Goal: Task Accomplishment & Management: Manage account settings

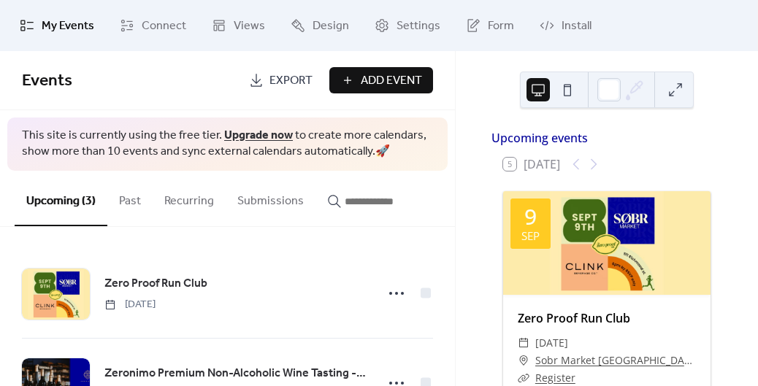
scroll to position [3, 0]
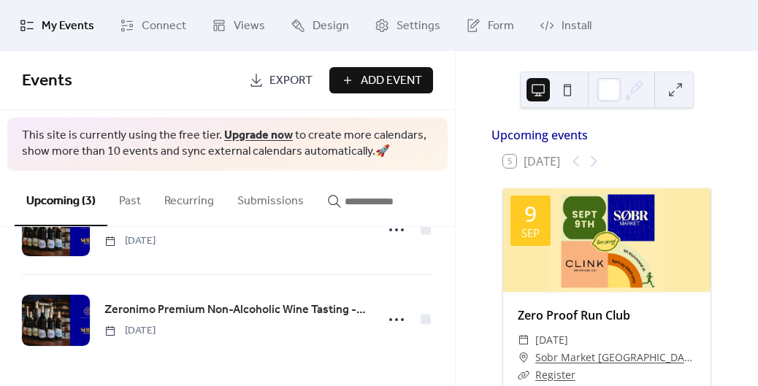
click at [364, 77] on span "Add Event" at bounding box center [391, 81] width 61 height 18
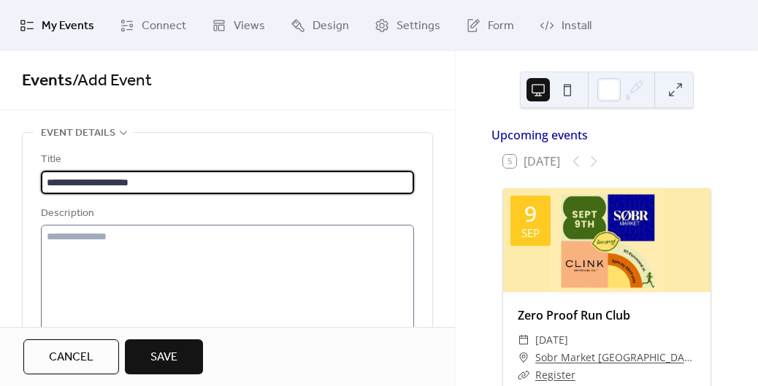
type input "**********"
click at [241, 245] on textarea at bounding box center [227, 280] width 373 height 111
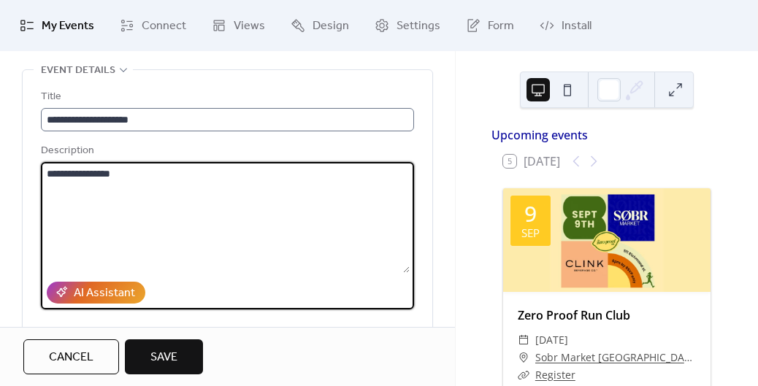
scroll to position [99, 0]
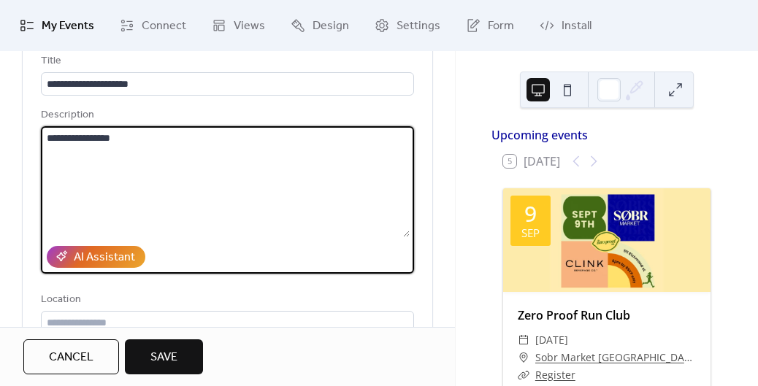
click at [85, 139] on textarea "**********" at bounding box center [225, 181] width 369 height 111
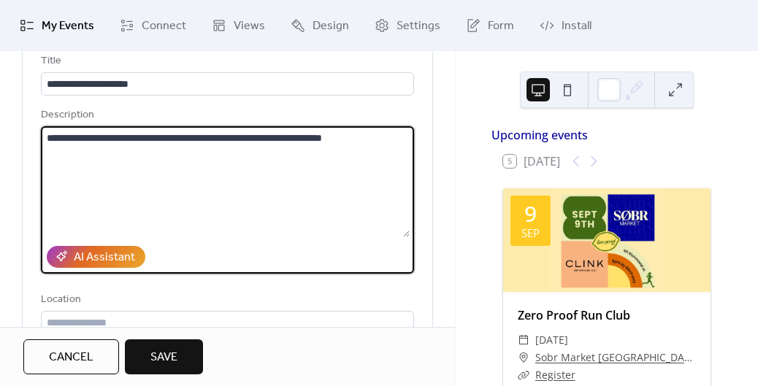
click at [126, 134] on textarea "**********" at bounding box center [225, 181] width 369 height 111
paste textarea "**********"
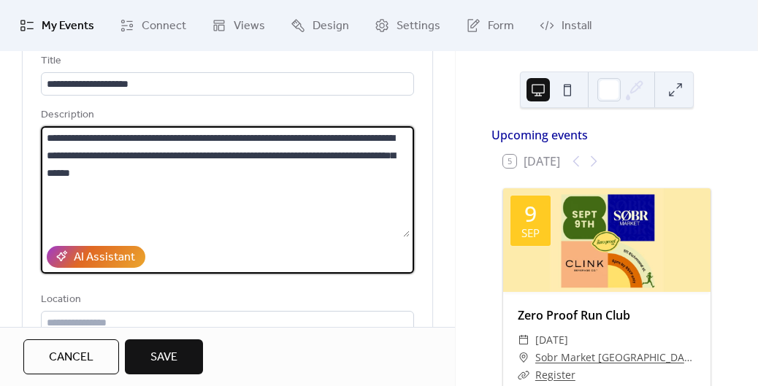
paste textarea "**********"
click at [277, 175] on textarea "**********" at bounding box center [225, 181] width 369 height 111
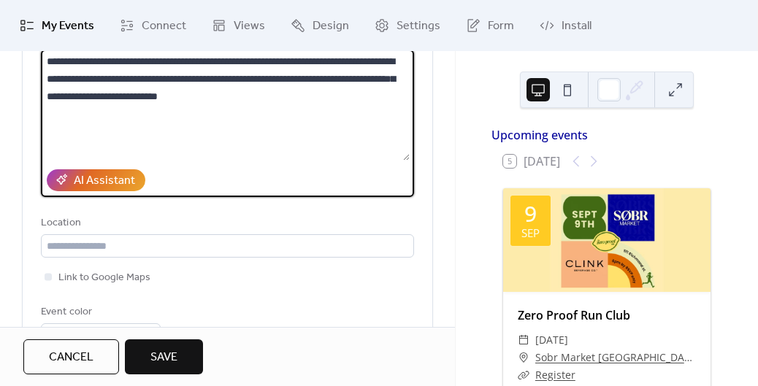
scroll to position [249, 0]
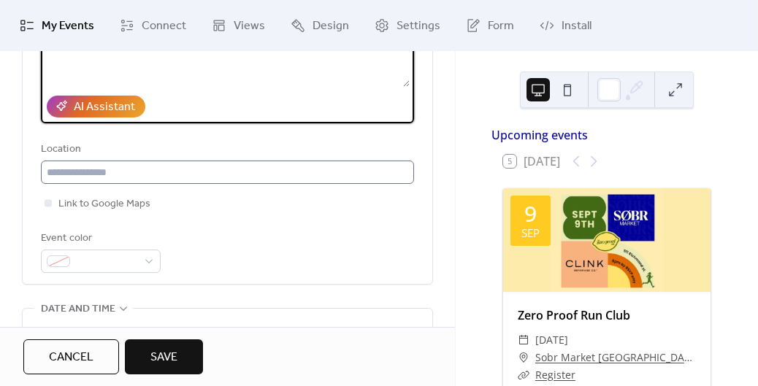
type textarea "**********"
click at [125, 174] on input "text" at bounding box center [227, 172] width 373 height 23
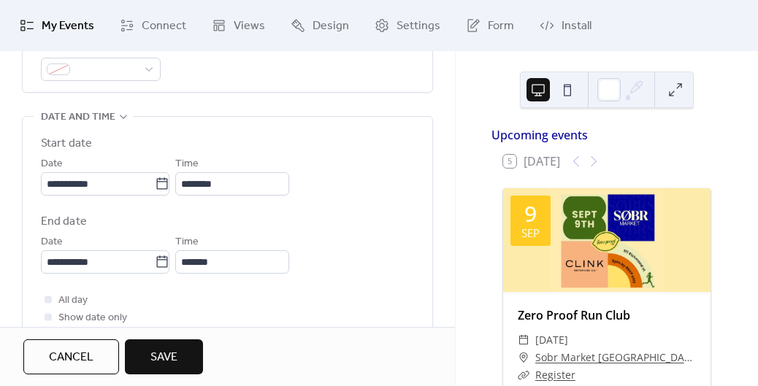
scroll to position [475, 0]
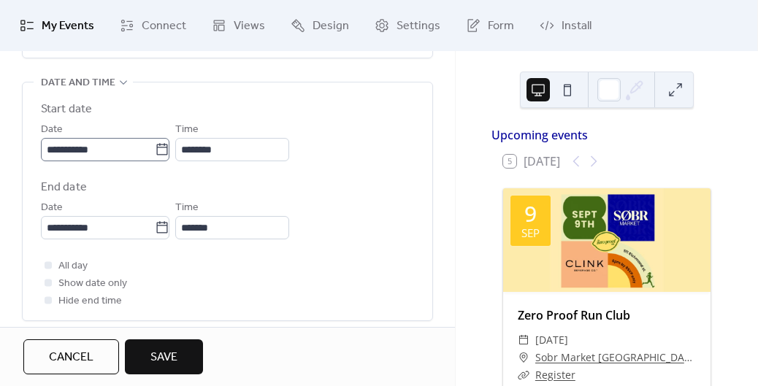
type input "**********"
click at [131, 158] on input "**********" at bounding box center [98, 149] width 114 height 23
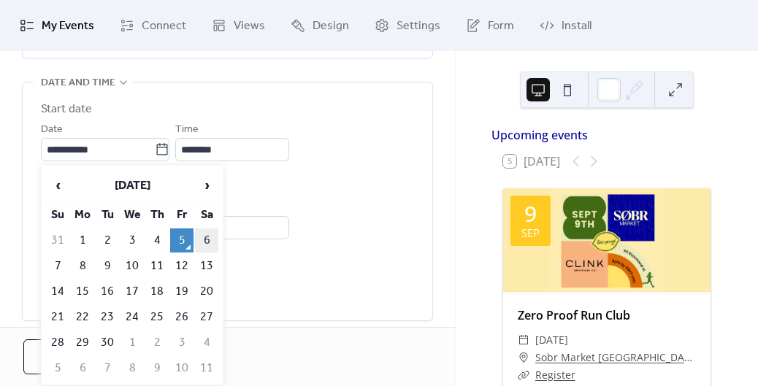
click at [209, 241] on td "6" at bounding box center [206, 240] width 23 height 24
type input "**********"
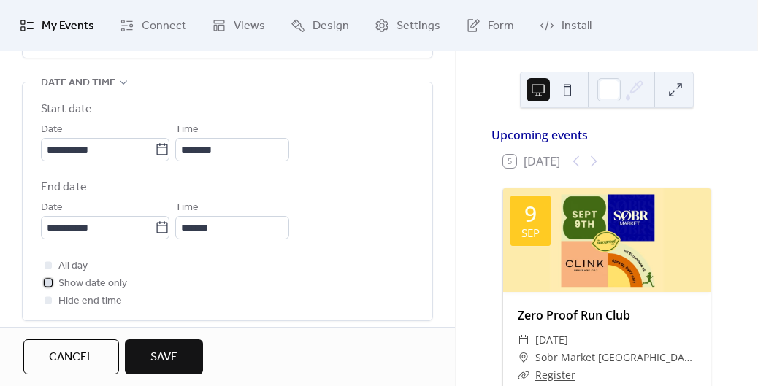
click at [90, 286] on span "Show date only" at bounding box center [92, 284] width 69 height 18
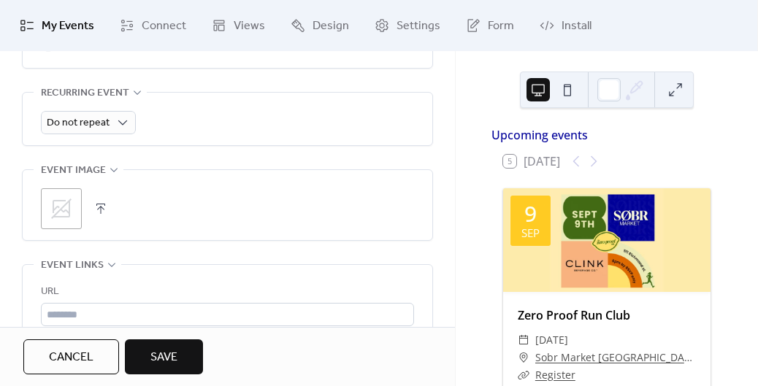
scroll to position [750, 0]
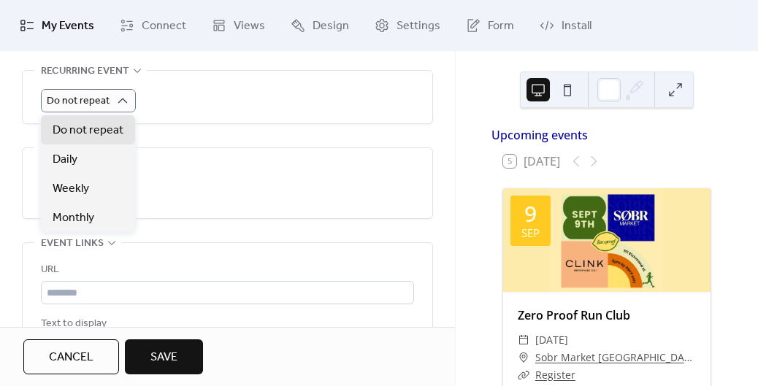
click at [172, 123] on div "Do not repeat" at bounding box center [227, 97] width 373 height 53
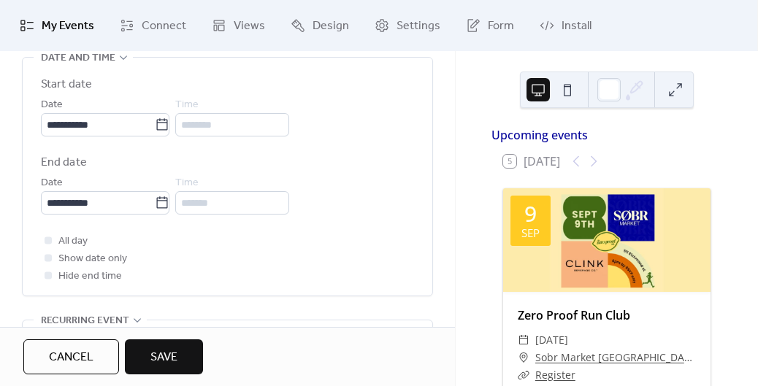
scroll to position [498, 0]
click at [169, 206] on icon at bounding box center [162, 204] width 15 height 15
click at [155, 206] on input "**********" at bounding box center [98, 204] width 114 height 23
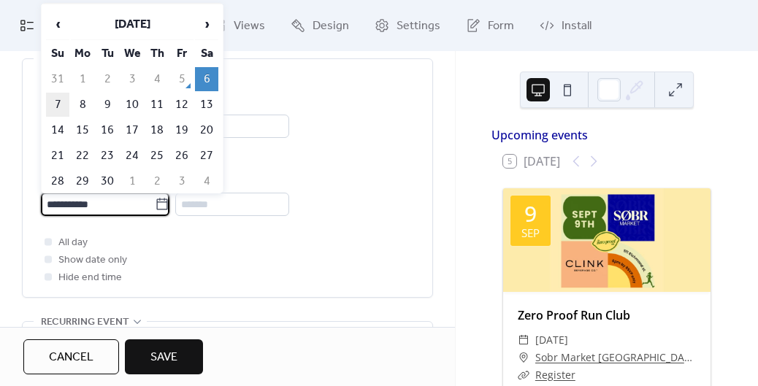
click at [58, 98] on td "7" at bounding box center [57, 105] width 23 height 24
type input "**********"
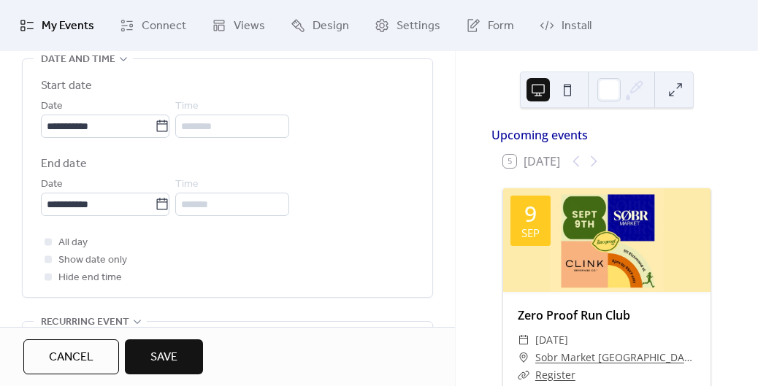
click at [377, 236] on div "All day Show date only Hide end time" at bounding box center [227, 260] width 373 height 53
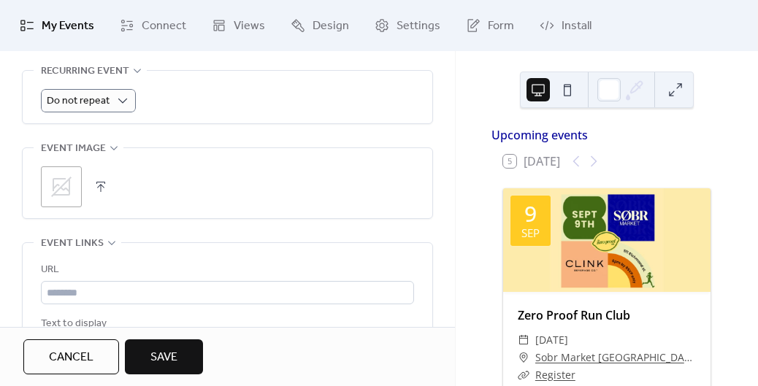
scroll to position [752, 0]
click at [65, 182] on icon at bounding box center [61, 183] width 23 height 23
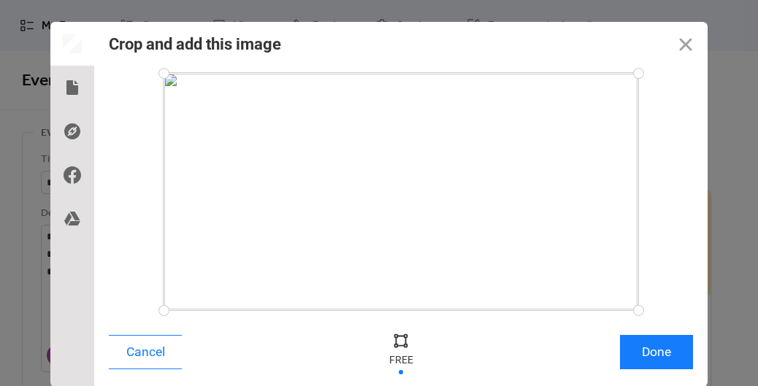
scroll to position [23, 0]
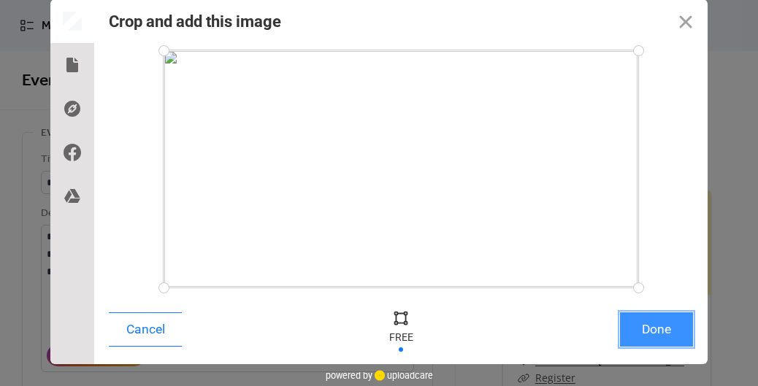
click at [656, 343] on button "Done" at bounding box center [656, 329] width 73 height 34
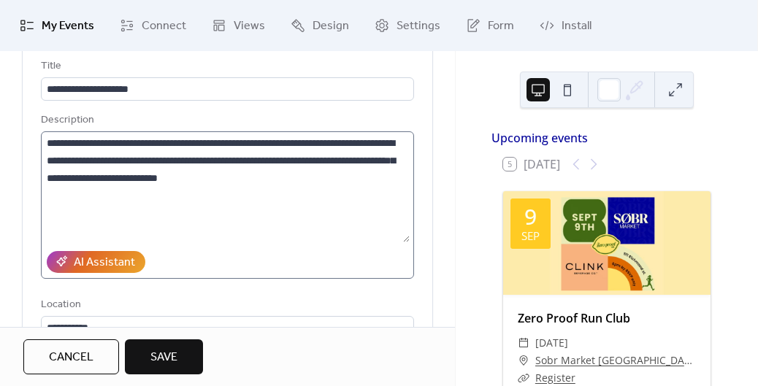
scroll to position [91, 0]
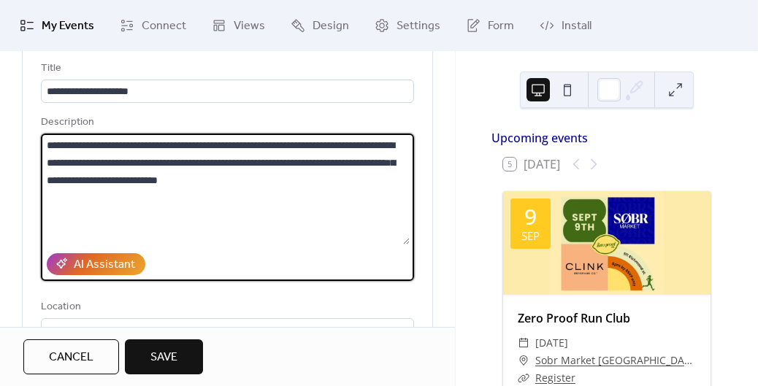
click at [82, 147] on textarea "**********" at bounding box center [225, 189] width 369 height 111
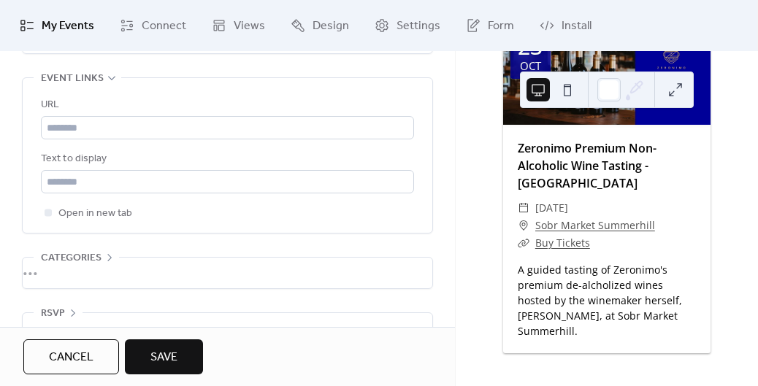
scroll to position [914, 0]
type textarea "**********"
click at [88, 213] on span "Open in new tab" at bounding box center [95, 215] width 74 height 18
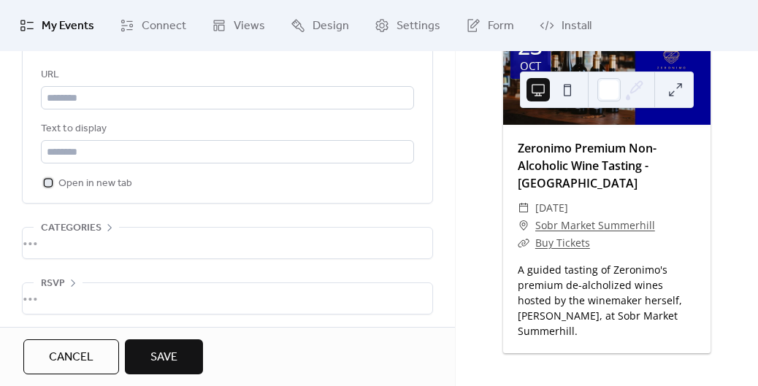
scroll to position [949, 0]
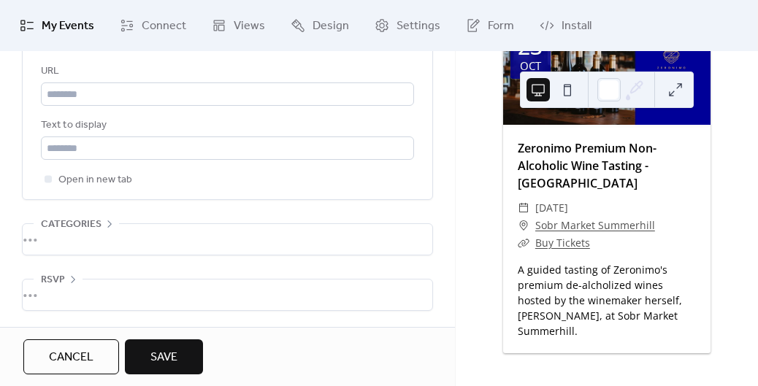
click at [162, 342] on button "Save" at bounding box center [164, 356] width 78 height 35
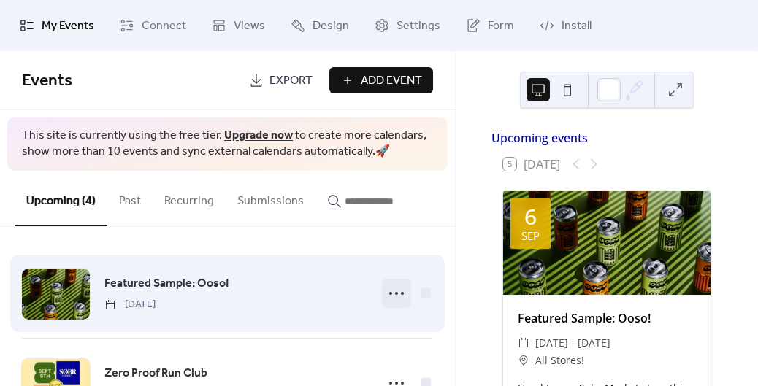
click at [396, 291] on icon at bounding box center [396, 293] width 23 height 23
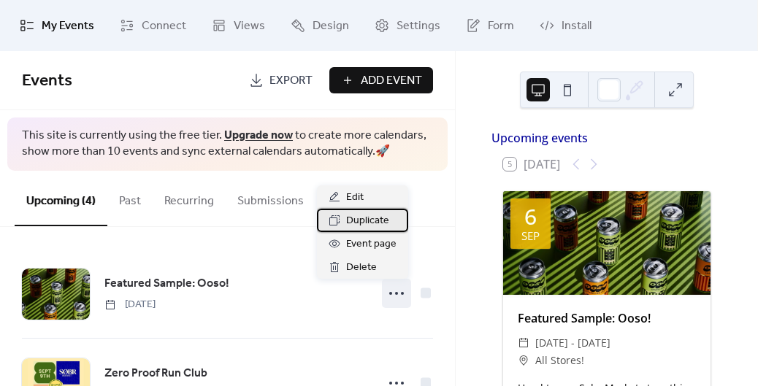
click at [371, 222] on span "Duplicate" at bounding box center [367, 221] width 43 height 18
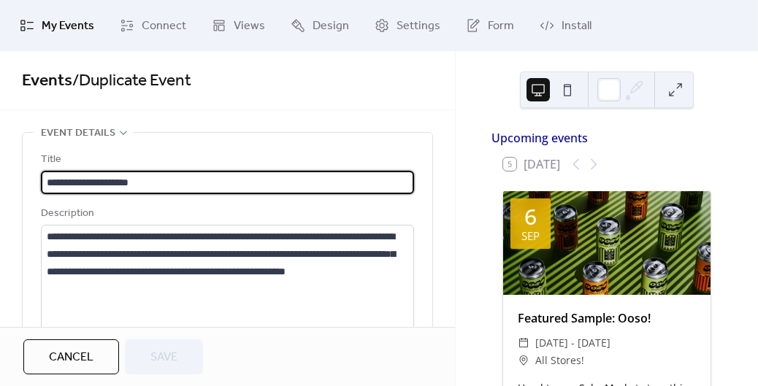
click at [126, 181] on input "**********" at bounding box center [227, 182] width 373 height 23
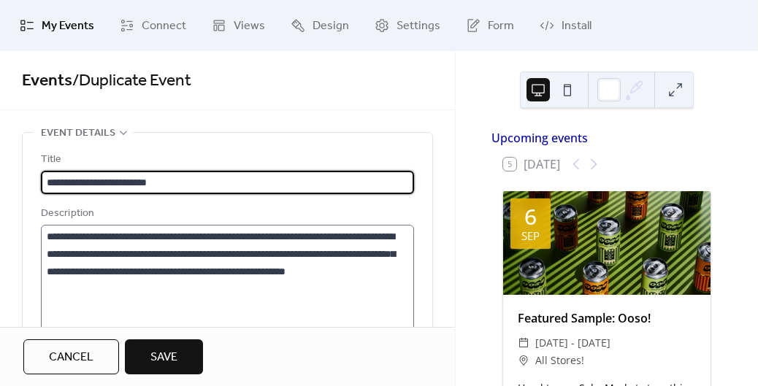
type input "**********"
click at [297, 237] on textarea "**********" at bounding box center [225, 280] width 369 height 111
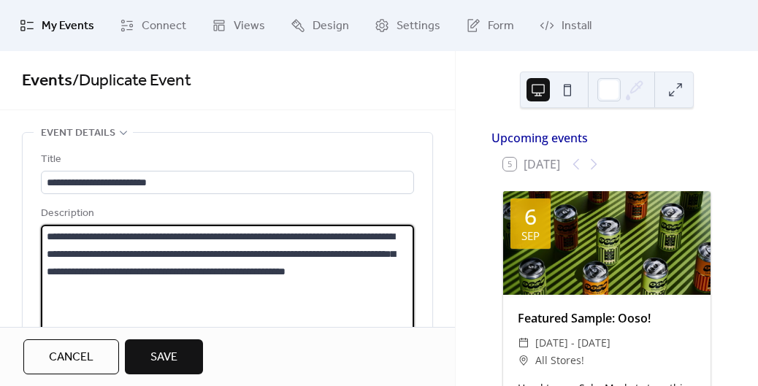
click at [297, 237] on textarea "**********" at bounding box center [225, 280] width 369 height 111
type textarea "**********"
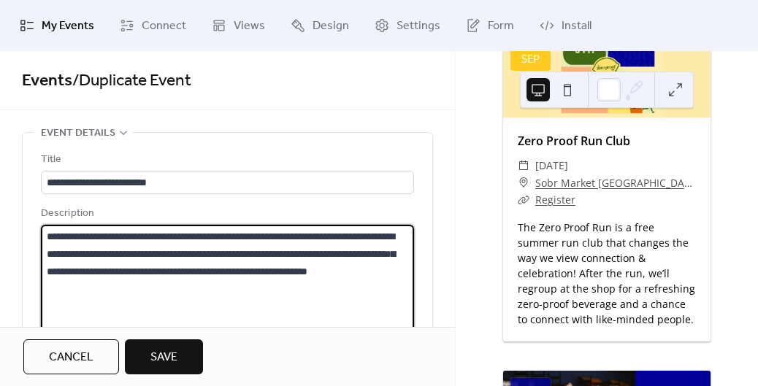
scroll to position [550, 0]
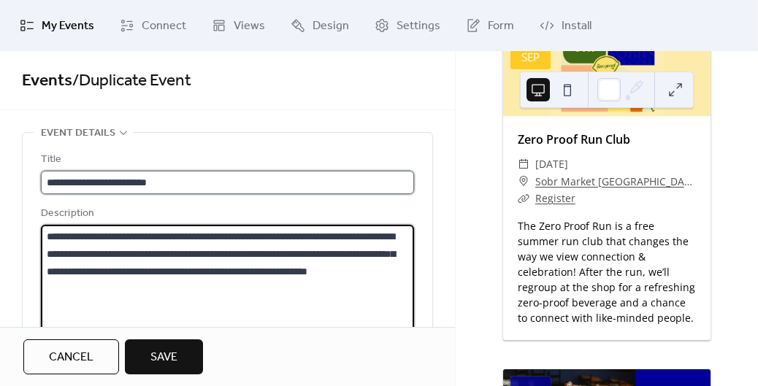
click at [182, 180] on input "**********" at bounding box center [227, 182] width 373 height 23
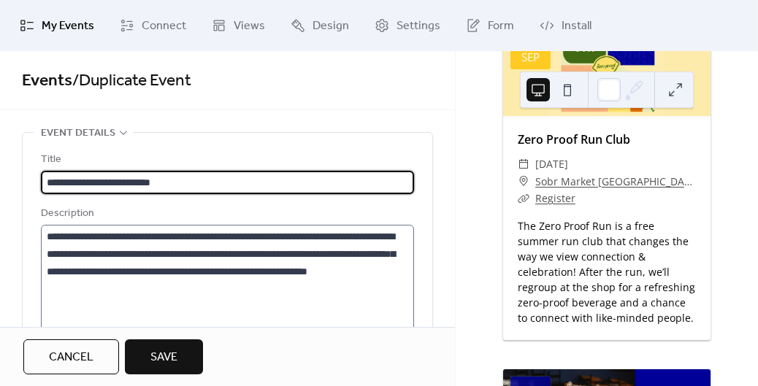
type input "**********"
click at [326, 238] on textarea "**********" at bounding box center [225, 280] width 369 height 111
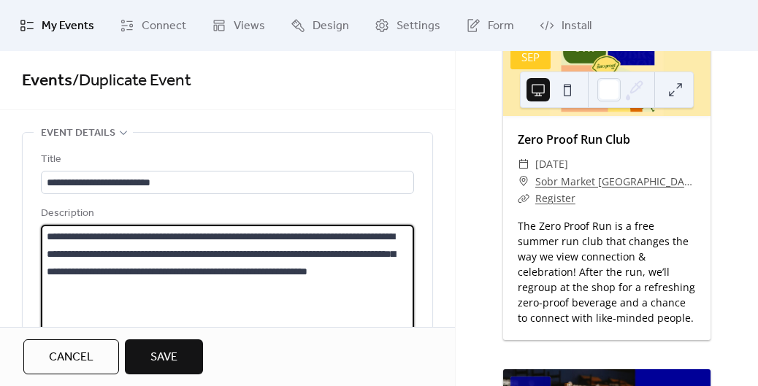
click at [326, 238] on textarea "**********" at bounding box center [225, 280] width 369 height 111
paste textarea "**********"
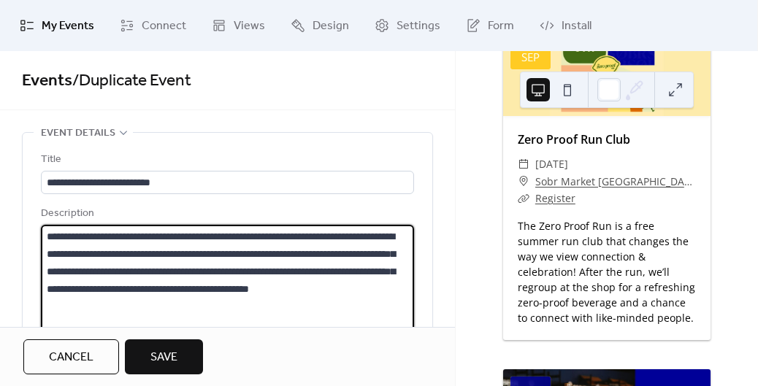
click at [311, 303] on textarea "**********" at bounding box center [225, 280] width 369 height 111
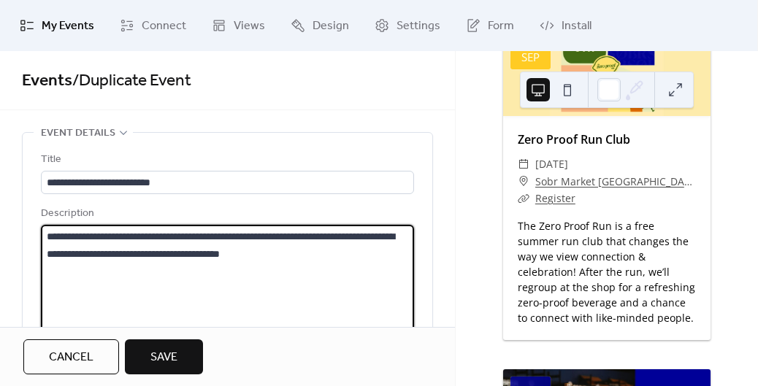
click at [122, 253] on textarea "**********" at bounding box center [225, 280] width 369 height 111
type textarea "**********"
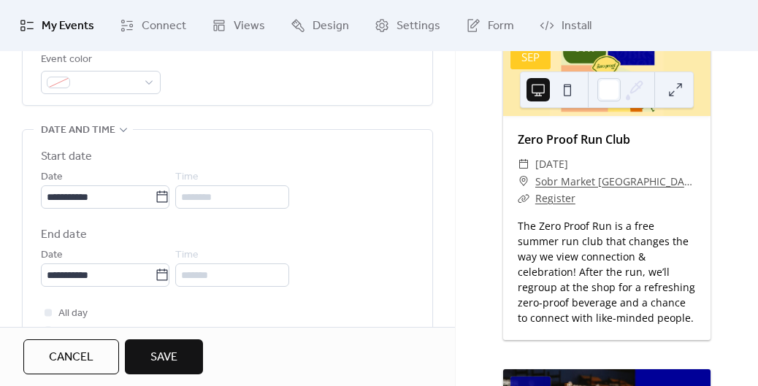
scroll to position [429, 0]
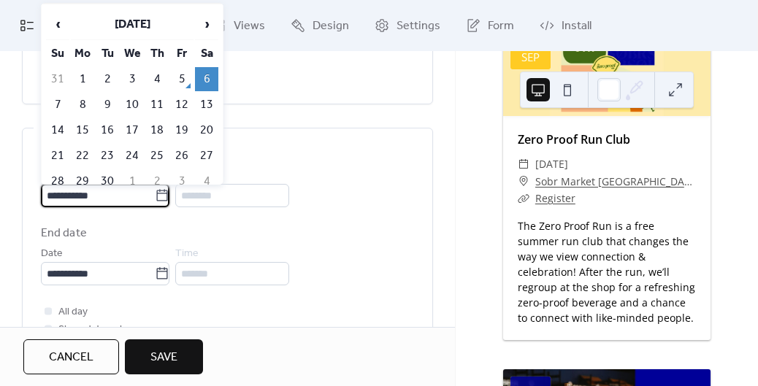
click at [144, 199] on input "**********" at bounding box center [98, 195] width 114 height 23
click at [206, 27] on span "›" at bounding box center [207, 23] width 22 height 29
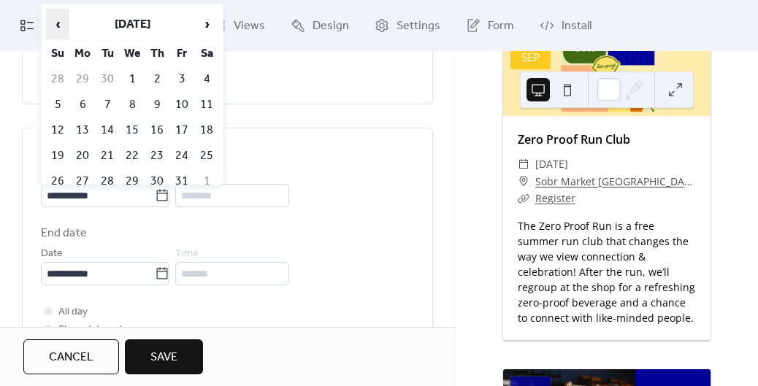
click at [56, 26] on span "‹" at bounding box center [58, 23] width 22 height 29
click at [208, 128] on td "20" at bounding box center [206, 130] width 23 height 24
type input "**********"
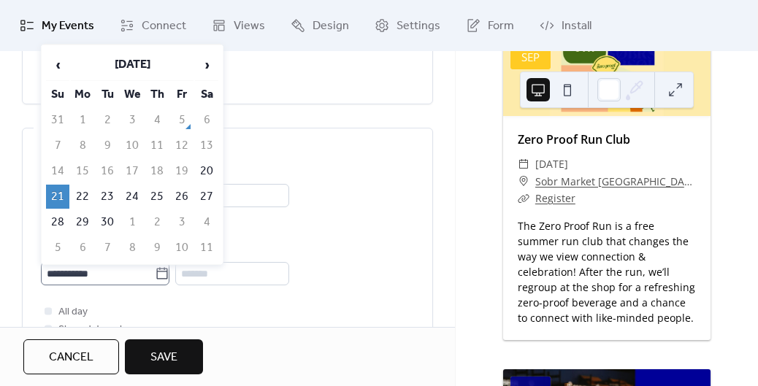
click at [168, 271] on icon at bounding box center [162, 273] width 11 height 12
click at [155, 271] on input "**********" at bounding box center [98, 273] width 114 height 23
click at [60, 189] on td "21" at bounding box center [57, 197] width 23 height 24
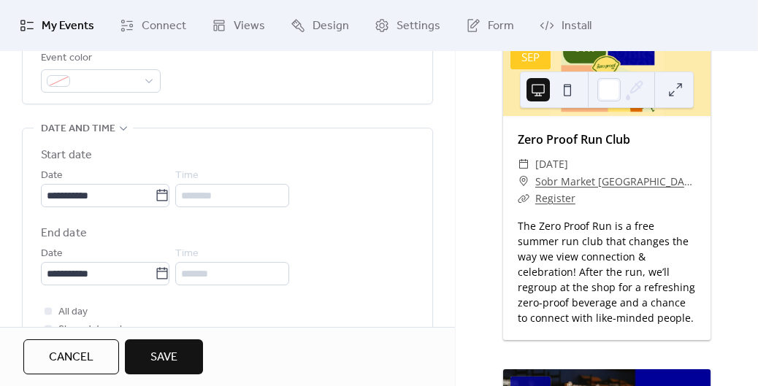
click at [350, 209] on div "**********" at bounding box center [227, 216] width 373 height 139
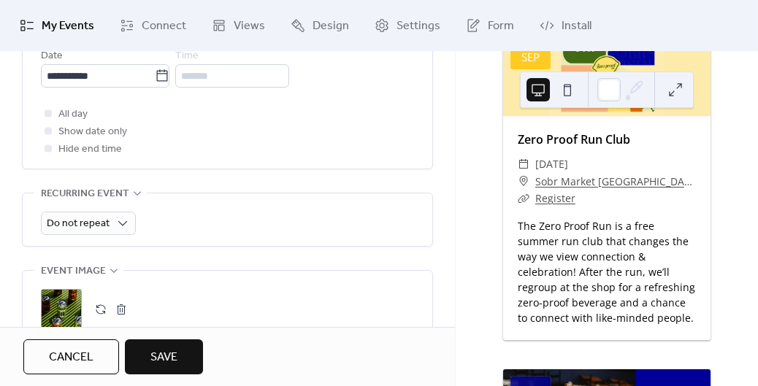
scroll to position [641, 0]
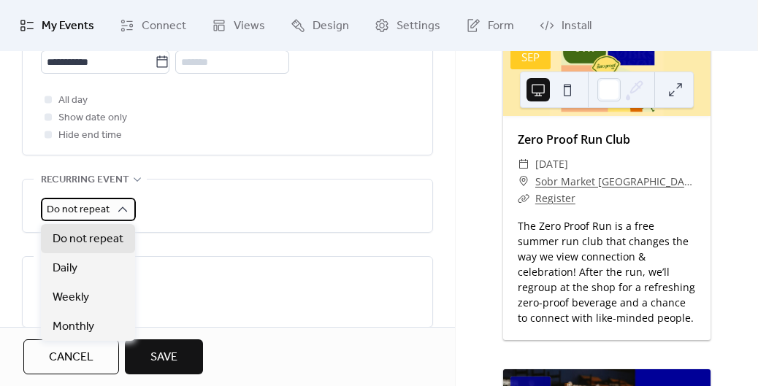
click at [102, 212] on span "Do not repeat" at bounding box center [78, 210] width 63 height 20
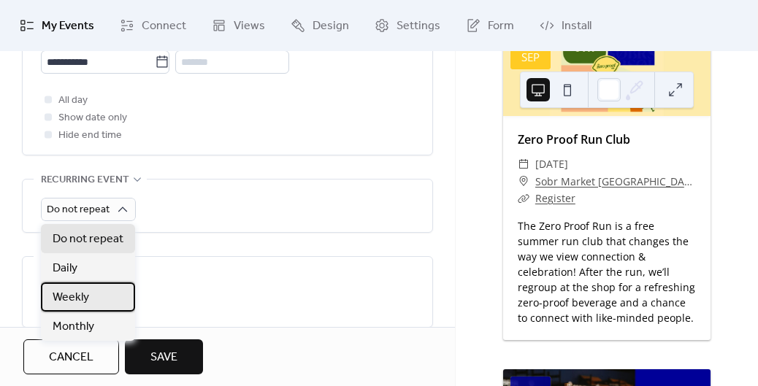
click at [94, 288] on div "Weekly" at bounding box center [88, 296] width 94 height 29
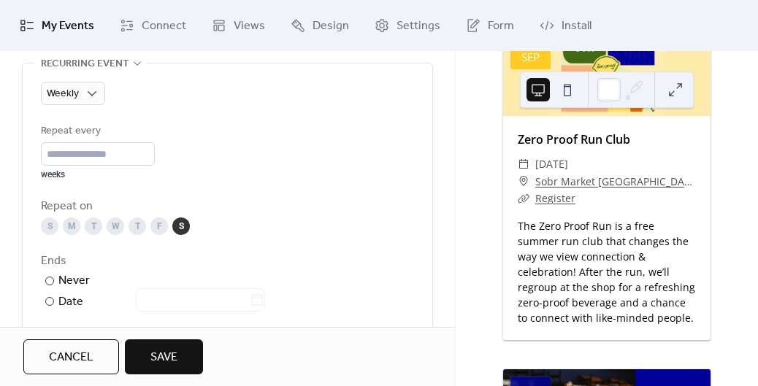
scroll to position [768, 0]
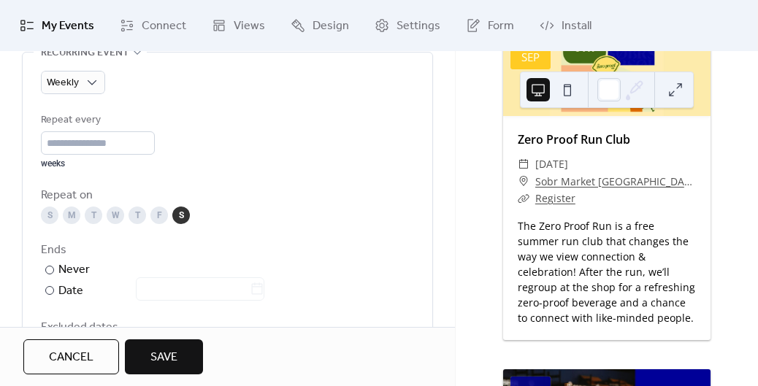
click at [51, 217] on div "S" at bounding box center [50, 216] width 18 height 18
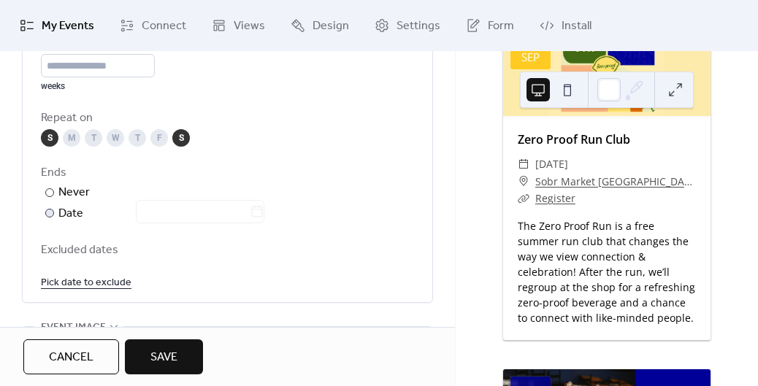
scroll to position [844, 0]
click at [182, 212] on div at bounding box center [191, 213] width 146 height 21
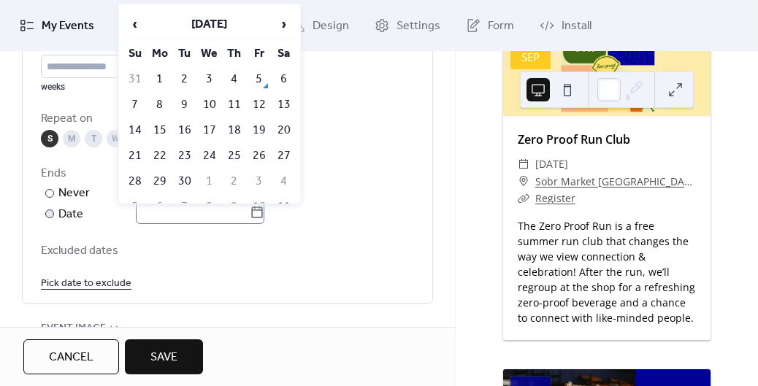
click at [264, 215] on icon at bounding box center [257, 212] width 15 height 15
click at [250, 215] on input "text" at bounding box center [193, 212] width 114 height 23
click at [138, 180] on td "28" at bounding box center [134, 181] width 23 height 24
type input "**********"
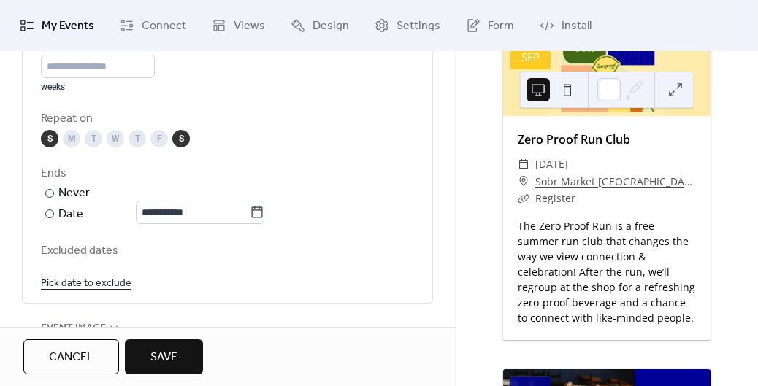
click at [320, 232] on div "**********" at bounding box center [227, 163] width 373 height 257
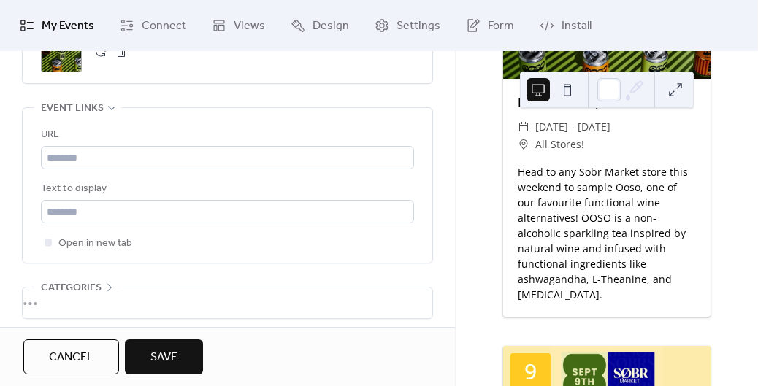
scroll to position [1020, 0]
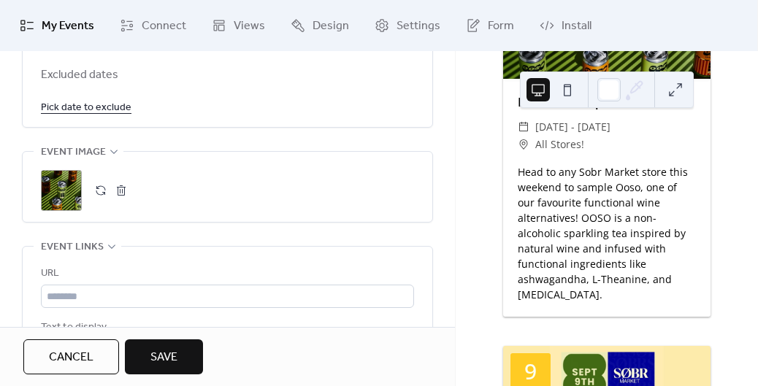
click at [72, 187] on div ";" at bounding box center [61, 190] width 41 height 41
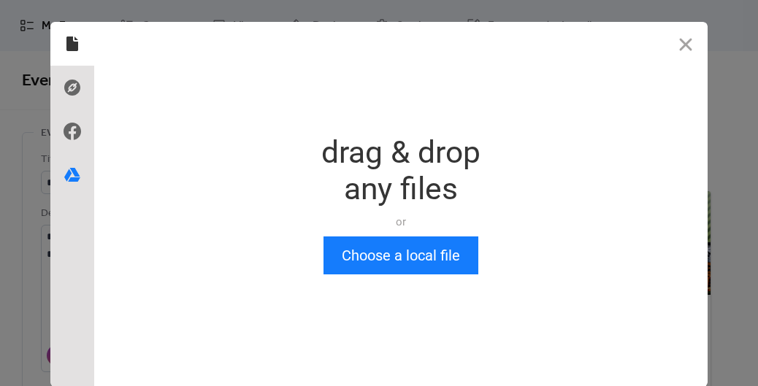
scroll to position [0, 0]
click at [72, 187] on div at bounding box center [72, 175] width 44 height 44
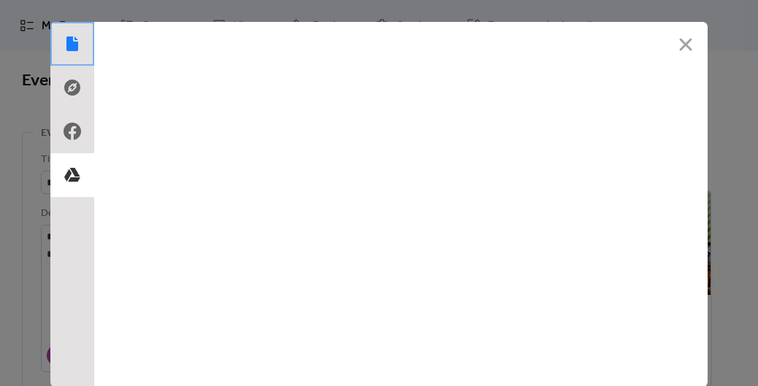
click at [67, 39] on use at bounding box center [72, 43] width 12 height 15
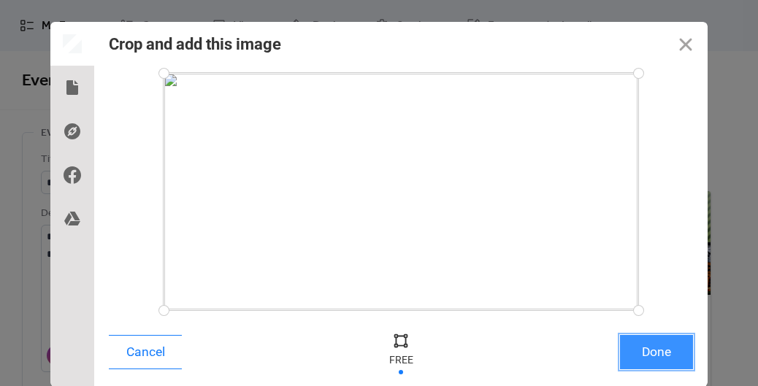
click at [643, 357] on button "Done" at bounding box center [656, 352] width 73 height 34
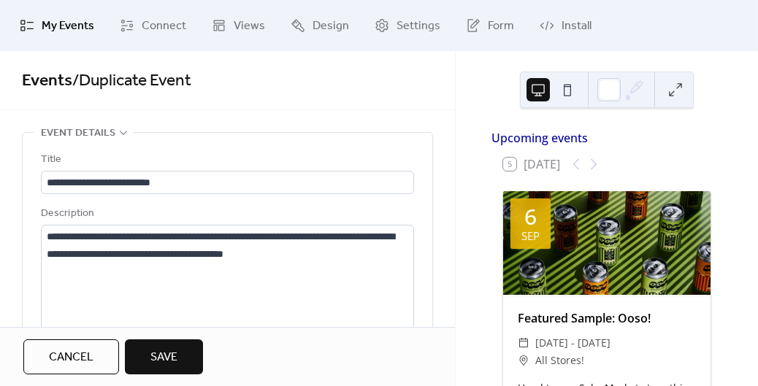
click at [158, 361] on span "Save" at bounding box center [163, 358] width 27 height 18
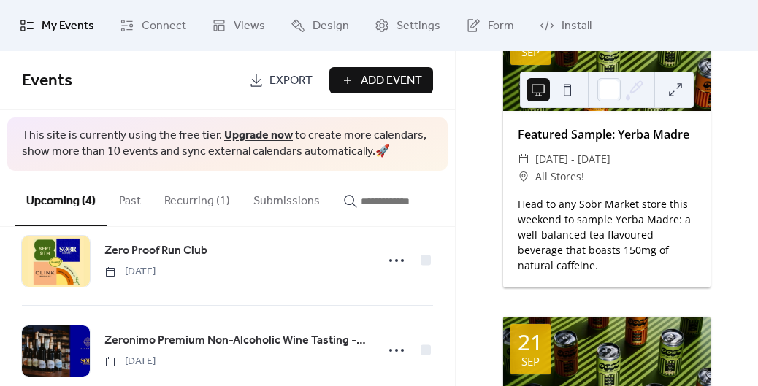
scroll to position [909, 0]
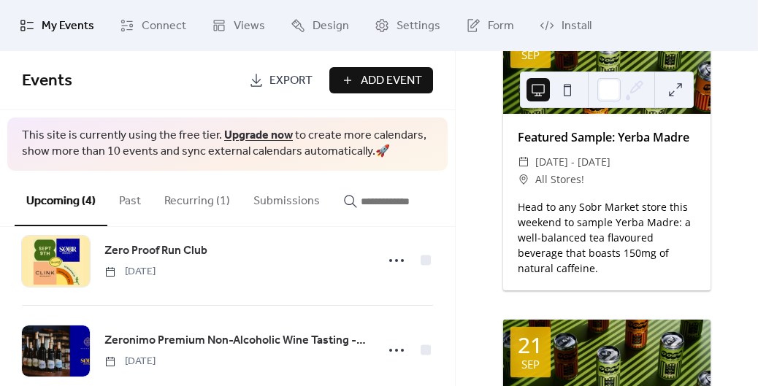
click at [577, 247] on div "Head to any Sobr Market store this weekend to sample Yerba Madre: a well-balanc…" at bounding box center [606, 237] width 207 height 77
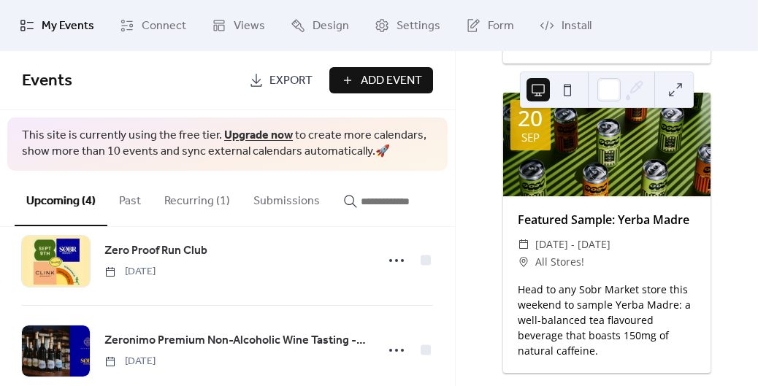
scroll to position [825, 0]
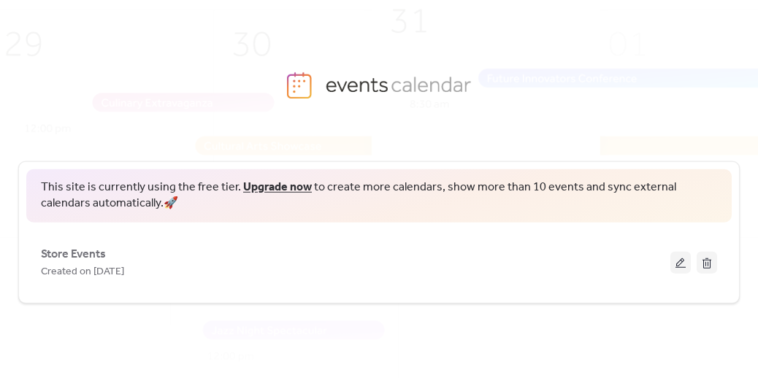
scroll to position [80, 0]
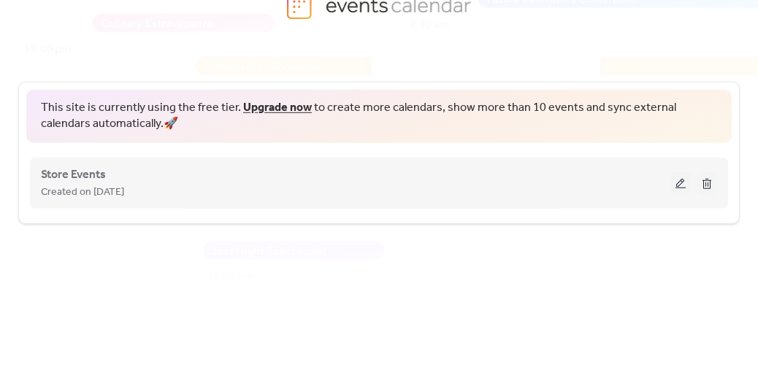
click at [680, 179] on button at bounding box center [680, 183] width 20 height 22
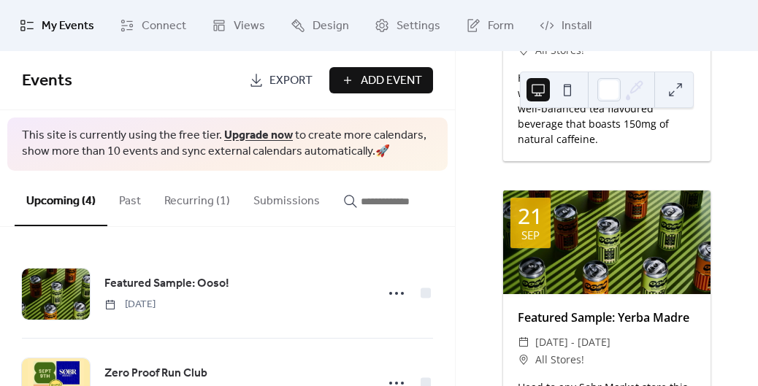
click at [571, 264] on div at bounding box center [606, 242] width 207 height 104
click at [185, 201] on button "Recurring (1)" at bounding box center [197, 198] width 89 height 54
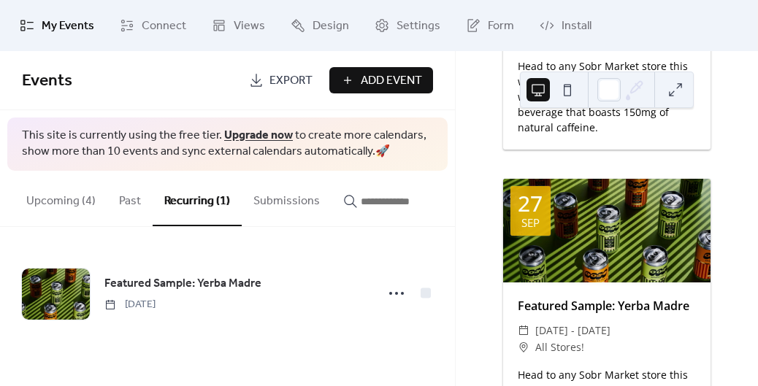
scroll to position [1361, 0]
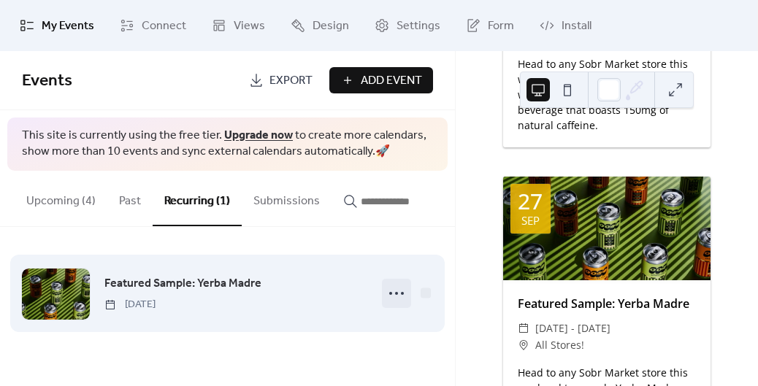
click at [396, 301] on icon at bounding box center [396, 293] width 23 height 23
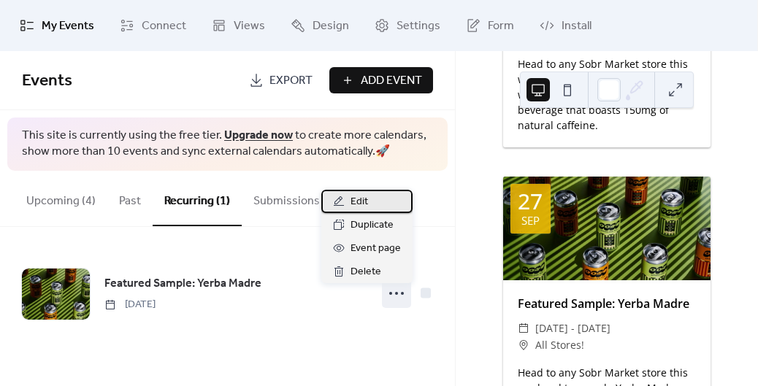
click at [369, 198] on div "Edit" at bounding box center [366, 201] width 91 height 23
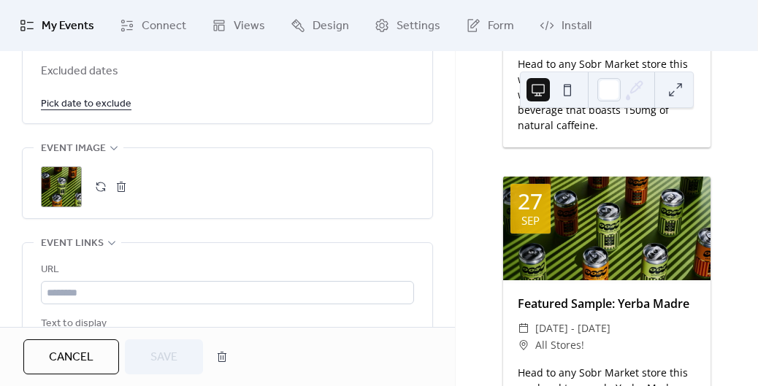
scroll to position [1023, 0]
click at [80, 187] on div ";" at bounding box center [61, 187] width 41 height 41
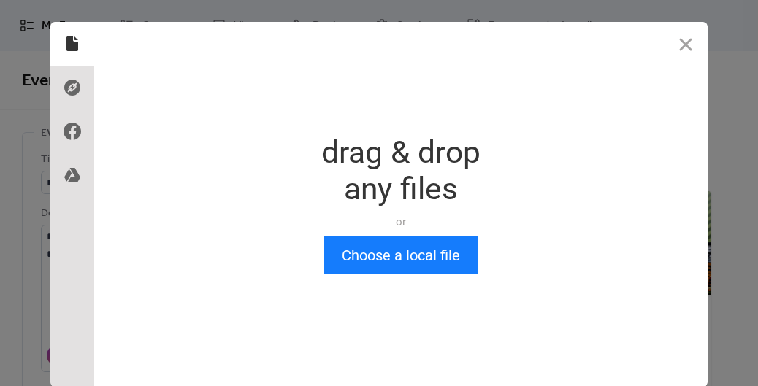
scroll to position [0, 0]
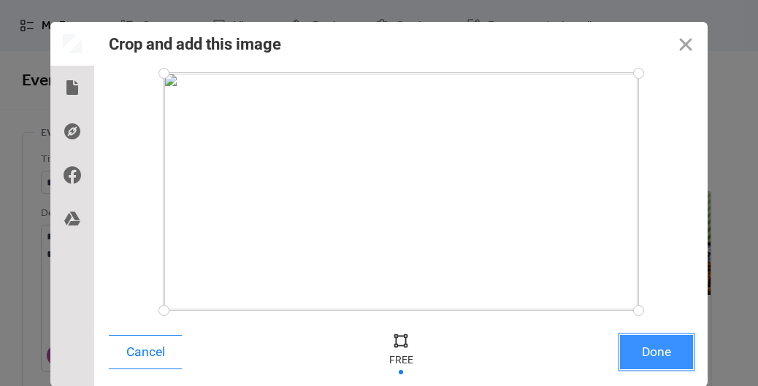
click at [659, 366] on button "Done" at bounding box center [656, 352] width 73 height 34
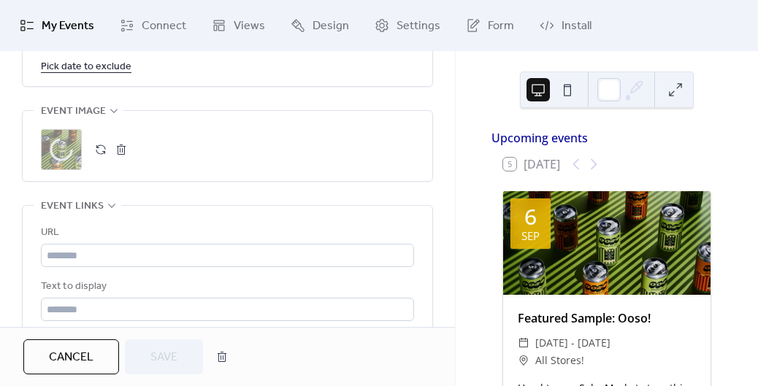
scroll to position [1068, 0]
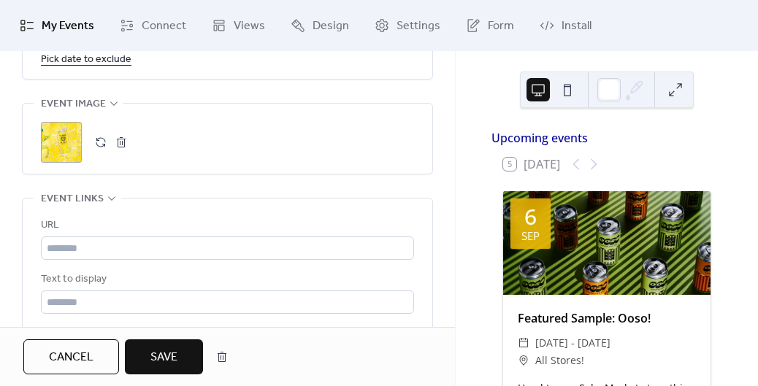
click at [167, 365] on span "Save" at bounding box center [163, 358] width 27 height 18
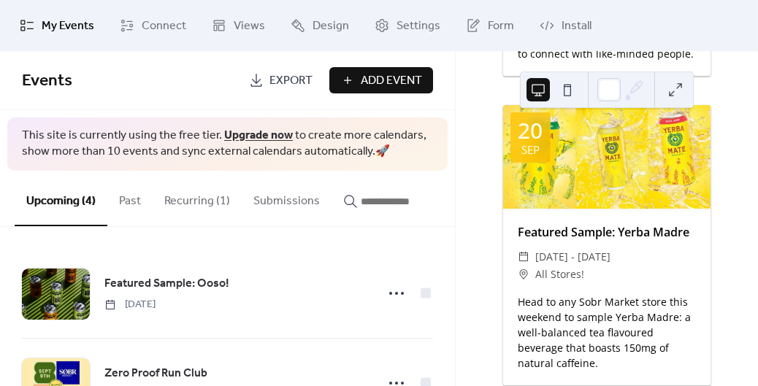
scroll to position [813, 0]
click at [208, 197] on button "Recurring (1)" at bounding box center [197, 198] width 89 height 54
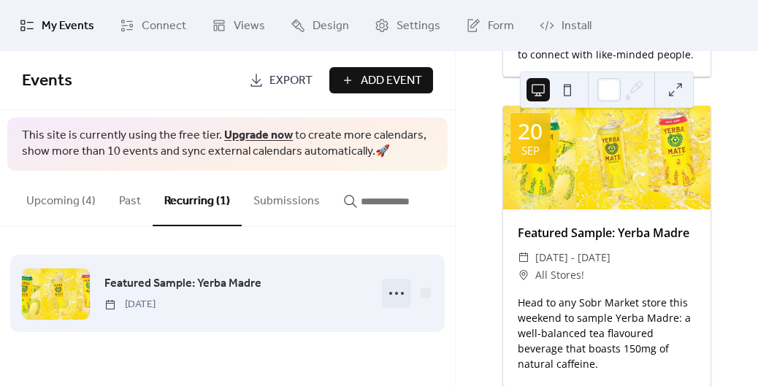
click at [401, 299] on icon at bounding box center [396, 293] width 23 height 23
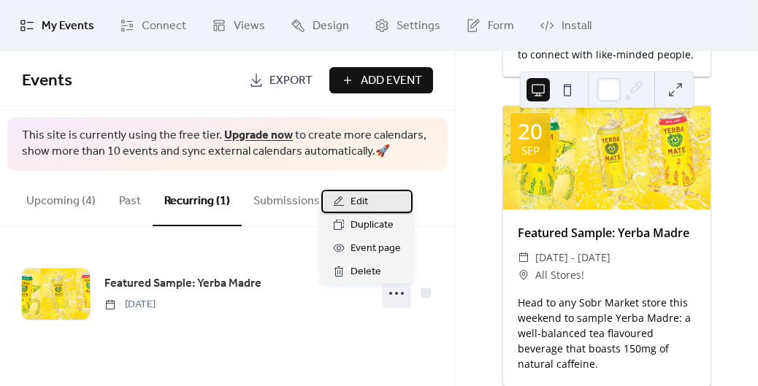
click at [377, 201] on div "Edit" at bounding box center [366, 201] width 91 height 23
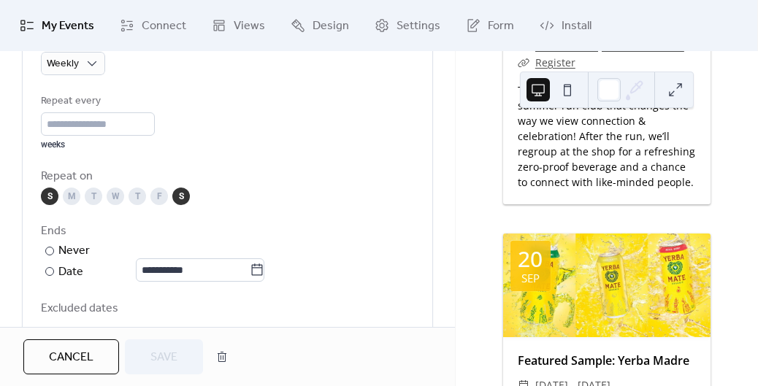
scroll to position [777, 0]
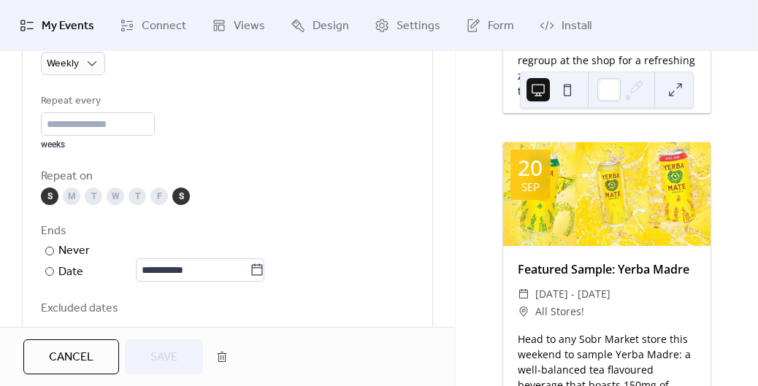
click at [46, 199] on div "S" at bounding box center [50, 197] width 18 height 18
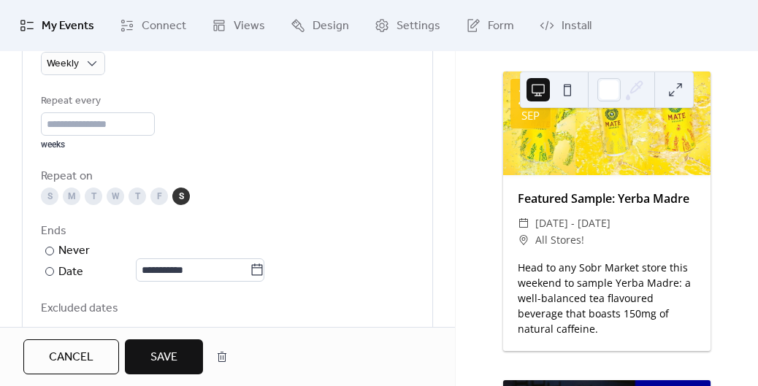
scroll to position [1467, 0]
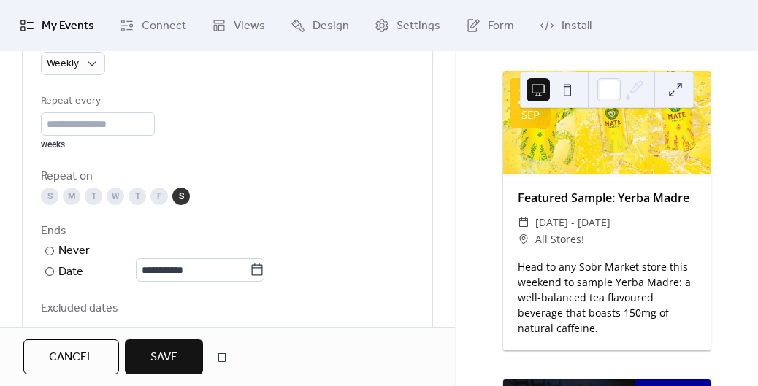
click at [186, 359] on button "Save" at bounding box center [164, 356] width 78 height 35
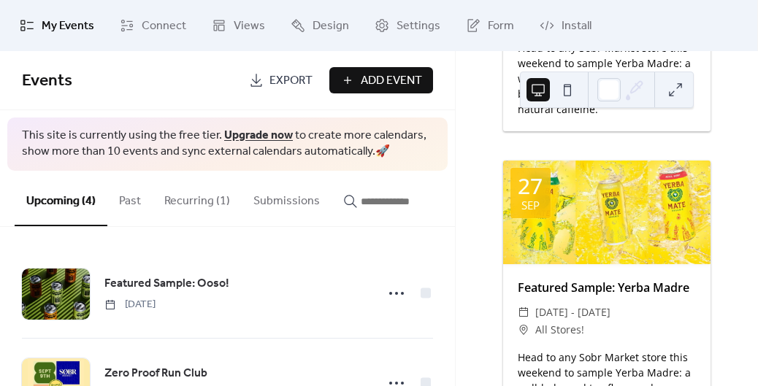
scroll to position [864, 0]
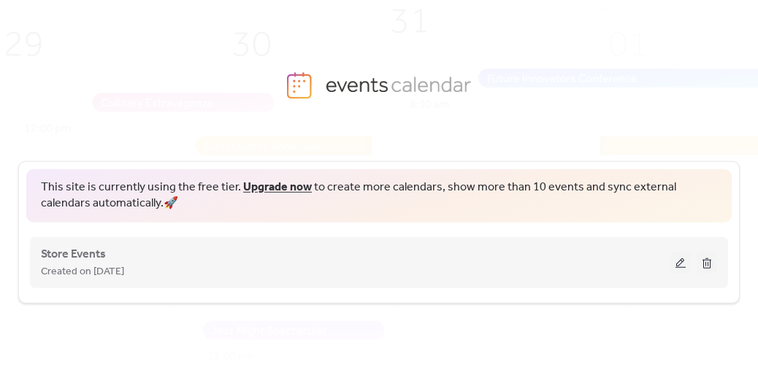
click at [682, 266] on button at bounding box center [680, 263] width 20 height 22
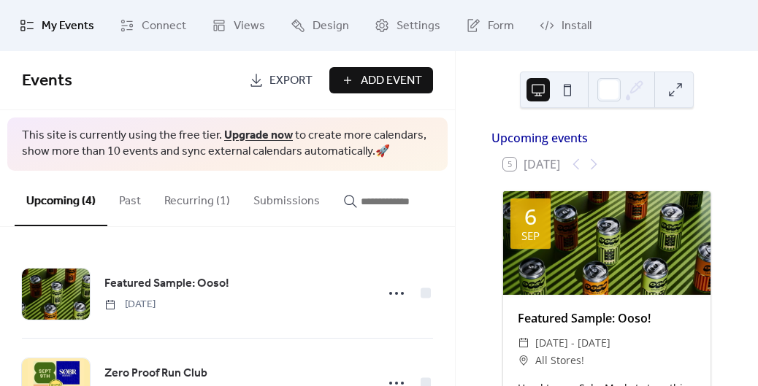
click at [668, 88] on button at bounding box center [674, 89] width 23 height 23
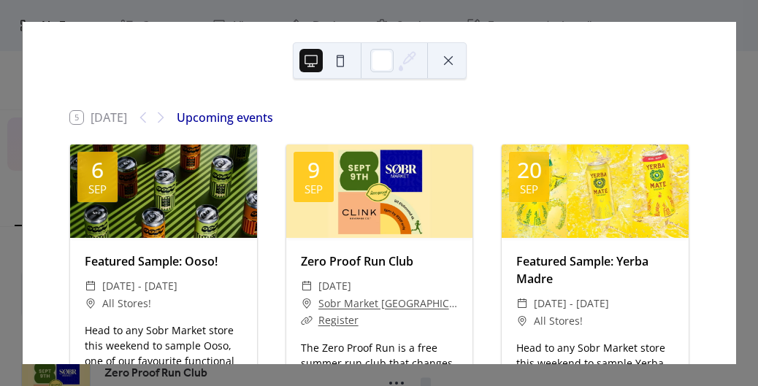
scroll to position [496, 0]
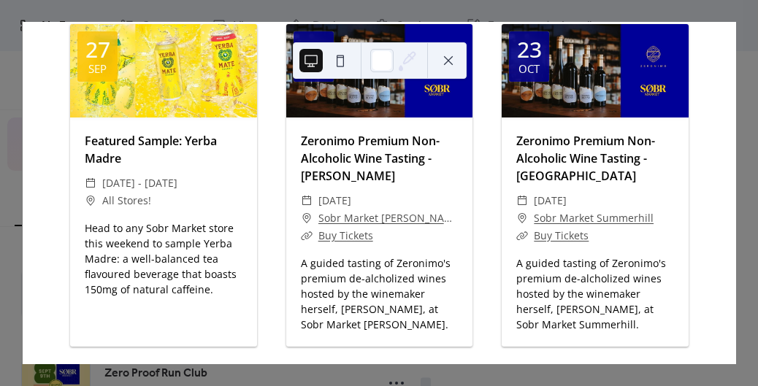
click at [447, 61] on button at bounding box center [447, 60] width 23 height 23
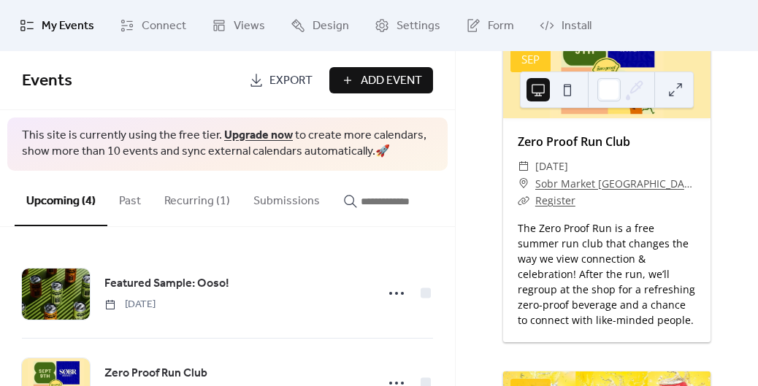
scroll to position [1209, 0]
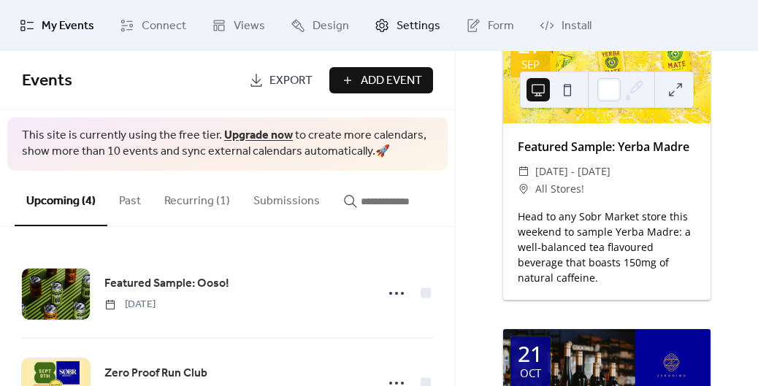
click at [384, 19] on icon at bounding box center [381, 25] width 15 height 15
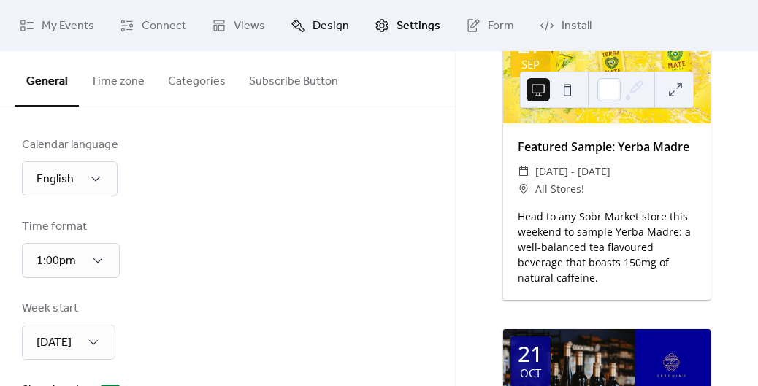
click at [285, 27] on link "Design" at bounding box center [320, 25] width 80 height 39
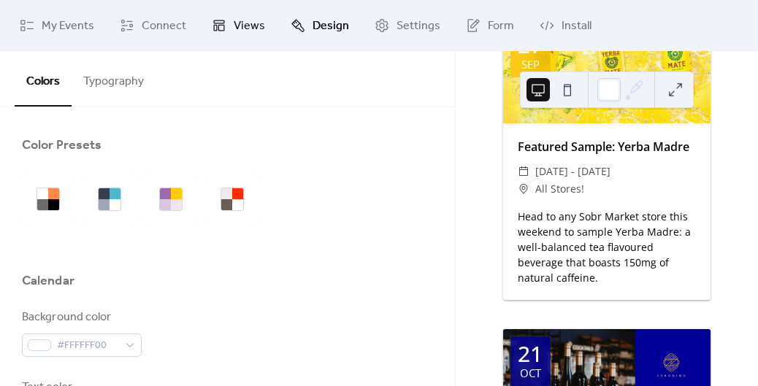
click at [221, 28] on icon at bounding box center [219, 25] width 11 height 11
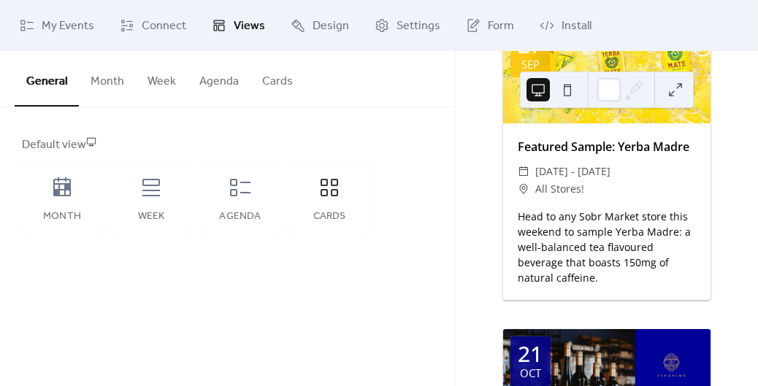
click at [267, 88] on button "Cards" at bounding box center [277, 78] width 54 height 54
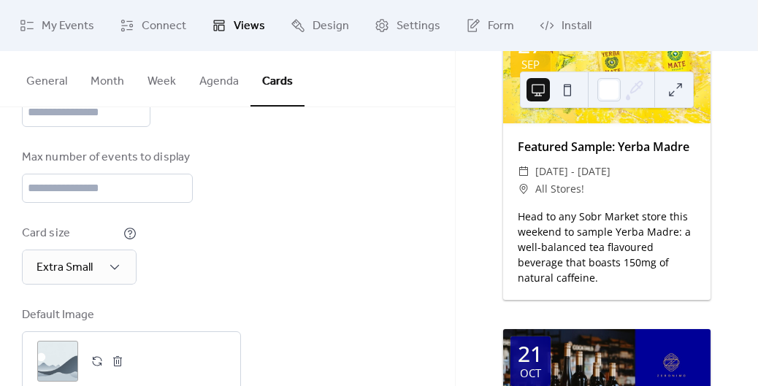
scroll to position [236, 0]
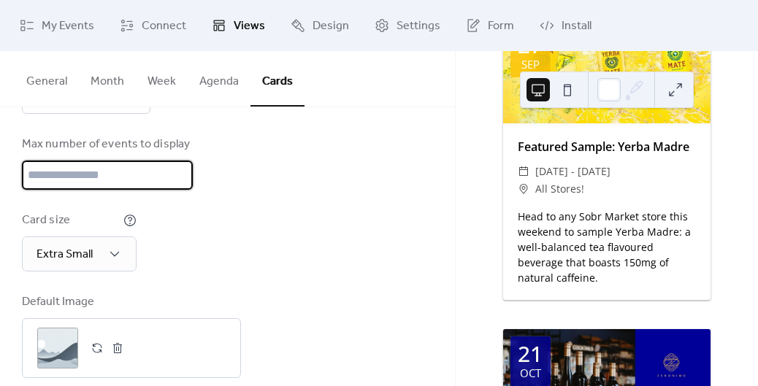
click at [59, 177] on input "**" at bounding box center [107, 175] width 171 height 29
click at [31, 175] on input "**" at bounding box center [107, 175] width 171 height 29
type input "*"
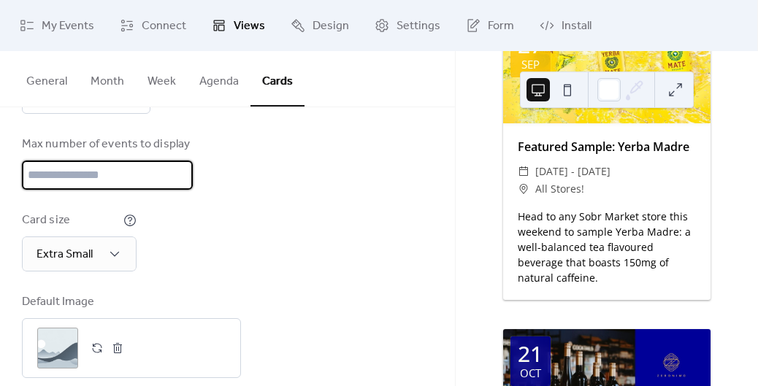
click at [296, 188] on div "Max number of events to display *" at bounding box center [227, 163] width 411 height 54
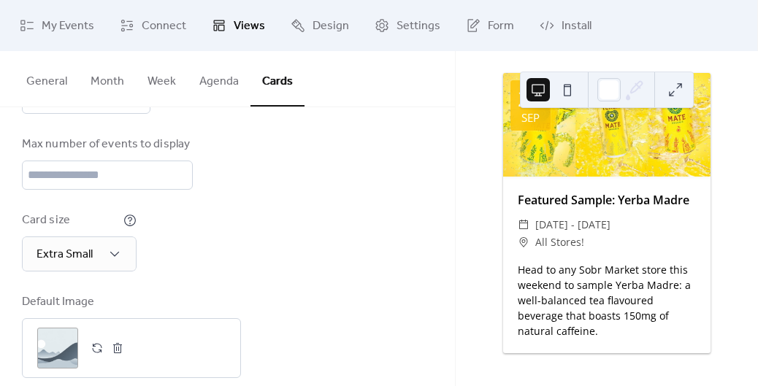
scroll to position [258, 0]
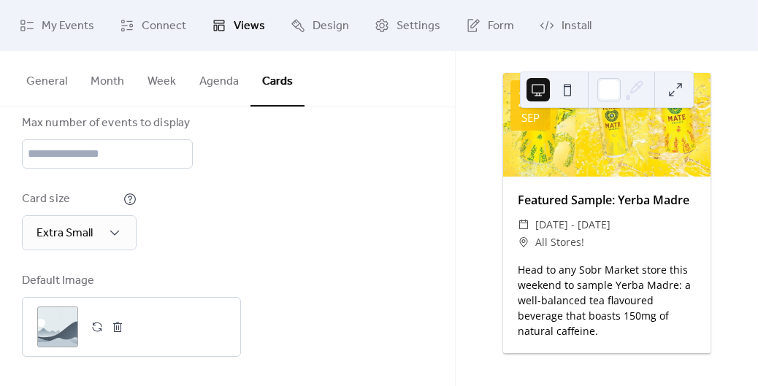
click at [679, 85] on button at bounding box center [674, 89] width 23 height 23
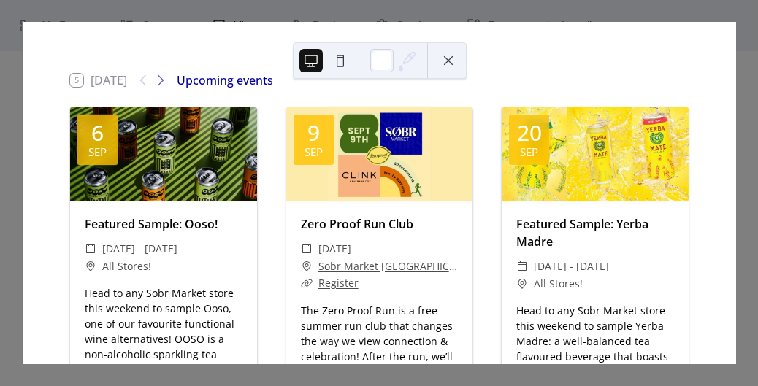
scroll to position [0, 0]
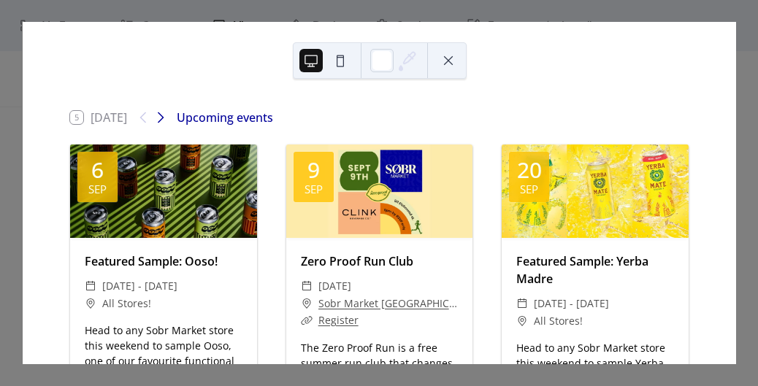
click at [159, 116] on icon at bounding box center [161, 118] width 18 height 18
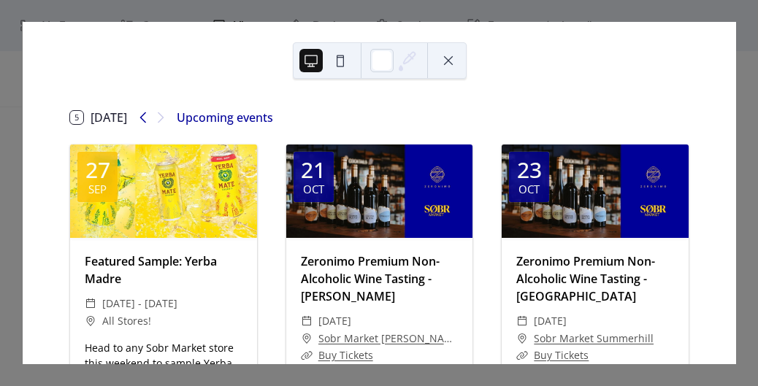
click at [142, 117] on icon at bounding box center [143, 118] width 18 height 18
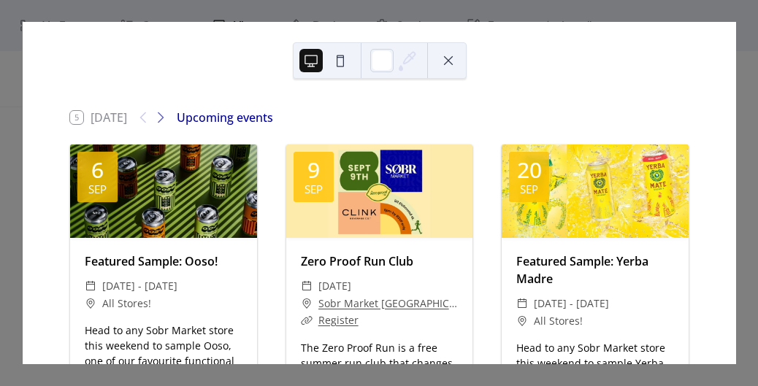
click at [736, 66] on div "5 Today Upcoming events 6 Sep Featured Sample: Ooso! ​ Sat, Sep 6 - Sun, Sep 7,…" at bounding box center [379, 193] width 714 height 342
click at [736, 161] on div "5 Today Upcoming events 6 Sep Featured Sample: Ooso! ​ Sat, Sep 6 - Sun, Sep 7,…" at bounding box center [379, 193] width 714 height 342
click at [451, 73] on div at bounding box center [380, 60] width 174 height 36
click at [448, 53] on button at bounding box center [447, 60] width 23 height 23
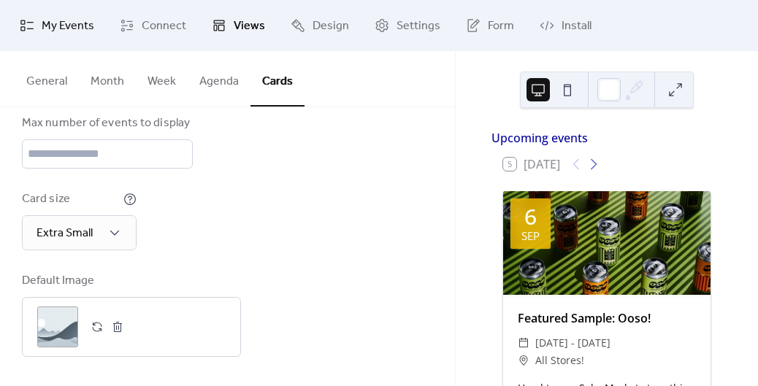
click at [57, 23] on span "My Events" at bounding box center [68, 27] width 53 height 18
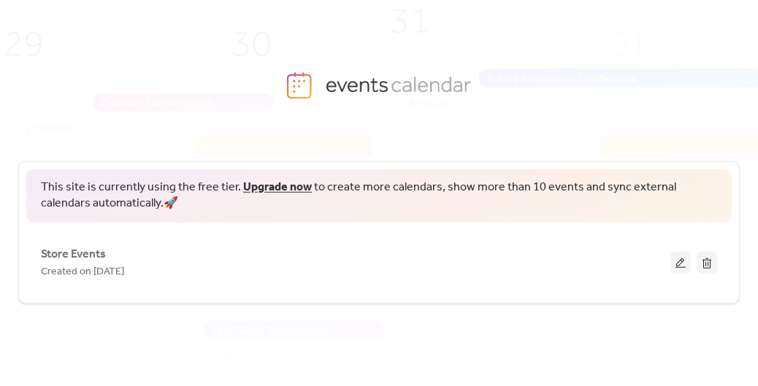
click at [280, 190] on link "Upgrade now" at bounding box center [277, 187] width 69 height 23
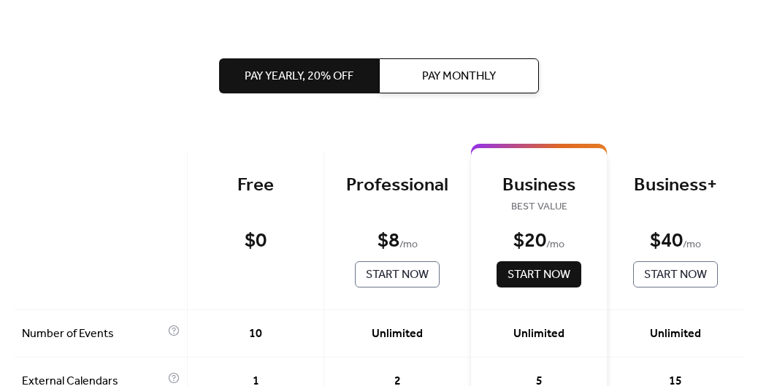
click at [475, 78] on span "Pay Monthly" at bounding box center [459, 77] width 74 height 18
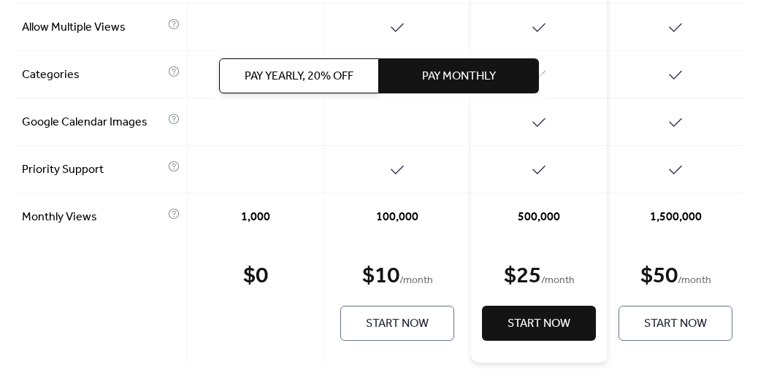
scroll to position [886, 0]
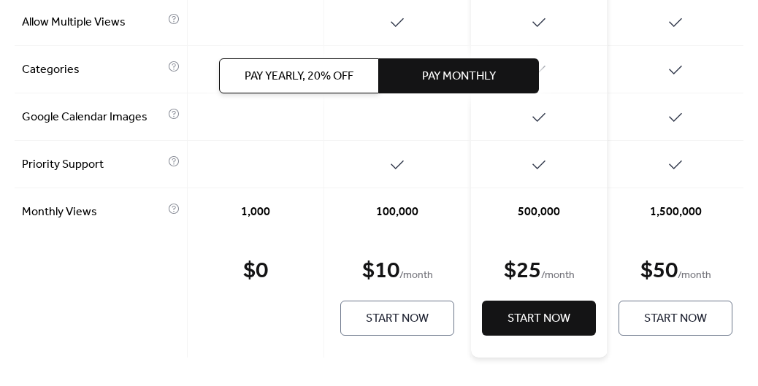
click at [371, 320] on span "Start Now" at bounding box center [397, 319] width 63 height 18
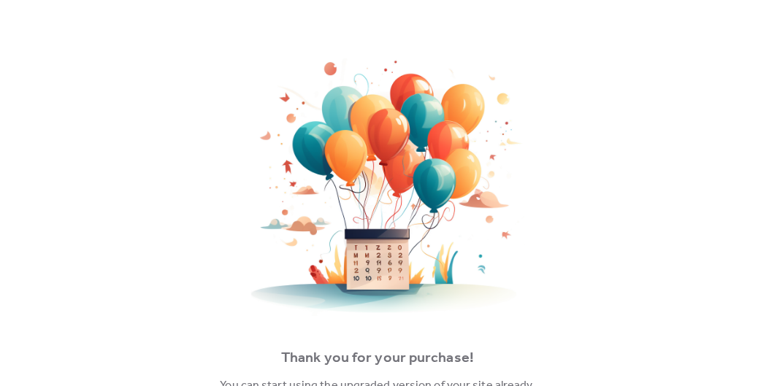
scroll to position [76, 0]
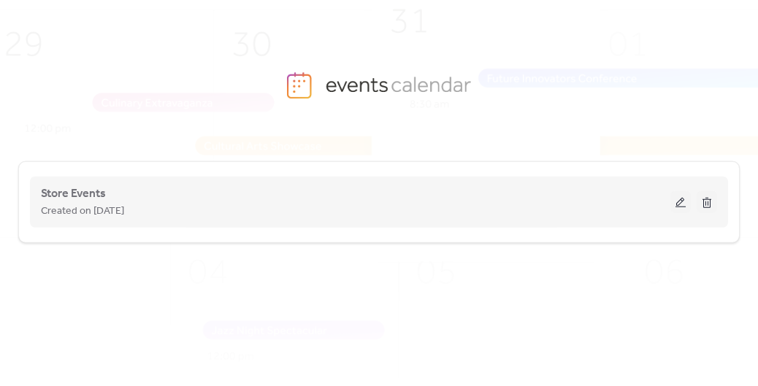
click at [685, 204] on button at bounding box center [680, 202] width 20 height 22
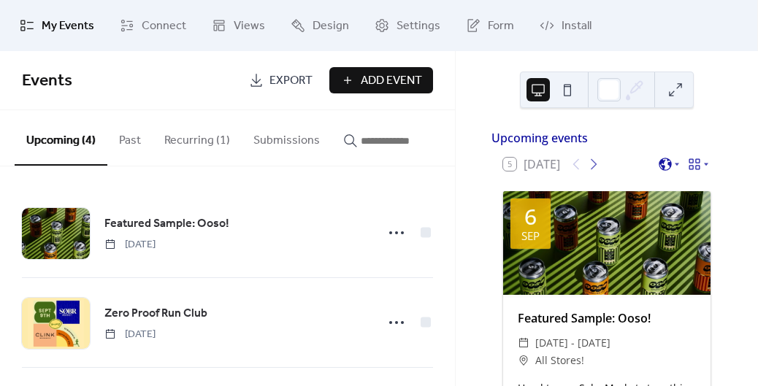
click at [303, 144] on button "Submissions" at bounding box center [287, 137] width 90 height 54
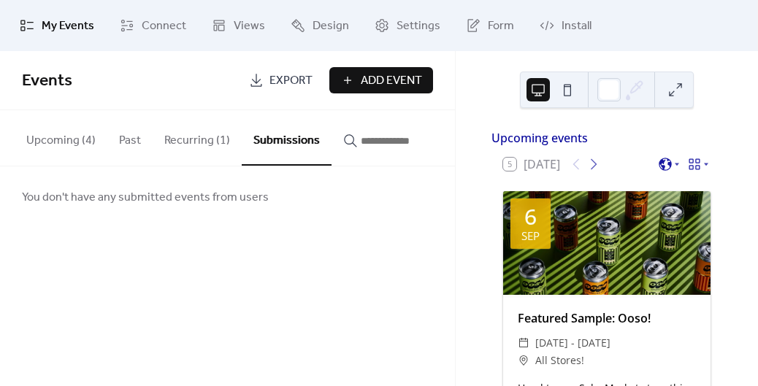
click at [69, 134] on button "Upcoming (4)" at bounding box center [61, 137] width 93 height 54
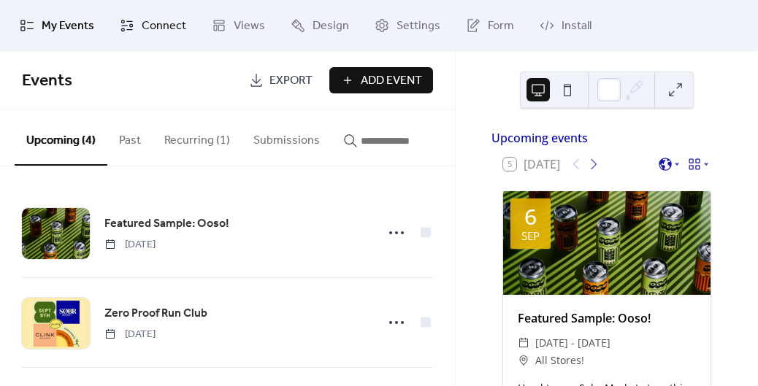
click at [184, 32] on link "Connect" at bounding box center [153, 25] width 88 height 39
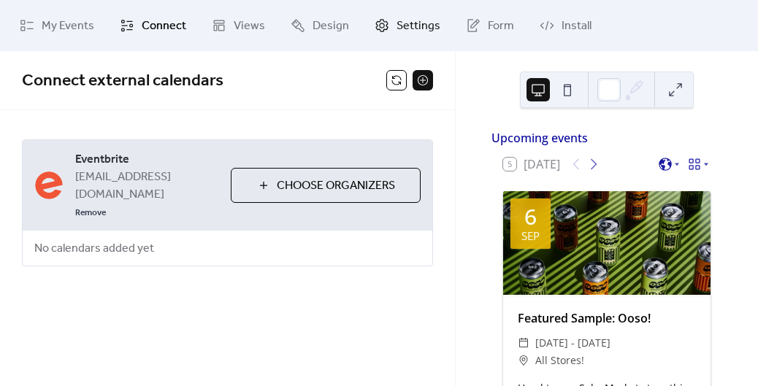
click at [390, 33] on link "Settings" at bounding box center [407, 25] width 88 height 39
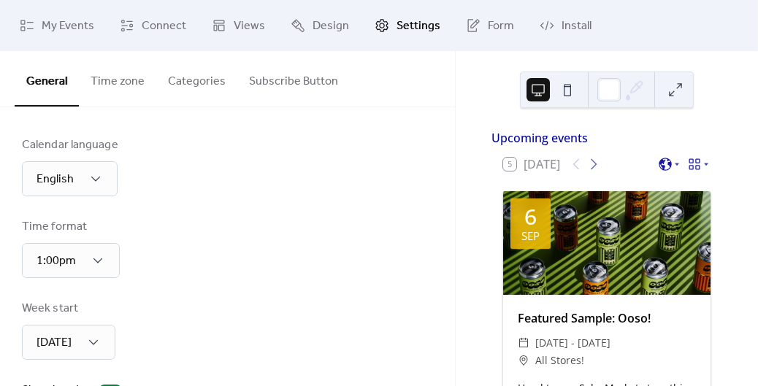
click at [205, 79] on button "Categories" at bounding box center [196, 78] width 81 height 54
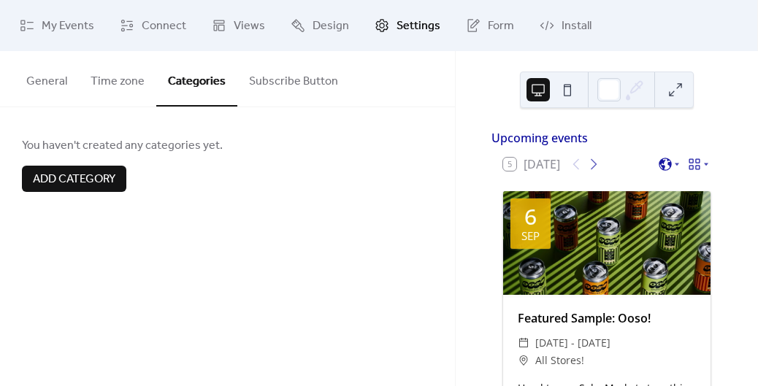
click at [90, 182] on span "Add category" at bounding box center [74, 180] width 82 height 18
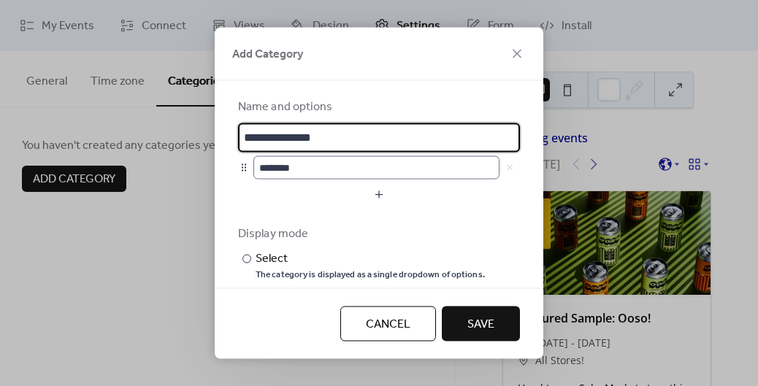
type input "**********"
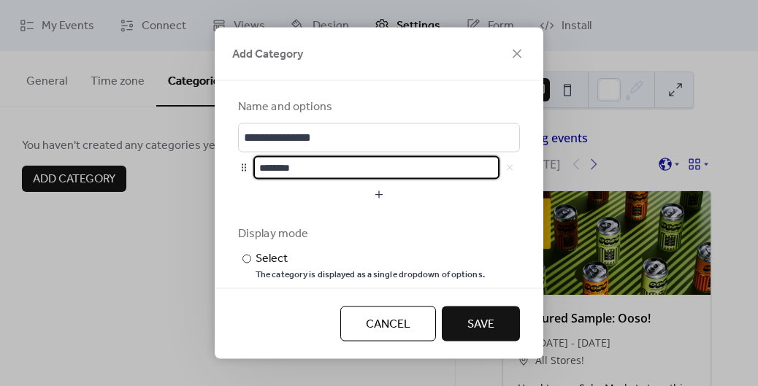
click at [334, 166] on input "********" at bounding box center [376, 166] width 246 height 23
click at [299, 195] on button "button" at bounding box center [379, 193] width 282 height 23
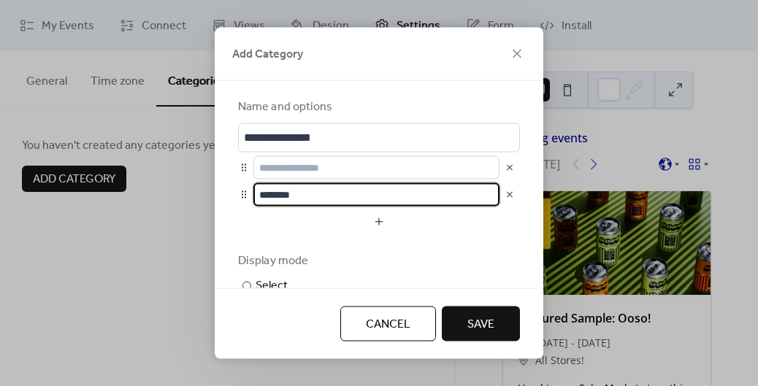
click at [503, 196] on button "button" at bounding box center [509, 194] width 20 height 20
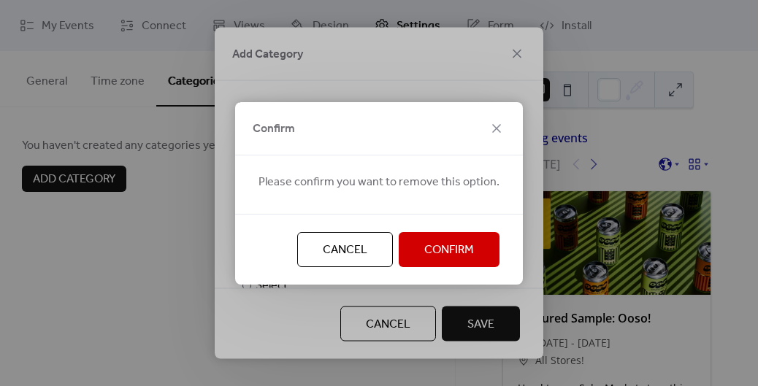
click at [459, 244] on span "Confirm" at bounding box center [449, 251] width 50 height 18
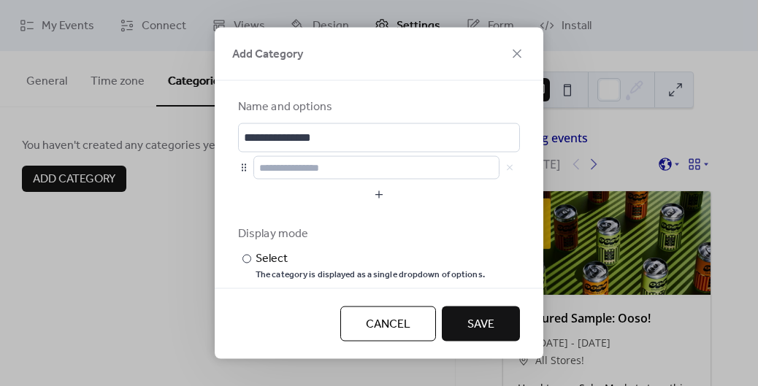
click at [507, 169] on div at bounding box center [386, 166] width 266 height 23
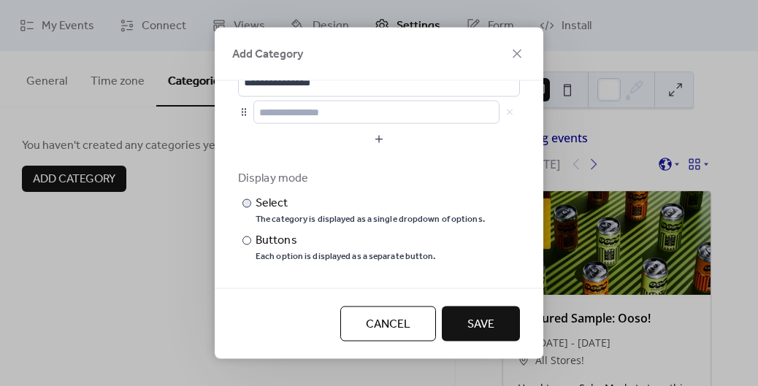
scroll to position [62, 0]
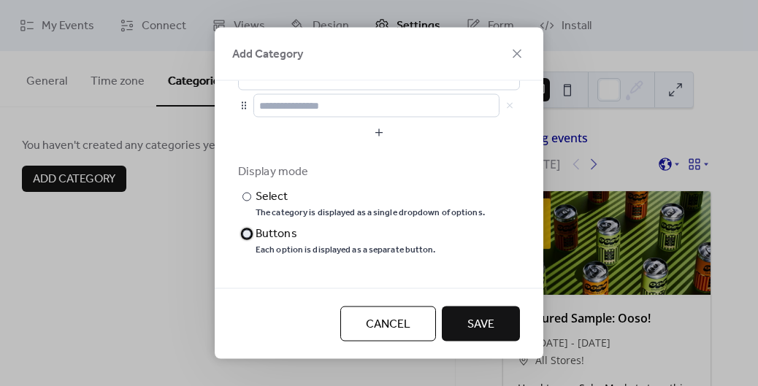
click at [277, 233] on div "Buttons" at bounding box center [343, 234] width 177 height 18
click at [469, 334] on span "Save" at bounding box center [480, 325] width 27 height 18
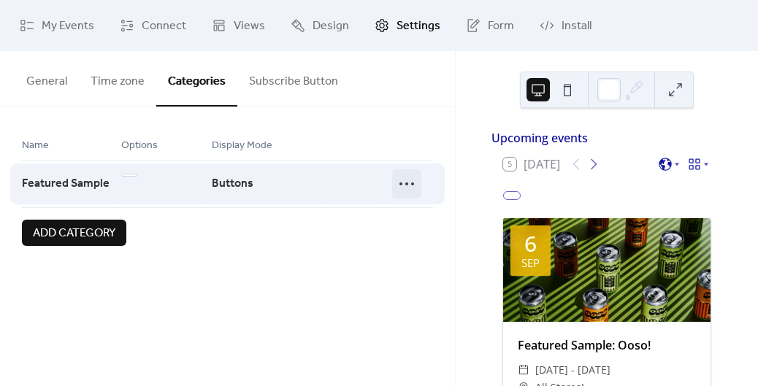
click at [401, 180] on icon at bounding box center [406, 183] width 23 height 23
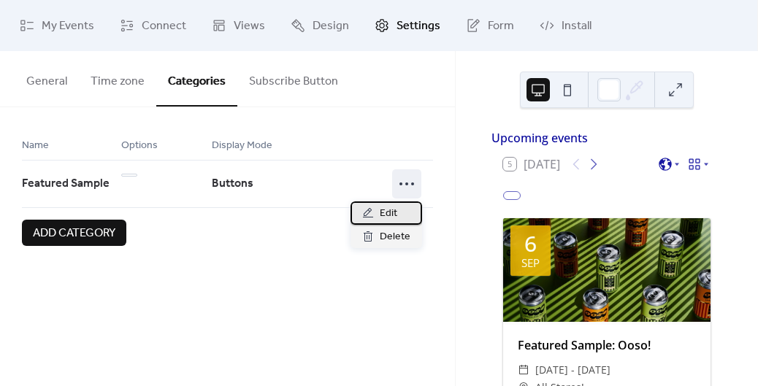
click at [393, 209] on span "Edit" at bounding box center [388, 214] width 18 height 18
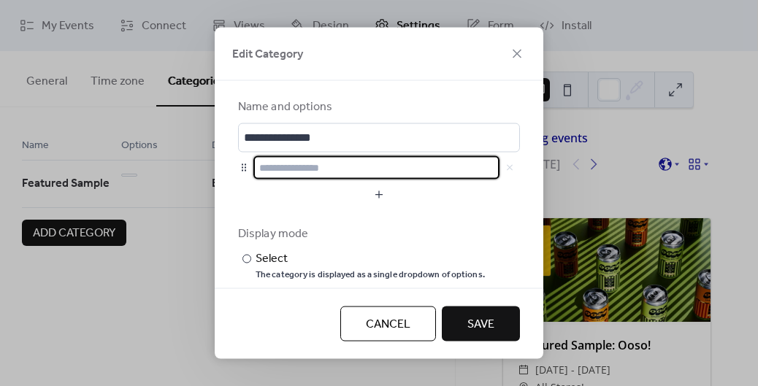
click at [320, 165] on input "text" at bounding box center [376, 166] width 246 height 23
type input "**********"
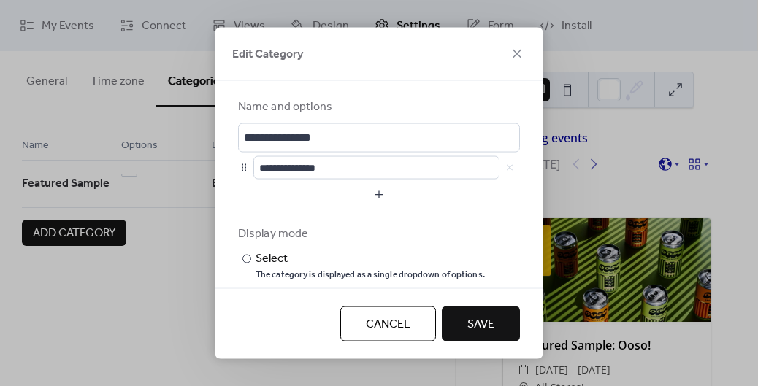
click at [501, 309] on button "Save" at bounding box center [481, 324] width 78 height 35
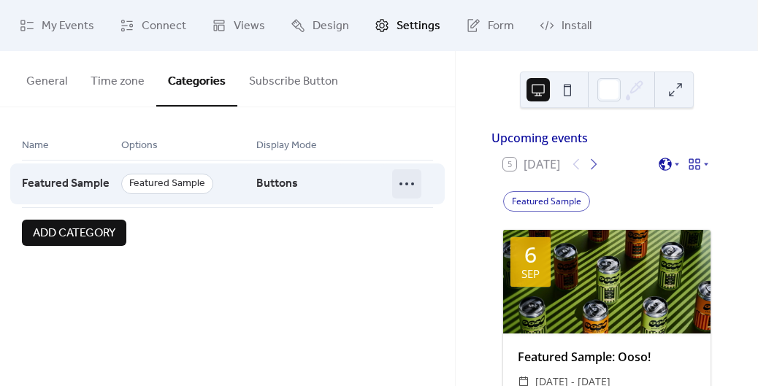
click at [408, 182] on icon at bounding box center [406, 183] width 23 height 23
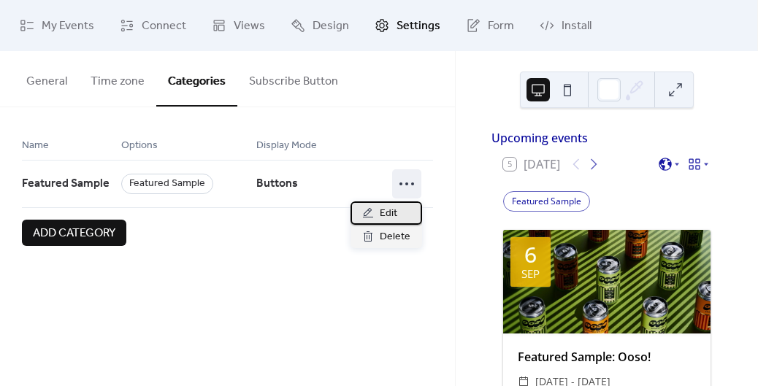
click at [390, 218] on span "Edit" at bounding box center [388, 214] width 18 height 18
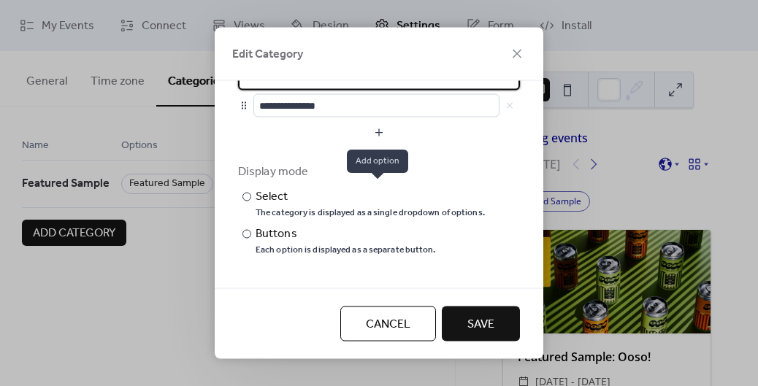
scroll to position [0, 0]
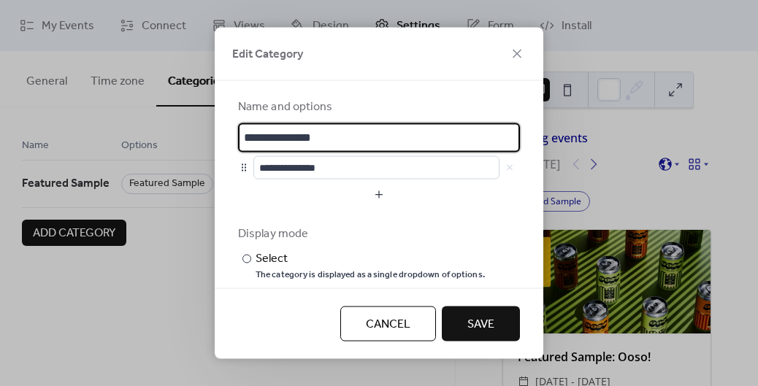
click at [386, 322] on span "Cancel" at bounding box center [388, 325] width 45 height 18
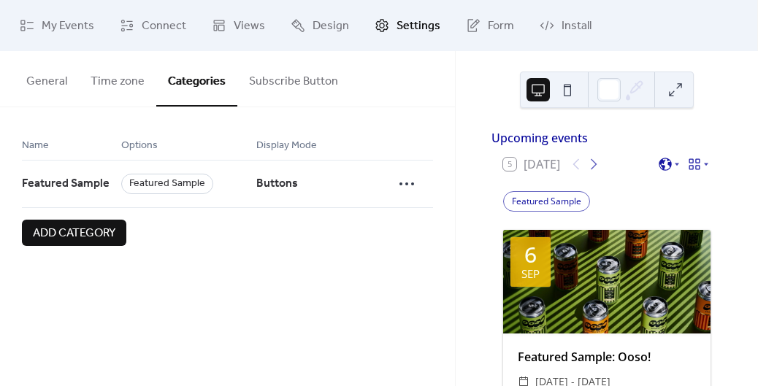
click at [103, 226] on span "Add category" at bounding box center [74, 234] width 82 height 18
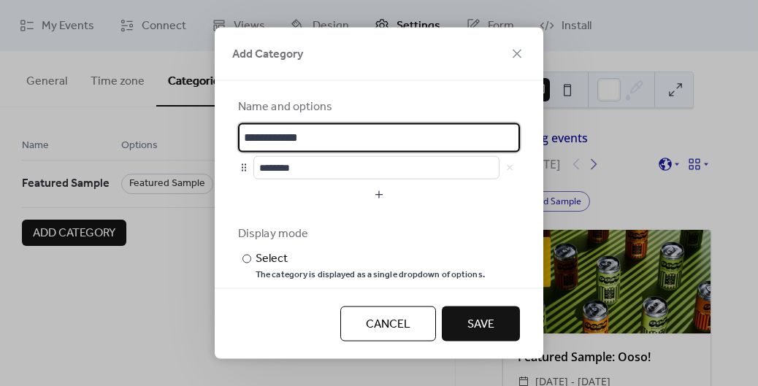
type input "**********"
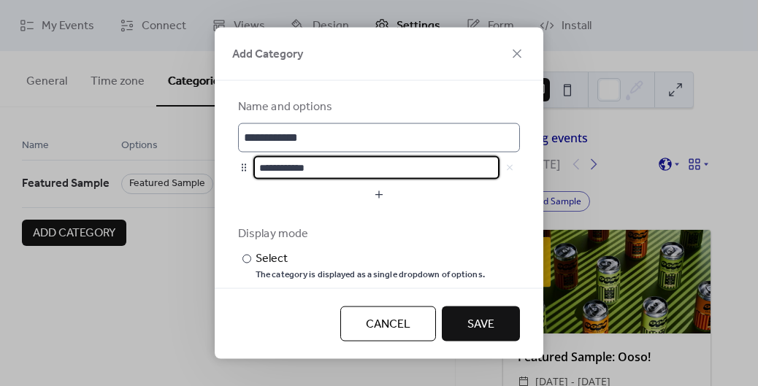
type input "**********"
click at [274, 137] on input "**********" at bounding box center [379, 137] width 282 height 29
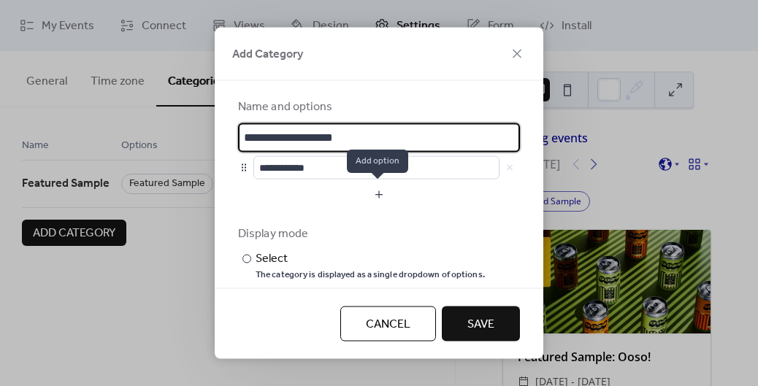
type input "**********"
click at [379, 196] on button "button" at bounding box center [379, 193] width 282 height 23
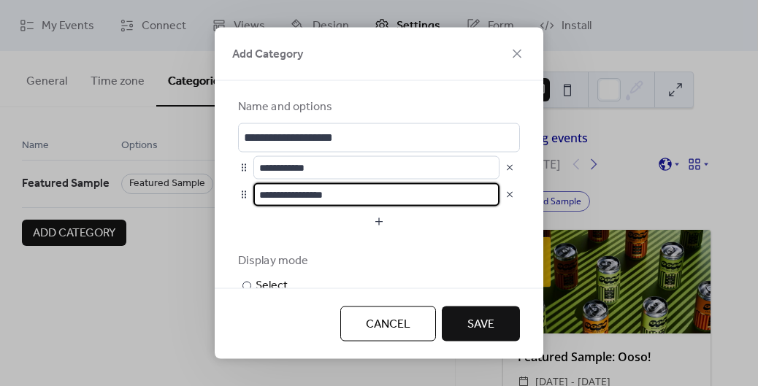
scroll to position [89, 0]
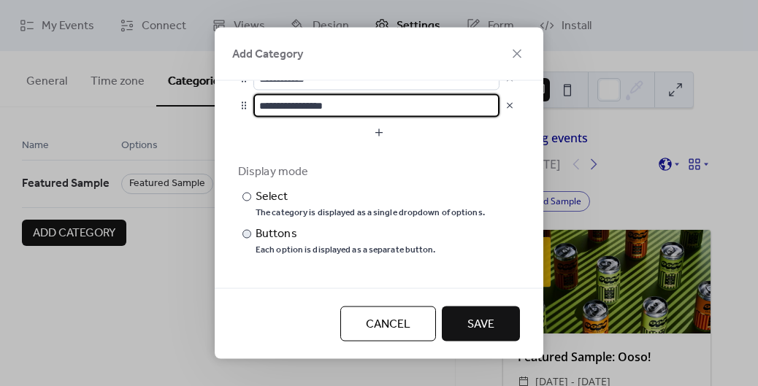
type input "**********"
click at [286, 234] on div "Buttons" at bounding box center [343, 234] width 177 height 18
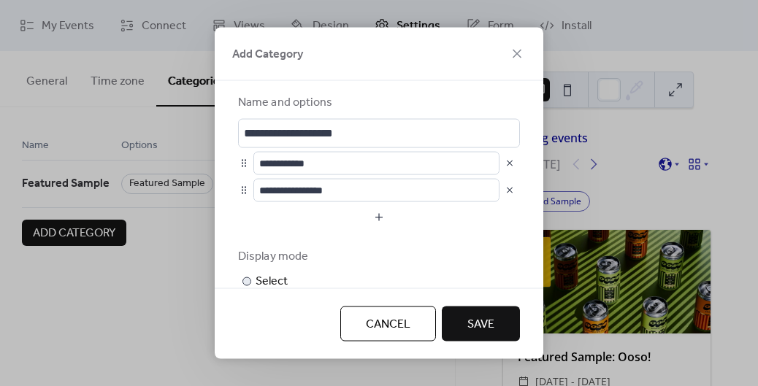
scroll to position [0, 0]
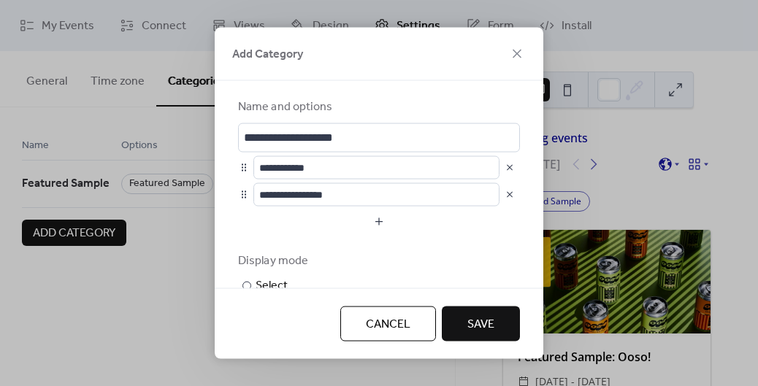
click at [478, 318] on span "Save" at bounding box center [480, 325] width 27 height 18
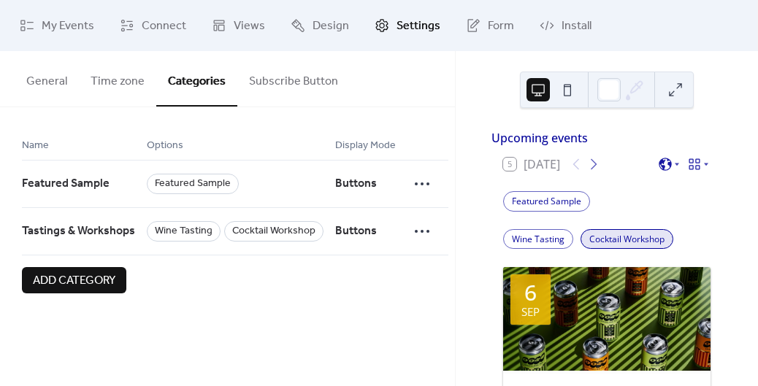
click at [638, 250] on div "Cocktail Workshop" at bounding box center [626, 239] width 93 height 20
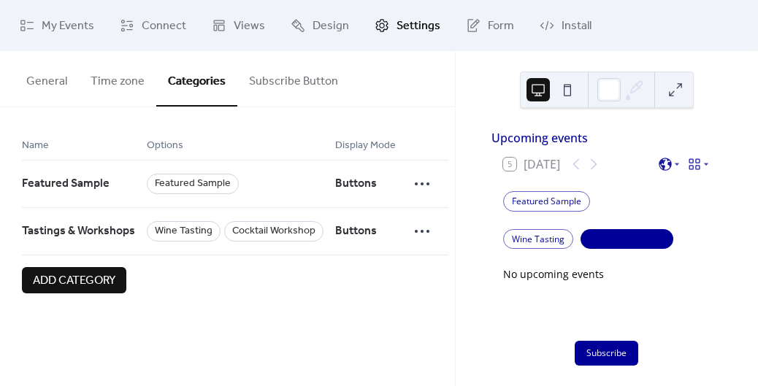
click at [531, 258] on div "Wine Tasting Cocktail Workshop" at bounding box center [606, 239] width 231 height 38
click at [528, 250] on div "Wine Tasting" at bounding box center [538, 239] width 70 height 20
click at [606, 244] on div "Cocktail Workshop" at bounding box center [626, 239] width 93 height 20
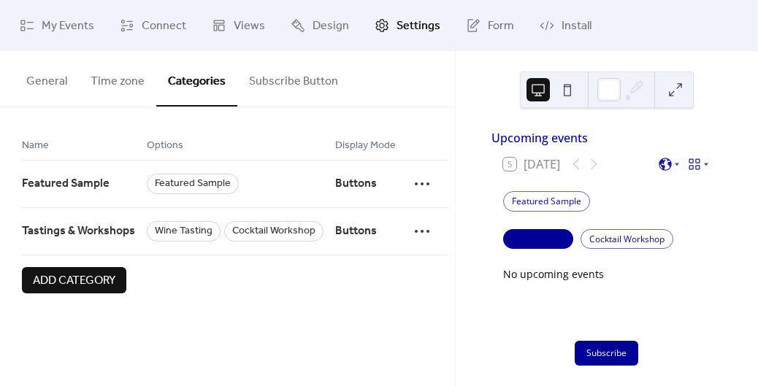
click at [544, 244] on div "Wine Tasting" at bounding box center [538, 239] width 70 height 20
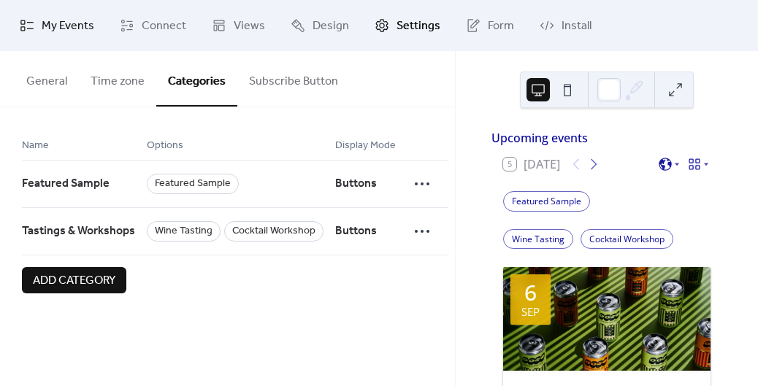
click at [58, 23] on span "My Events" at bounding box center [68, 27] width 53 height 18
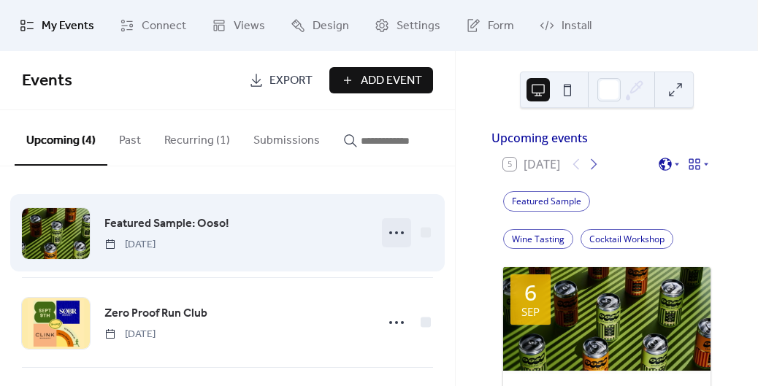
click at [385, 235] on icon at bounding box center [396, 232] width 23 height 23
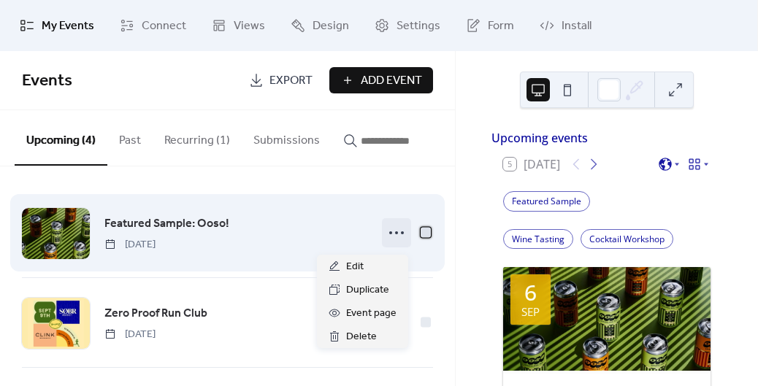
click at [426, 239] on div at bounding box center [425, 232] width 15 height 15
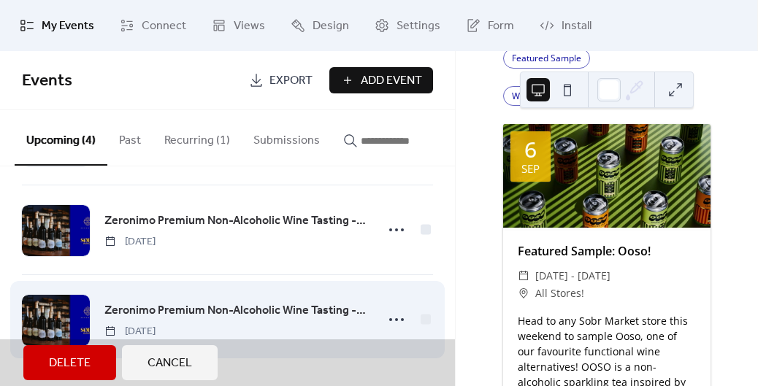
scroll to position [140, 0]
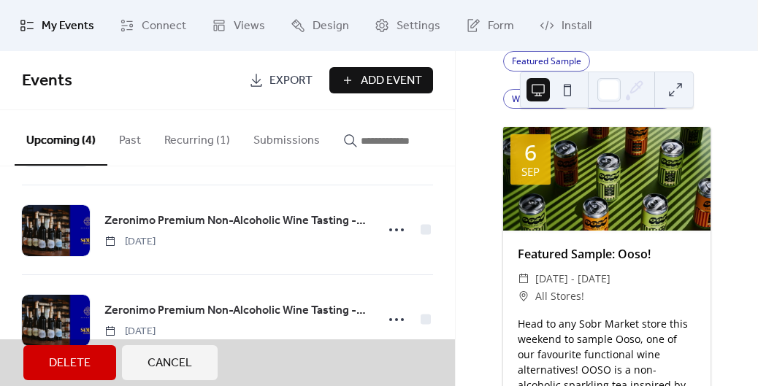
click at [199, 139] on button "Recurring (1)" at bounding box center [197, 137] width 89 height 54
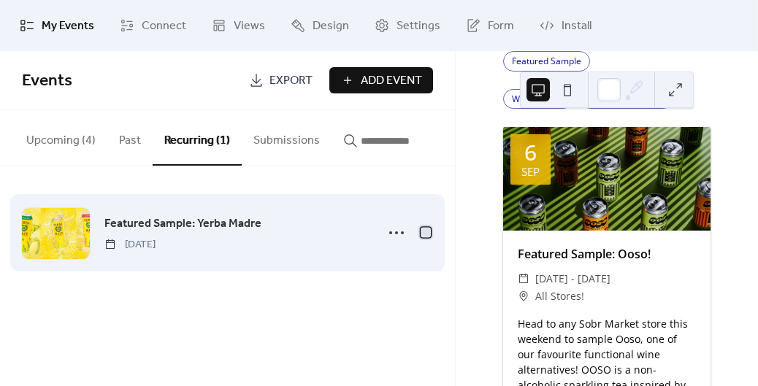
click at [424, 237] on div at bounding box center [425, 232] width 10 height 10
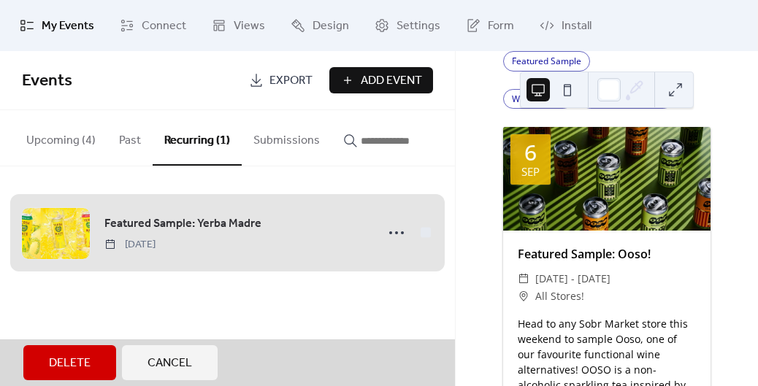
click at [391, 234] on div "Featured Sample: Yerba Madre Saturday, September 20, 2025" at bounding box center [227, 232] width 411 height 89
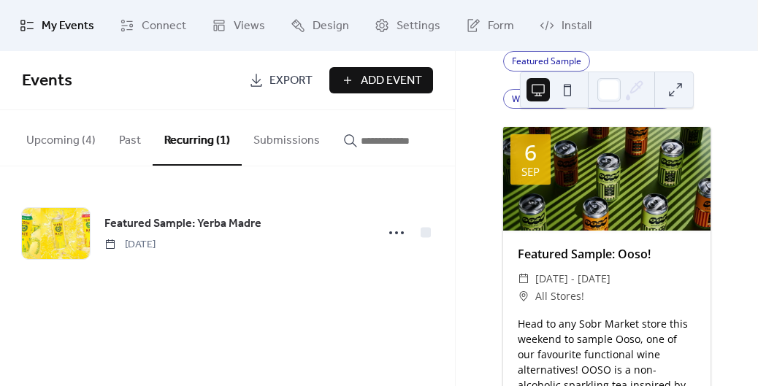
click at [391, 233] on icon at bounding box center [396, 232] width 23 height 23
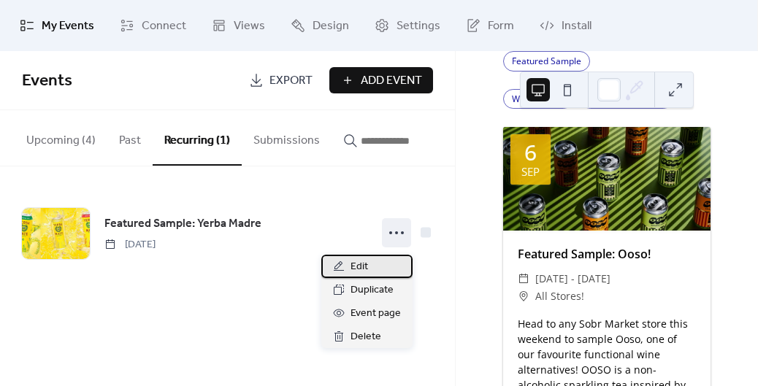
click at [359, 269] on span "Edit" at bounding box center [359, 267] width 18 height 18
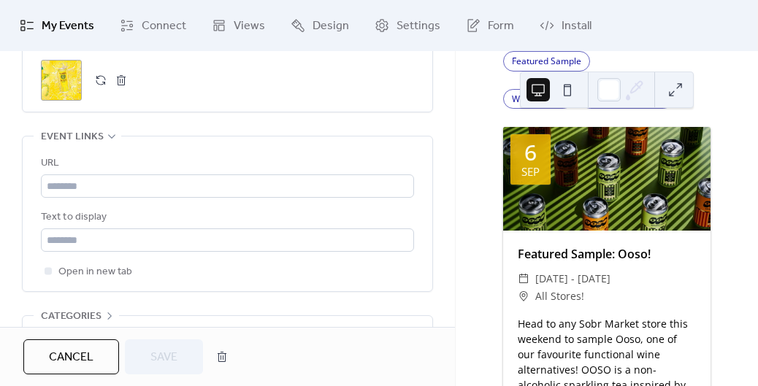
scroll to position [1223, 0]
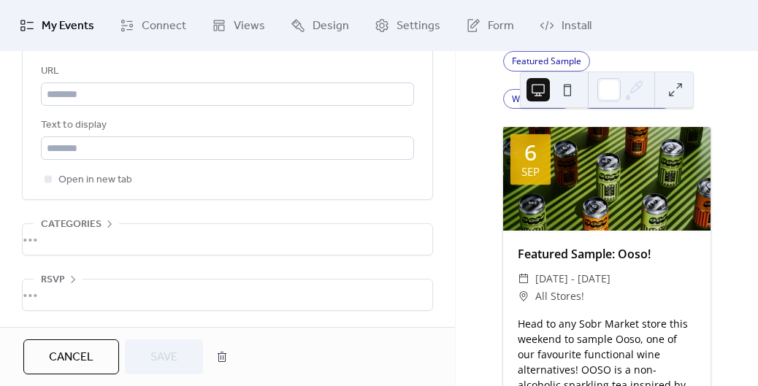
click at [111, 236] on div "•••" at bounding box center [227, 239] width 409 height 31
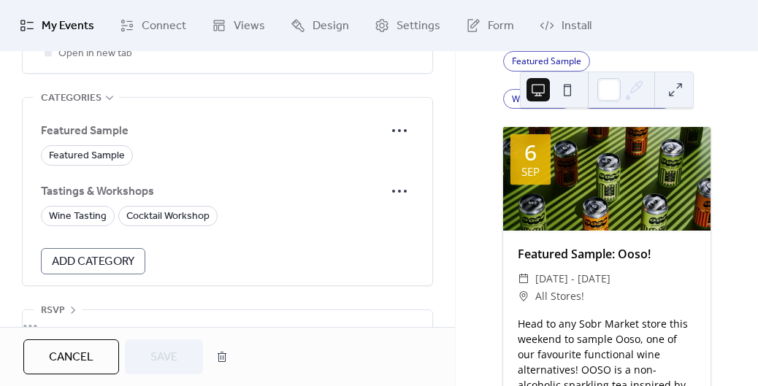
scroll to position [1348, 0]
click at [99, 161] on span "Featured Sample" at bounding box center [87, 157] width 76 height 18
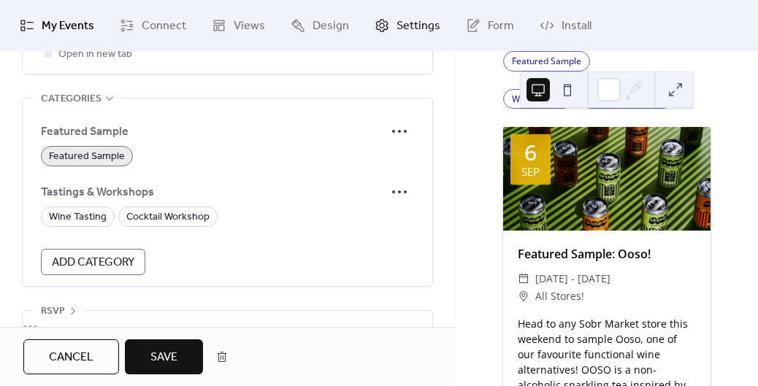
click at [396, 35] on span "Settings" at bounding box center [418, 27] width 44 height 18
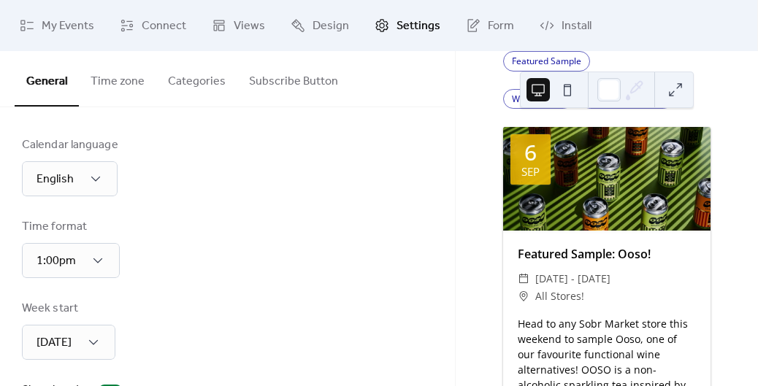
scroll to position [186, 0]
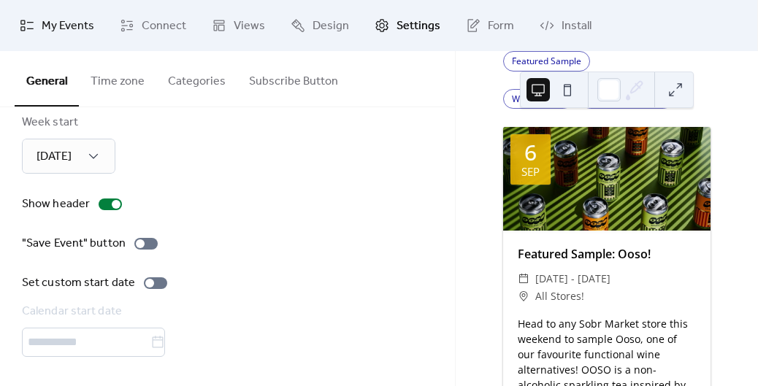
click at [50, 34] on span "My Events" at bounding box center [68, 27] width 53 height 18
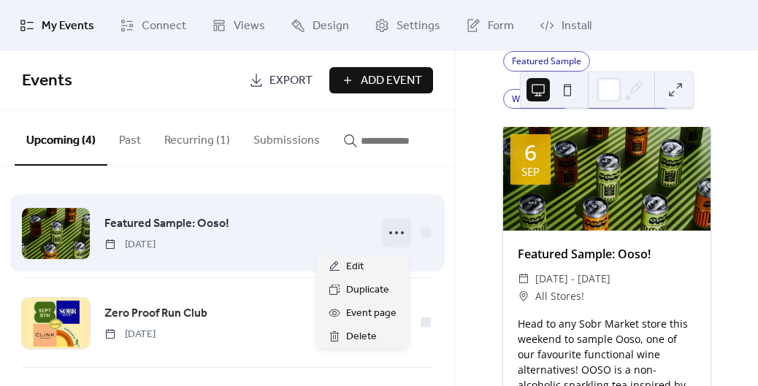
click at [396, 240] on icon at bounding box center [396, 232] width 23 height 23
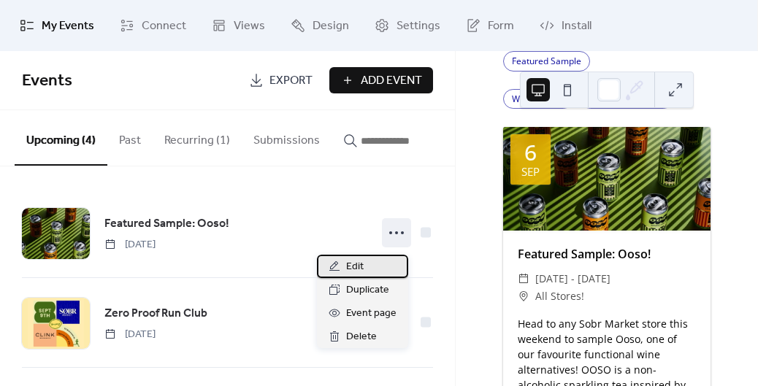
click at [376, 264] on div "Edit" at bounding box center [362, 266] width 91 height 23
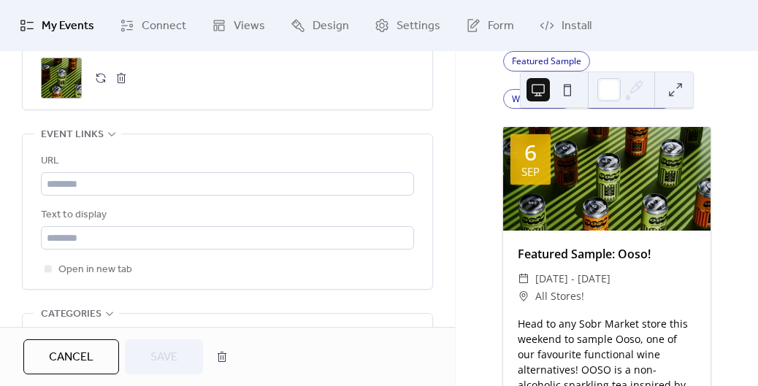
scroll to position [1106, 0]
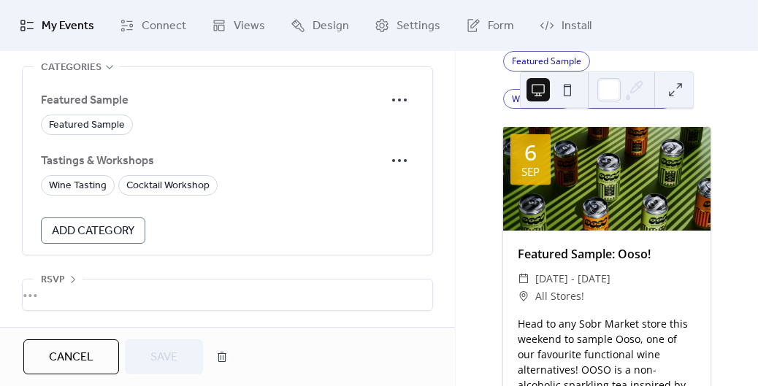
click at [112, 239] on span "Add Category" at bounding box center [93, 232] width 82 height 18
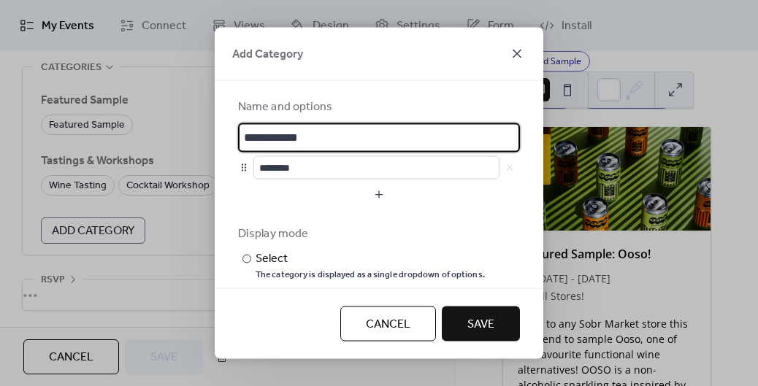
click at [518, 49] on icon at bounding box center [517, 54] width 18 height 18
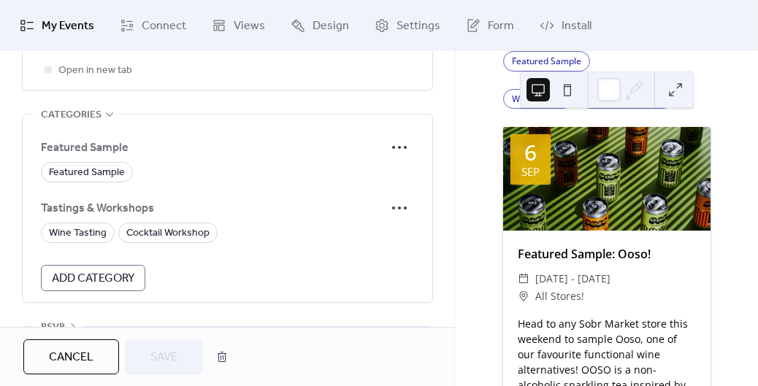
scroll to position [1057, 0]
click at [67, 174] on span "Featured Sample" at bounding box center [87, 174] width 76 height 18
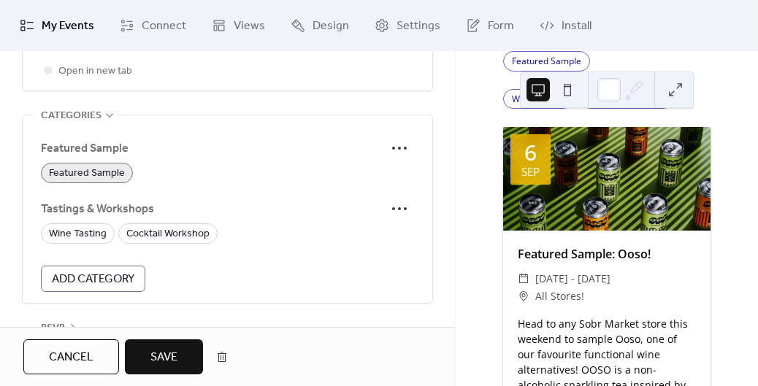
click at [174, 358] on span "Save" at bounding box center [163, 358] width 27 height 18
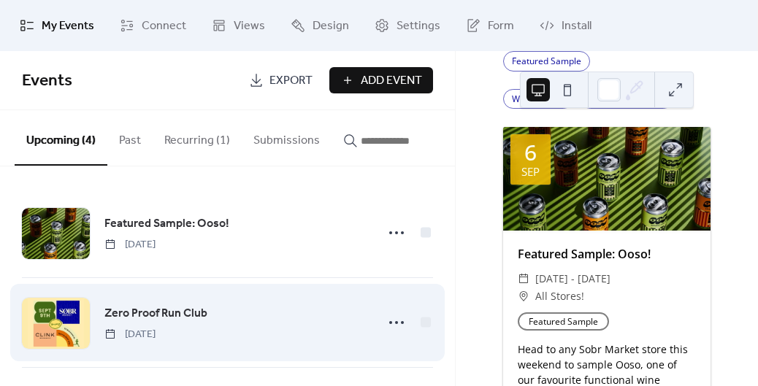
click at [304, 309] on div "Zero Proof Run Club Tuesday, September 9, 2025" at bounding box center [235, 322] width 262 height 37
click at [395, 324] on circle at bounding box center [396, 322] width 3 height 3
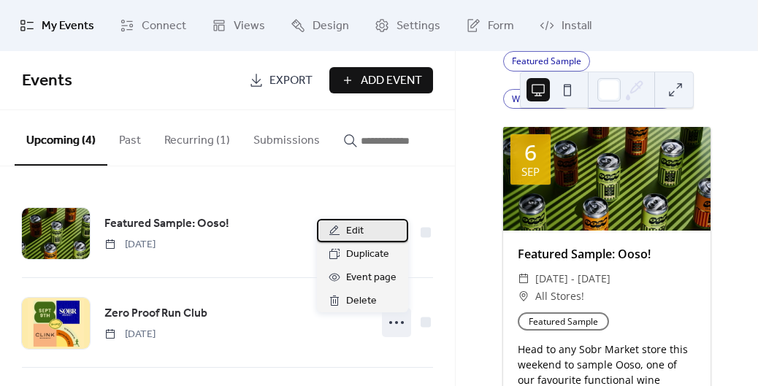
click at [368, 229] on div "Edit" at bounding box center [362, 230] width 91 height 23
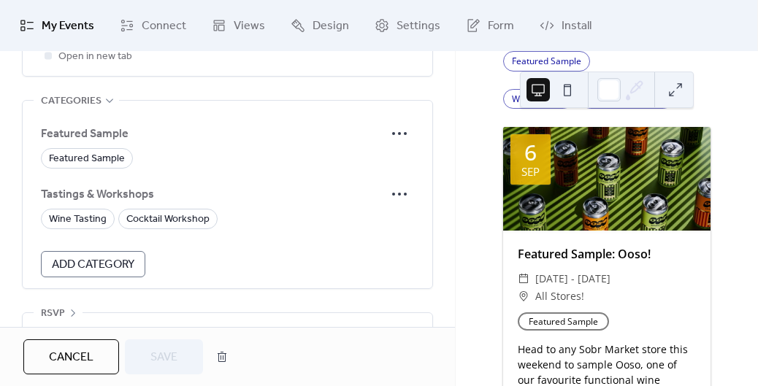
scroll to position [1106, 0]
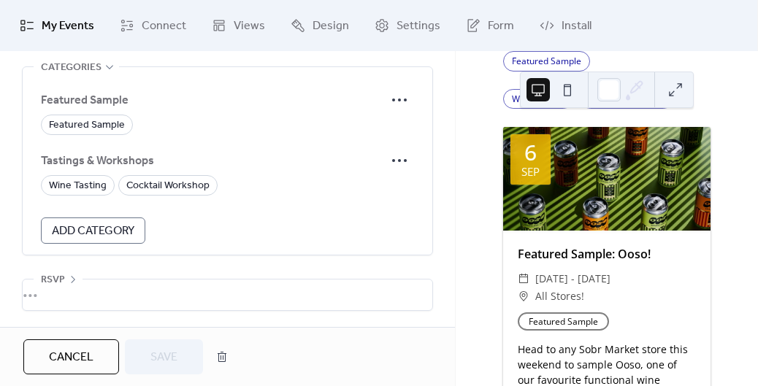
click at [92, 234] on span "Add Category" at bounding box center [93, 232] width 82 height 18
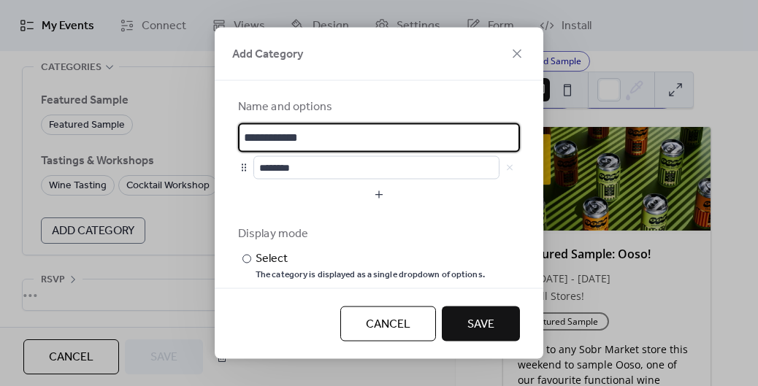
click at [286, 133] on input "**********" at bounding box center [379, 137] width 282 height 29
click at [286, 134] on input "**********" at bounding box center [379, 137] width 282 height 29
type input "*********"
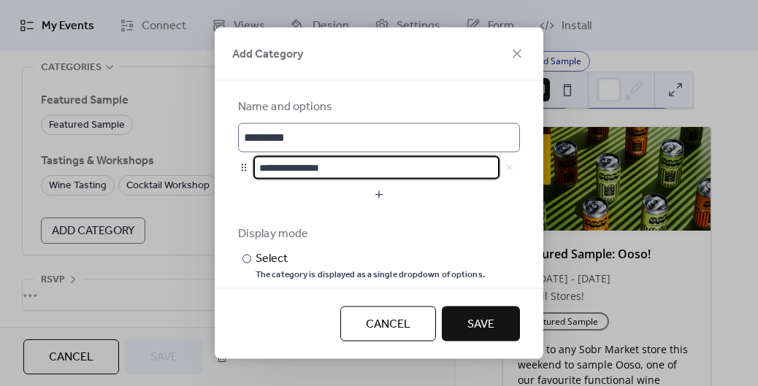
type input "**********"
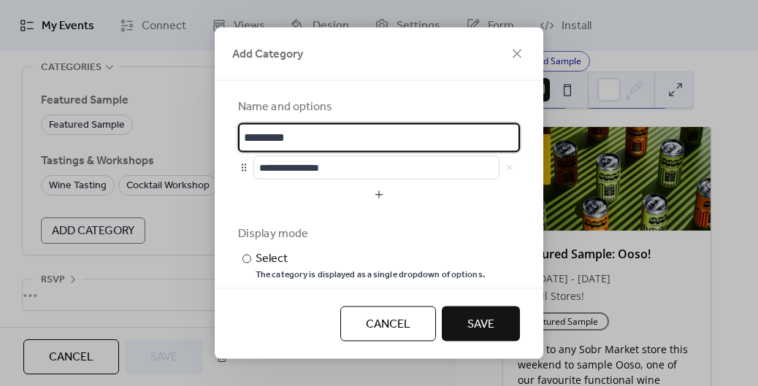
click at [294, 138] on input "*********" at bounding box center [379, 137] width 282 height 29
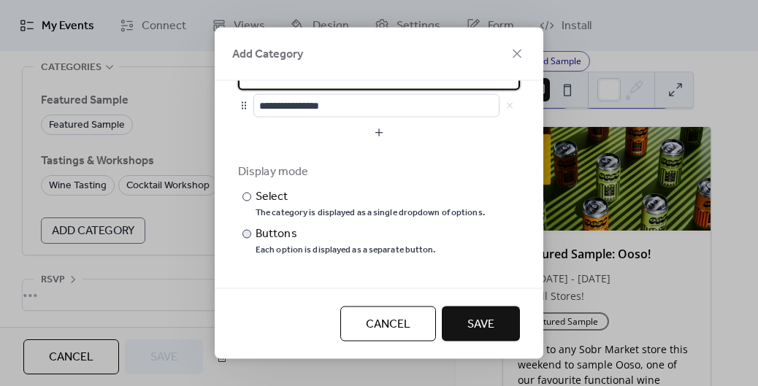
type input "**********"
click at [313, 240] on div "Buttons" at bounding box center [343, 234] width 177 height 18
click at [505, 328] on button "Save" at bounding box center [481, 324] width 78 height 35
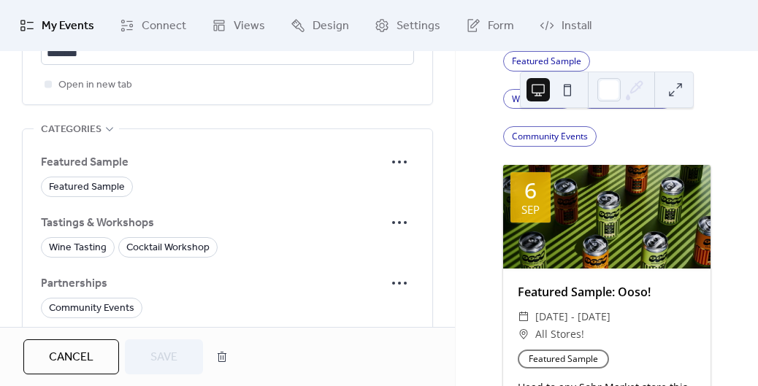
scroll to position [1167, 0]
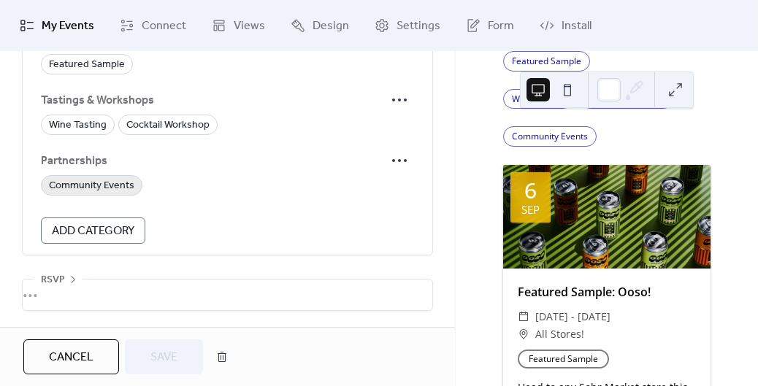
click at [115, 184] on span "Community Events" at bounding box center [91, 186] width 85 height 18
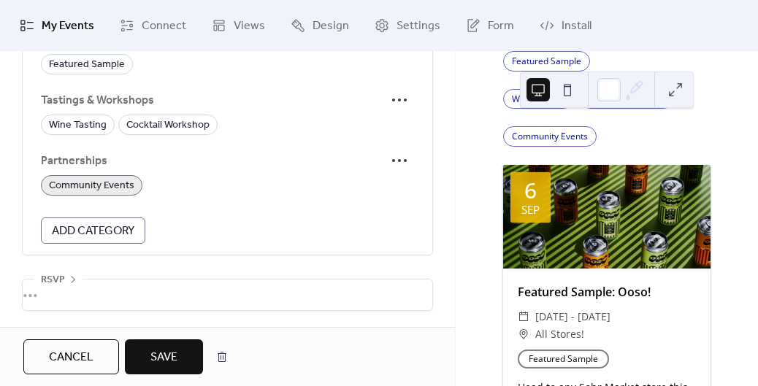
click at [168, 352] on span "Save" at bounding box center [163, 358] width 27 height 18
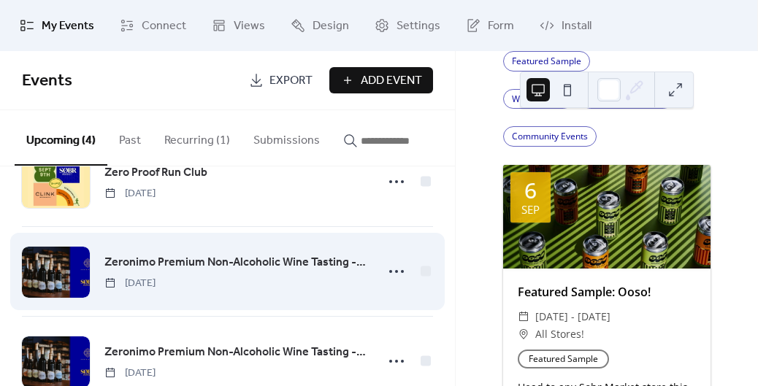
scroll to position [161, 0]
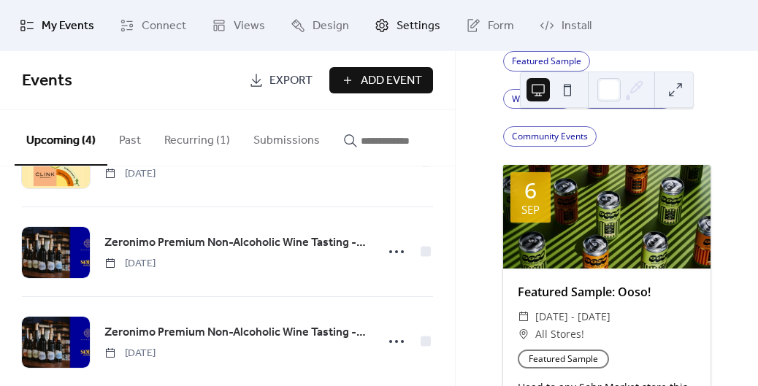
click at [363, 35] on link "Settings" at bounding box center [407, 25] width 88 height 39
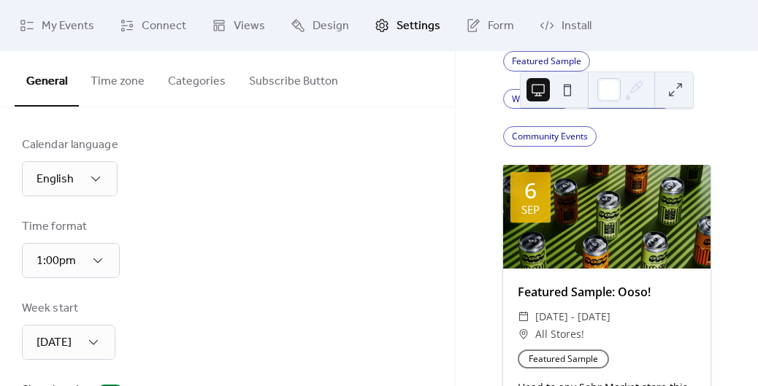
click at [205, 85] on button "Categories" at bounding box center [196, 78] width 81 height 54
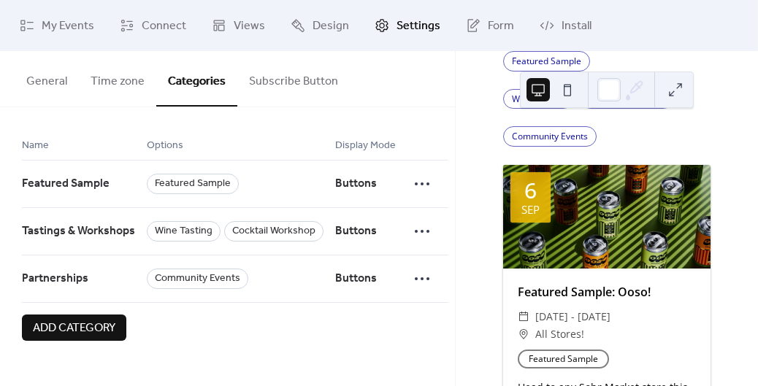
click at [41, 333] on span "Add category" at bounding box center [74, 329] width 82 height 18
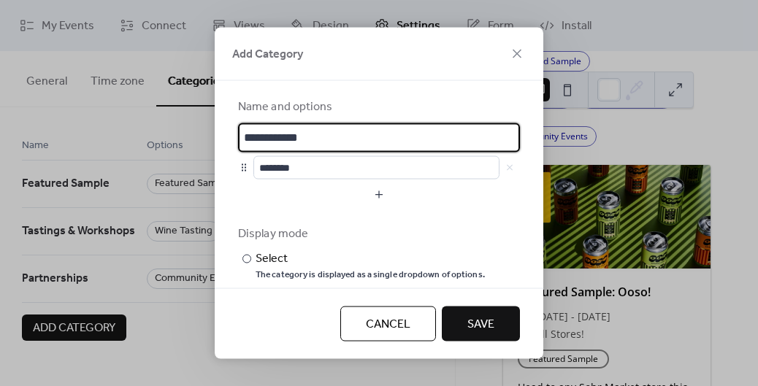
click at [316, 131] on input "**********" at bounding box center [379, 137] width 282 height 29
type input "*"
type input "*********"
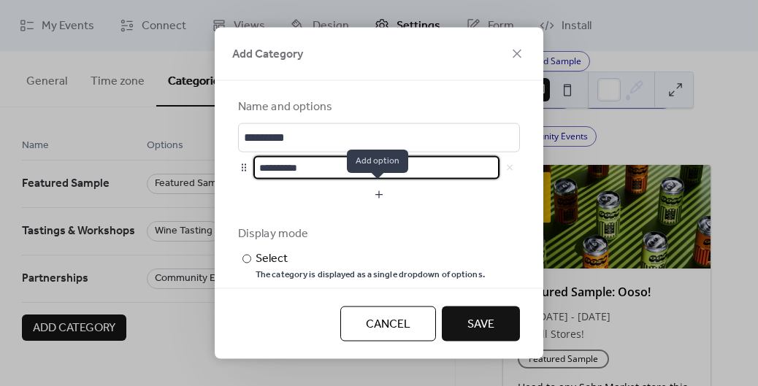
click at [382, 201] on button "button" at bounding box center [379, 193] width 282 height 23
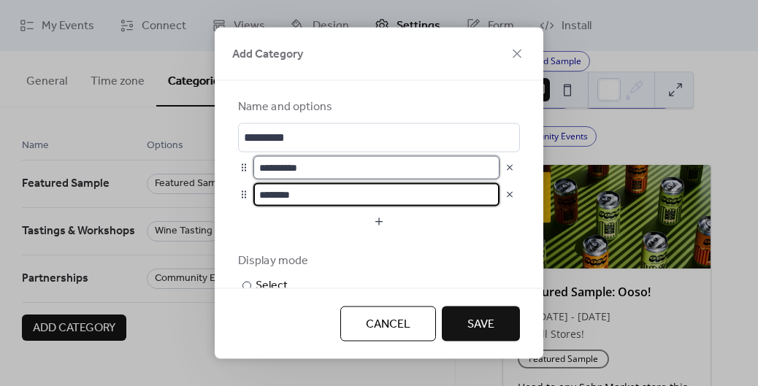
click at [376, 165] on input "**********" at bounding box center [376, 166] width 246 height 23
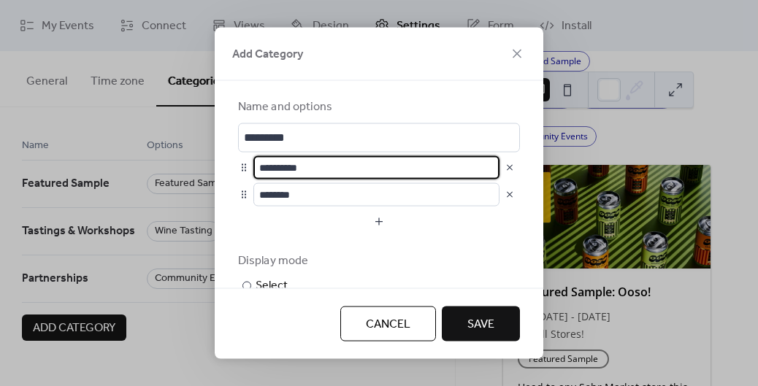
click at [376, 165] on input "**********" at bounding box center [376, 166] width 246 height 23
type input "**********"
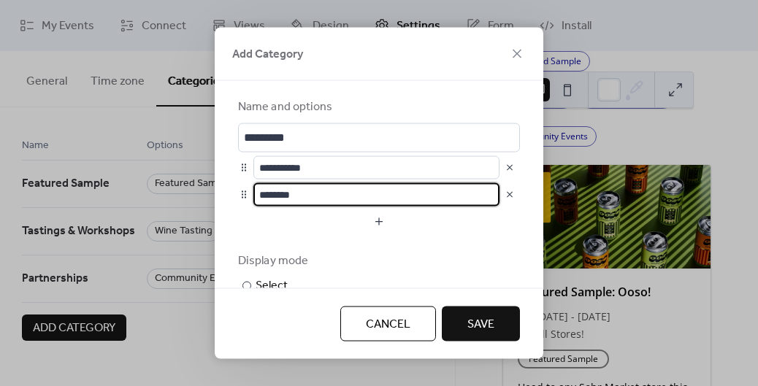
click at [317, 185] on input "********" at bounding box center [376, 193] width 246 height 23
click at [317, 182] on input "********" at bounding box center [376, 193] width 246 height 23
type input "**********"
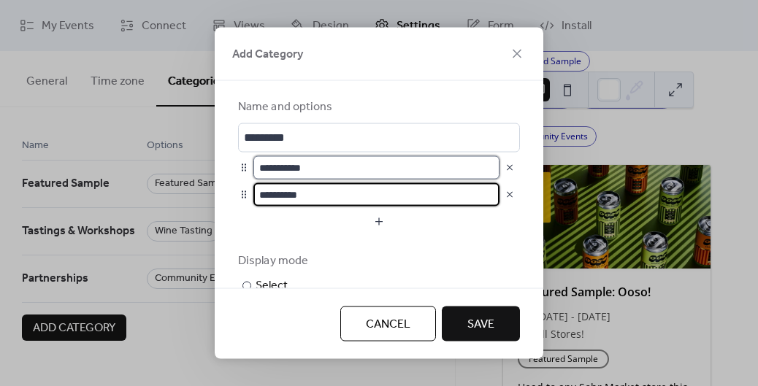
click at [332, 163] on input "**********" at bounding box center [376, 166] width 246 height 23
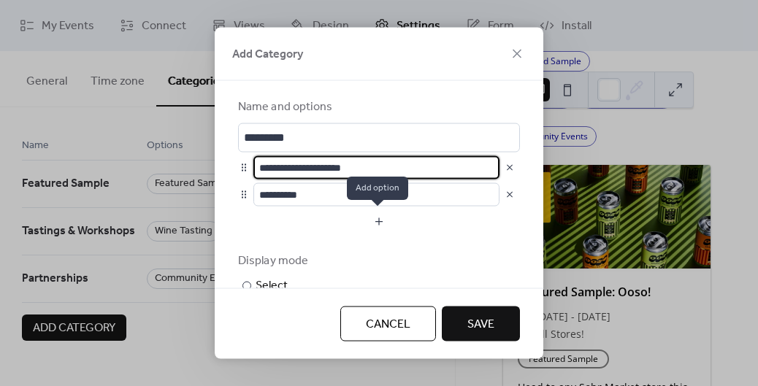
type input "**********"
click at [372, 232] on button "button" at bounding box center [379, 220] width 282 height 23
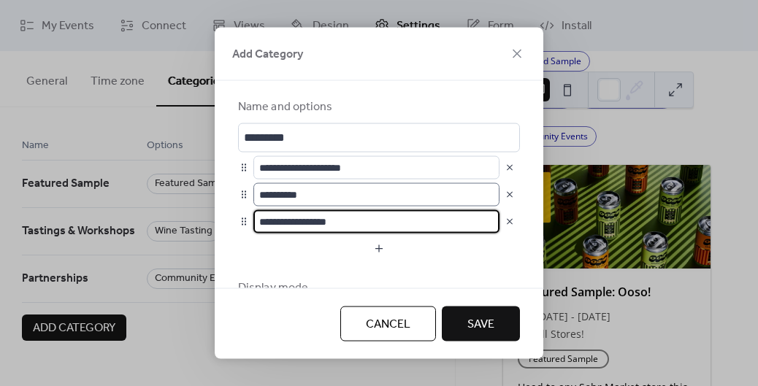
type input "**********"
click at [342, 191] on input "**********" at bounding box center [376, 193] width 246 height 23
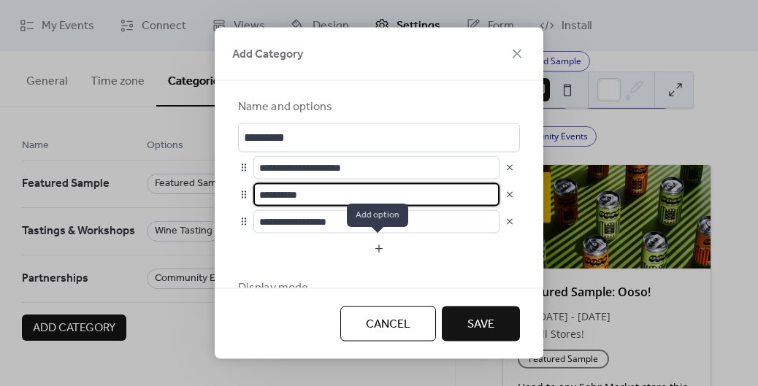
click at [377, 253] on button "button" at bounding box center [379, 247] width 282 height 23
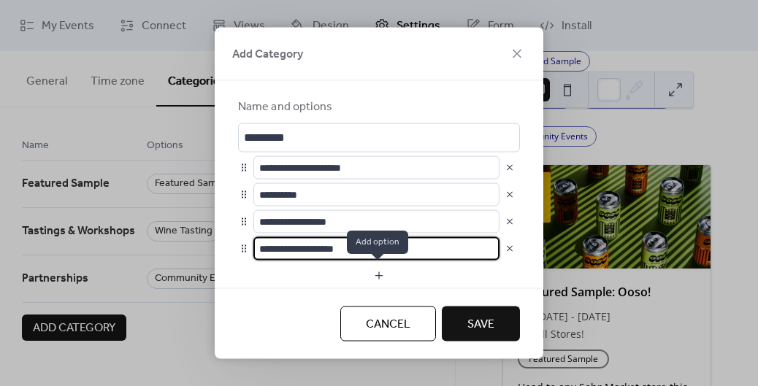
type input "**********"
click at [373, 274] on button "button" at bounding box center [379, 274] width 282 height 23
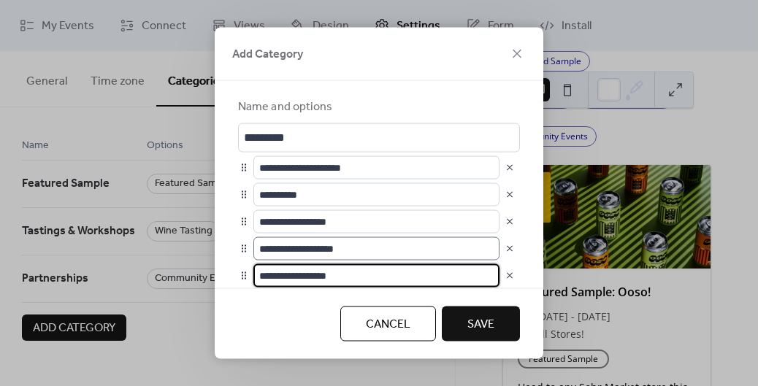
scroll to position [1, 0]
type input "**********"
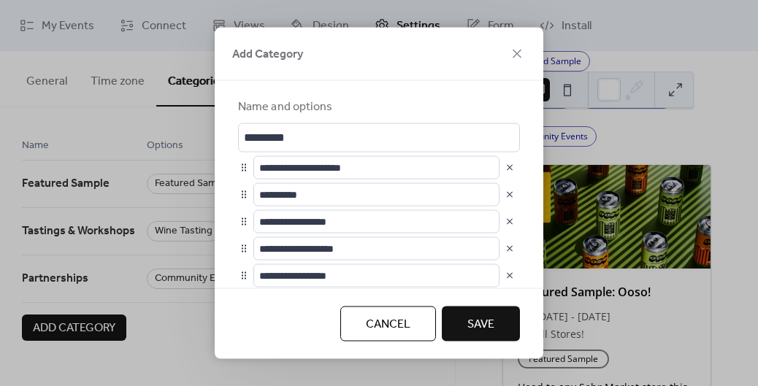
click at [526, 254] on div "**********" at bounding box center [379, 184] width 328 height 208
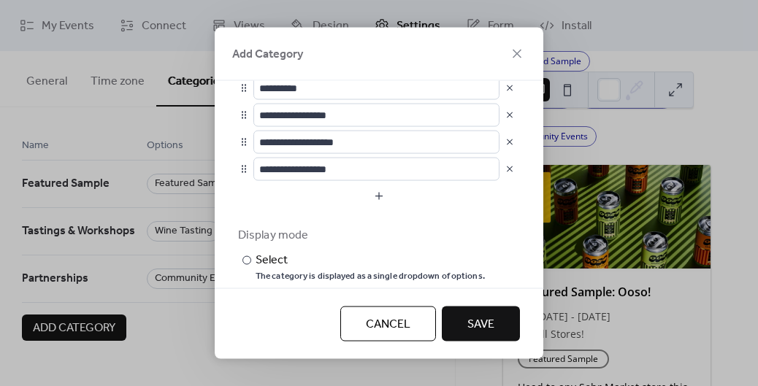
scroll to position [115, 0]
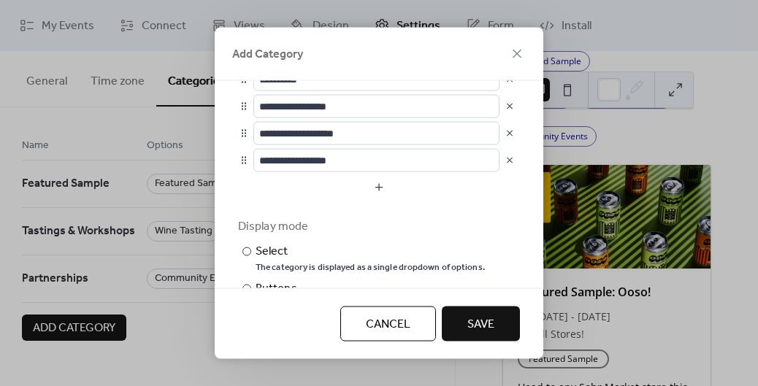
click at [379, 194] on button "button" at bounding box center [379, 186] width 282 height 23
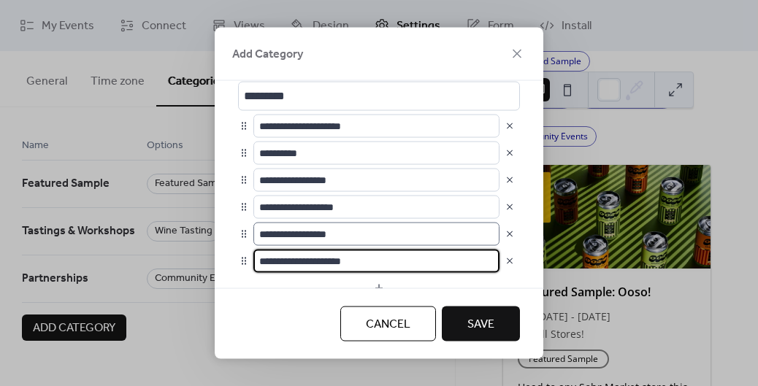
scroll to position [41, 0]
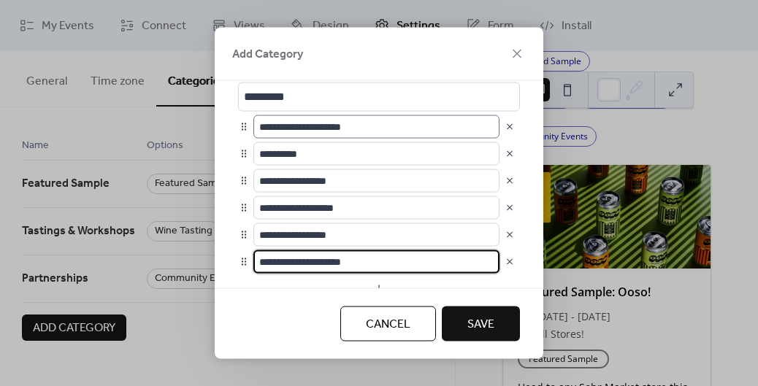
type input "**********"
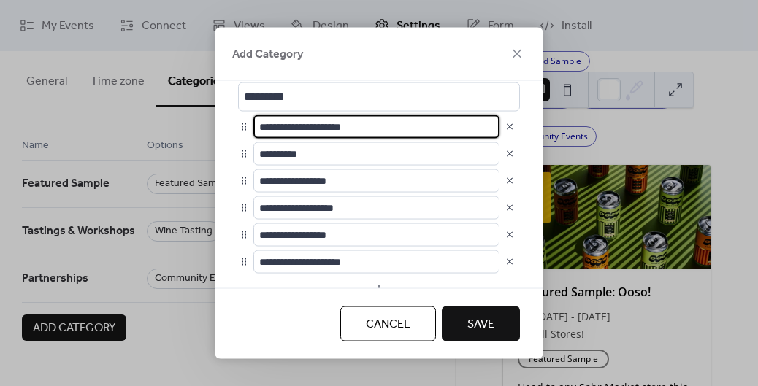
click at [384, 123] on input "**********" at bounding box center [376, 126] width 246 height 23
type input "**********"
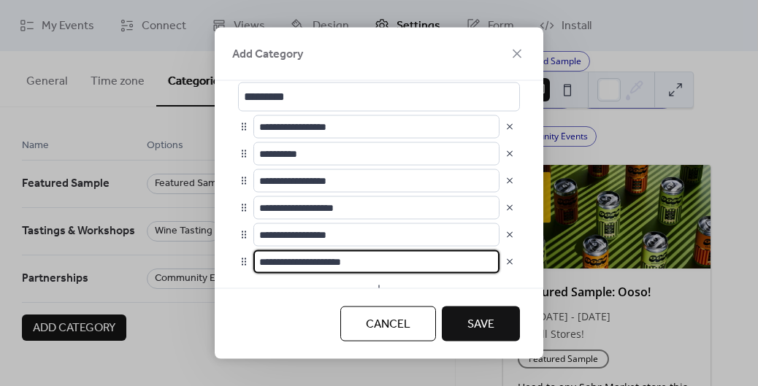
click at [373, 259] on input "**********" at bounding box center [376, 261] width 246 height 23
type input "**********"
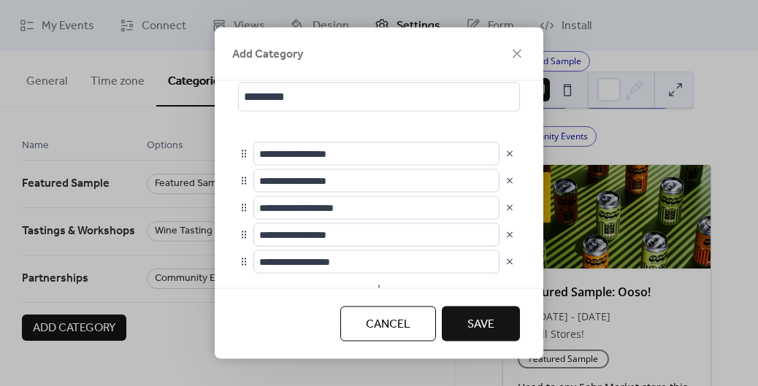
scroll to position [2, 0]
type input "**********"
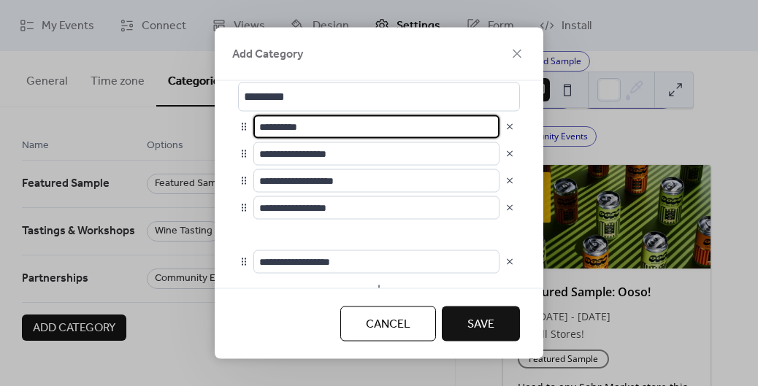
type input "**********"
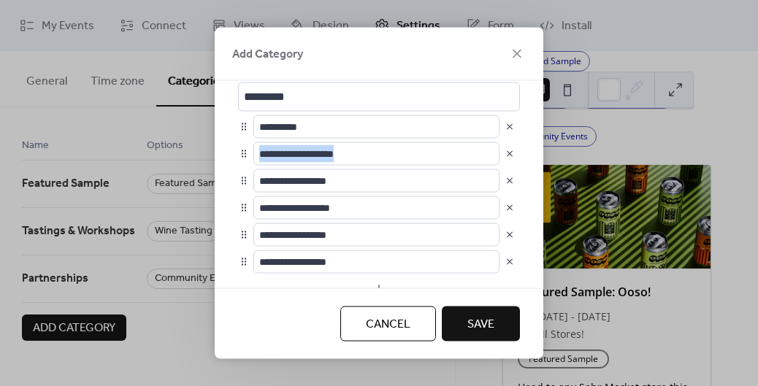
drag, startPoint x: 244, startPoint y: 186, endPoint x: 244, endPoint y: 156, distance: 29.9
click at [244, 156] on div "**********" at bounding box center [379, 194] width 282 height 158
type input "**********"
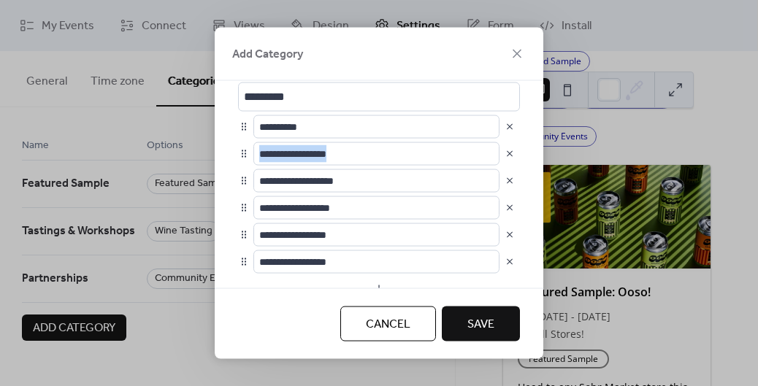
type input "**********"
click at [405, 277] on button "button" at bounding box center [379, 288] width 282 height 23
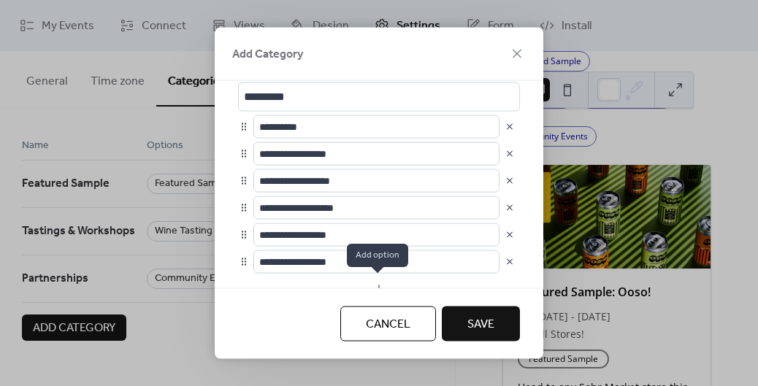
scroll to position [53, 0]
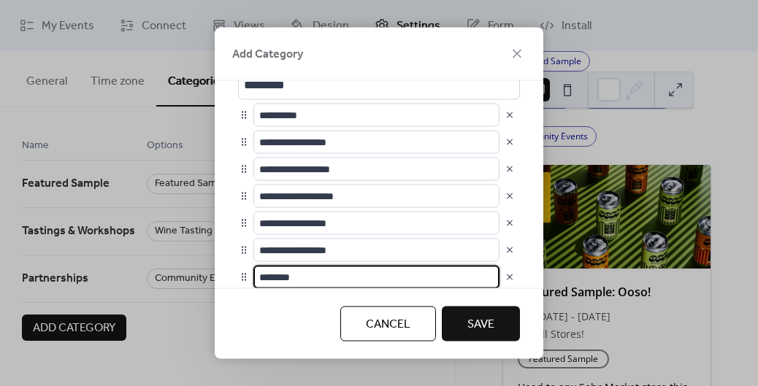
click at [501, 277] on button "button" at bounding box center [509, 276] width 20 height 20
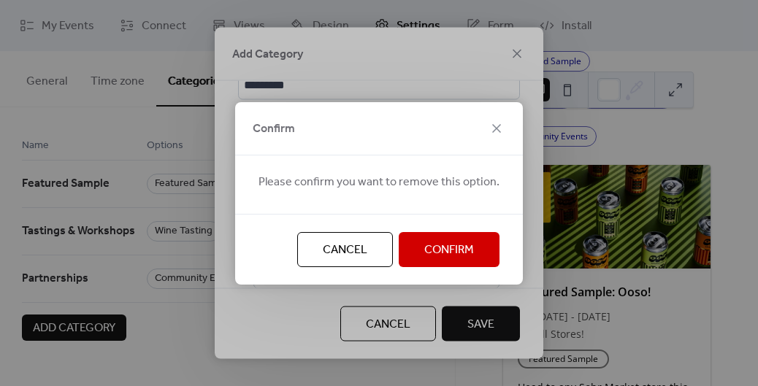
click at [458, 246] on span "Confirm" at bounding box center [449, 251] width 50 height 18
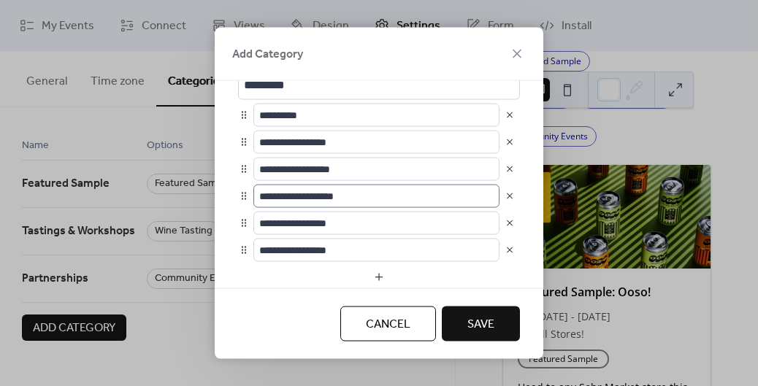
scroll to position [197, 0]
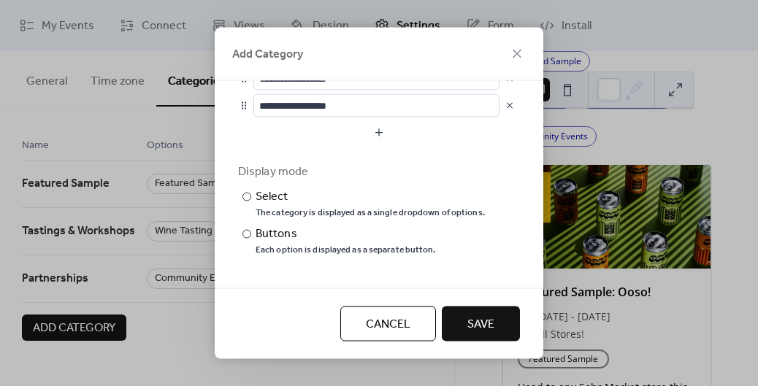
click at [495, 321] on button "Save" at bounding box center [481, 324] width 78 height 35
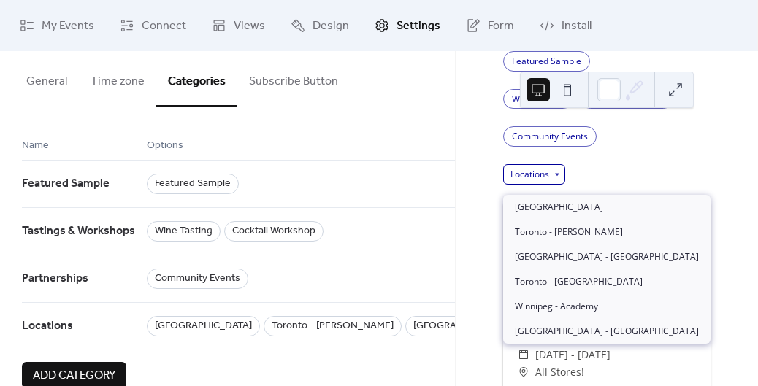
click at [555, 185] on div "Locations" at bounding box center [534, 174] width 62 height 20
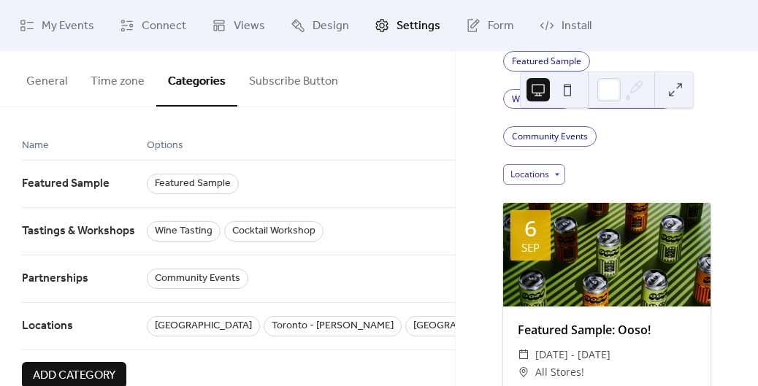
click at [656, 180] on div "Locations" at bounding box center [606, 174] width 207 height 20
click at [682, 84] on button at bounding box center [674, 89] width 23 height 23
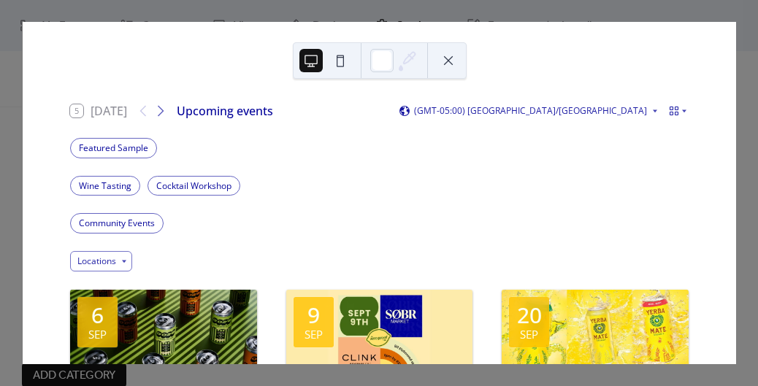
scroll to position [0, 0]
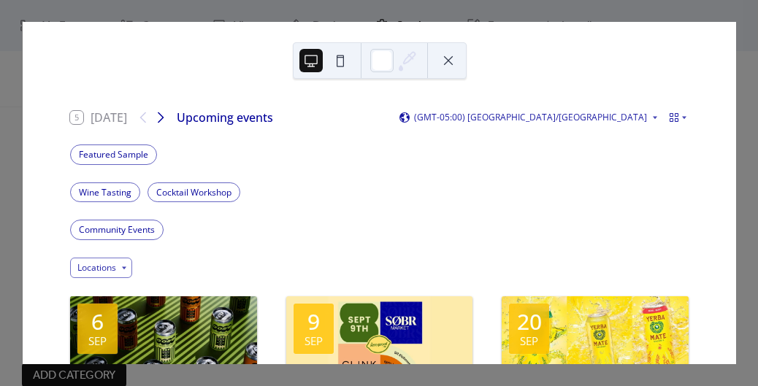
click at [167, 117] on icon at bounding box center [161, 118] width 18 height 18
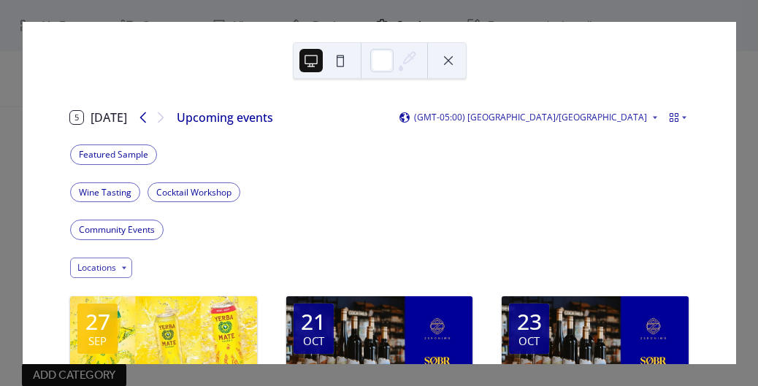
click at [144, 117] on icon at bounding box center [143, 118] width 18 height 18
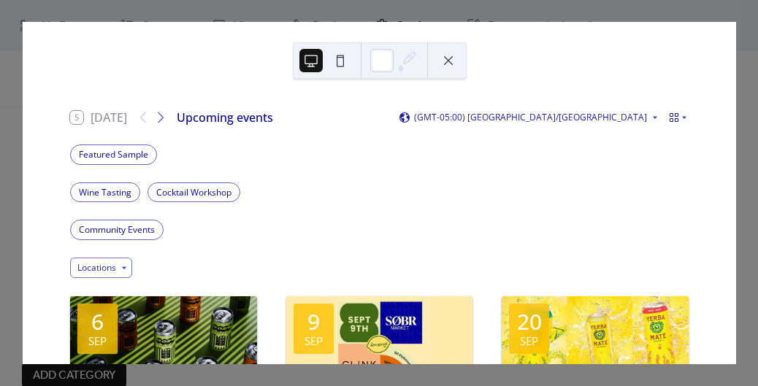
click at [339, 62] on button at bounding box center [339, 60] width 23 height 23
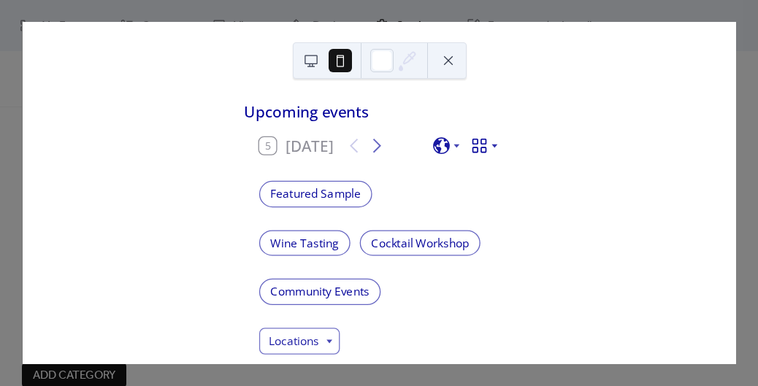
click at [491, 148] on icon at bounding box center [494, 147] width 6 height 4
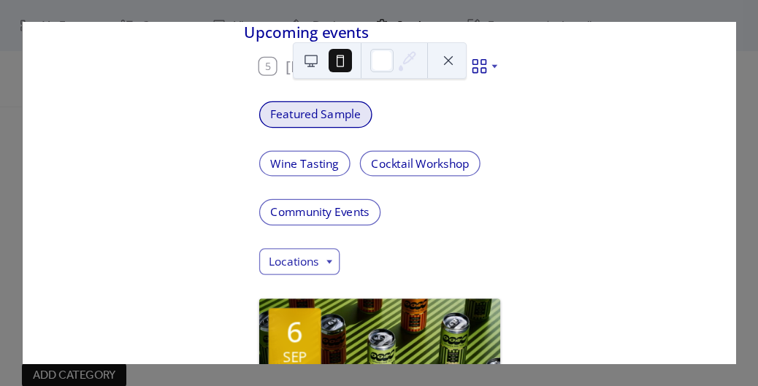
scroll to position [108, 0]
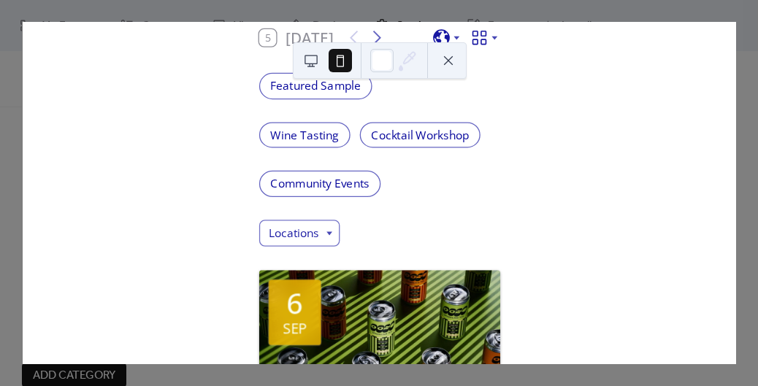
click at [448, 60] on button at bounding box center [447, 60] width 23 height 23
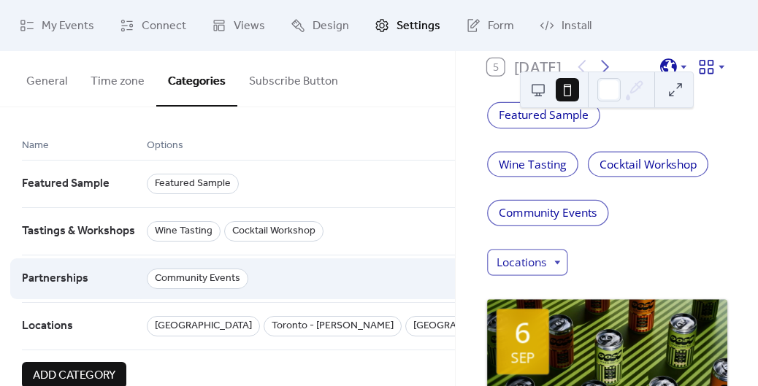
click at [281, 280] on div "Community Events" at bounding box center [640, 278] width 986 height 47
click at [69, 280] on span "Partnerships" at bounding box center [55, 279] width 66 height 28
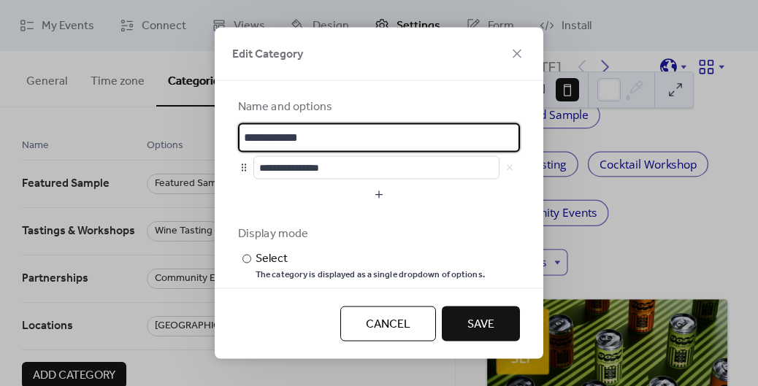
scroll to position [62, 0]
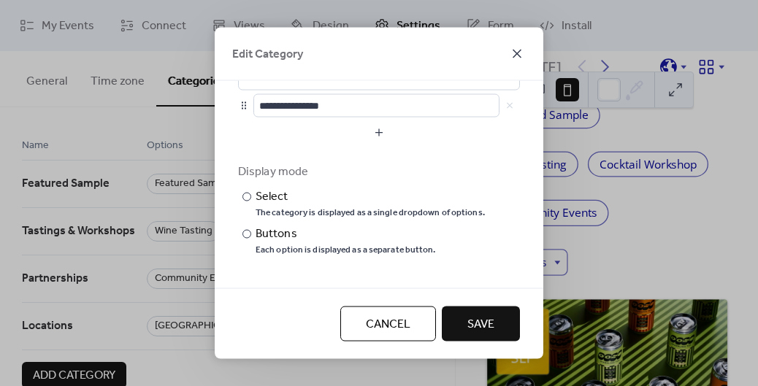
click at [518, 50] on icon at bounding box center [517, 54] width 18 height 18
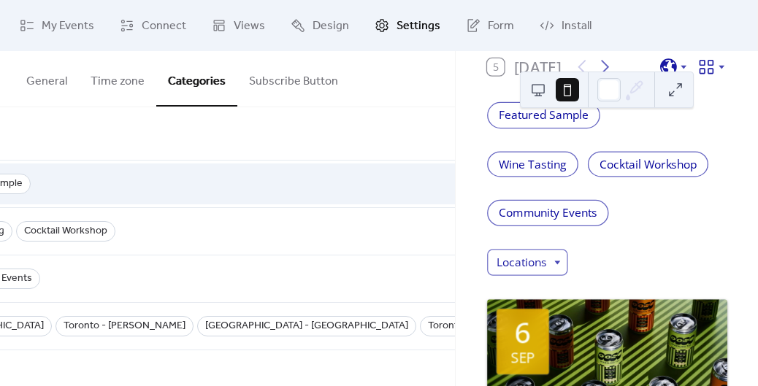
scroll to position [0, 442]
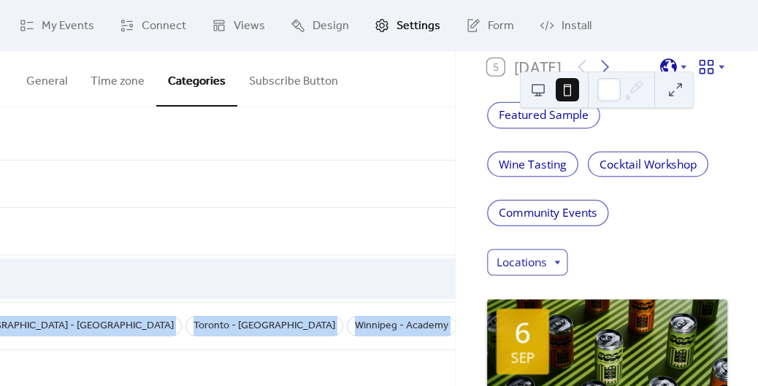
drag, startPoint x: 377, startPoint y: 322, endPoint x: 379, endPoint y: 268, distance: 54.1
click at [379, 268] on div "Name Options Display Mode Featured Sample Featured Sample Buttons Tastings & Wo…" at bounding box center [195, 243] width 1230 height 214
click at [690, 269] on div "Buttons" at bounding box center [723, 278] width 66 height 47
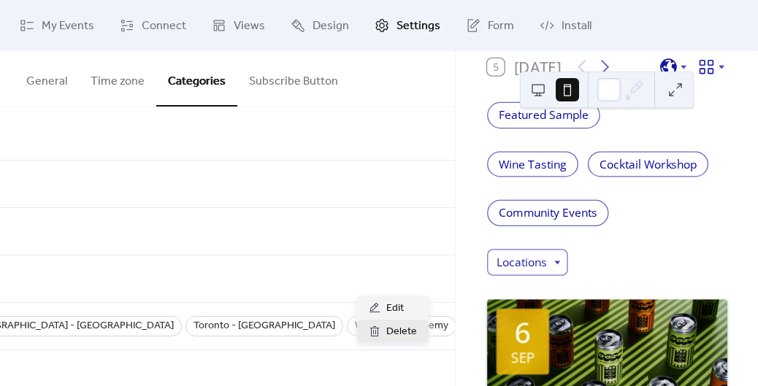
scroll to position [0, 431]
click at [404, 327] on span "Delete" at bounding box center [401, 332] width 31 height 18
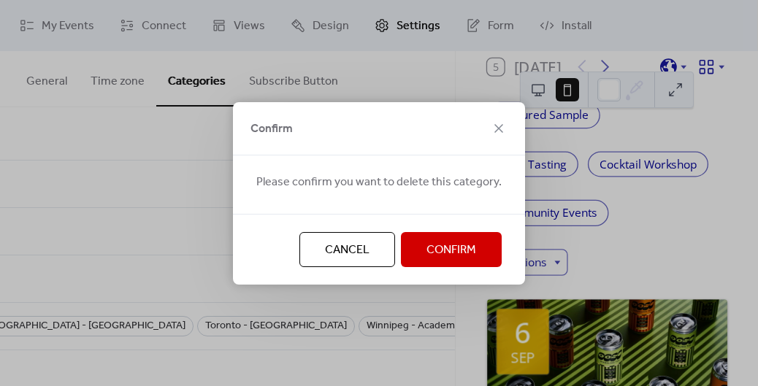
click at [463, 237] on button "Confirm" at bounding box center [451, 249] width 101 height 35
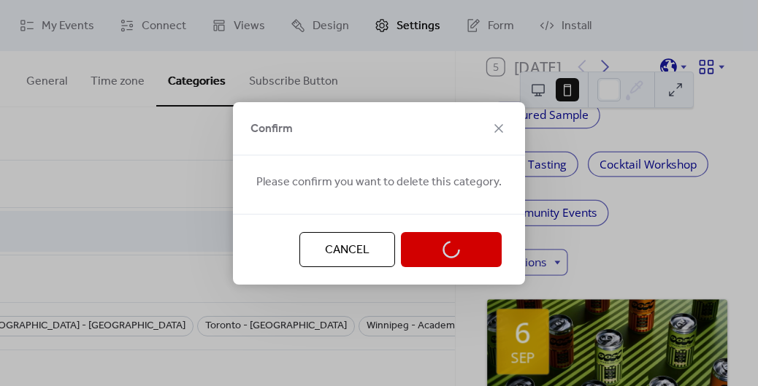
scroll to position [0, 426]
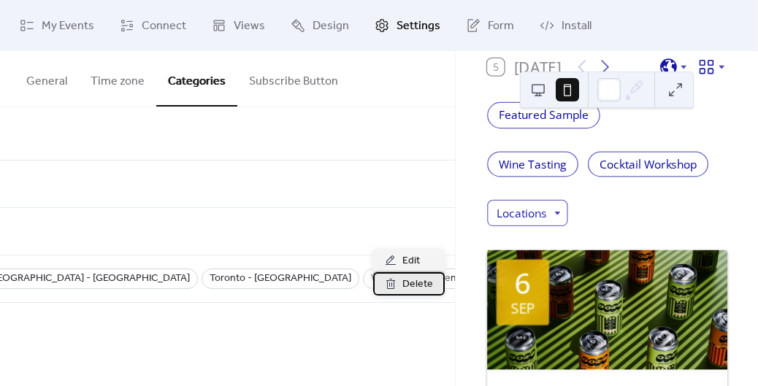
click at [413, 281] on span "Delete" at bounding box center [417, 285] width 31 height 18
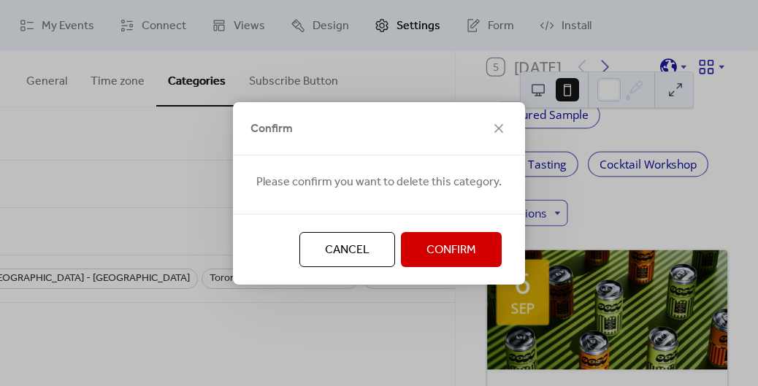
click at [426, 250] on span "Confirm" at bounding box center [451, 251] width 50 height 18
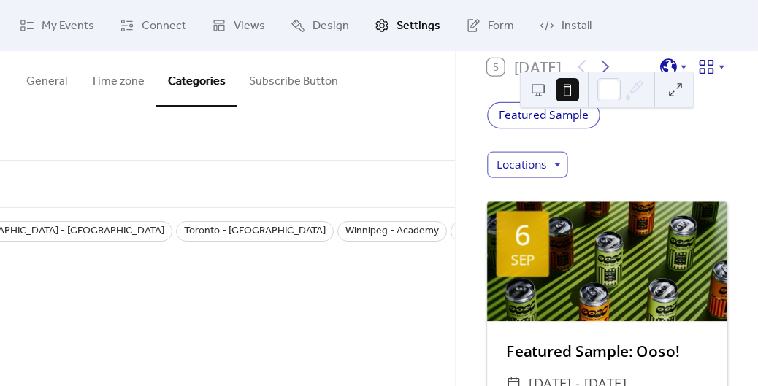
scroll to position [0, 399]
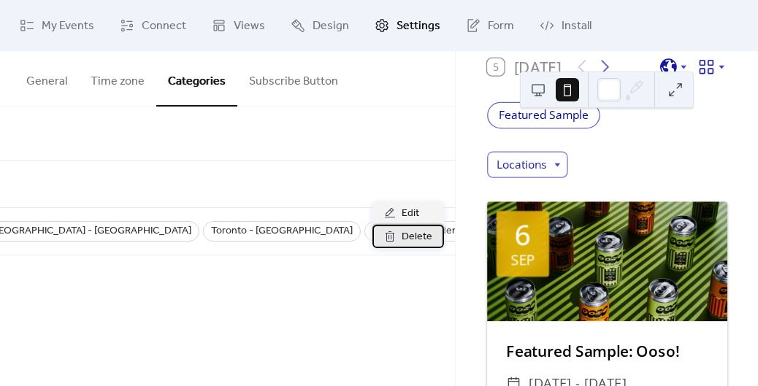
click at [415, 231] on span "Delete" at bounding box center [416, 237] width 31 height 18
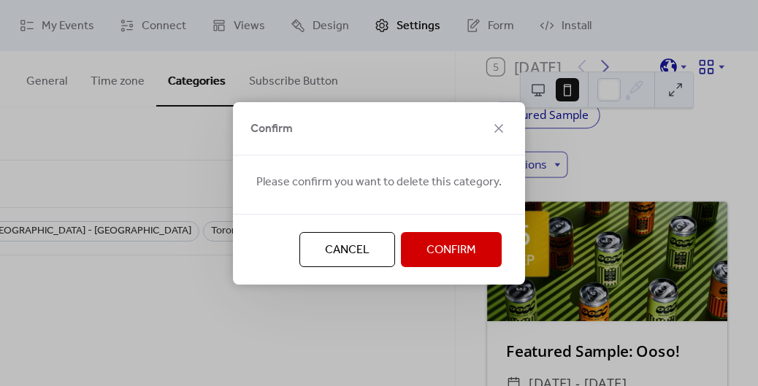
click at [431, 248] on span "Confirm" at bounding box center [451, 251] width 50 height 18
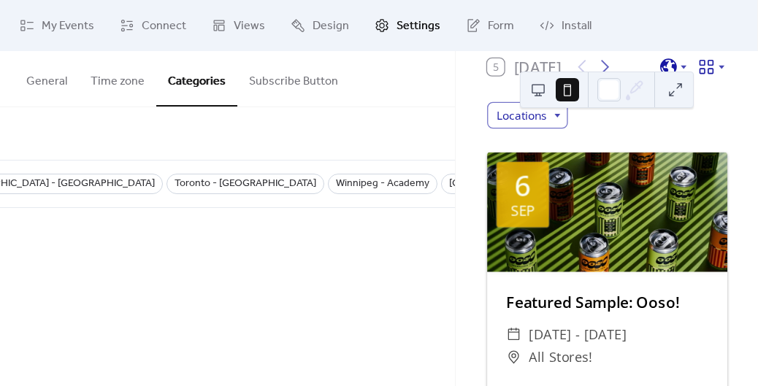
scroll to position [0, 364]
click at [53, 23] on span "My Events" at bounding box center [68, 27] width 53 height 18
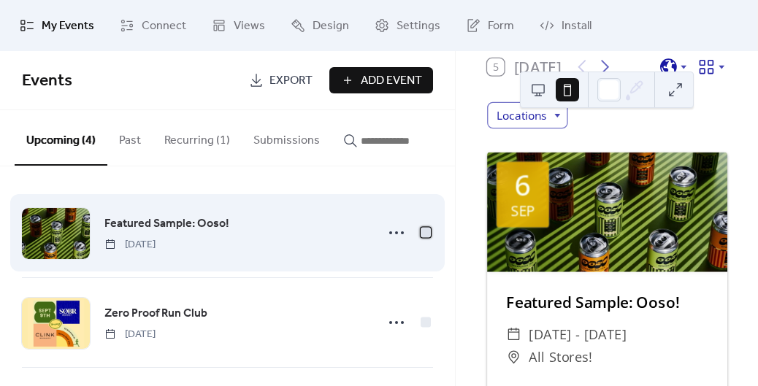
click at [423, 237] on div at bounding box center [425, 232] width 10 height 10
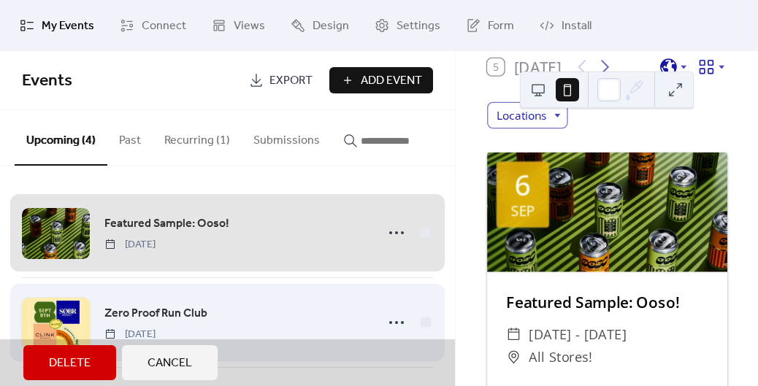
click at [420, 328] on div "Zero Proof Run Club Tuesday, September 9, 2025" at bounding box center [227, 322] width 411 height 90
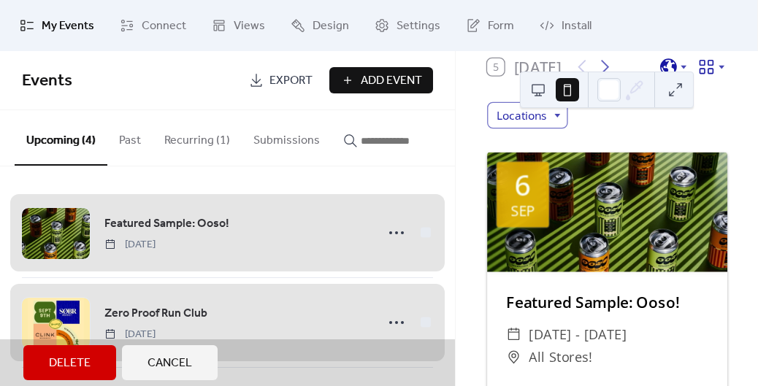
click at [389, 232] on div "Featured Sample: Ooso! Saturday, September 6, 2025" at bounding box center [227, 232] width 411 height 89
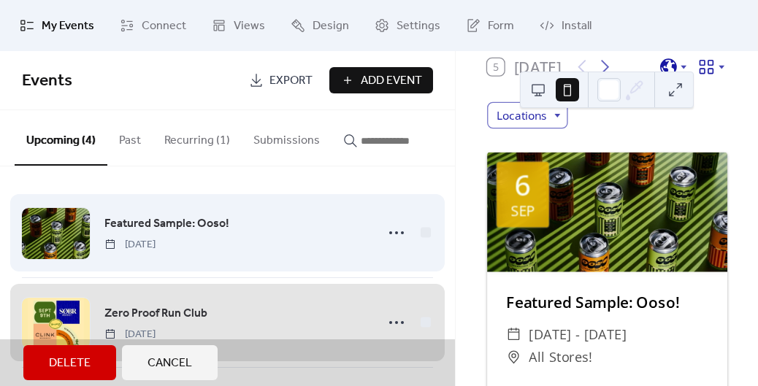
click at [389, 234] on div "Featured Sample: Ooso! Saturday, September 6, 2025" at bounding box center [227, 232] width 411 height 89
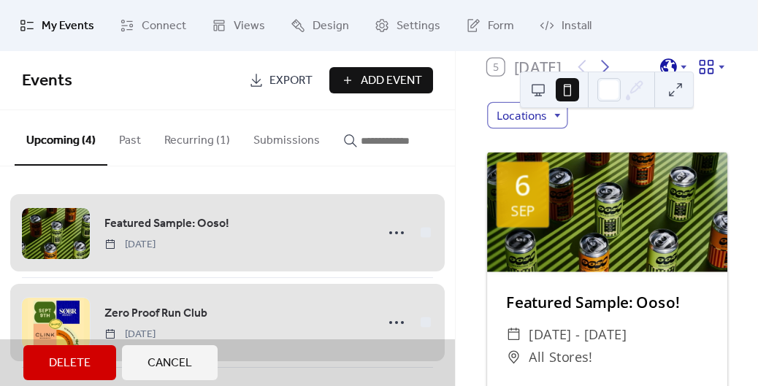
click at [389, 234] on div "Featured Sample: Ooso! Saturday, September 6, 2025" at bounding box center [227, 232] width 411 height 89
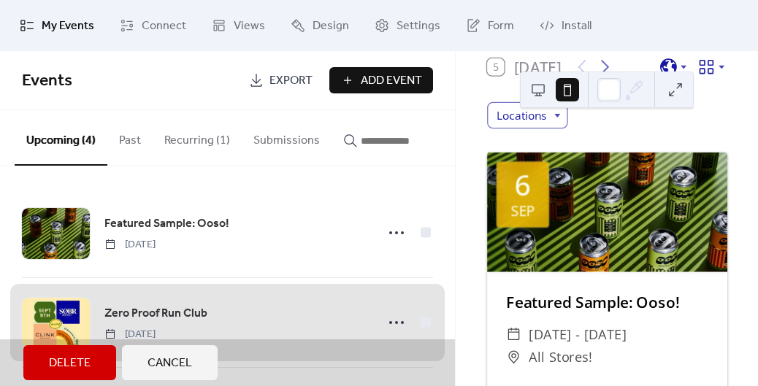
click at [420, 324] on div "Zero Proof Run Club Tuesday, September 9, 2025" at bounding box center [227, 322] width 411 height 90
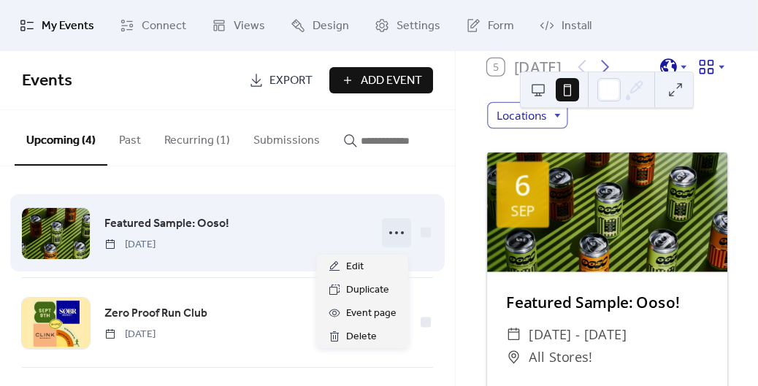
click at [395, 234] on circle at bounding box center [396, 232] width 3 height 3
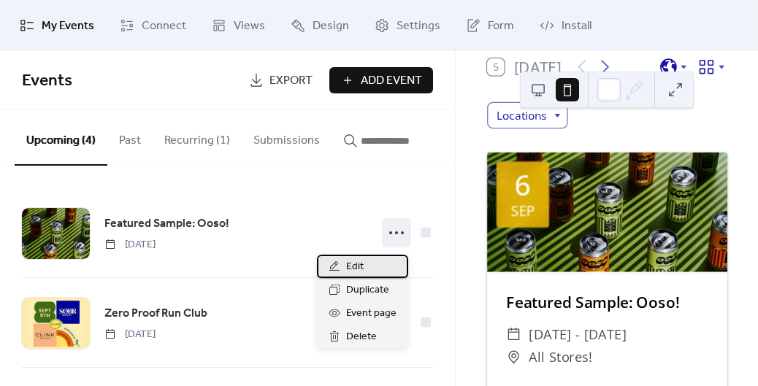
click at [371, 264] on div "Edit" at bounding box center [362, 266] width 91 height 23
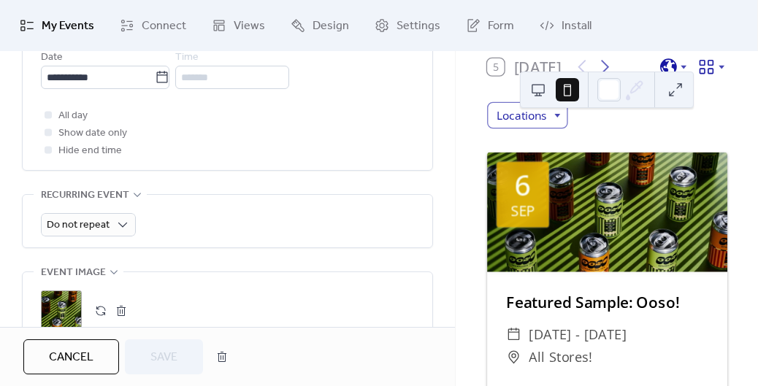
scroll to position [1071, 0]
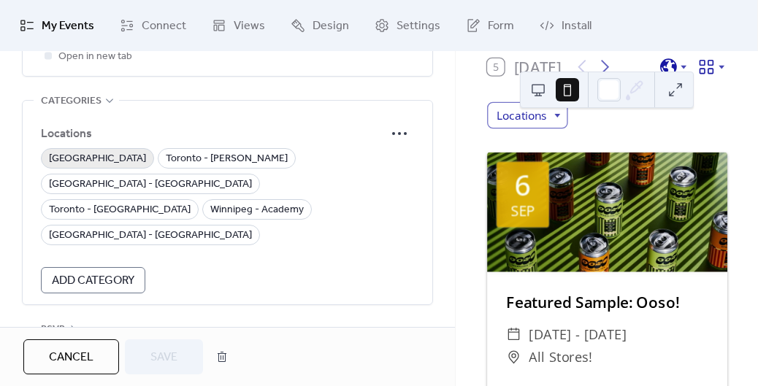
click at [72, 158] on span "Burlington" at bounding box center [97, 159] width 97 height 18
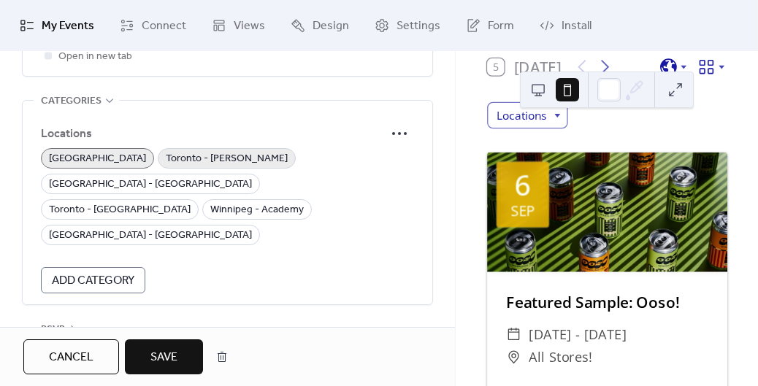
click at [166, 158] on span "Toronto - Danforth" at bounding box center [227, 159] width 122 height 18
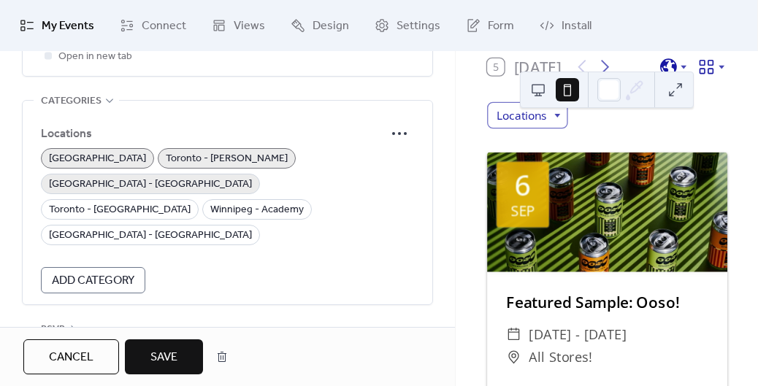
click at [233, 176] on span "Toronto - Richmond" at bounding box center [150, 185] width 203 height 18
click at [127, 201] on span "Toronto - Summerhill" at bounding box center [120, 210] width 142 height 18
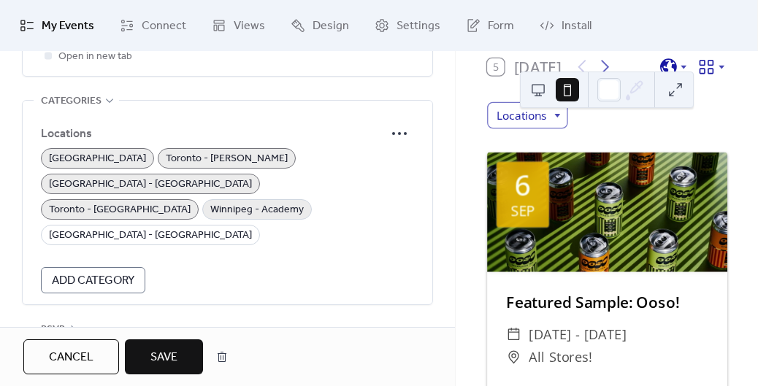
click at [210, 201] on span "Winnipeg - Academy" at bounding box center [256, 210] width 93 height 18
click at [252, 227] on span "Winnipeg - Lombard" at bounding box center [150, 236] width 203 height 18
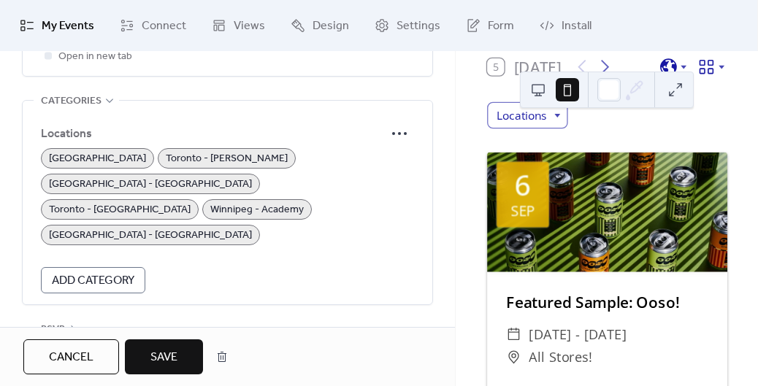
click at [161, 352] on span "Save" at bounding box center [163, 358] width 27 height 18
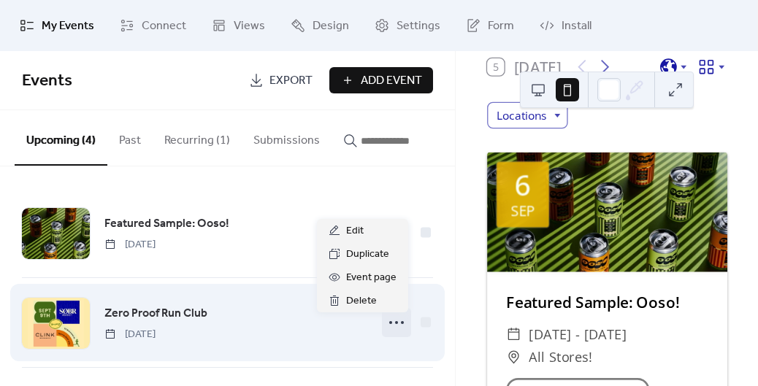
click at [391, 324] on icon at bounding box center [396, 322] width 23 height 23
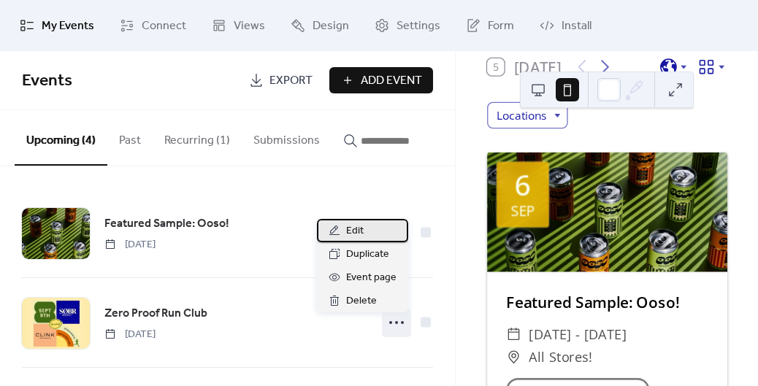
click at [365, 236] on div "Edit" at bounding box center [362, 230] width 91 height 23
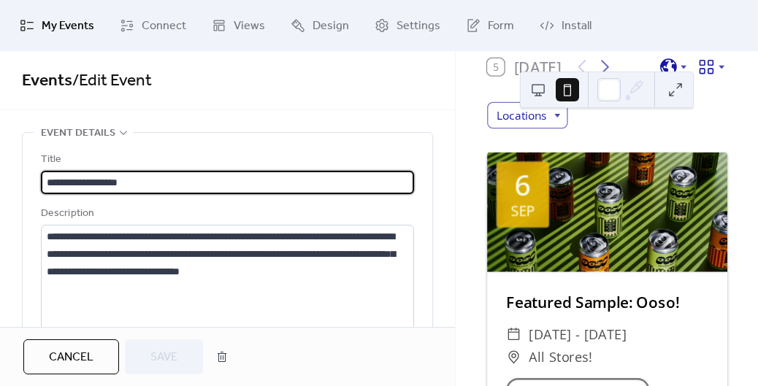
scroll to position [1071, 0]
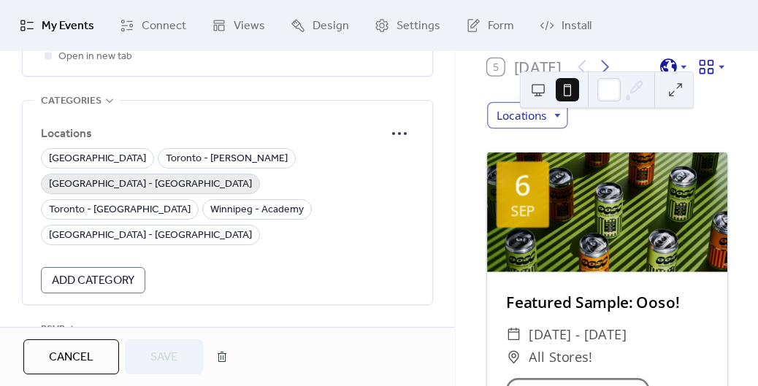
click at [252, 176] on span "Toronto - Richmond" at bounding box center [150, 185] width 203 height 18
click at [174, 362] on span "Save" at bounding box center [163, 358] width 27 height 18
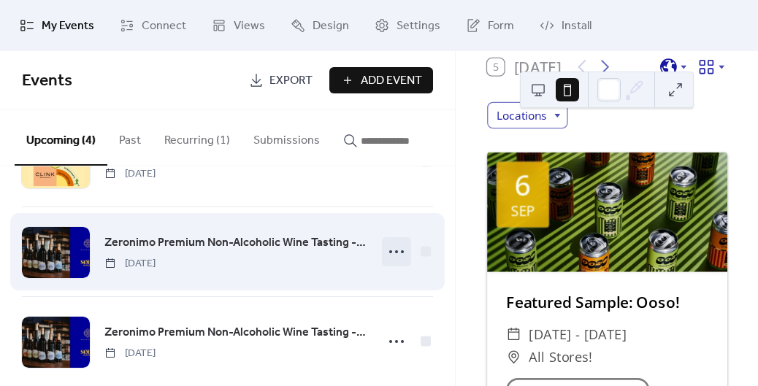
scroll to position [180, 0]
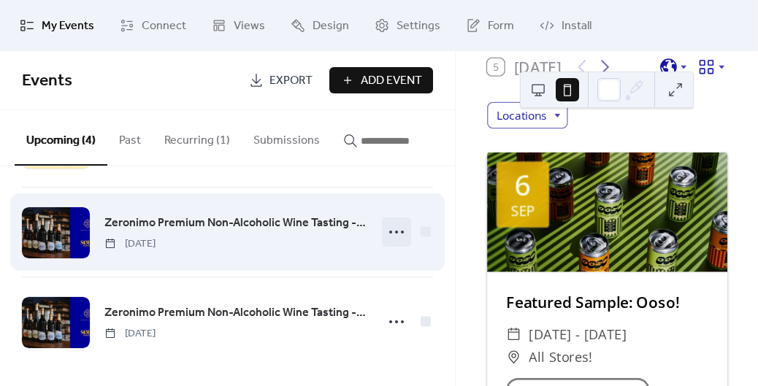
click at [394, 239] on icon at bounding box center [396, 231] width 23 height 23
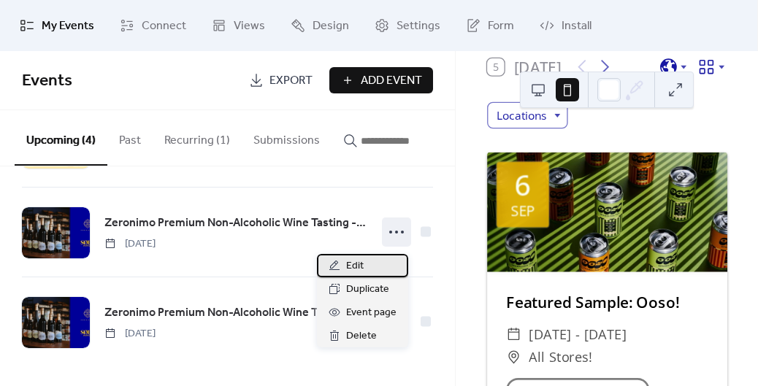
click at [378, 261] on div "Edit" at bounding box center [362, 265] width 91 height 23
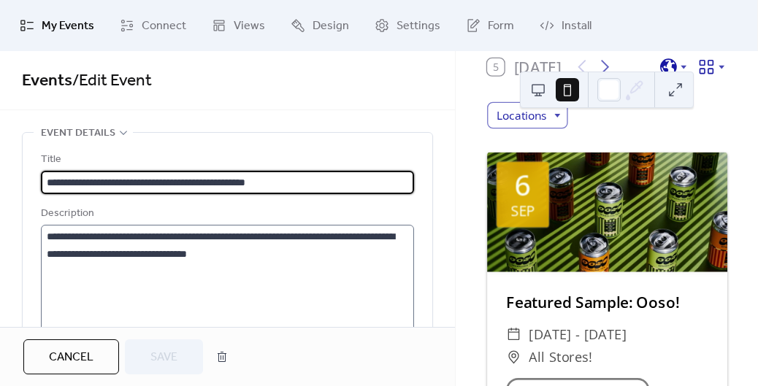
scroll to position [1071, 0]
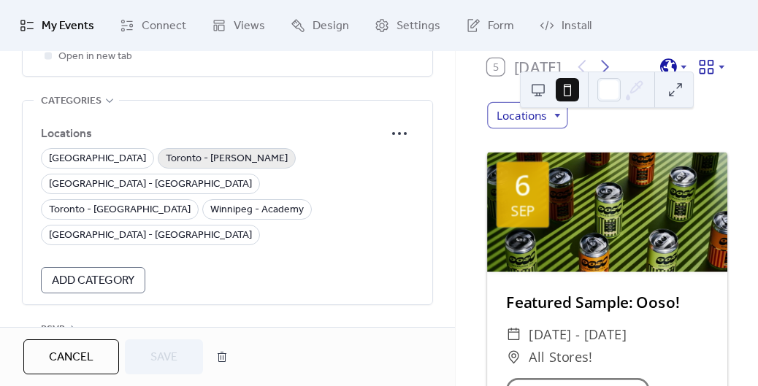
click at [166, 153] on span "Toronto - Danforth" at bounding box center [227, 159] width 122 height 18
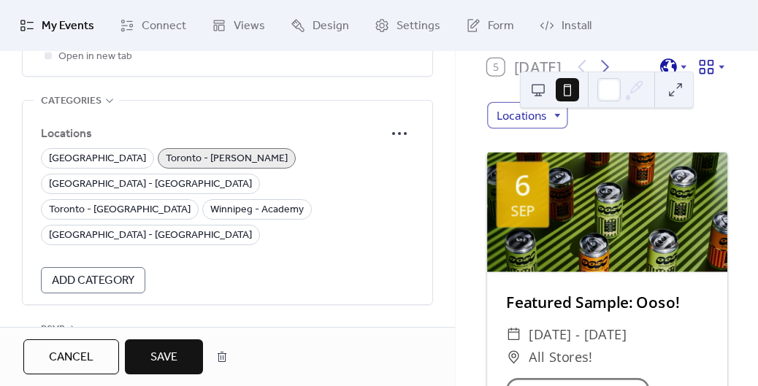
click at [169, 355] on span "Save" at bounding box center [163, 358] width 27 height 18
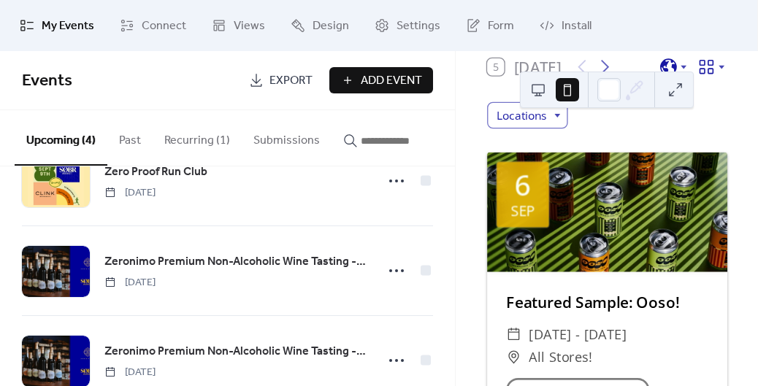
scroll to position [187, 0]
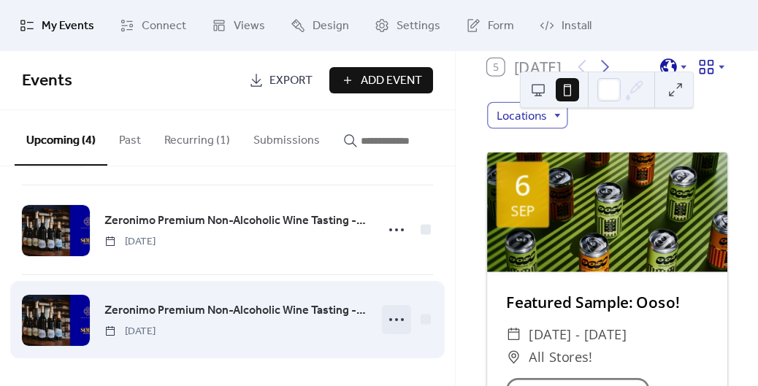
click at [396, 315] on icon at bounding box center [396, 319] width 23 height 23
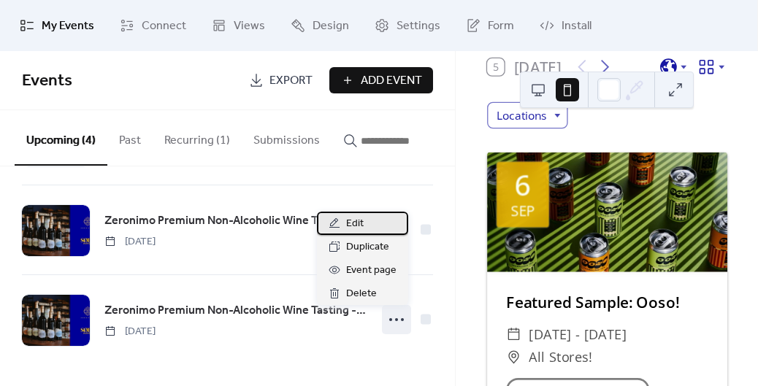
click at [359, 226] on span "Edit" at bounding box center [355, 224] width 18 height 18
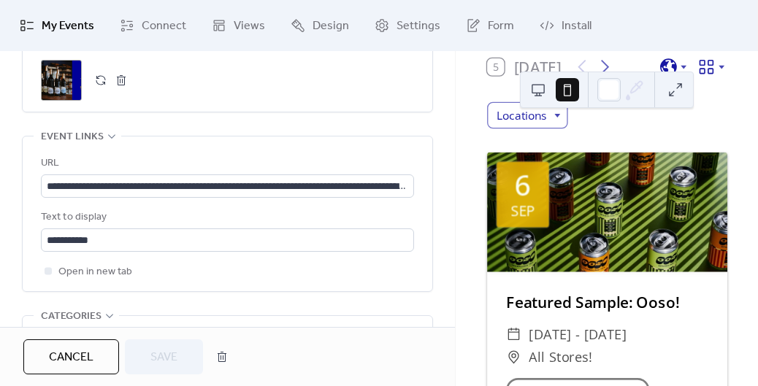
scroll to position [1071, 0]
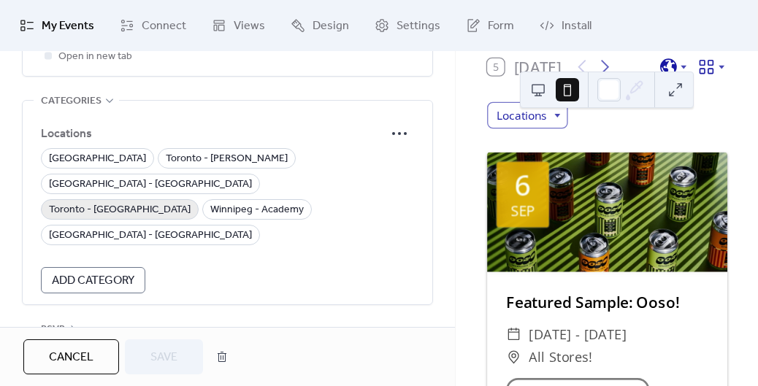
click at [125, 201] on span "Toronto - Summerhill" at bounding box center [120, 210] width 142 height 18
click at [164, 350] on span "Save" at bounding box center [163, 358] width 27 height 18
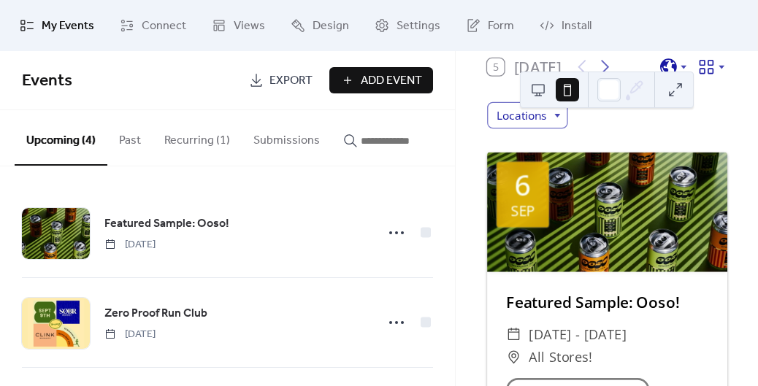
click at [190, 132] on button "Recurring (1)" at bounding box center [197, 137] width 89 height 54
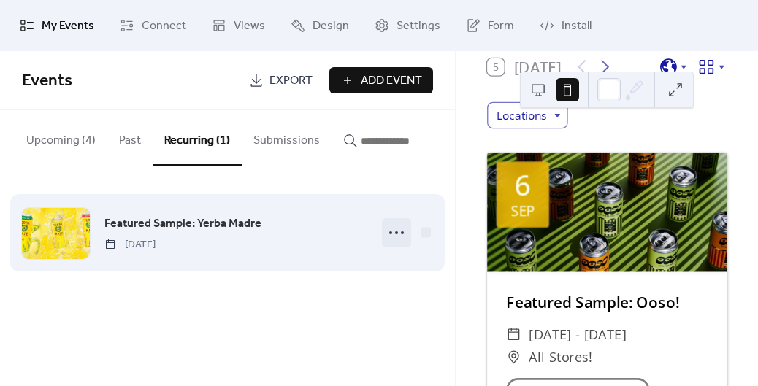
click at [398, 235] on icon at bounding box center [396, 232] width 23 height 23
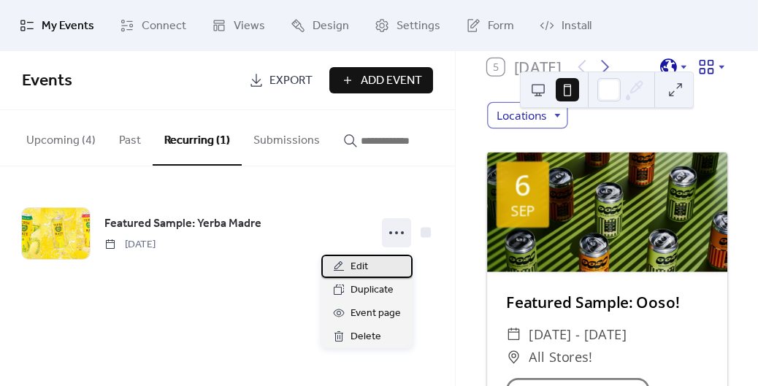
click at [380, 269] on div "Edit" at bounding box center [366, 266] width 91 height 23
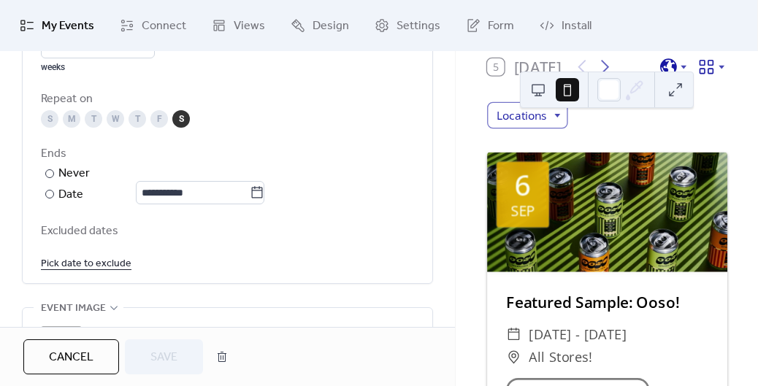
scroll to position [1345, 0]
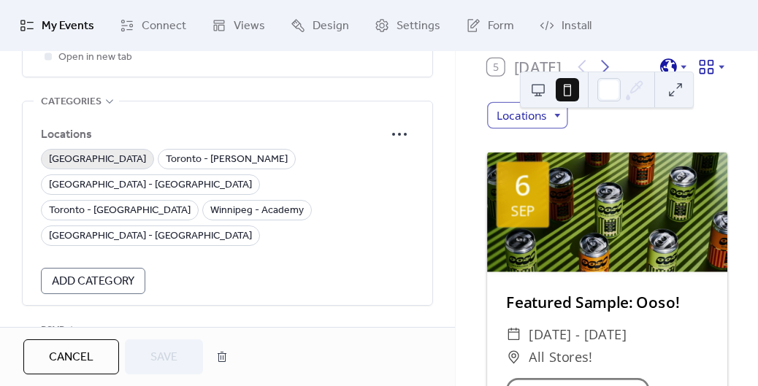
click at [75, 158] on span "Burlington" at bounding box center [97, 160] width 97 height 18
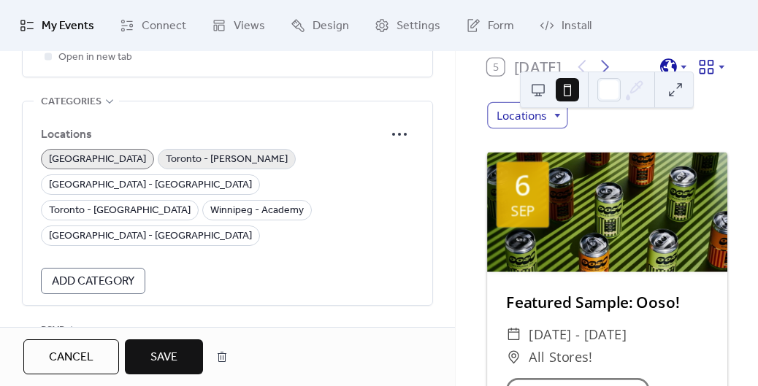
click at [166, 158] on span "Toronto - Danforth" at bounding box center [227, 160] width 122 height 18
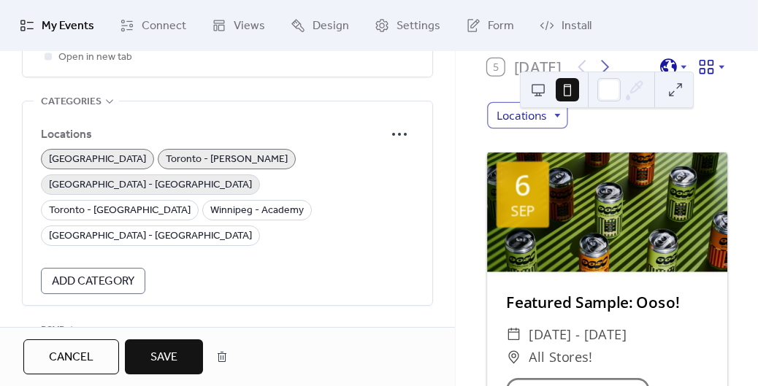
click at [252, 177] on span "Toronto - Richmond" at bounding box center [150, 186] width 203 height 18
click at [252, 228] on span "Winnipeg - Lombard" at bounding box center [150, 237] width 203 height 18
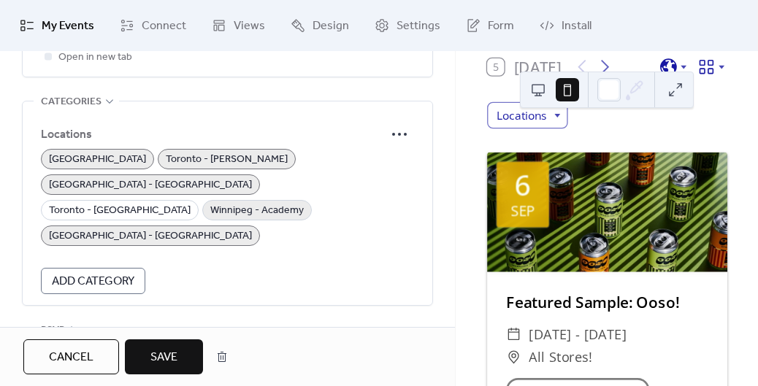
click at [210, 202] on span "Winnipeg - Academy" at bounding box center [256, 211] width 93 height 18
click at [106, 202] on span "Toronto - Summerhill" at bounding box center [120, 211] width 142 height 18
click at [180, 355] on button "Save" at bounding box center [164, 356] width 78 height 35
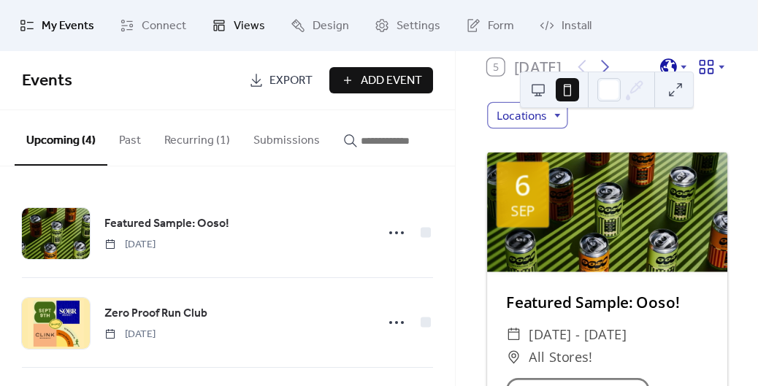
click at [242, 25] on span "Views" at bounding box center [249, 27] width 31 height 18
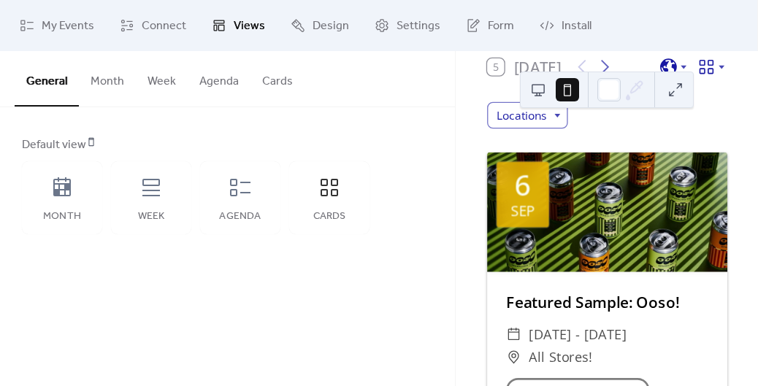
click at [276, 88] on button "Cards" at bounding box center [277, 78] width 54 height 54
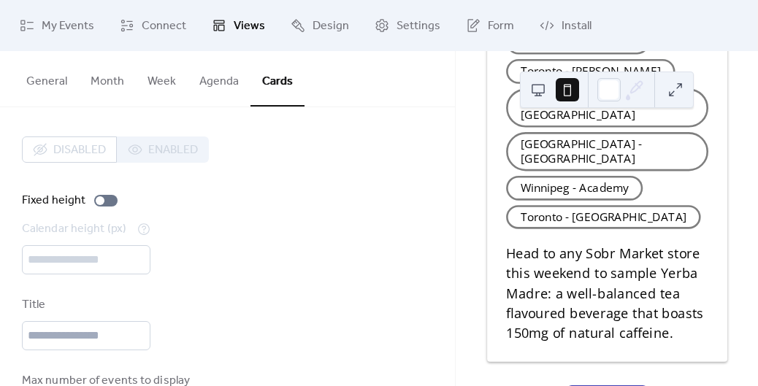
click at [47, 85] on button "General" at bounding box center [47, 78] width 64 height 54
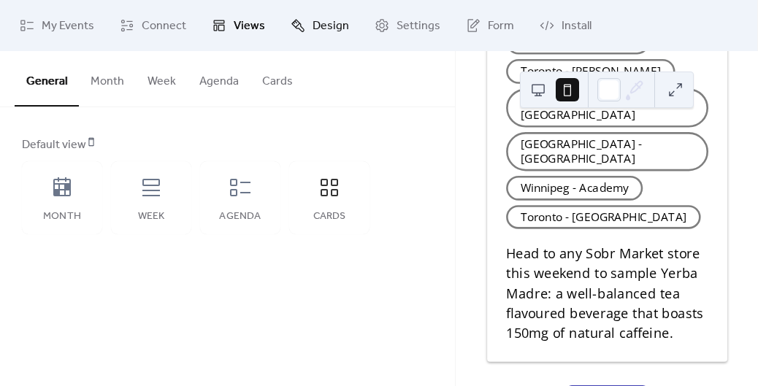
click at [302, 23] on link "Design" at bounding box center [320, 25] width 80 height 39
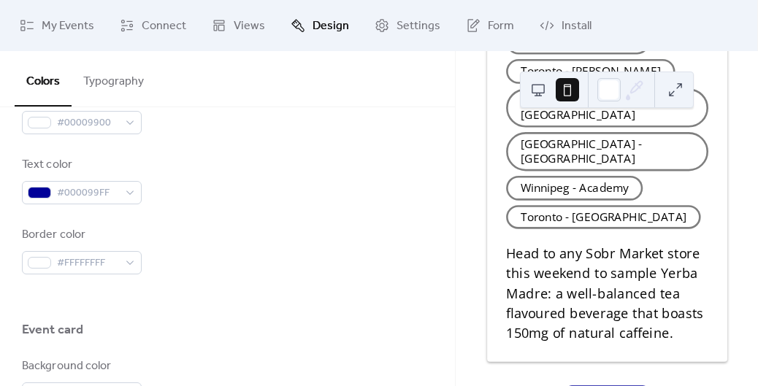
scroll to position [1136, 0]
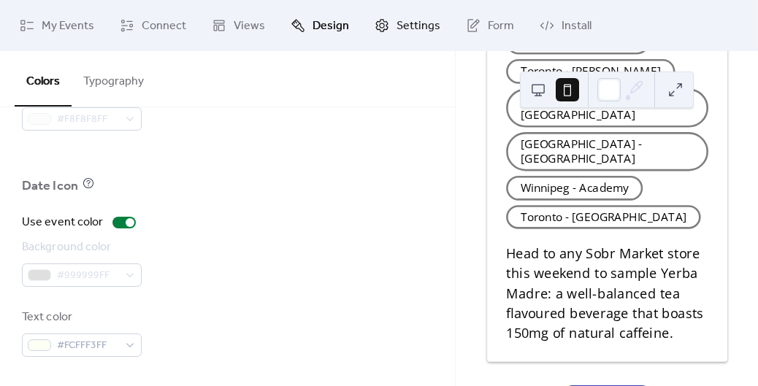
click at [410, 10] on link "Settings" at bounding box center [407, 25] width 88 height 39
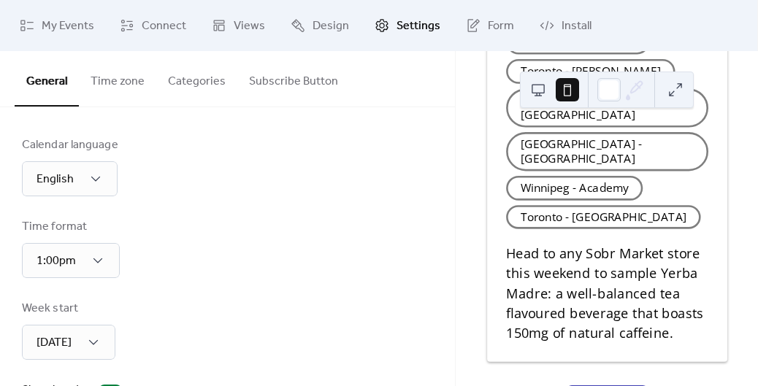
click at [207, 85] on button "Categories" at bounding box center [196, 78] width 81 height 54
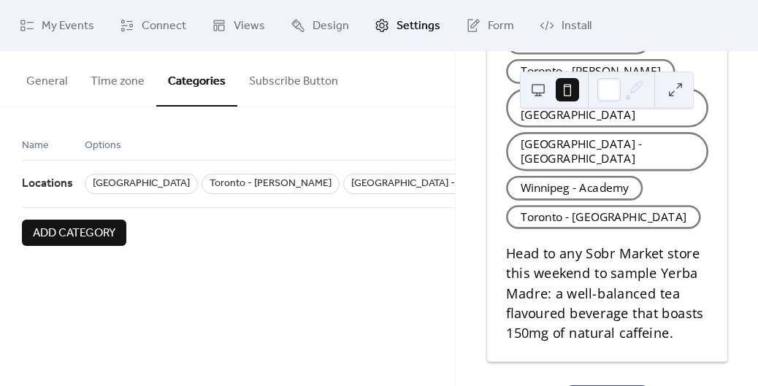
click at [107, 147] on span "Options" at bounding box center [103, 146] width 36 height 18
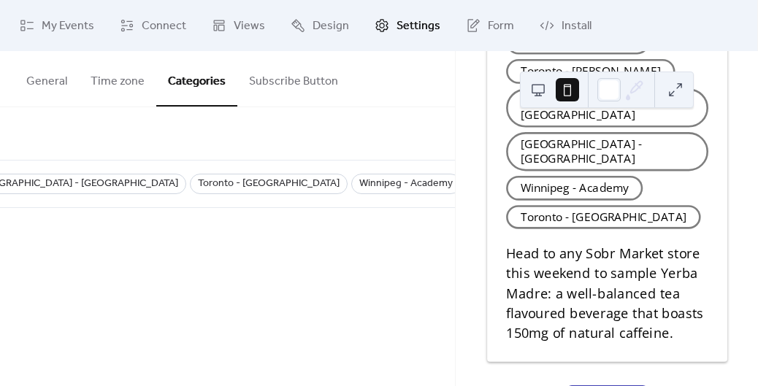
scroll to position [0, 364]
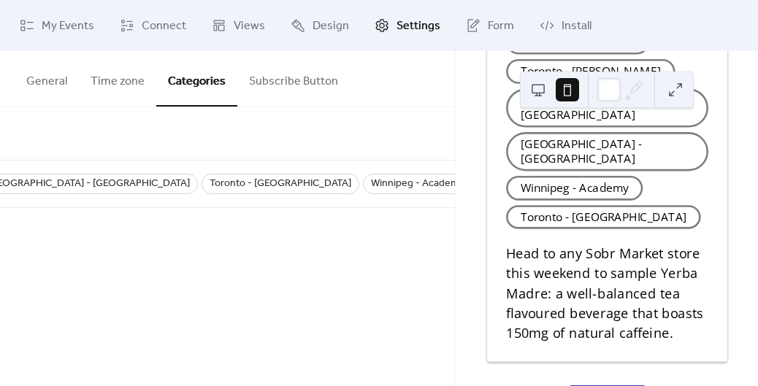
click at [462, 199] on div "Upcoming events 5 Today Locations 6 Sep Featured Sample: Ooso! ​ Sat, Sep 6 - S…" at bounding box center [606, 218] width 302 height 335
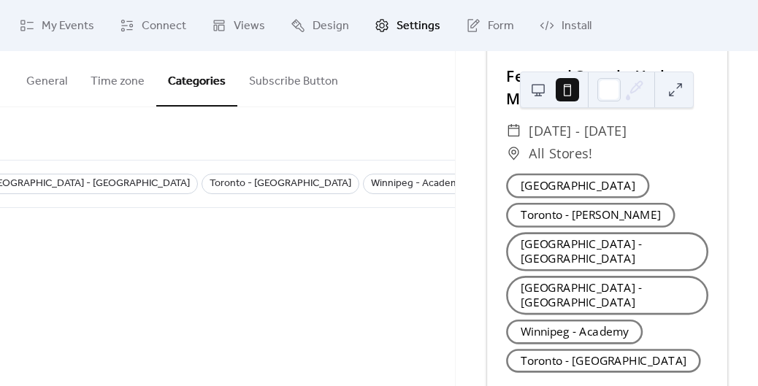
scroll to position [1424, 0]
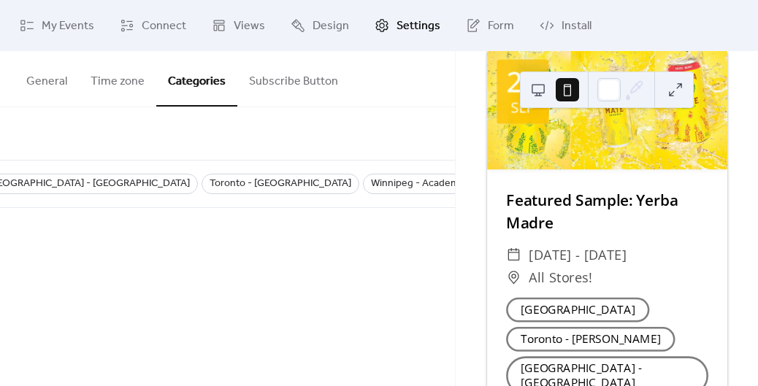
click at [121, 83] on button "Time zone" at bounding box center [117, 78] width 77 height 54
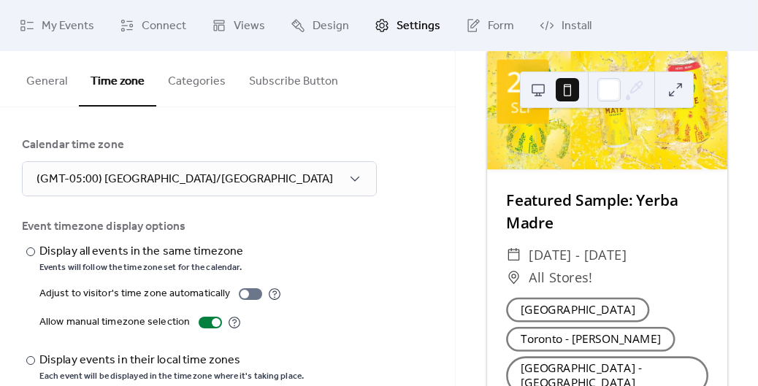
click at [52, 85] on button "General" at bounding box center [47, 78] width 64 height 54
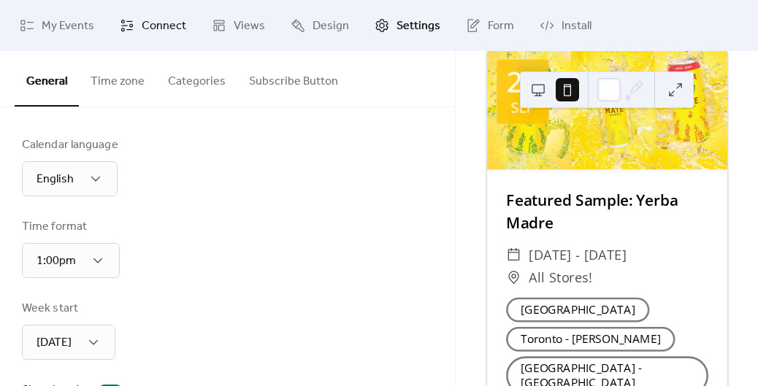
click at [175, 23] on span "Connect" at bounding box center [164, 27] width 45 height 18
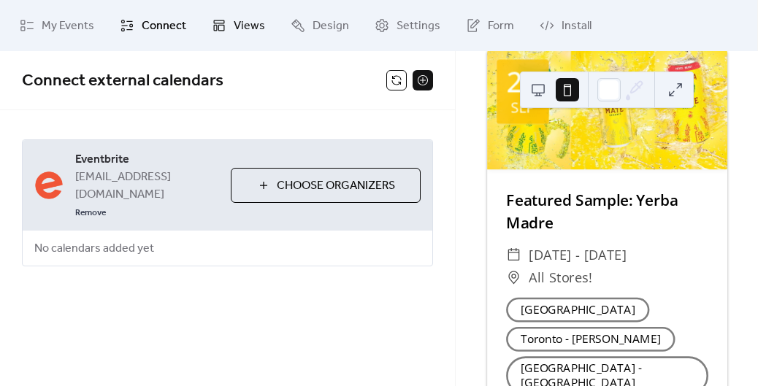
click at [238, 26] on span "Views" at bounding box center [249, 27] width 31 height 18
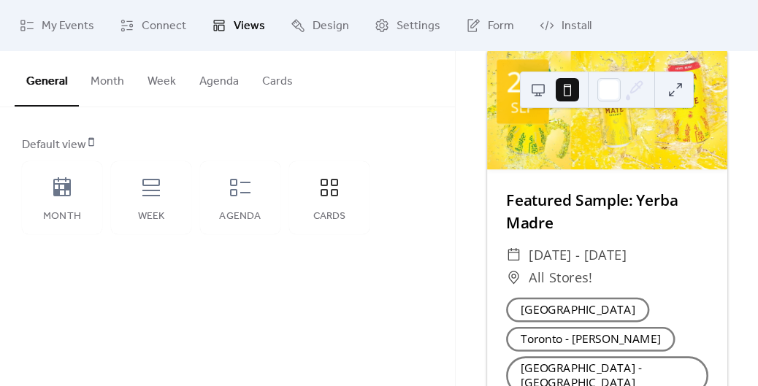
click at [112, 77] on button "Month" at bounding box center [107, 78] width 57 height 54
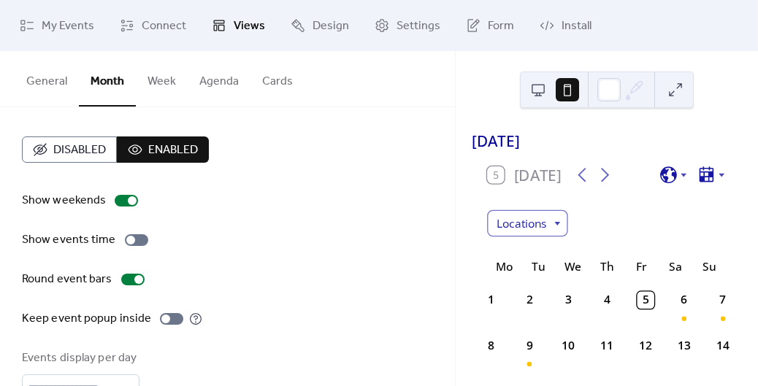
click at [263, 291] on div "Show weekends Show events time Round event bars Keep event popup inside Events …" at bounding box center [227, 357] width 411 height 331
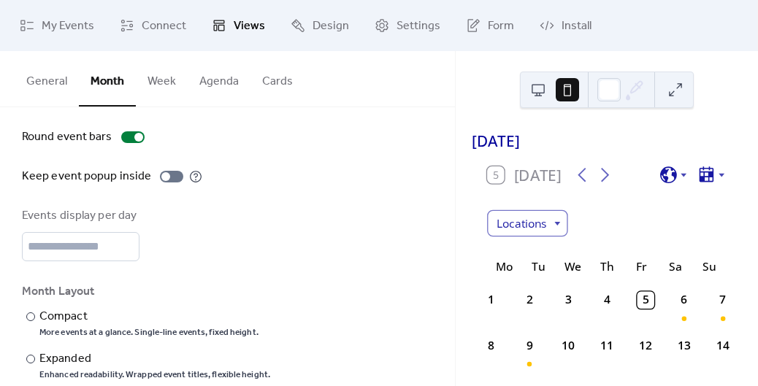
scroll to position [166, 0]
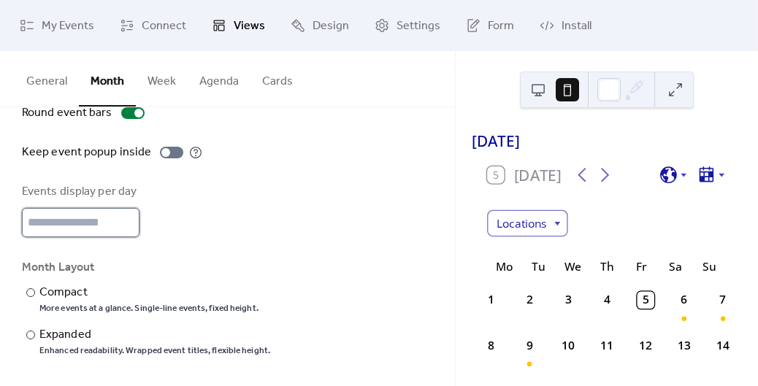
click at [63, 217] on input "*" at bounding box center [80, 222] width 117 height 29
type input "*"
click at [129, 229] on input "*" at bounding box center [80, 222] width 117 height 29
click at [123, 224] on input "*" at bounding box center [80, 222] width 117 height 29
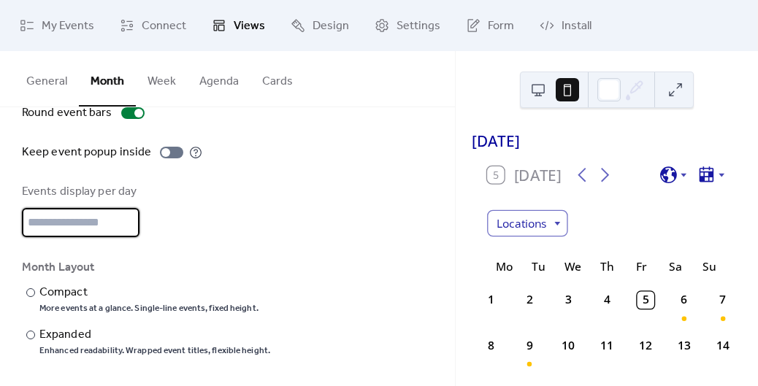
click at [125, 226] on input "*" at bounding box center [80, 222] width 117 height 29
click at [80, 224] on input "*" at bounding box center [80, 222] width 117 height 29
click at [79, 224] on input "*" at bounding box center [80, 222] width 117 height 29
click at [223, 174] on div "Show weekends Show events time Round event bars Keep event popup inside Events …" at bounding box center [227, 191] width 411 height 331
drag, startPoint x: 39, startPoint y: 223, endPoint x: 25, endPoint y: 223, distance: 13.9
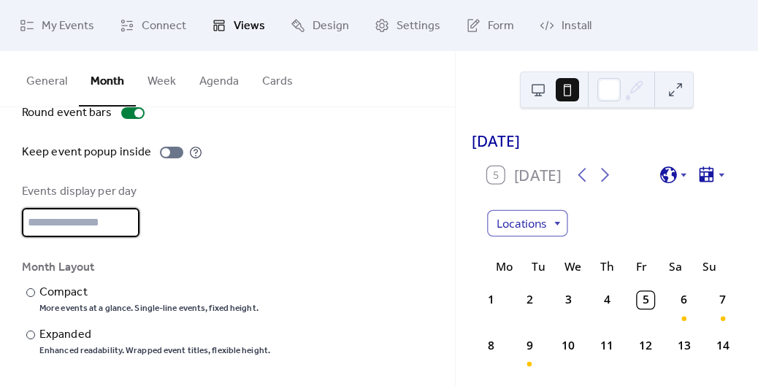
click at [25, 223] on input "*" at bounding box center [80, 222] width 117 height 29
click at [90, 215] on input "*" at bounding box center [80, 222] width 117 height 29
type input "*"
click at [168, 222] on div "Events display per day *" at bounding box center [227, 210] width 411 height 54
click at [687, 84] on div at bounding box center [607, 90] width 174 height 36
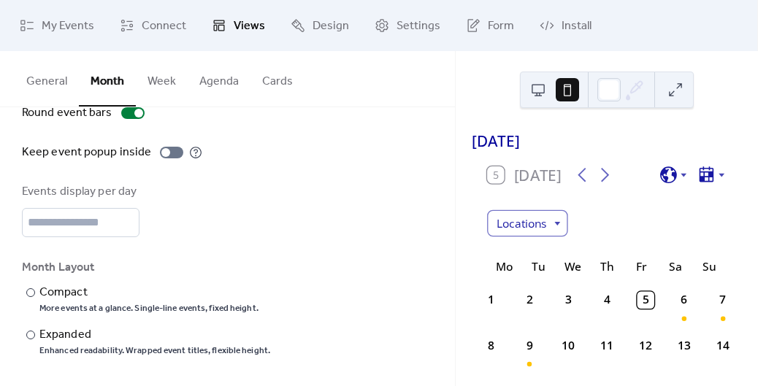
click at [674, 92] on button at bounding box center [674, 89] width 23 height 23
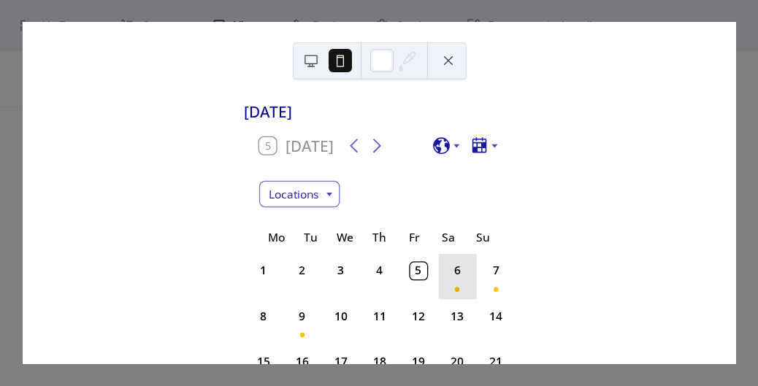
click at [452, 289] on div "6" at bounding box center [456, 276] width 39 height 45
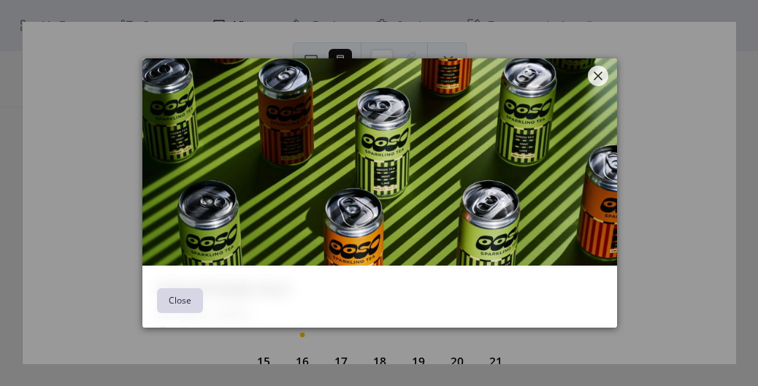
scroll to position [0, 0]
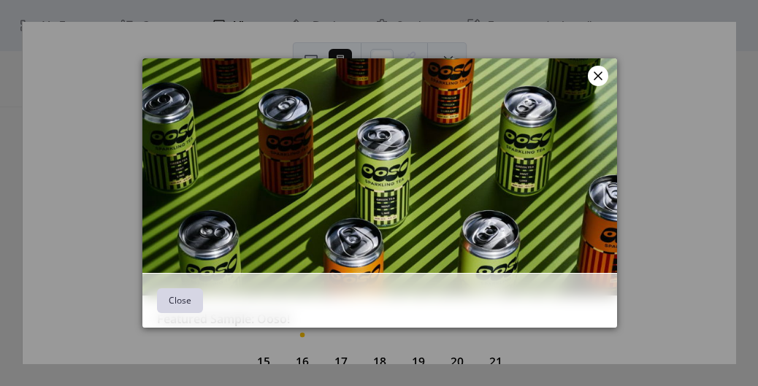
click at [596, 79] on icon at bounding box center [598, 76] width 18 height 18
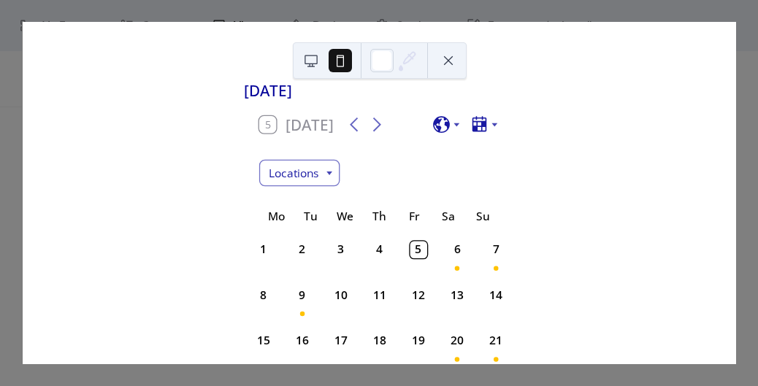
scroll to position [18, 0]
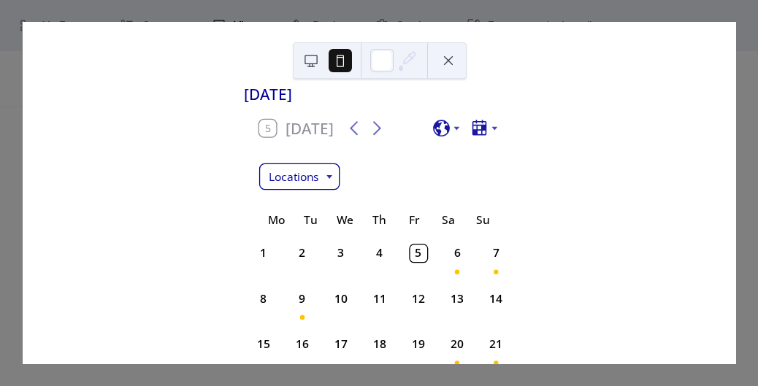
click at [316, 185] on div "Locations" at bounding box center [298, 176] width 81 height 26
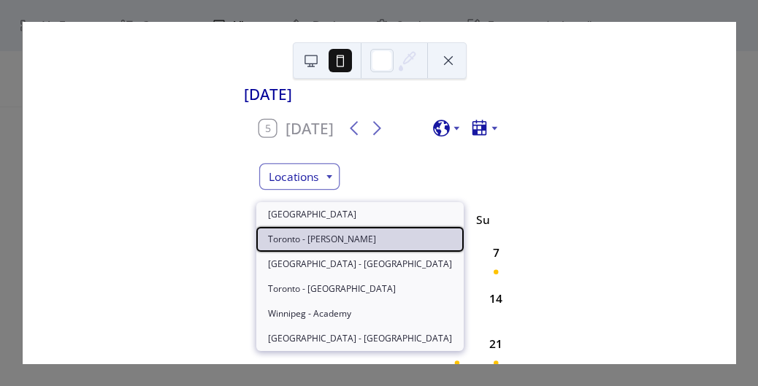
click at [307, 239] on span "Toronto - Danforth" at bounding box center [322, 239] width 108 height 13
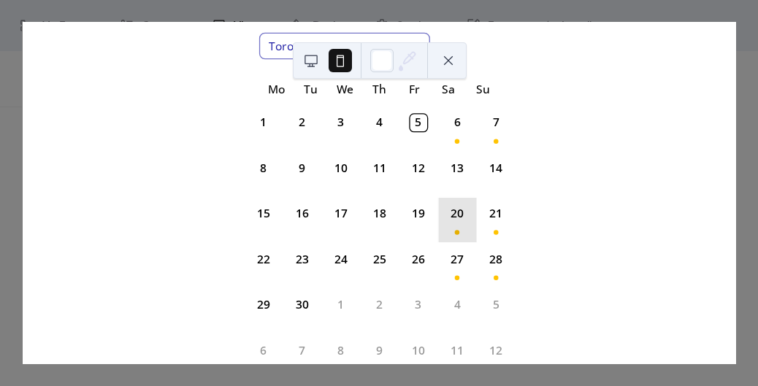
scroll to position [147, 0]
click at [449, 63] on button at bounding box center [447, 60] width 23 height 23
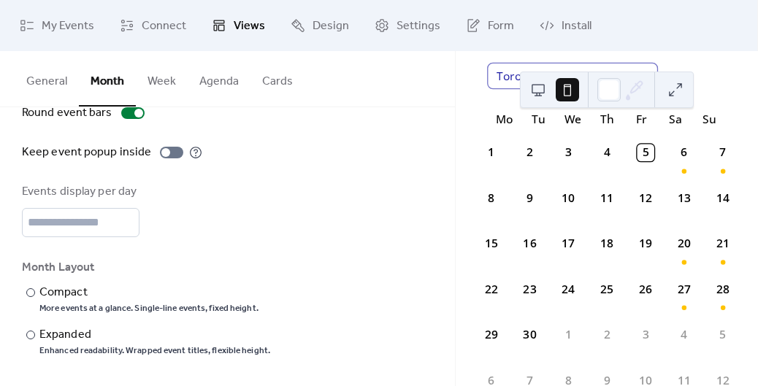
scroll to position [0, 0]
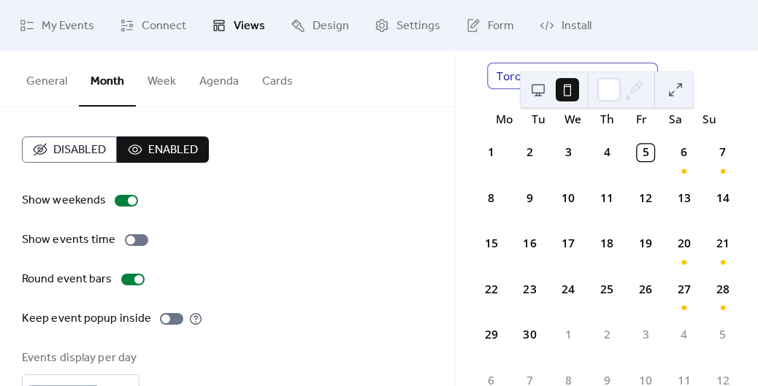
click at [85, 152] on span "Disabled" at bounding box center [79, 151] width 53 height 18
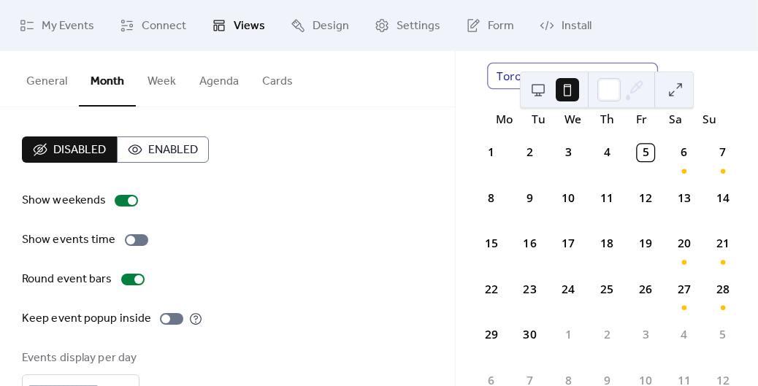
click at [166, 82] on button "Week" at bounding box center [162, 78] width 52 height 54
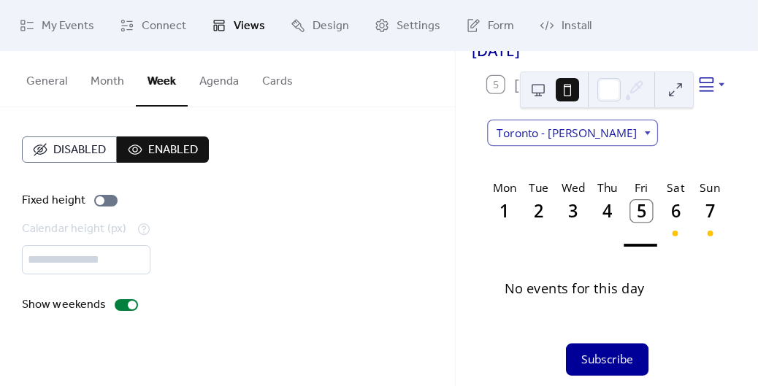
scroll to position [103, 0]
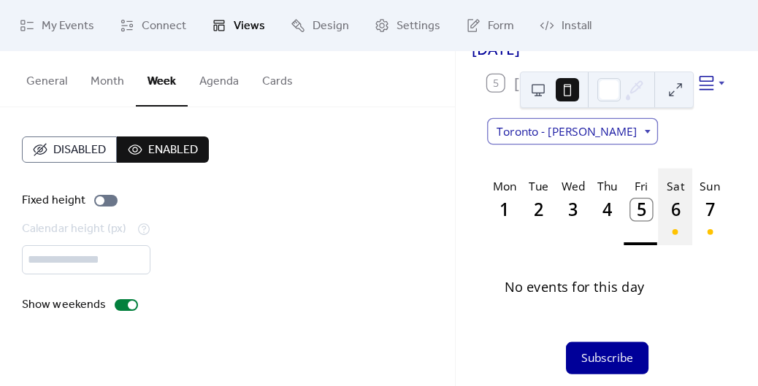
click at [666, 209] on div "6" at bounding box center [674, 209] width 21 height 21
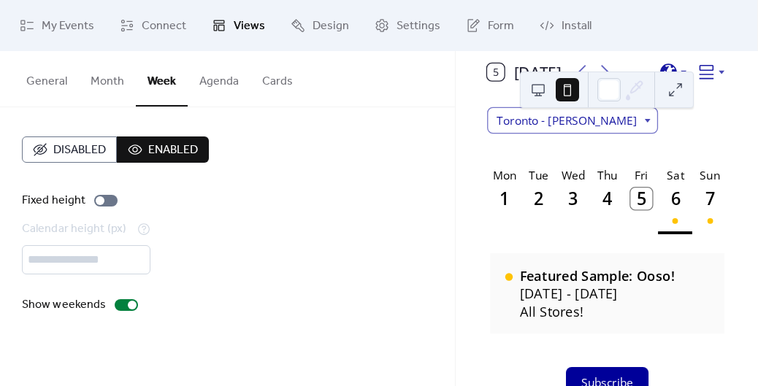
scroll to position [139, 0]
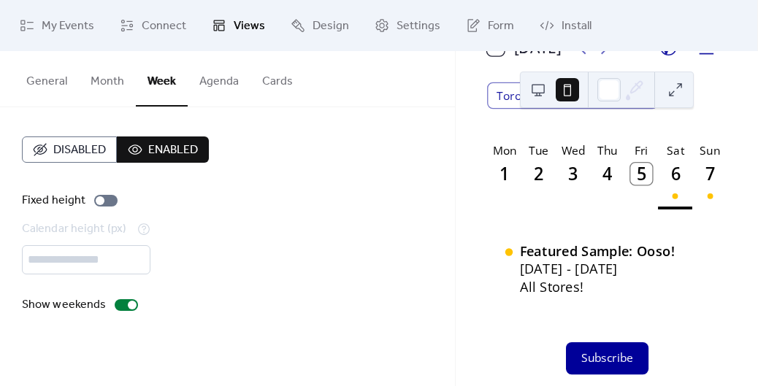
click at [682, 94] on button at bounding box center [674, 89] width 23 height 23
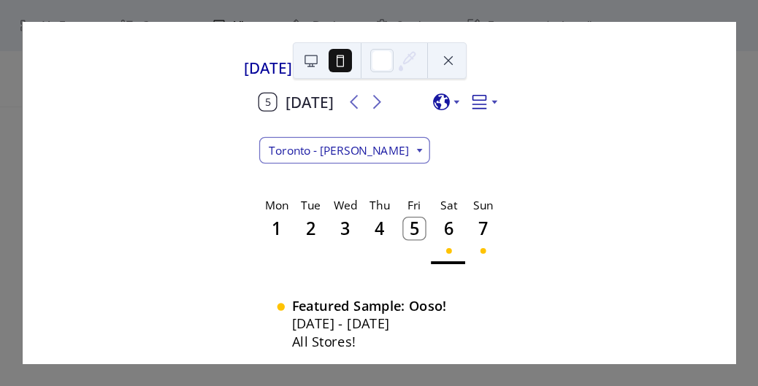
scroll to position [0, 0]
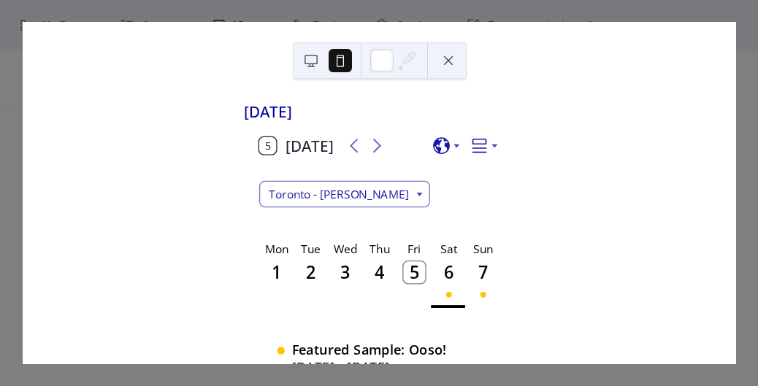
click at [311, 61] on button at bounding box center [310, 60] width 23 height 23
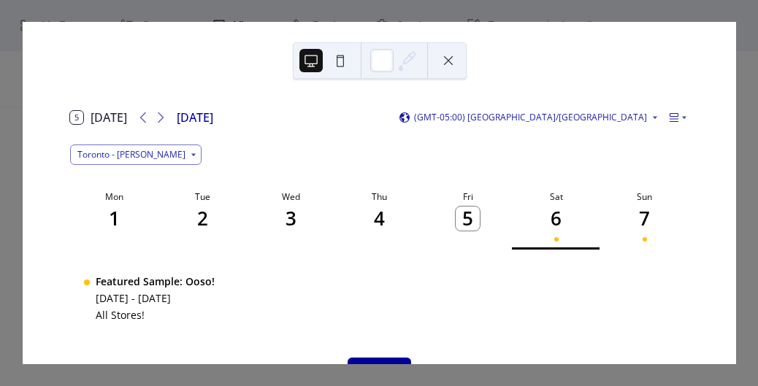
scroll to position [50, 0]
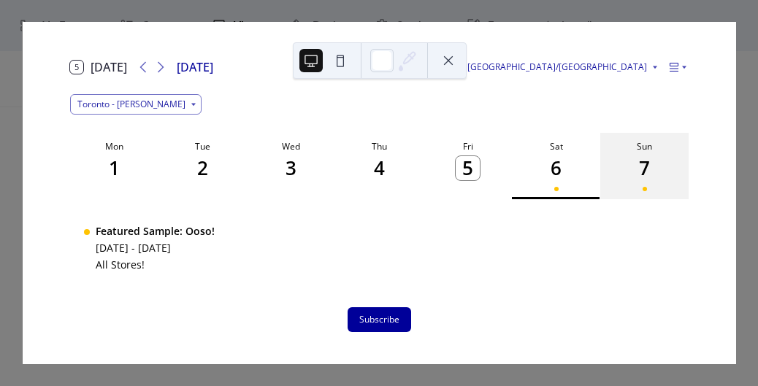
click at [627, 163] on button "Sun 7" at bounding box center [644, 166] width 88 height 66
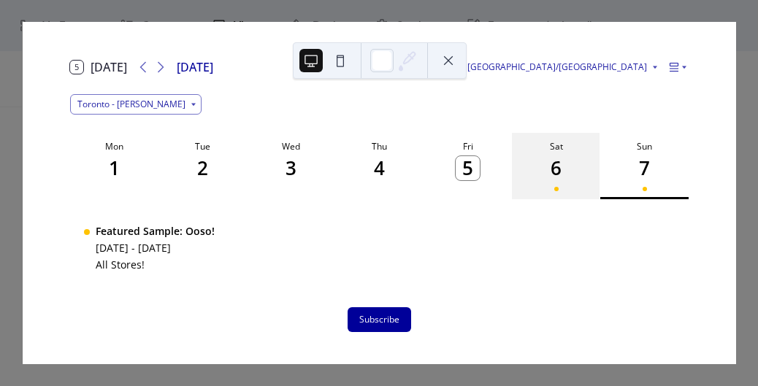
click at [565, 166] on button "Sat 6" at bounding box center [556, 166] width 88 height 66
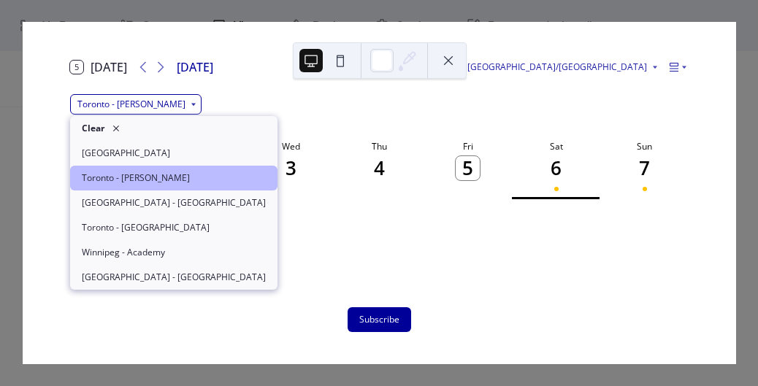
click at [127, 112] on div "Toronto - Danforth" at bounding box center [135, 104] width 131 height 20
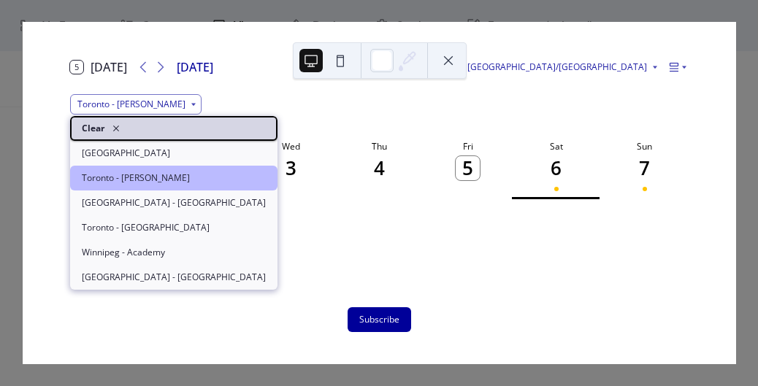
click at [128, 131] on div "Clear" at bounding box center [173, 128] width 207 height 25
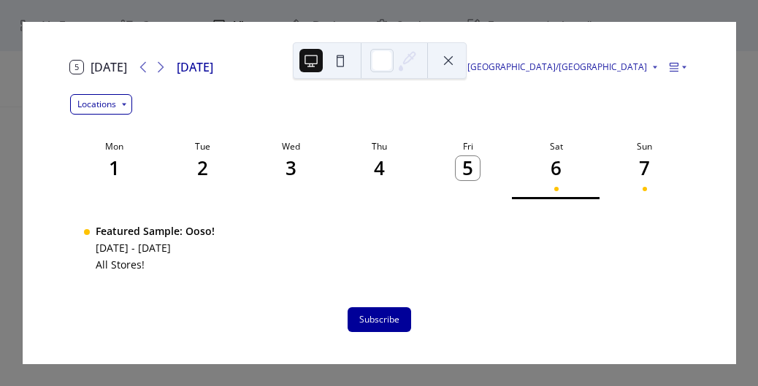
click at [120, 108] on div "Locations" at bounding box center [101, 104] width 62 height 20
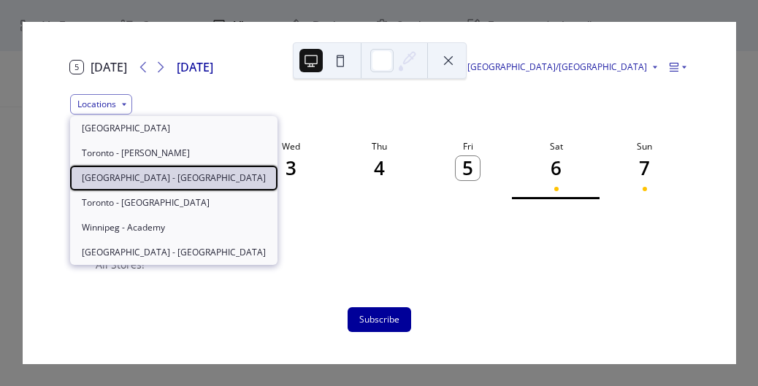
click at [120, 184] on span "Toronto - Richmond" at bounding box center [174, 178] width 184 height 13
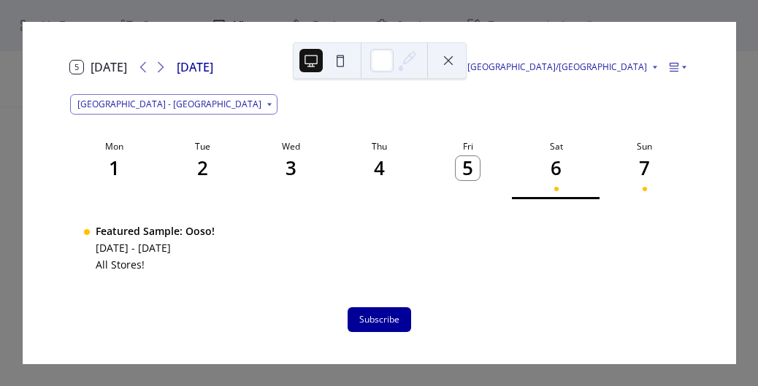
click at [462, 70] on div at bounding box center [380, 60] width 174 height 36
click at [442, 62] on button at bounding box center [447, 60] width 23 height 23
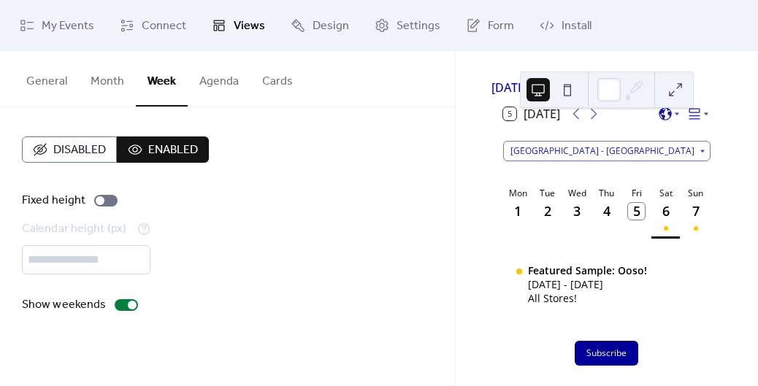
click at [222, 88] on button "Agenda" at bounding box center [219, 78] width 63 height 54
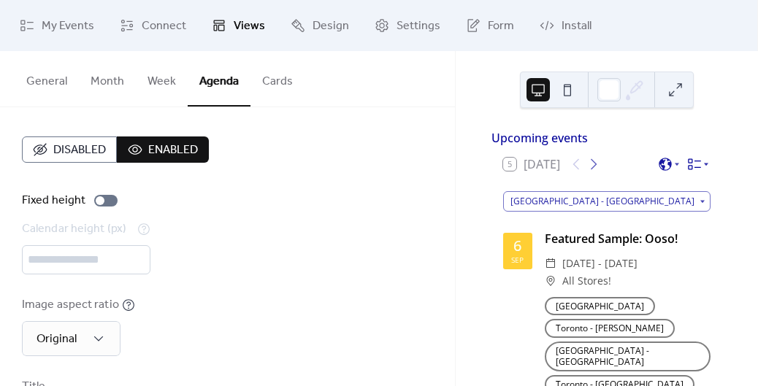
click at [701, 169] on icon at bounding box center [705, 164] width 9 height 9
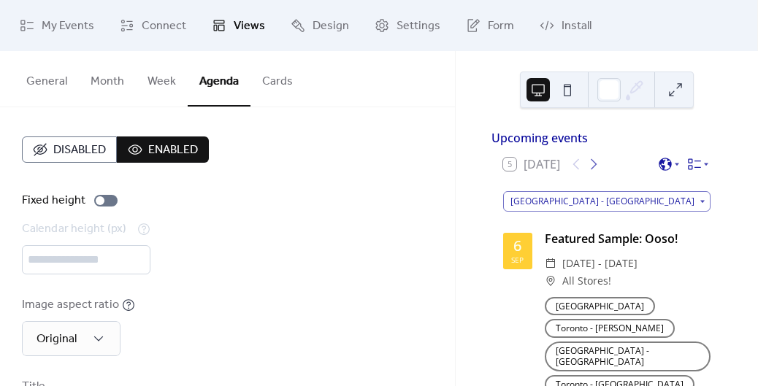
click at [86, 172] on div "Disabled Enabled Fixed height Calendar height (px) *** Image aspect ratio Origi…" at bounding box center [227, 361] width 411 height 450
click at [82, 148] on span "Disabled" at bounding box center [79, 151] width 53 height 18
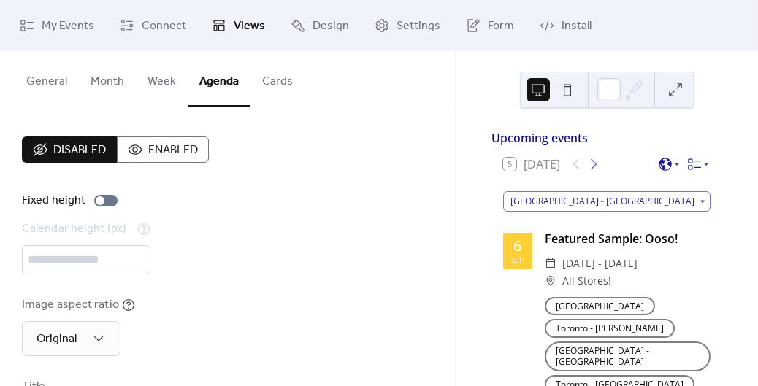
click at [266, 88] on button "Cards" at bounding box center [277, 78] width 54 height 54
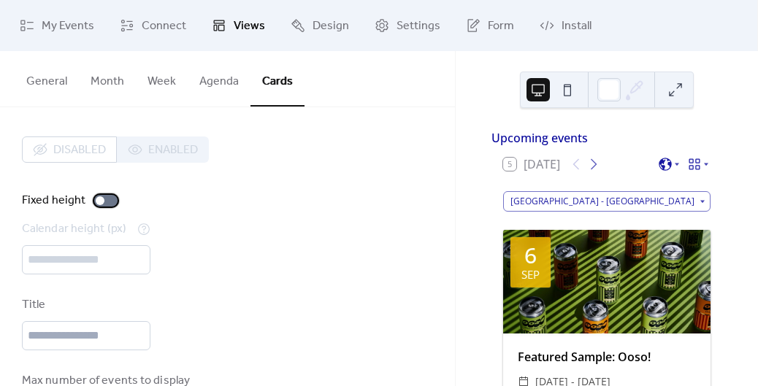
click at [110, 199] on div at bounding box center [105, 201] width 23 height 12
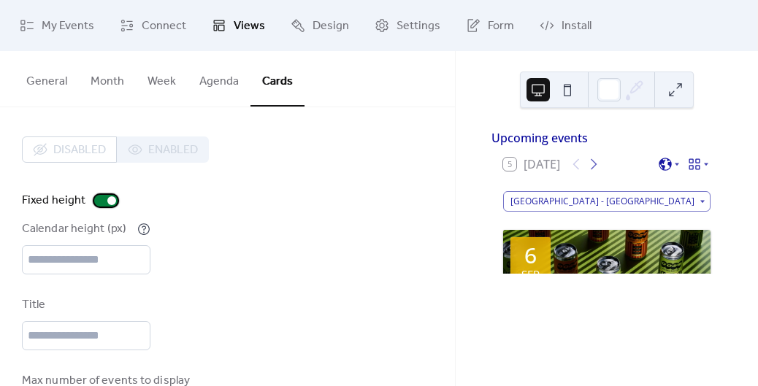
click at [108, 200] on div at bounding box center [111, 200] width 9 height 9
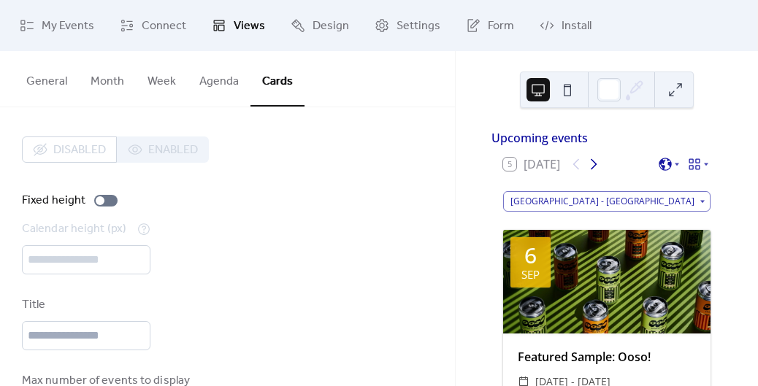
click at [592, 173] on icon at bounding box center [594, 164] width 18 height 18
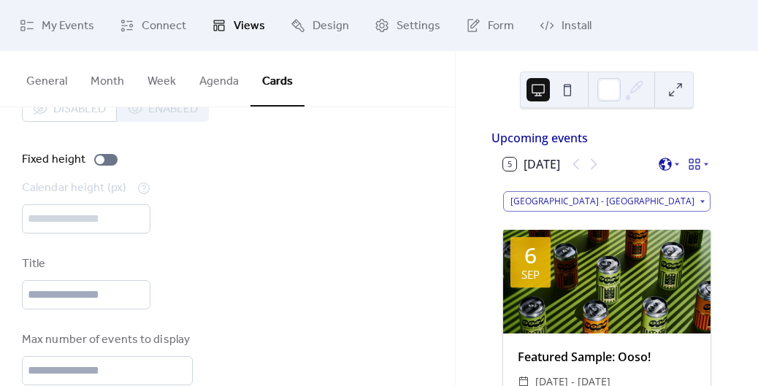
scroll to position [112, 0]
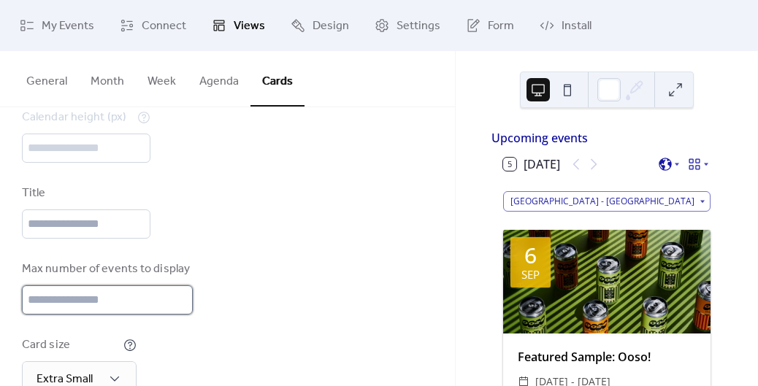
type input "*"
click at [177, 293] on input "*" at bounding box center [107, 299] width 171 height 29
click at [219, 294] on div "Max number of events to display *" at bounding box center [227, 288] width 411 height 54
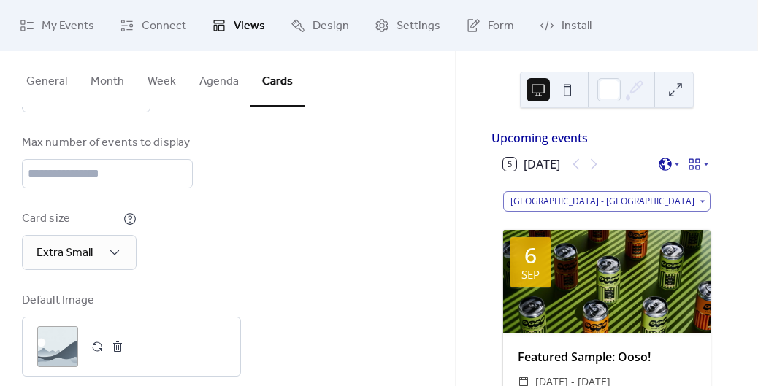
scroll to position [258, 0]
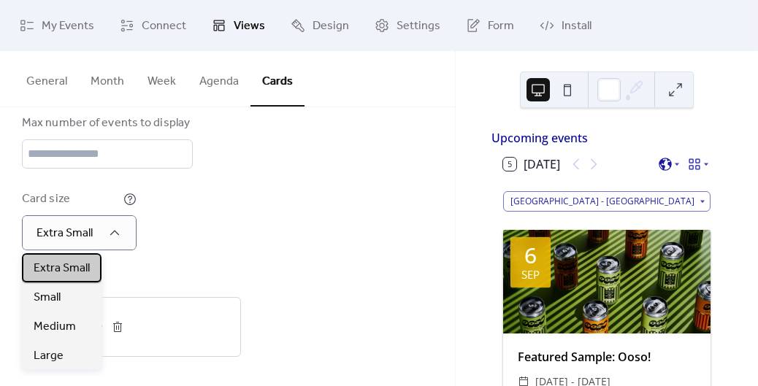
click at [73, 269] on span "Extra Small" at bounding box center [62, 269] width 56 height 18
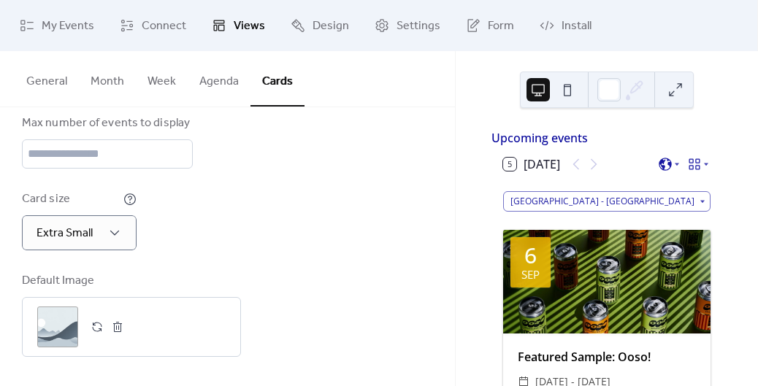
click at [228, 233] on div "Card size Extra Small" at bounding box center [227, 220] width 411 height 60
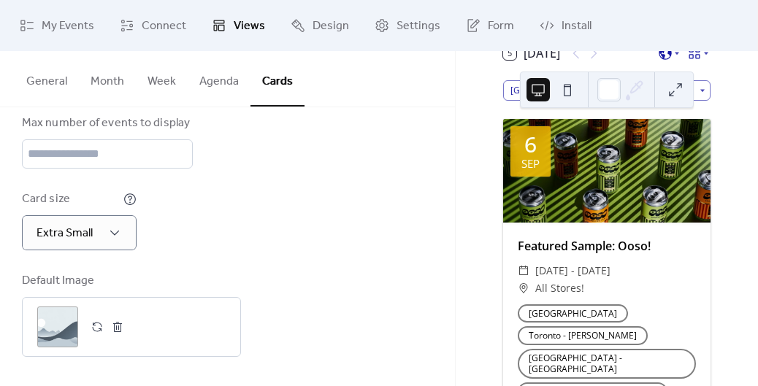
scroll to position [0, 0]
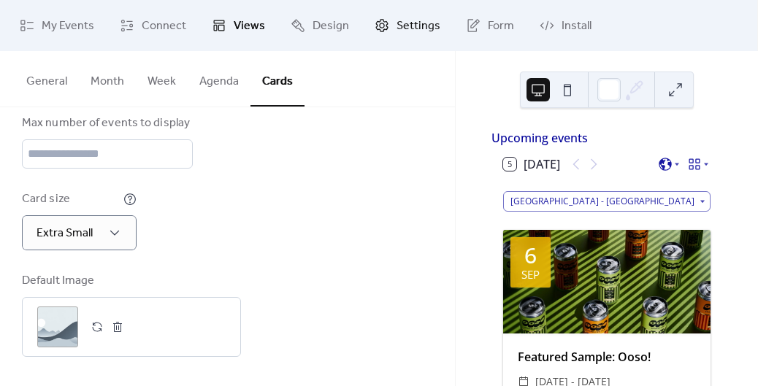
click at [417, 32] on span "Settings" at bounding box center [418, 27] width 44 height 18
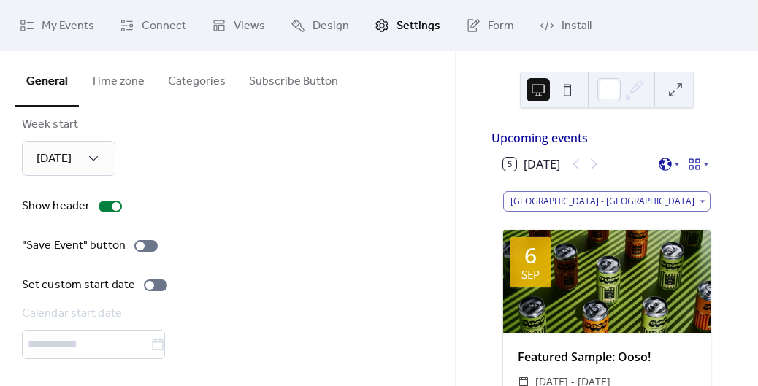
scroll to position [186, 0]
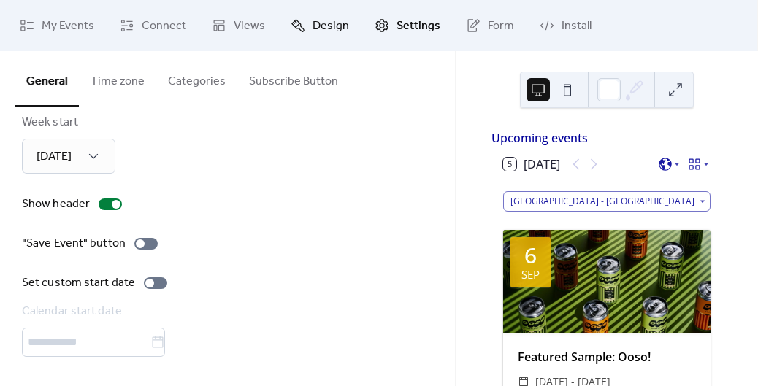
click at [331, 18] on span "Design" at bounding box center [330, 27] width 36 height 18
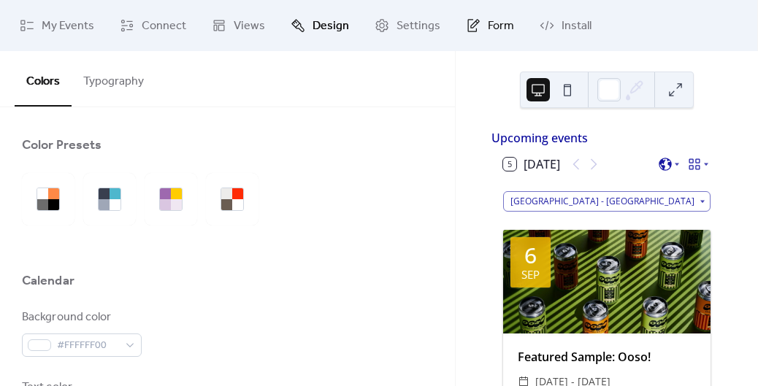
click at [466, 29] on icon at bounding box center [473, 25] width 15 height 15
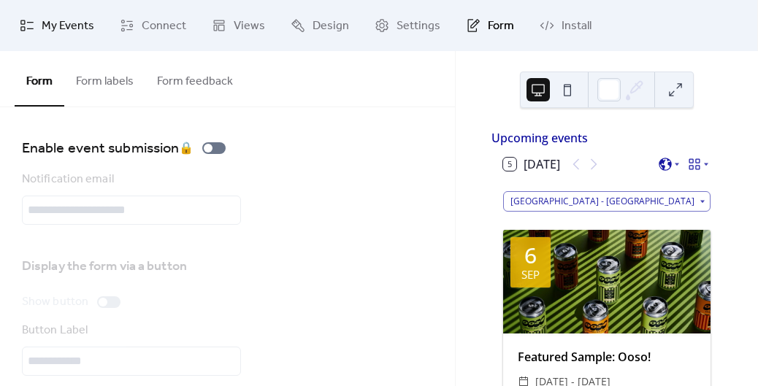
click at [61, 22] on span "My Events" at bounding box center [68, 27] width 53 height 18
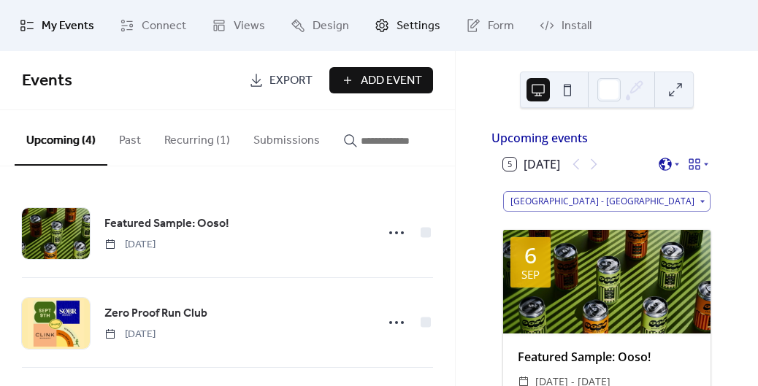
click at [385, 32] on link "Settings" at bounding box center [407, 25] width 88 height 39
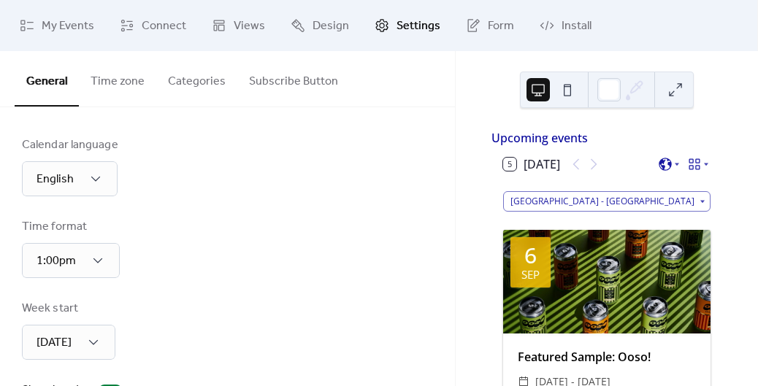
click at [209, 79] on button "Categories" at bounding box center [196, 78] width 81 height 54
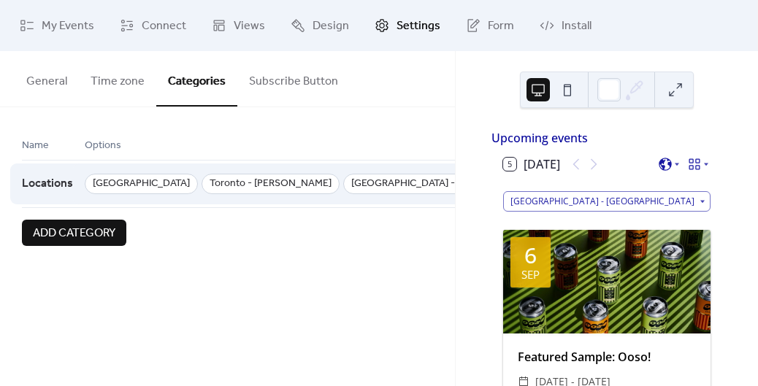
scroll to position [0, 376]
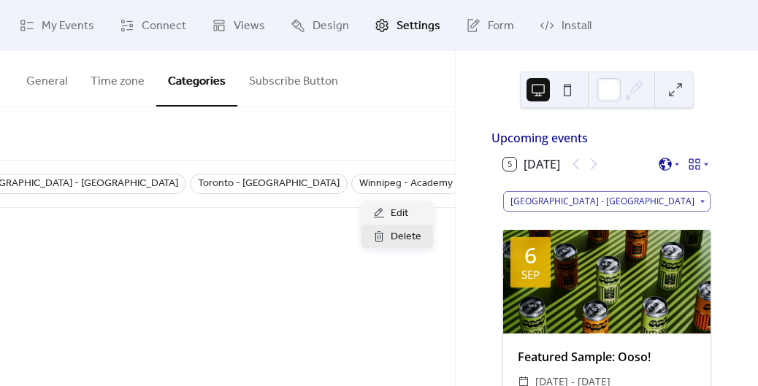
scroll to position [0, 364]
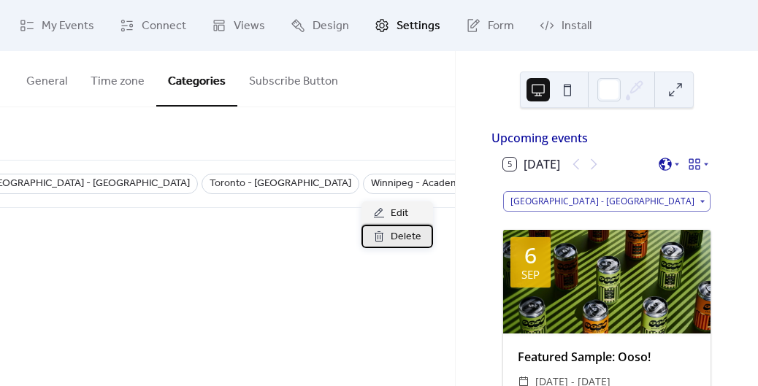
click at [414, 235] on span "Delete" at bounding box center [405, 237] width 31 height 18
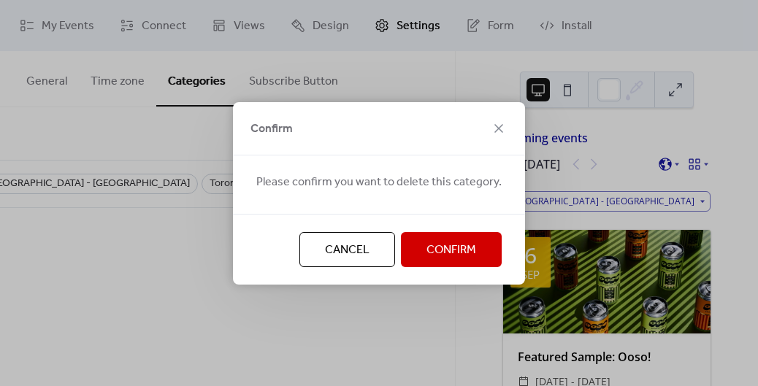
click at [439, 255] on span "Confirm" at bounding box center [451, 251] width 50 height 18
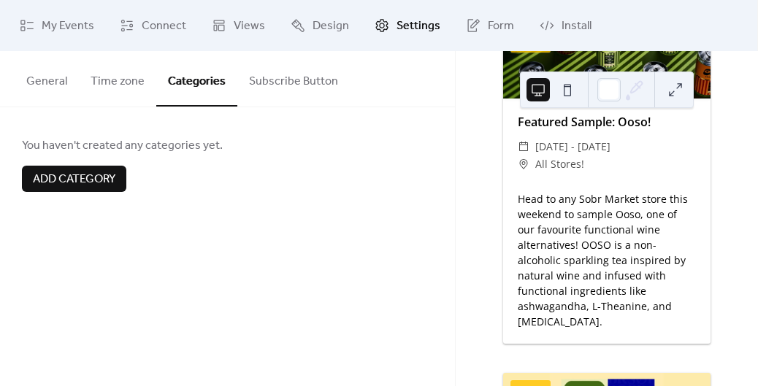
scroll to position [172, 0]
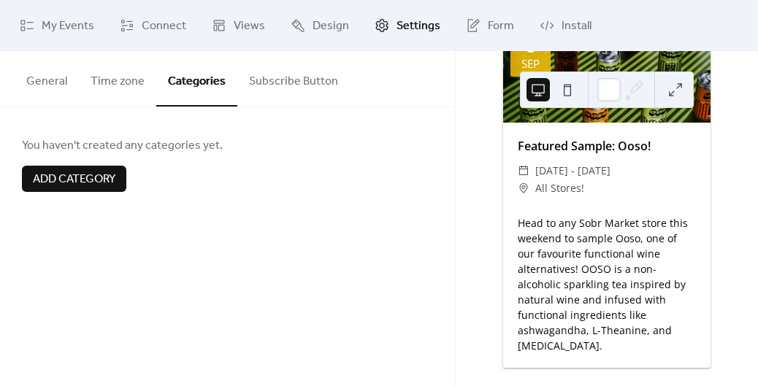
click at [74, 184] on span "Add category" at bounding box center [74, 180] width 82 height 18
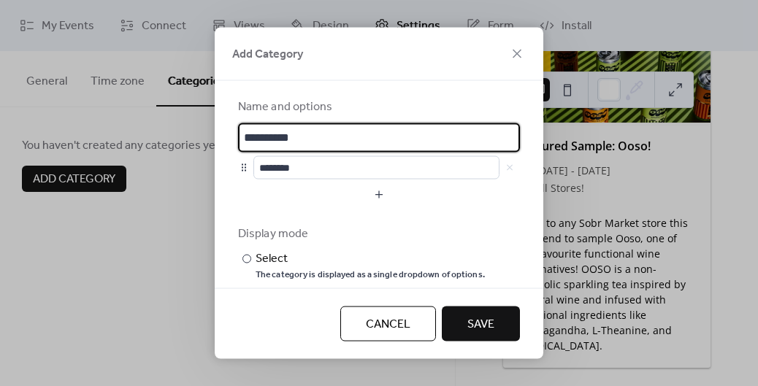
type input "**********"
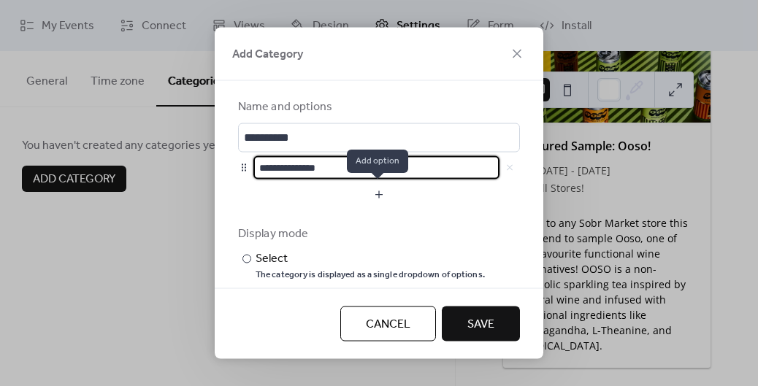
type input "**********"
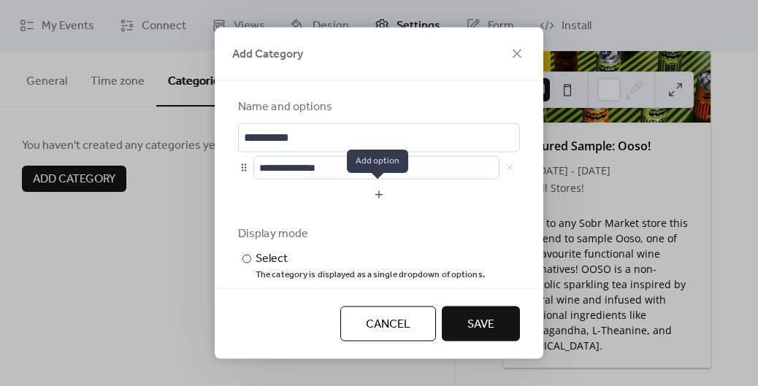
click at [289, 195] on button "button" at bounding box center [379, 193] width 282 height 23
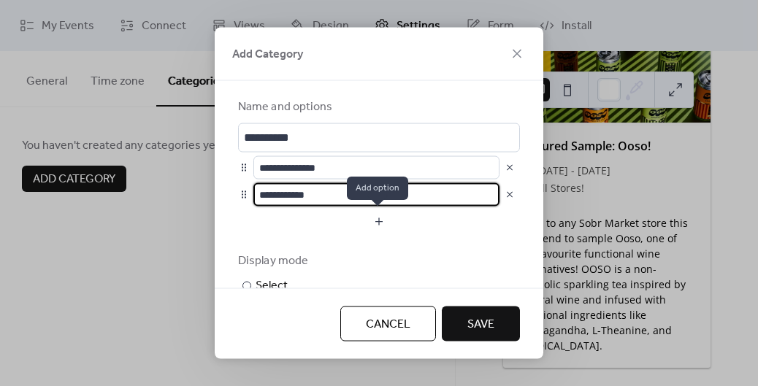
type input "**********"
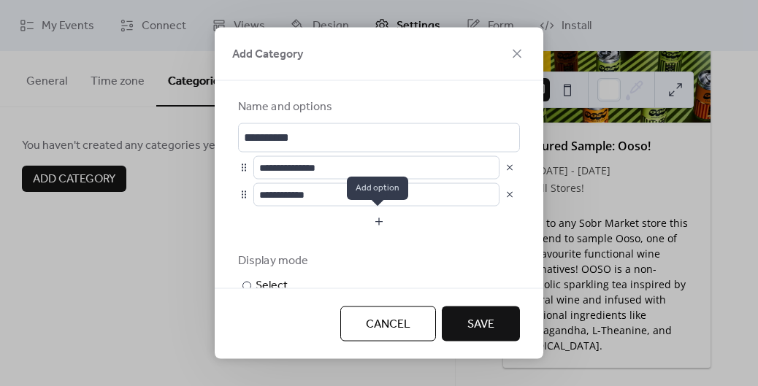
click at [379, 220] on button "button" at bounding box center [379, 220] width 282 height 23
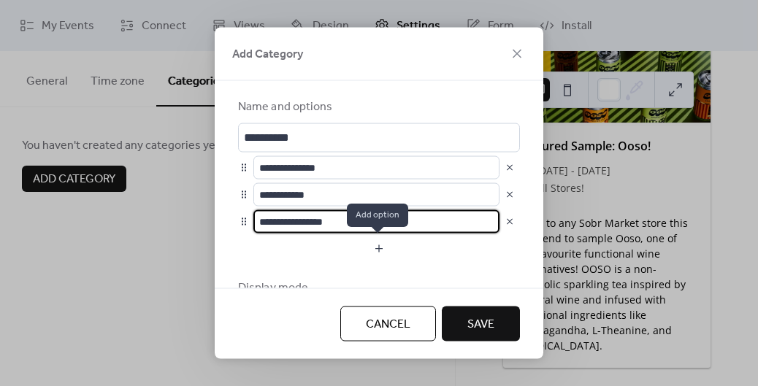
type input "**********"
click at [380, 250] on button "button" at bounding box center [379, 247] width 282 height 23
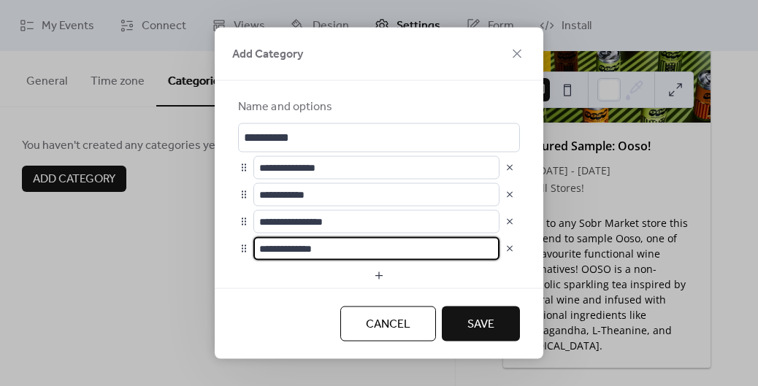
type input "**********"
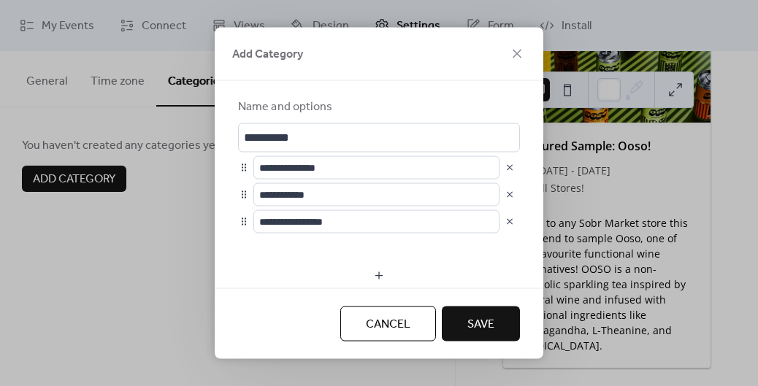
type input "**********"
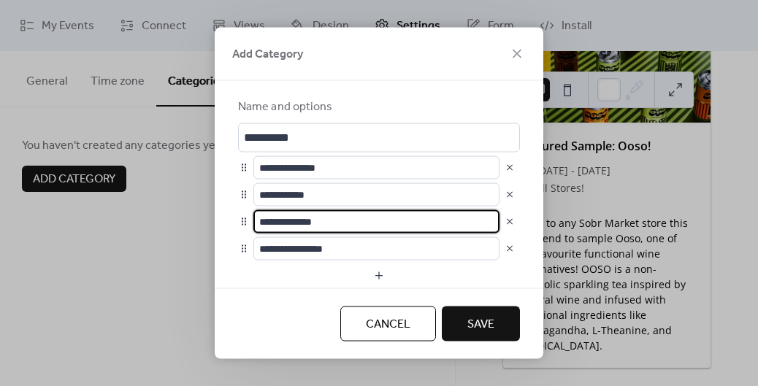
click at [304, 228] on input "**********" at bounding box center [376, 220] width 246 height 23
type input "**********"
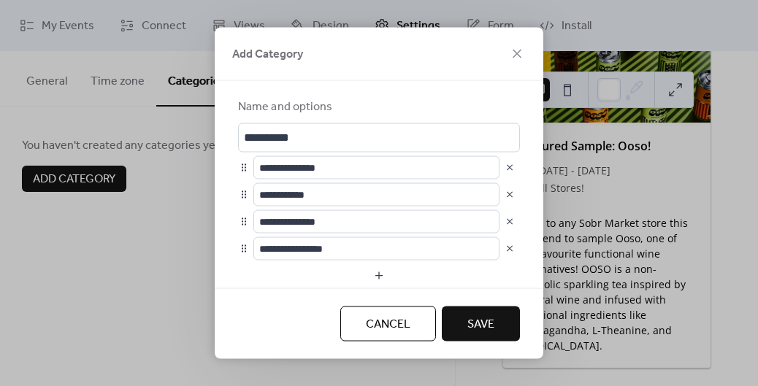
click at [507, 247] on button "button" at bounding box center [509, 248] width 20 height 20
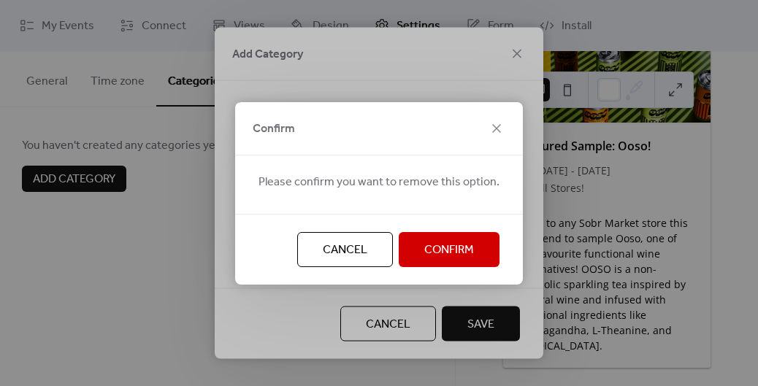
click at [469, 246] on span "Confirm" at bounding box center [449, 251] width 50 height 18
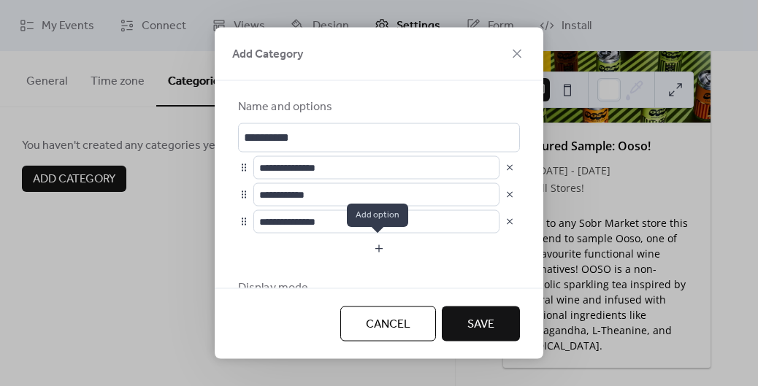
click at [374, 249] on button "button" at bounding box center [379, 247] width 282 height 23
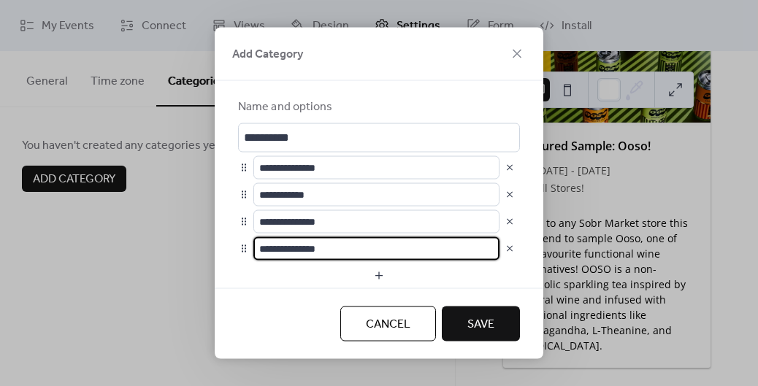
type input "**********"
click at [475, 339] on button "Save" at bounding box center [481, 324] width 78 height 35
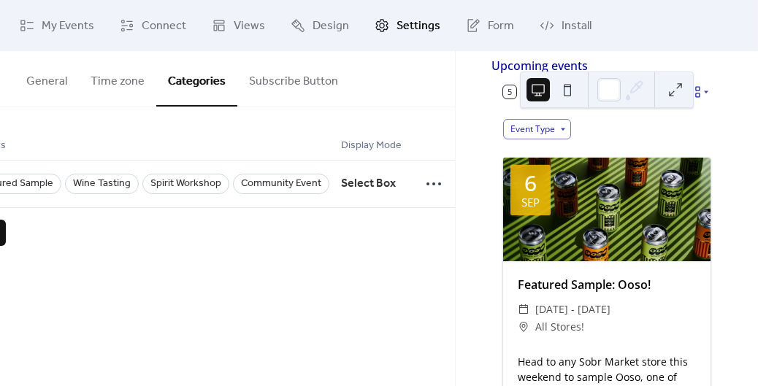
scroll to position [61, 0]
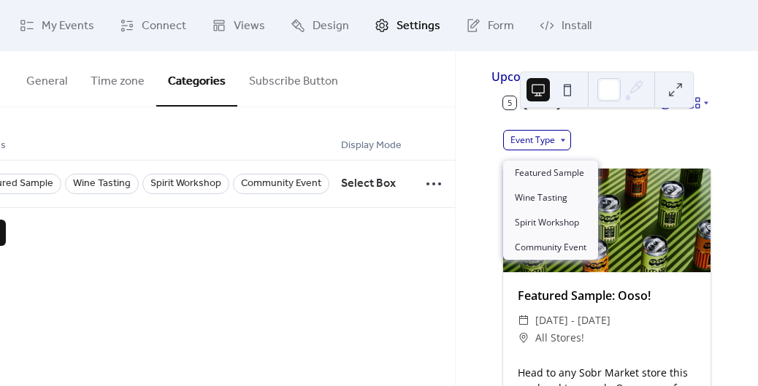
click at [558, 144] on div "Event Type" at bounding box center [537, 140] width 68 height 20
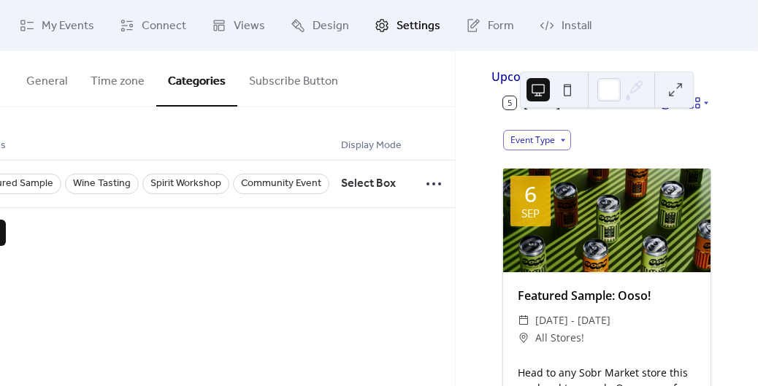
click at [444, 320] on div "General Time zone Categories Subscribe Button Calendar language English Time fo…" at bounding box center [227, 218] width 455 height 335
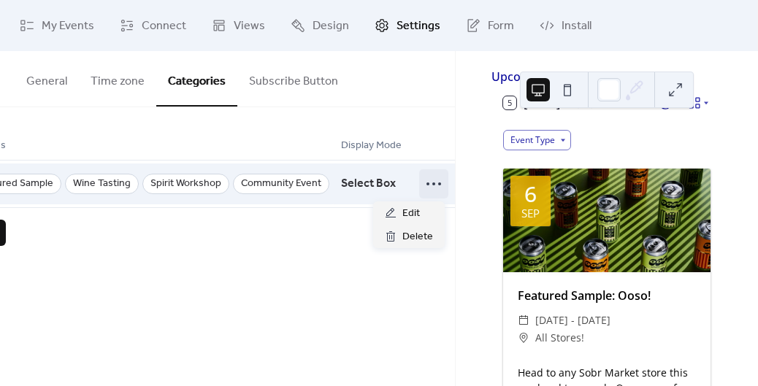
click at [423, 186] on icon at bounding box center [433, 183] width 23 height 23
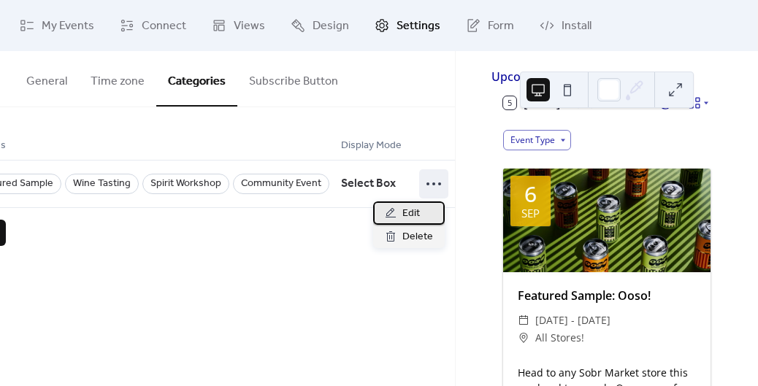
click at [406, 212] on span "Edit" at bounding box center [411, 214] width 18 height 18
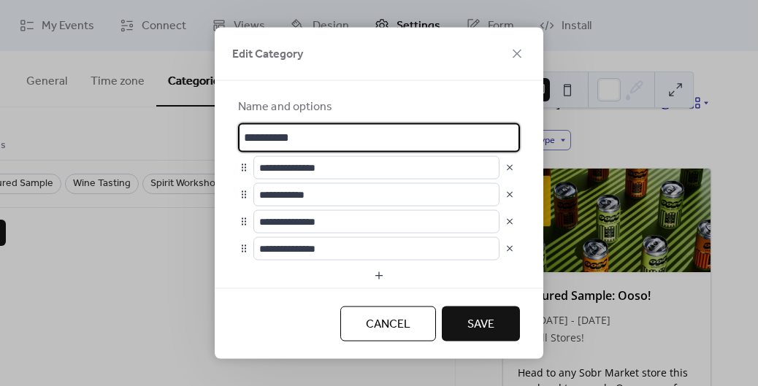
scroll to position [143, 0]
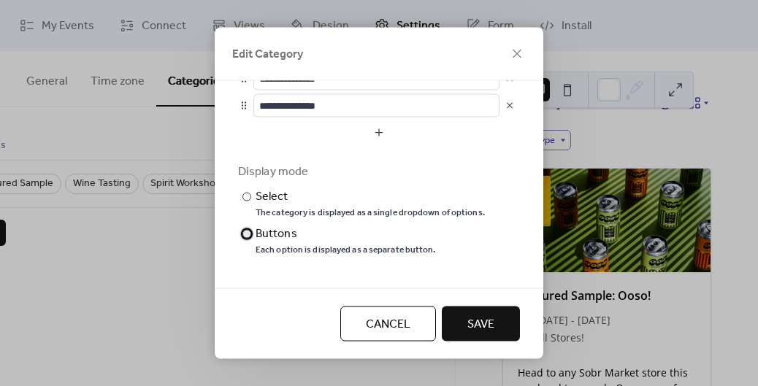
click at [283, 236] on div "Buttons" at bounding box center [343, 234] width 177 height 18
click at [473, 323] on span "Save" at bounding box center [480, 325] width 27 height 18
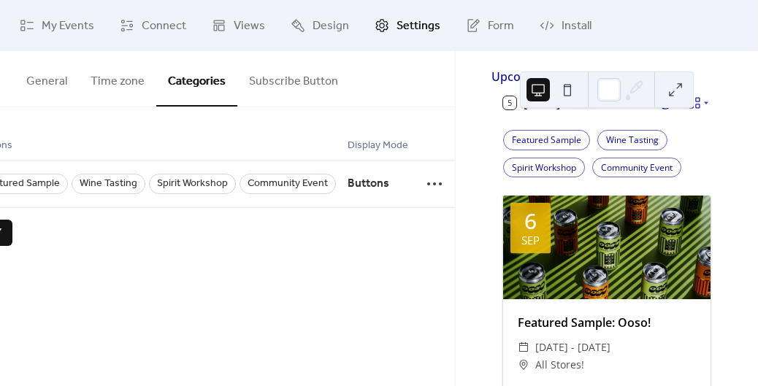
click at [675, 90] on button at bounding box center [674, 89] width 23 height 23
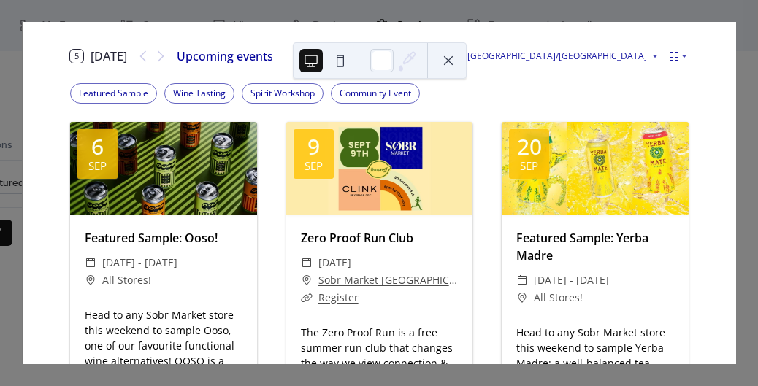
scroll to position [0, 0]
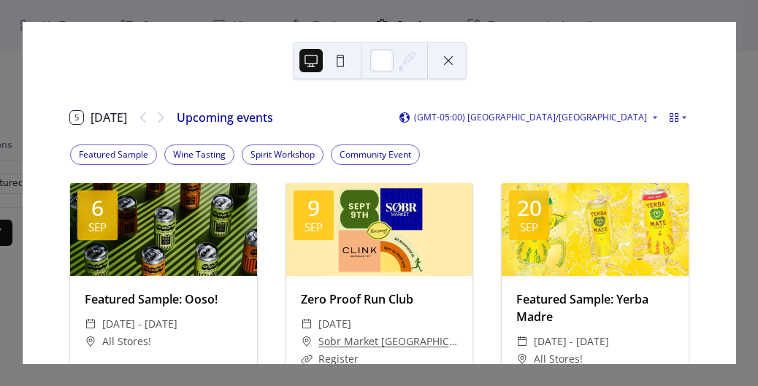
click at [452, 64] on button at bounding box center [447, 60] width 23 height 23
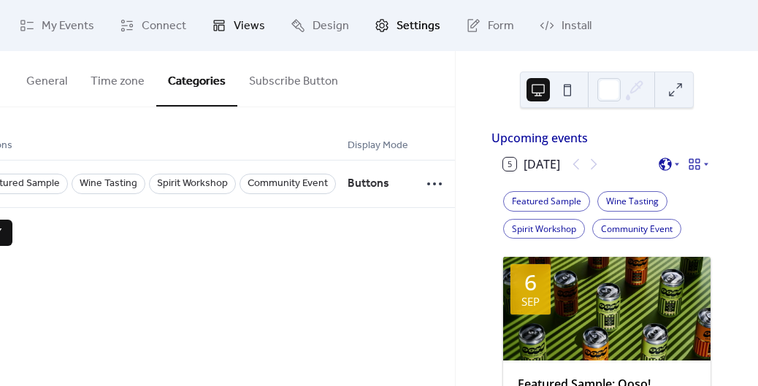
click at [252, 28] on span "Views" at bounding box center [249, 27] width 31 height 18
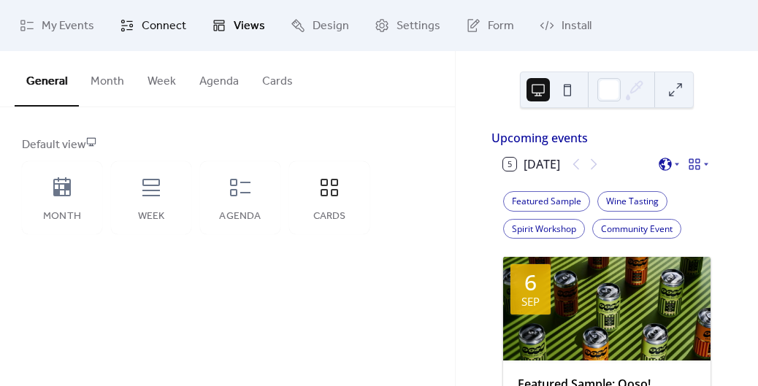
click at [159, 23] on span "Connect" at bounding box center [164, 27] width 45 height 18
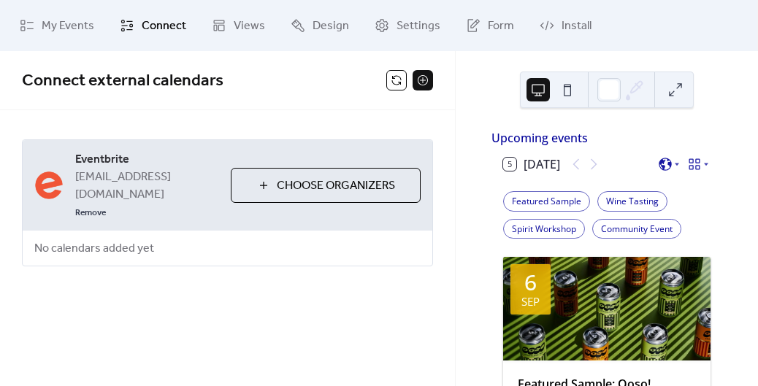
click at [14, 45] on div "My Events Connect Views Design Settings Form Install" at bounding box center [379, 25] width 758 height 51
click at [45, 35] on span "My Events" at bounding box center [68, 27] width 53 height 18
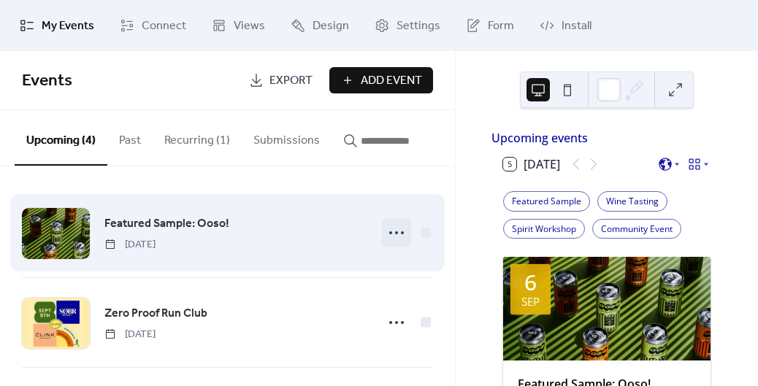
click at [396, 240] on icon at bounding box center [396, 232] width 23 height 23
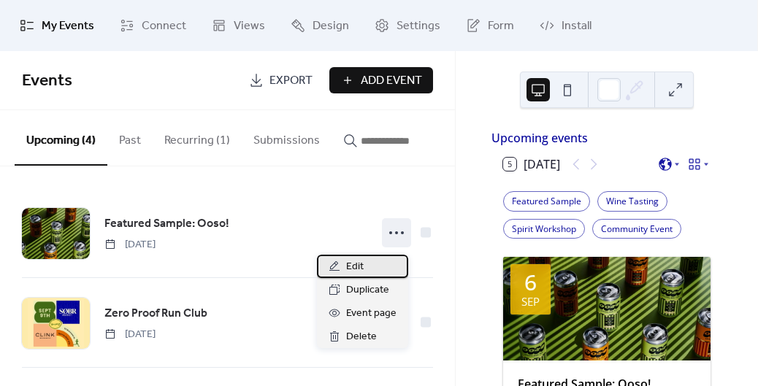
click at [382, 263] on div "Edit" at bounding box center [362, 266] width 91 height 23
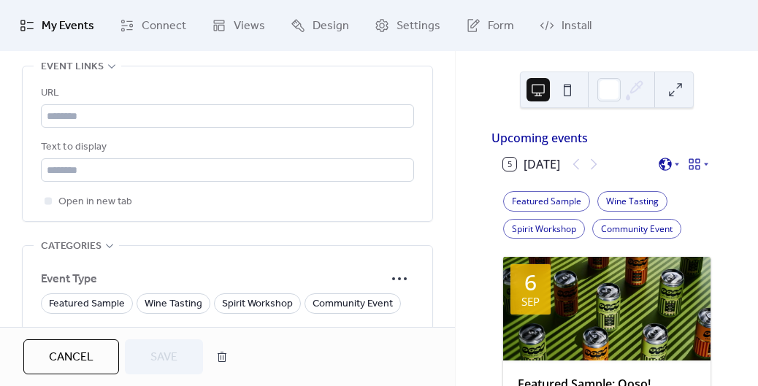
scroll to position [1046, 0]
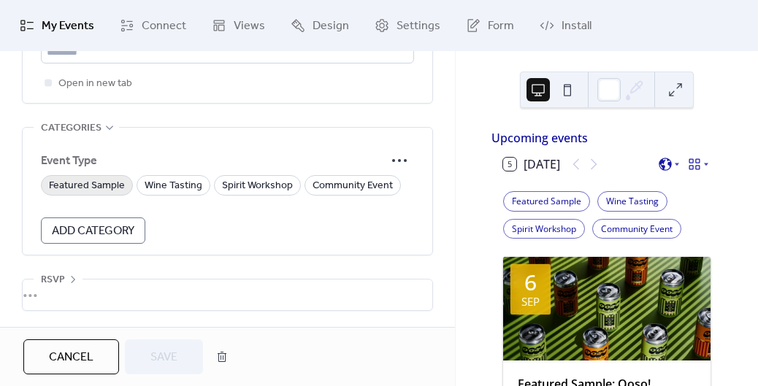
click at [85, 185] on span "Featured Sample" at bounding box center [87, 186] width 76 height 18
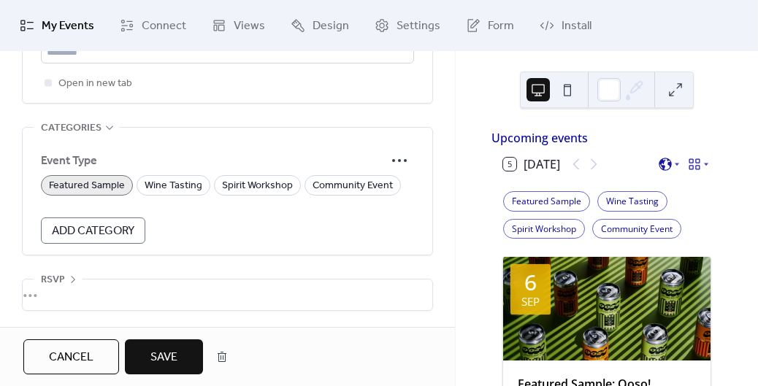
click at [163, 350] on span "Save" at bounding box center [163, 358] width 27 height 18
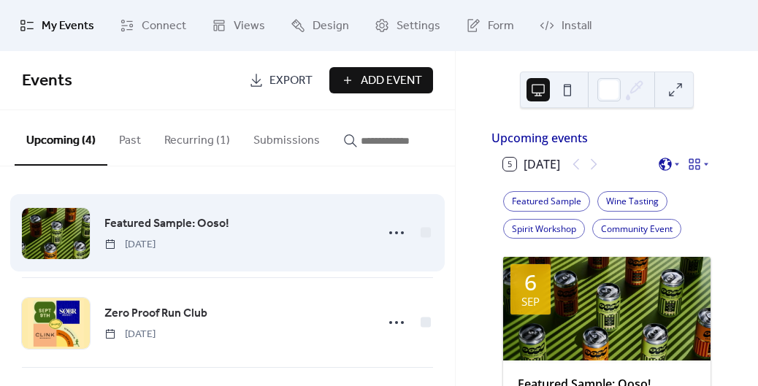
scroll to position [111, 0]
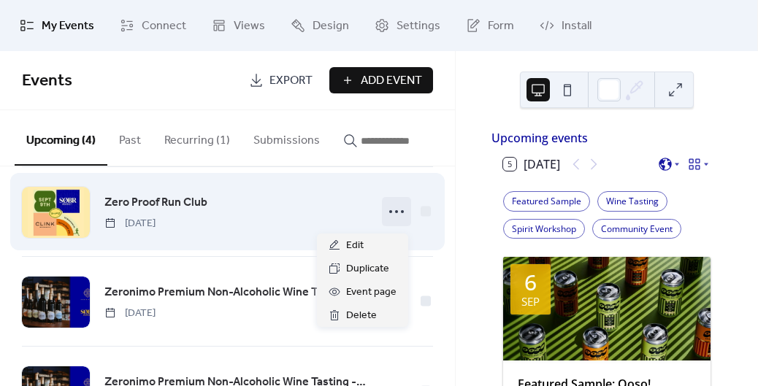
click at [394, 215] on icon at bounding box center [396, 211] width 23 height 23
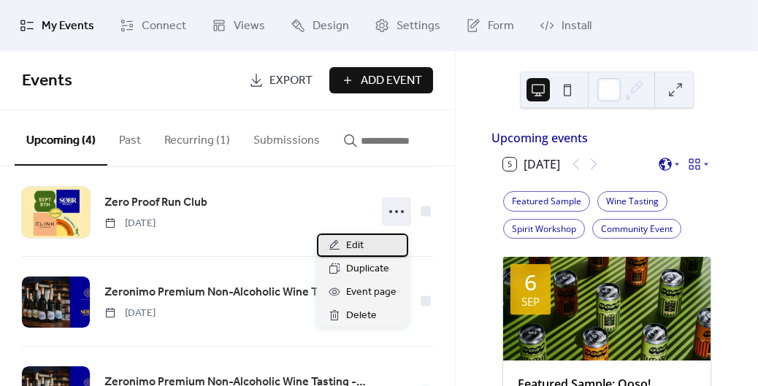
click at [360, 237] on span "Edit" at bounding box center [355, 246] width 18 height 18
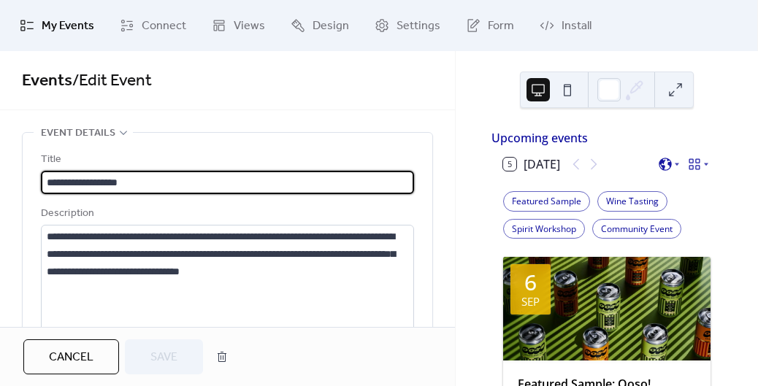
scroll to position [1046, 0]
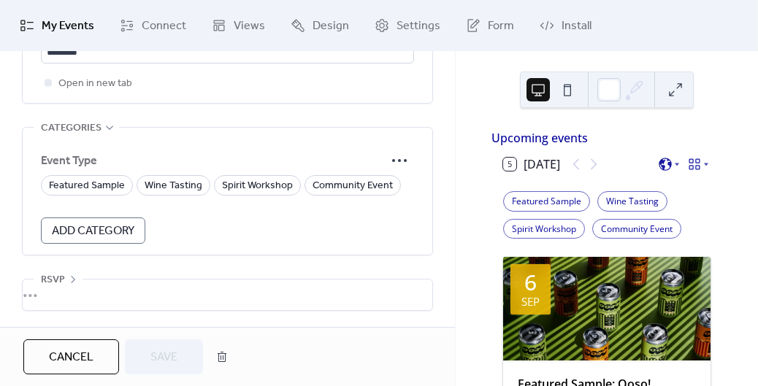
click at [342, 194] on form "Event Type Featured Sample Wine Tasting Spirit Workshop Community Event Add Cat…" at bounding box center [227, 195] width 373 height 98
click at [342, 177] on span "Community Event" at bounding box center [352, 186] width 80 height 18
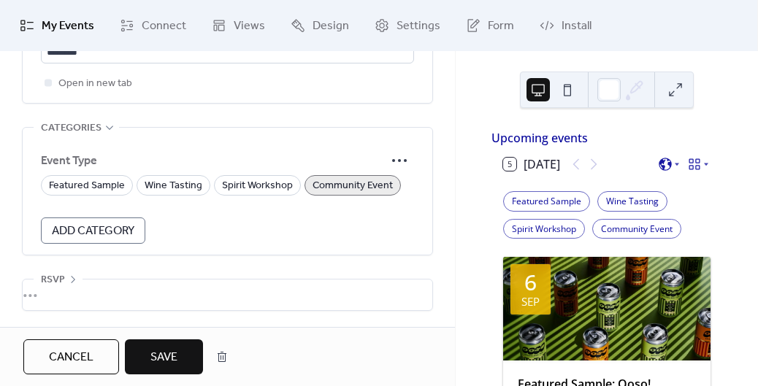
click at [172, 339] on div "Cancel Save" at bounding box center [227, 356] width 455 height 59
click at [164, 359] on span "Save" at bounding box center [163, 358] width 27 height 18
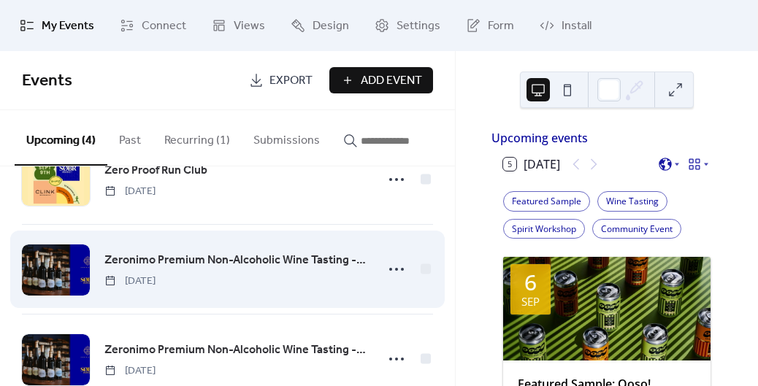
scroll to position [147, 0]
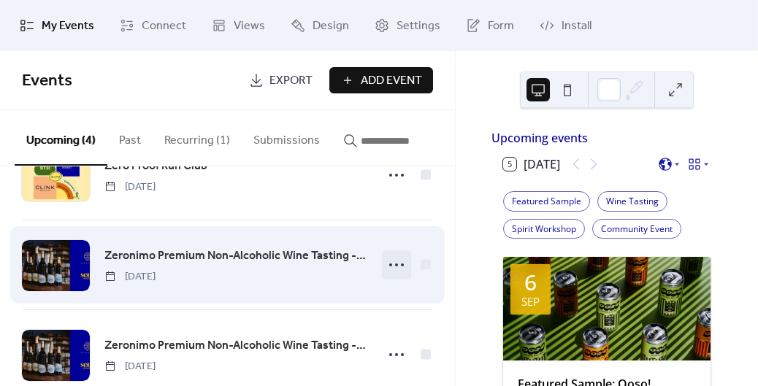
click at [393, 271] on icon at bounding box center [396, 264] width 23 height 23
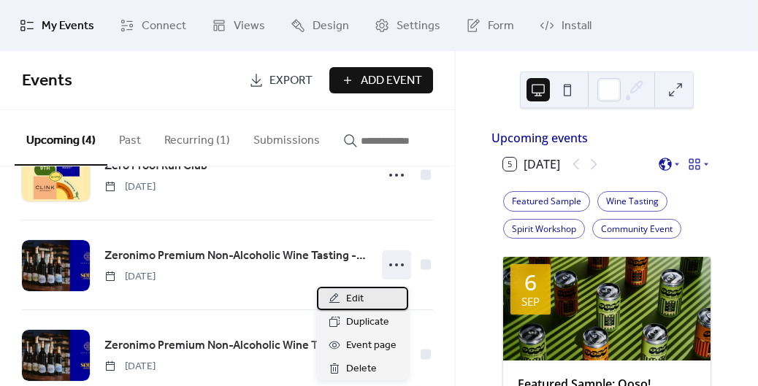
click at [360, 300] on span "Edit" at bounding box center [355, 299] width 18 height 18
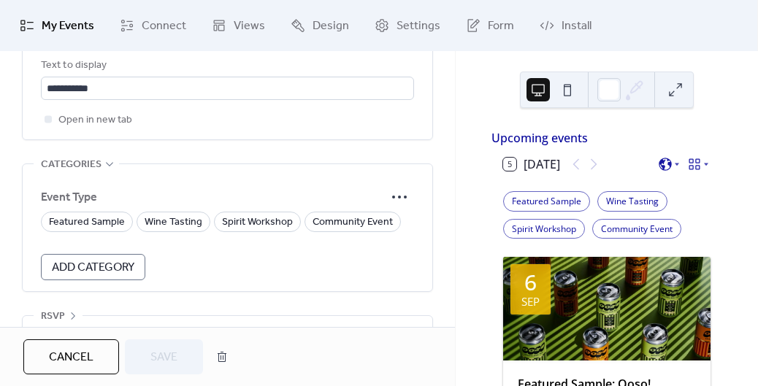
scroll to position [1046, 0]
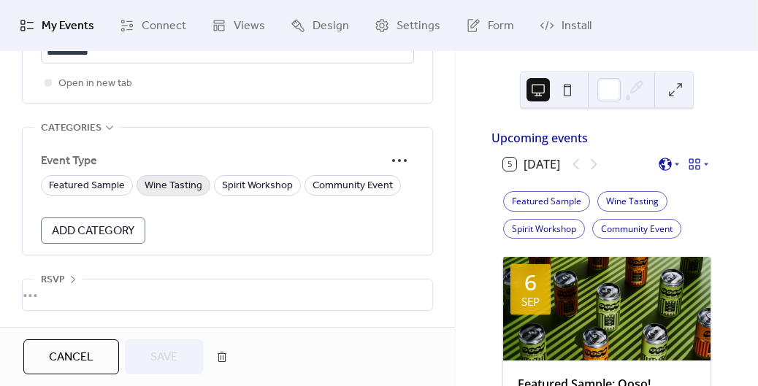
click at [186, 185] on span "Wine Tasting" at bounding box center [174, 186] width 58 height 18
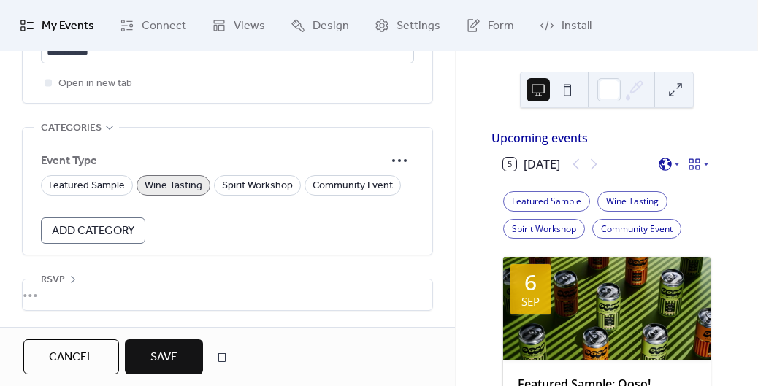
click at [155, 349] on span "Save" at bounding box center [163, 358] width 27 height 18
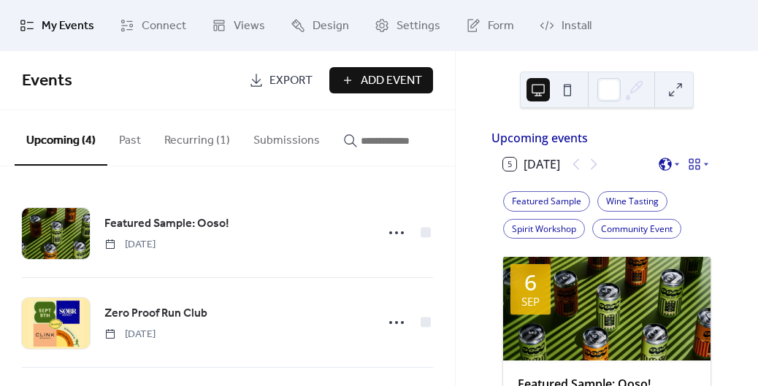
scroll to position [187, 0]
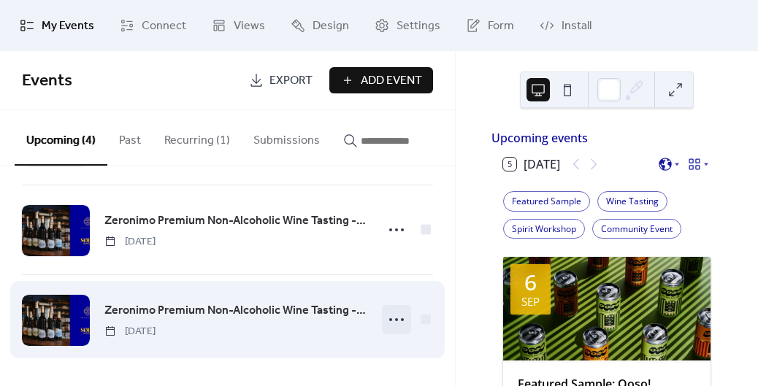
click at [395, 317] on icon at bounding box center [396, 319] width 23 height 23
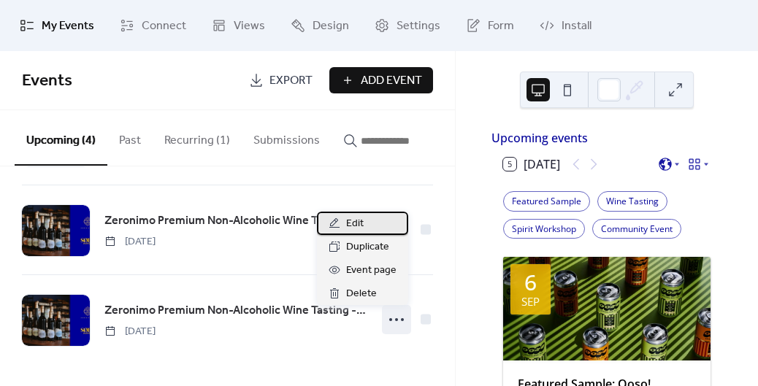
click at [358, 225] on span "Edit" at bounding box center [355, 224] width 18 height 18
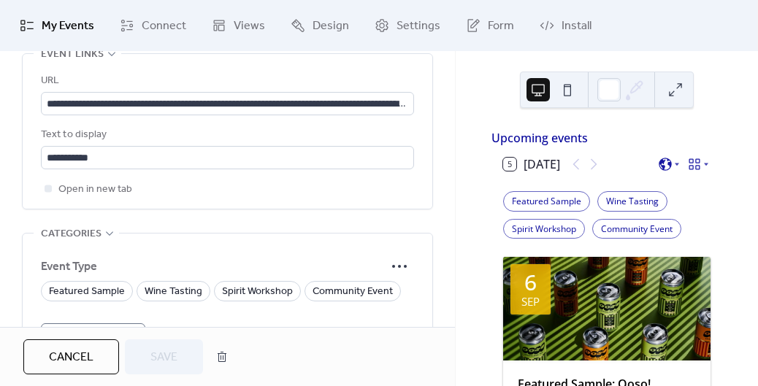
scroll to position [1046, 0]
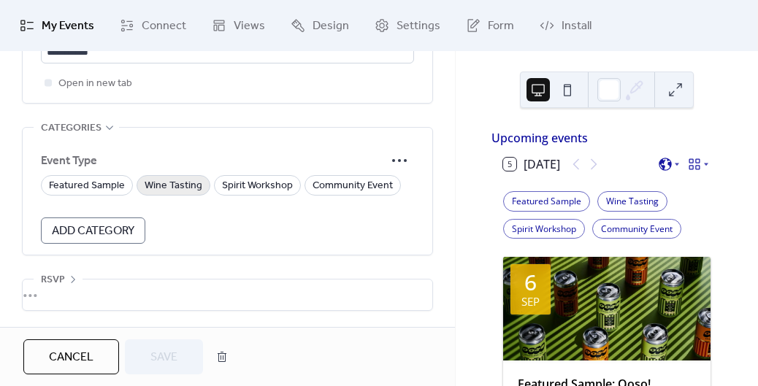
click at [167, 193] on span "Wine Tasting" at bounding box center [174, 186] width 58 height 18
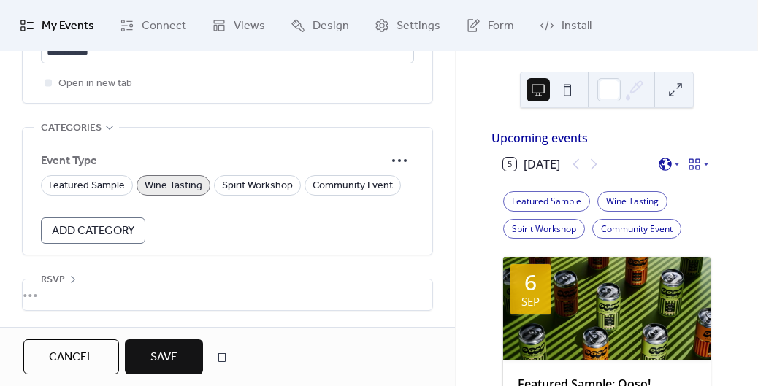
click at [166, 357] on span "Save" at bounding box center [163, 358] width 27 height 18
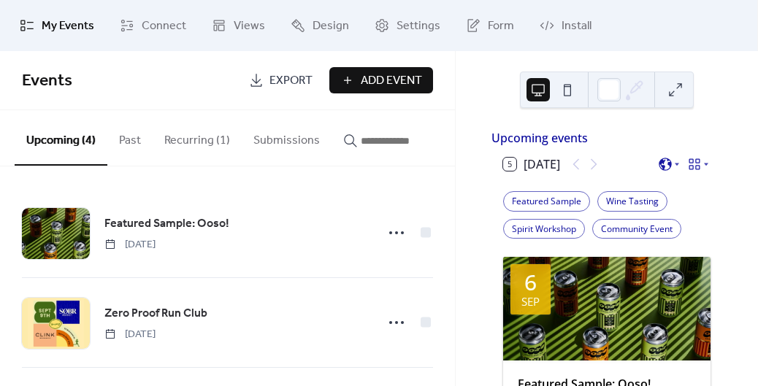
click at [226, 134] on button "Recurring (1)" at bounding box center [197, 137] width 89 height 54
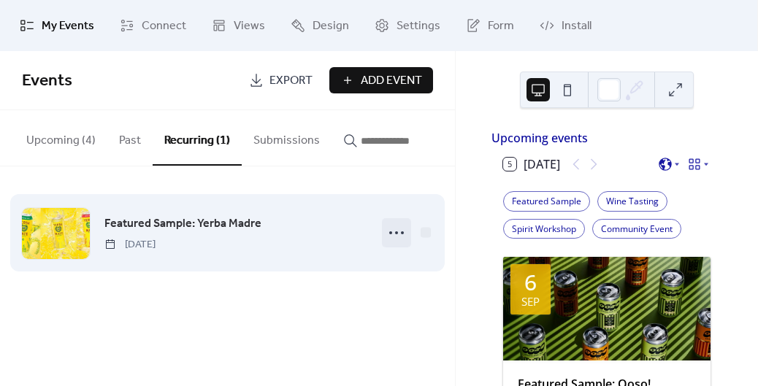
click at [388, 234] on icon at bounding box center [396, 232] width 23 height 23
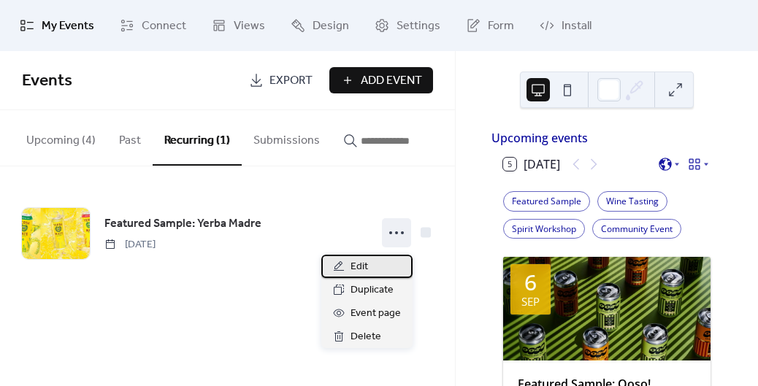
click at [368, 267] on div "Edit" at bounding box center [366, 266] width 91 height 23
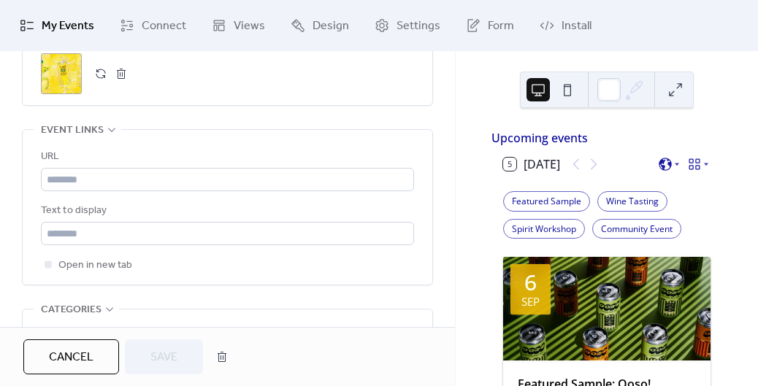
scroll to position [1319, 0]
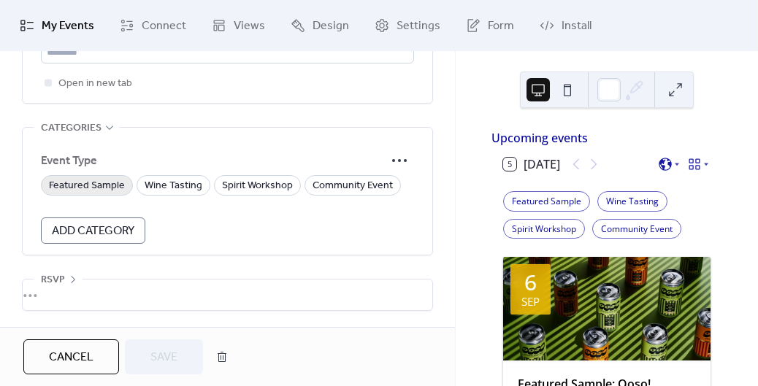
click at [81, 188] on span "Featured Sample" at bounding box center [87, 186] width 76 height 18
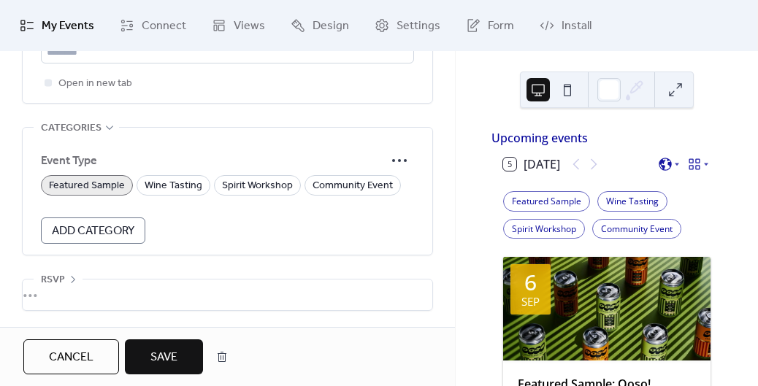
click at [167, 358] on span "Save" at bounding box center [163, 358] width 27 height 18
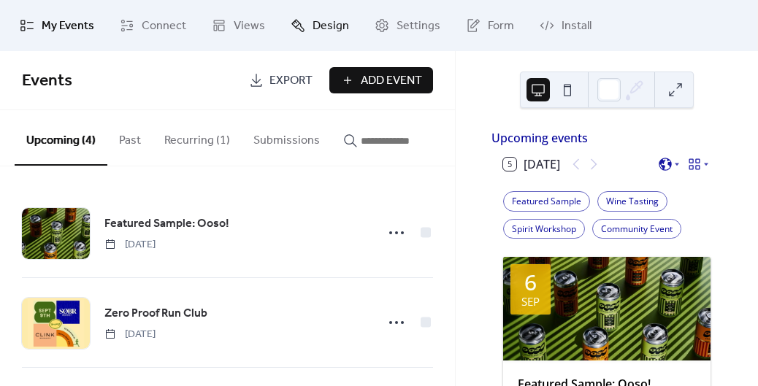
click at [290, 28] on icon at bounding box center [297, 25] width 15 height 15
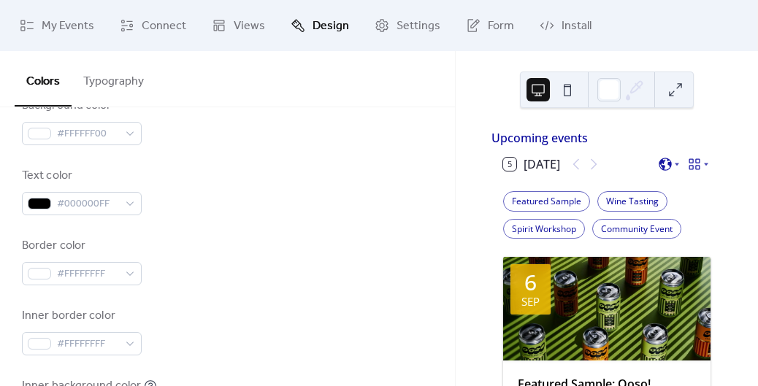
scroll to position [143, 0]
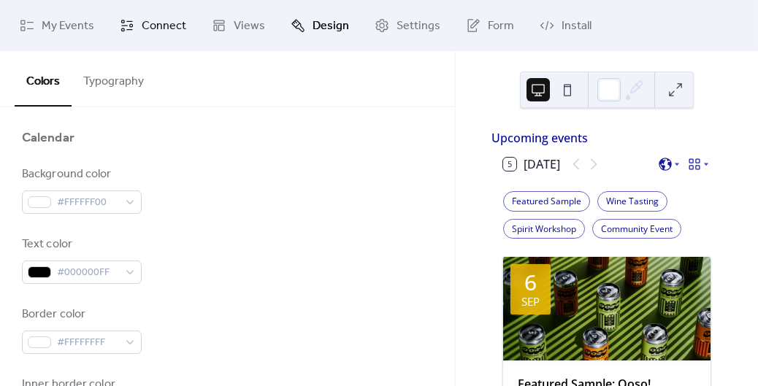
click at [167, 28] on span "Connect" at bounding box center [164, 27] width 45 height 18
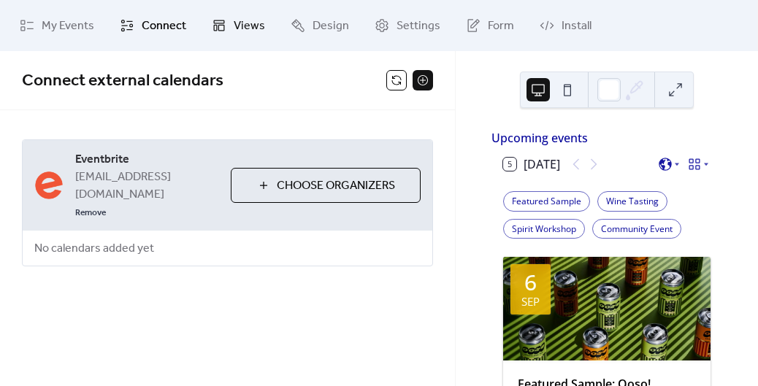
click at [223, 34] on link "Views" at bounding box center [238, 25] width 75 height 39
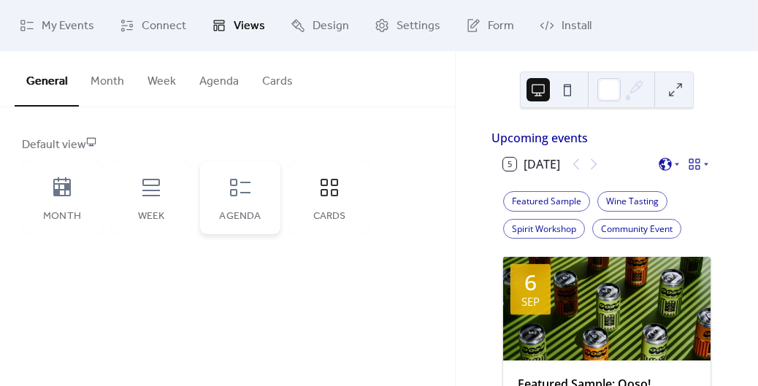
click at [245, 188] on icon at bounding box center [239, 187] width 23 height 23
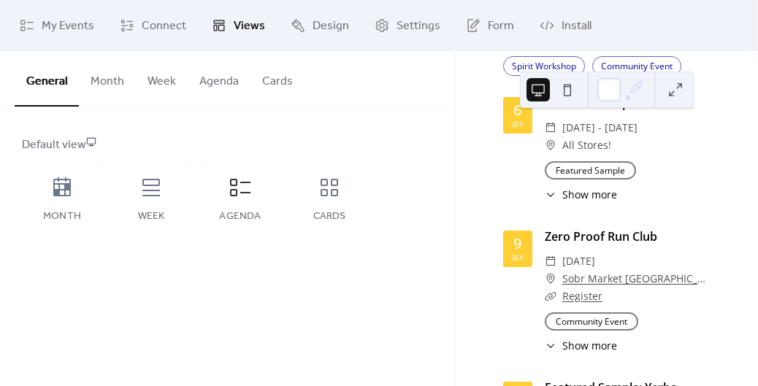
scroll to position [161, 0]
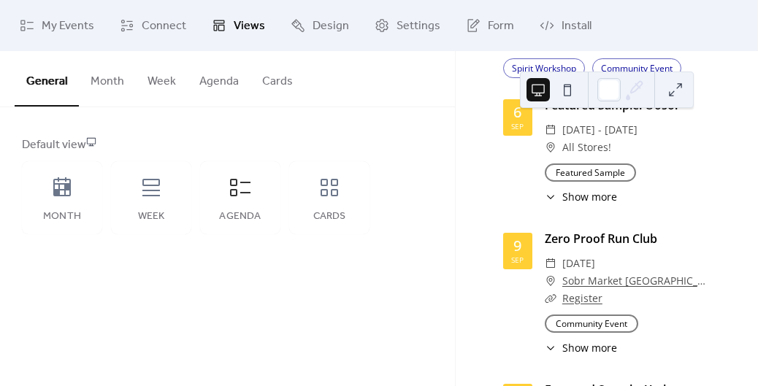
click at [682, 88] on button at bounding box center [674, 89] width 23 height 23
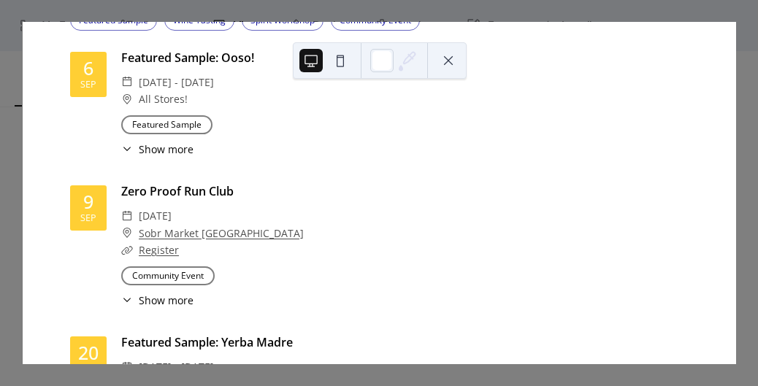
scroll to position [0, 0]
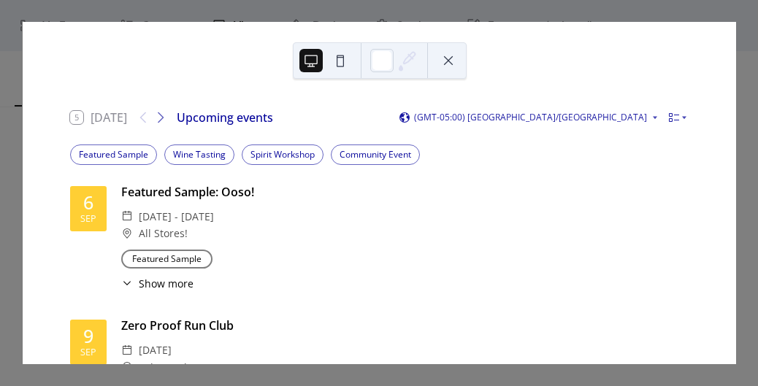
click at [336, 63] on button at bounding box center [339, 60] width 23 height 23
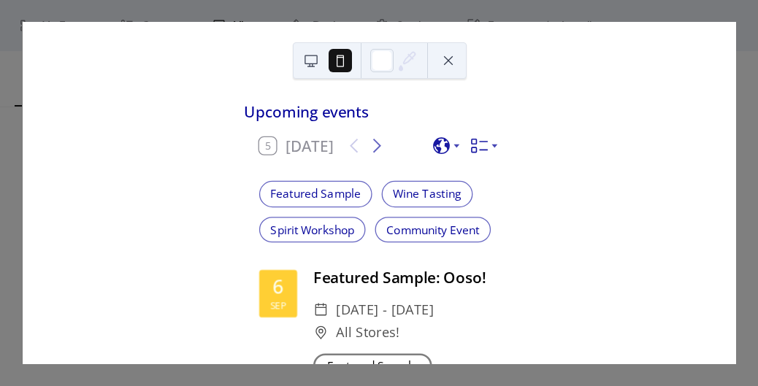
click at [313, 66] on button at bounding box center [310, 60] width 23 height 23
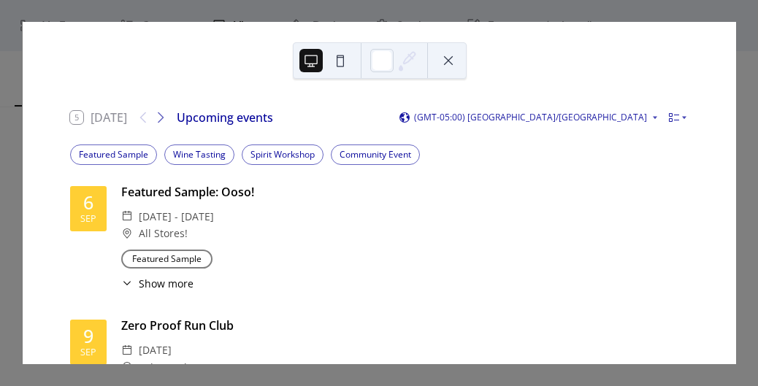
click at [459, 54] on div at bounding box center [380, 60] width 174 height 36
click at [447, 54] on button at bounding box center [447, 60] width 23 height 23
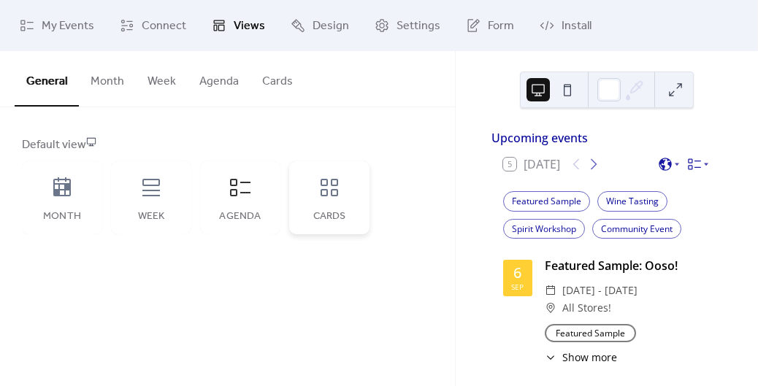
click at [317, 203] on div "Cards" at bounding box center [329, 197] width 80 height 73
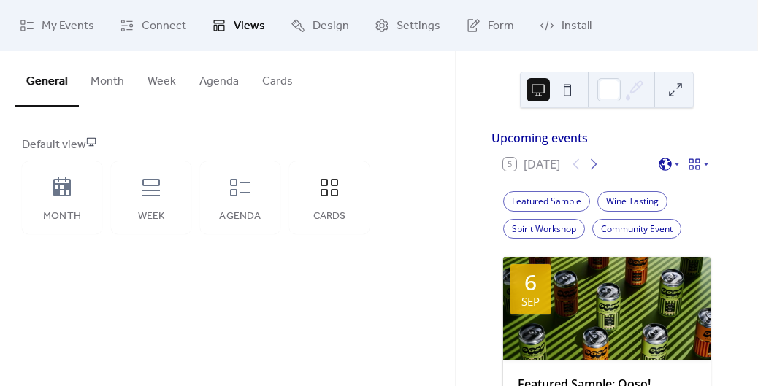
click at [114, 88] on button "Month" at bounding box center [107, 78] width 57 height 54
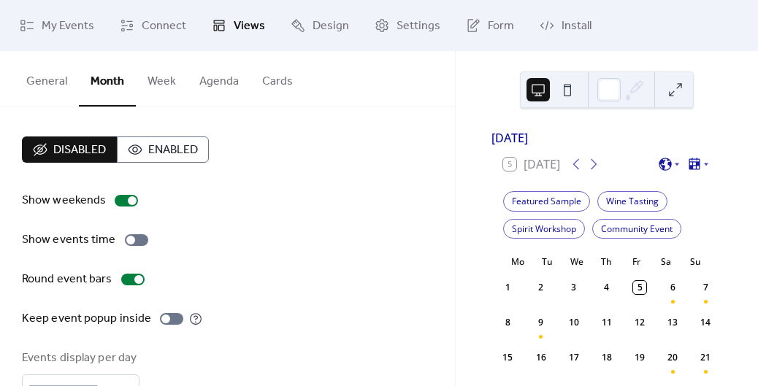
click at [158, 90] on button "Week" at bounding box center [162, 78] width 52 height 54
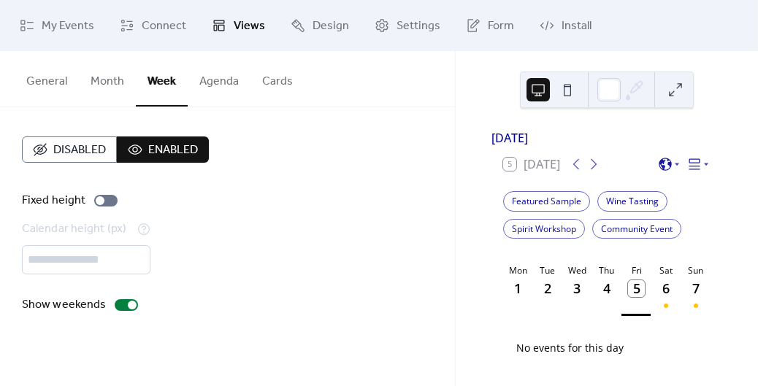
click at [93, 142] on span "Disabled" at bounding box center [79, 151] width 53 height 18
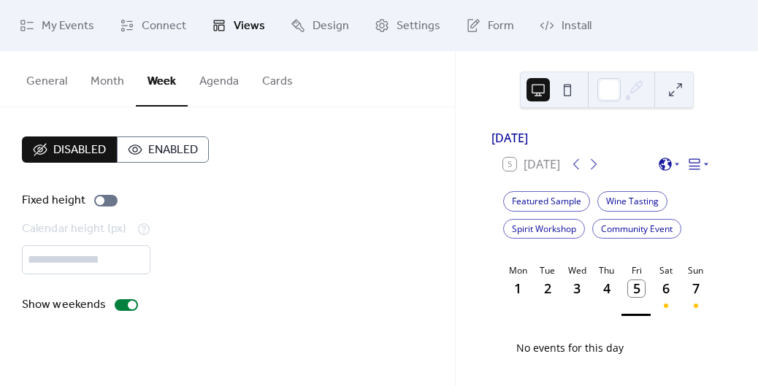
click at [223, 87] on button "Agenda" at bounding box center [219, 78] width 63 height 54
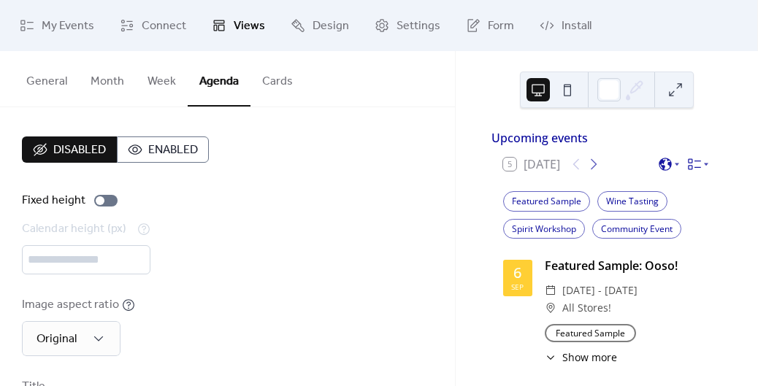
click at [274, 93] on button "Cards" at bounding box center [277, 78] width 54 height 54
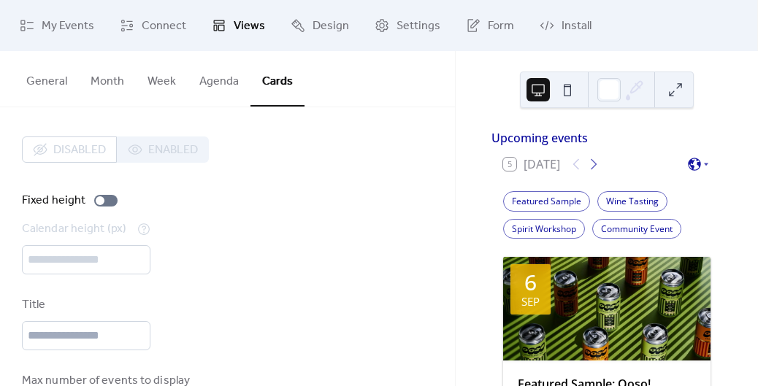
click at [104, 88] on button "Month" at bounding box center [107, 78] width 57 height 54
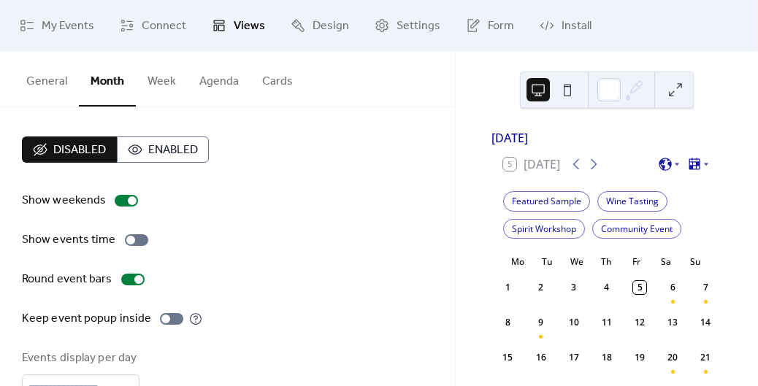
click at [61, 66] on button "General" at bounding box center [47, 78] width 64 height 54
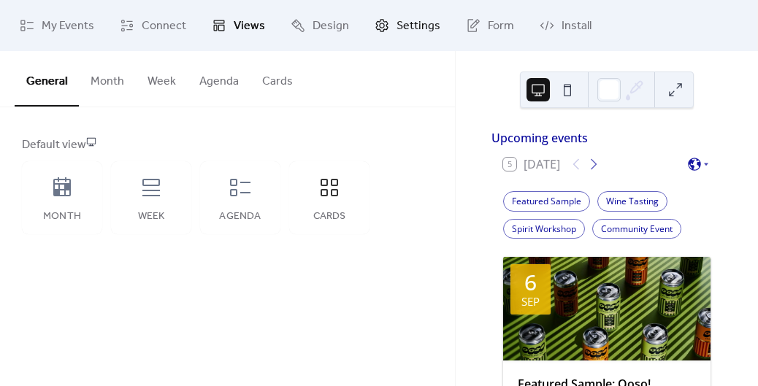
click at [398, 28] on span "Settings" at bounding box center [418, 27] width 44 height 18
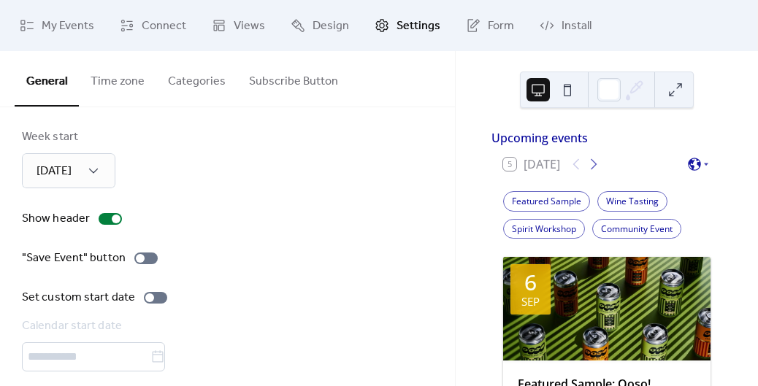
scroll to position [186, 0]
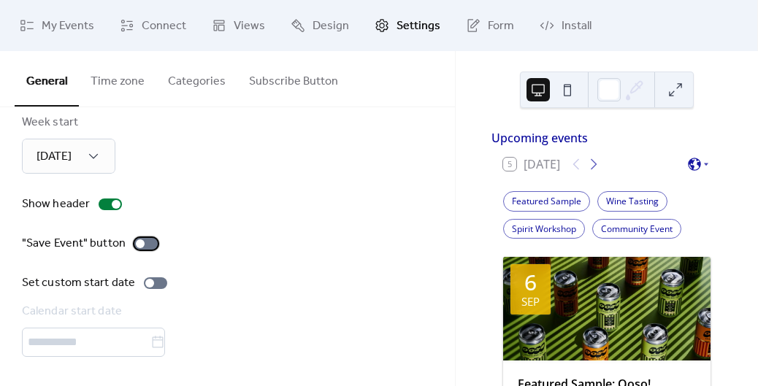
click at [145, 246] on div at bounding box center [145, 244] width 23 height 12
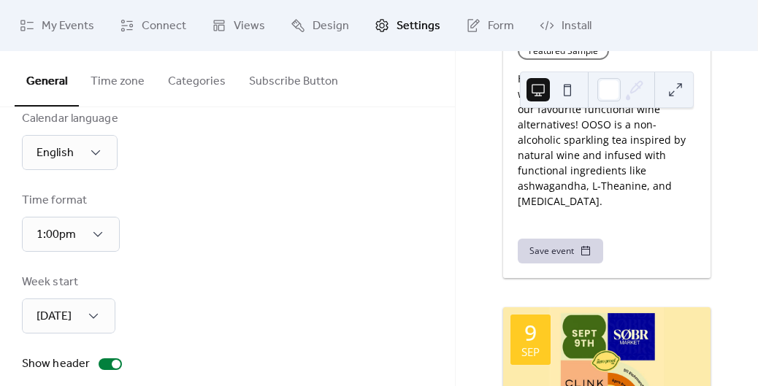
scroll to position [0, 0]
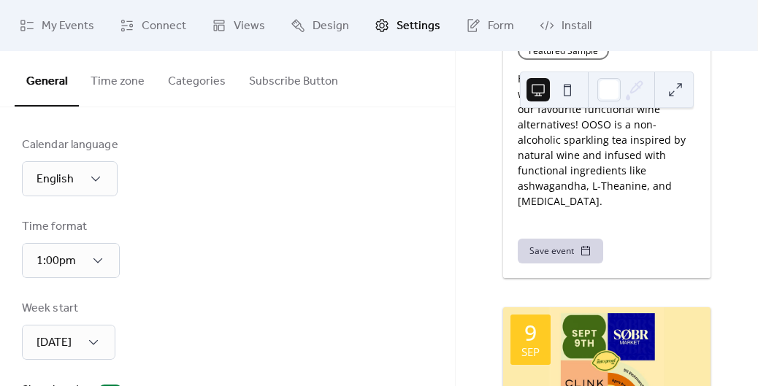
click at [190, 90] on button "Categories" at bounding box center [196, 78] width 81 height 54
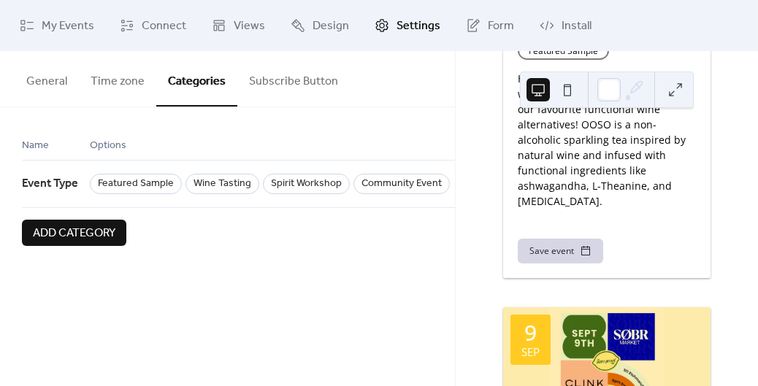
click at [292, 85] on button "Subscribe Button" at bounding box center [293, 78] width 112 height 54
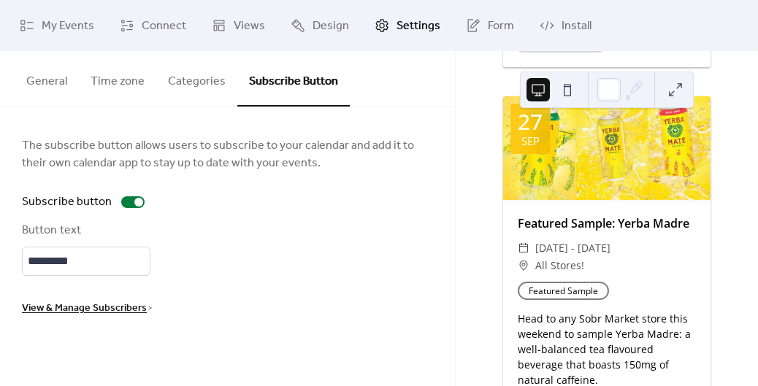
scroll to position [1622, 0]
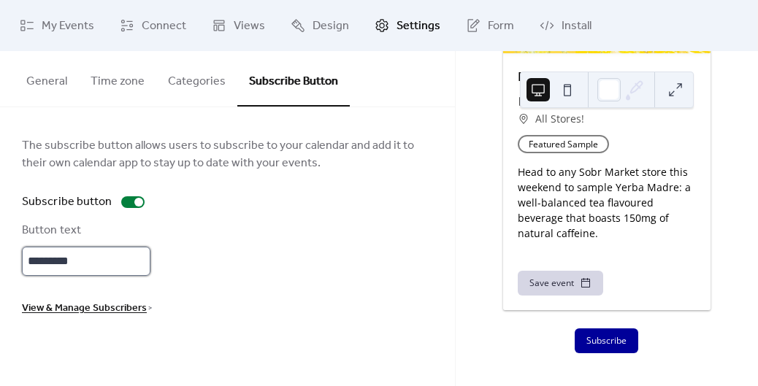
click at [92, 266] on input "*********" at bounding box center [86, 261] width 128 height 29
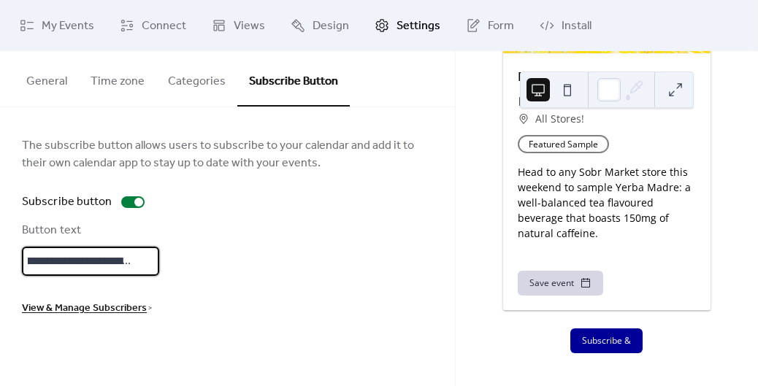
scroll to position [0, 46]
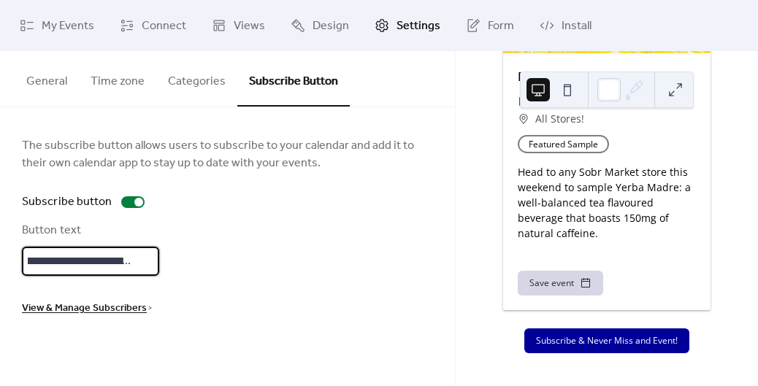
type input "**********"
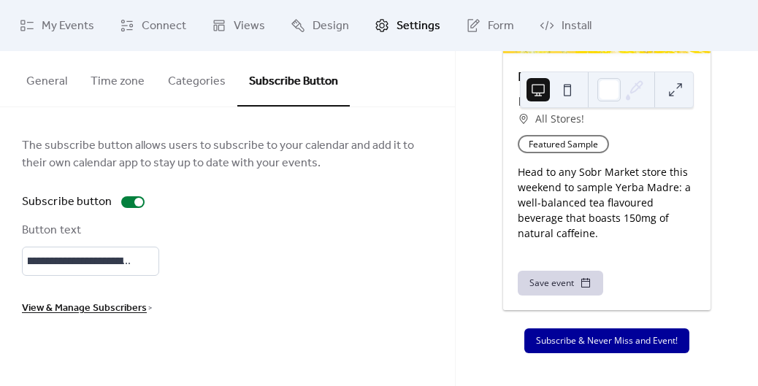
scroll to position [0, 0]
click at [61, 82] on button "General" at bounding box center [47, 78] width 64 height 54
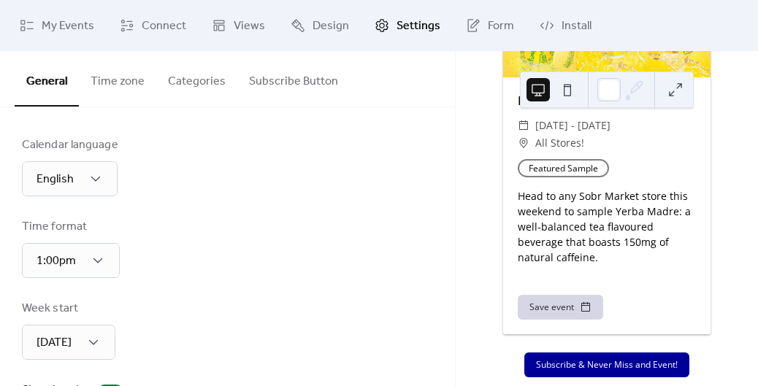
scroll to position [1562, 0]
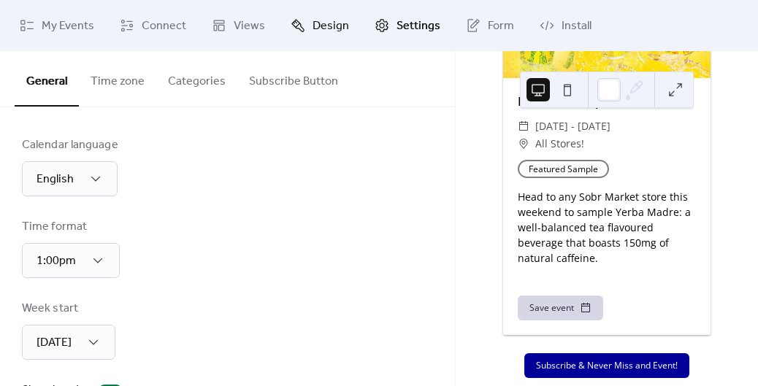
click at [301, 26] on icon at bounding box center [297, 25] width 15 height 15
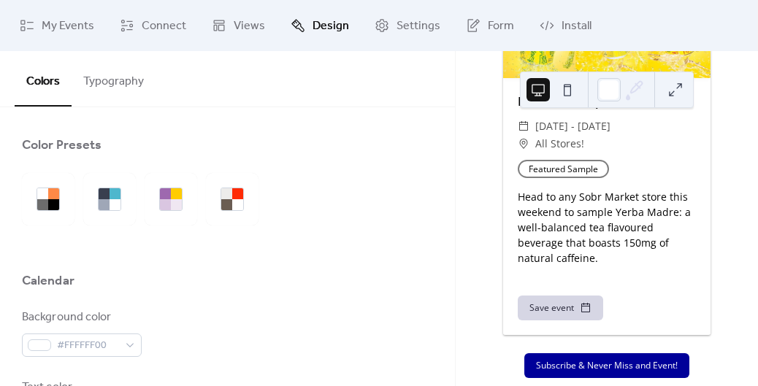
click at [128, 77] on button "Typography" at bounding box center [114, 78] width 84 height 54
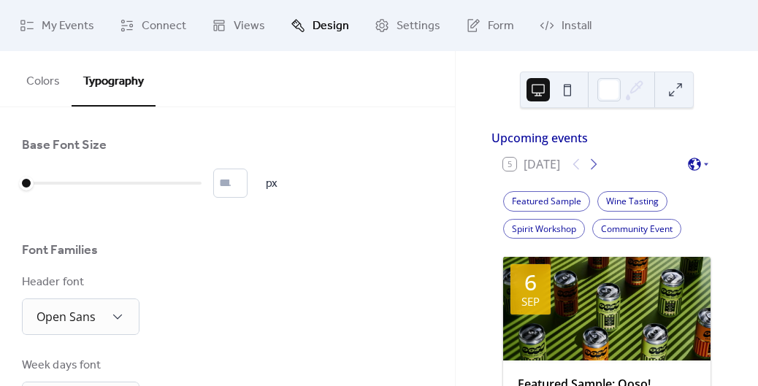
click at [50, 82] on button "Colors" at bounding box center [43, 78] width 57 height 54
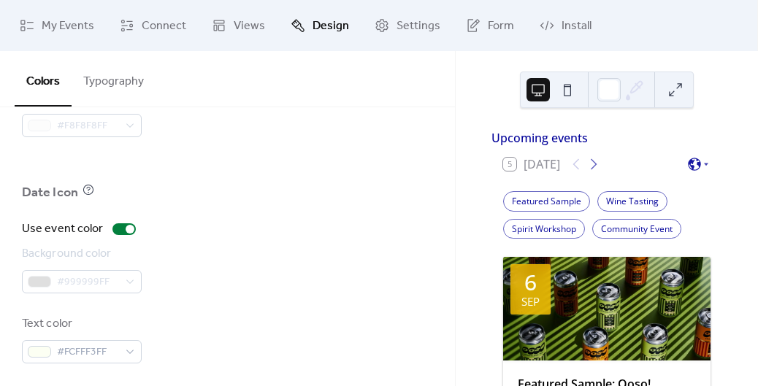
scroll to position [1136, 0]
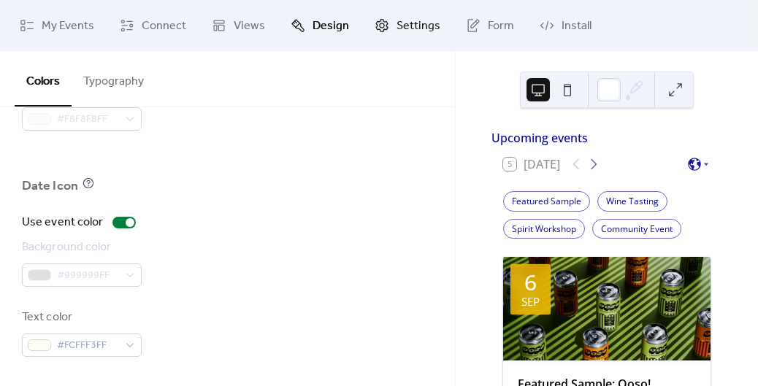
click at [396, 29] on span "Settings" at bounding box center [418, 27] width 44 height 18
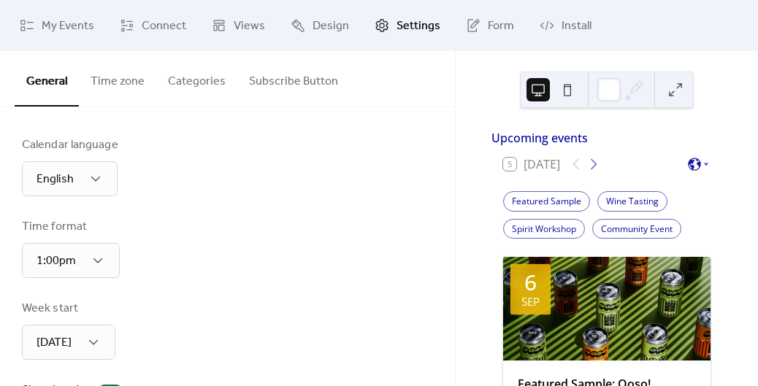
click at [194, 80] on button "Categories" at bounding box center [196, 78] width 81 height 54
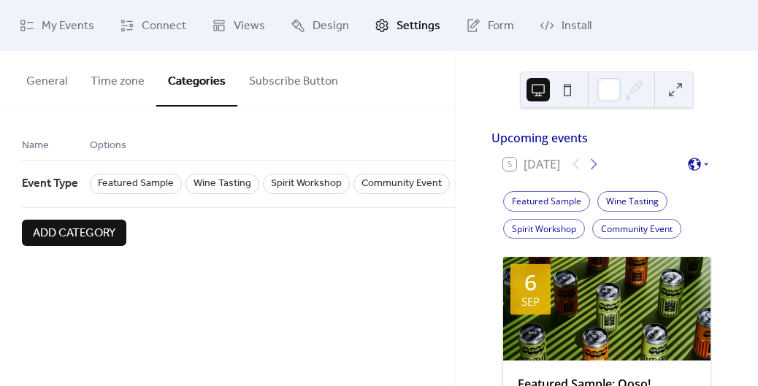
click at [103, 145] on span "Options" at bounding box center [108, 146] width 36 height 18
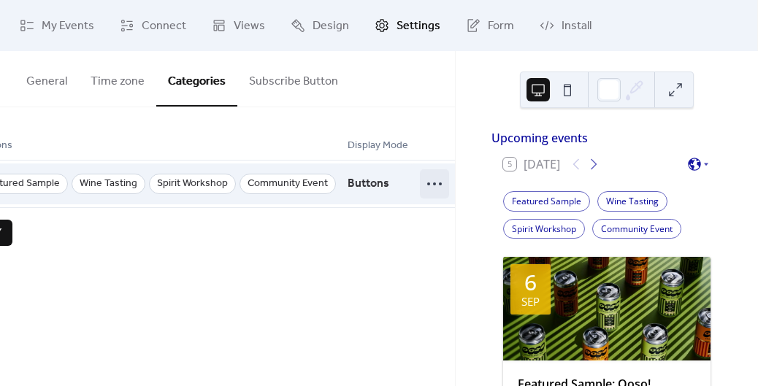
click at [428, 190] on icon at bounding box center [434, 183] width 23 height 23
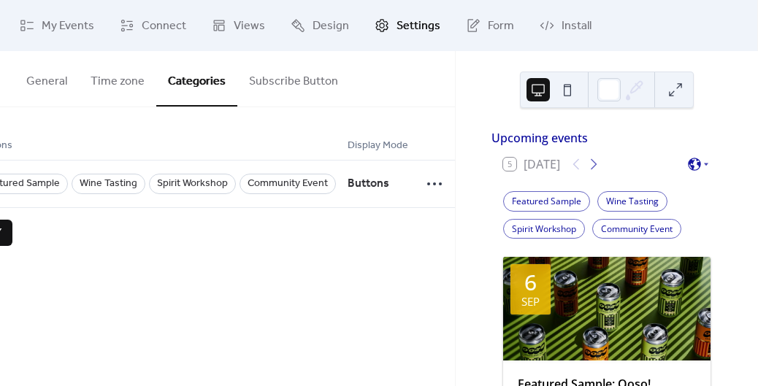
click at [461, 153] on div "Upcoming events 5 Today Featured Sample Wine Tasting Spirit Workshop Community …" at bounding box center [606, 218] width 302 height 335
click at [308, 27] on link "Design" at bounding box center [320, 25] width 80 height 39
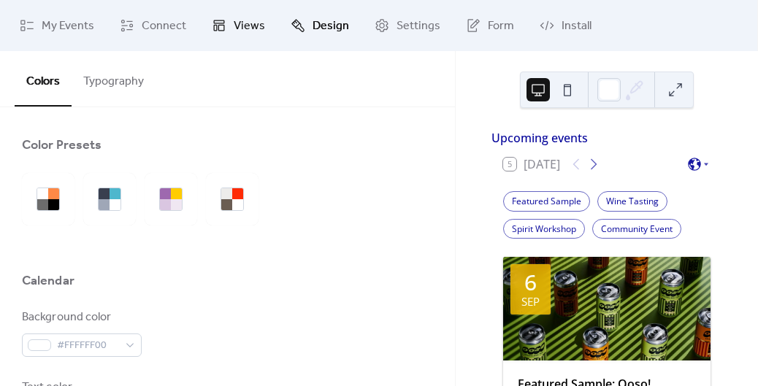
click at [257, 27] on span "Views" at bounding box center [249, 27] width 31 height 18
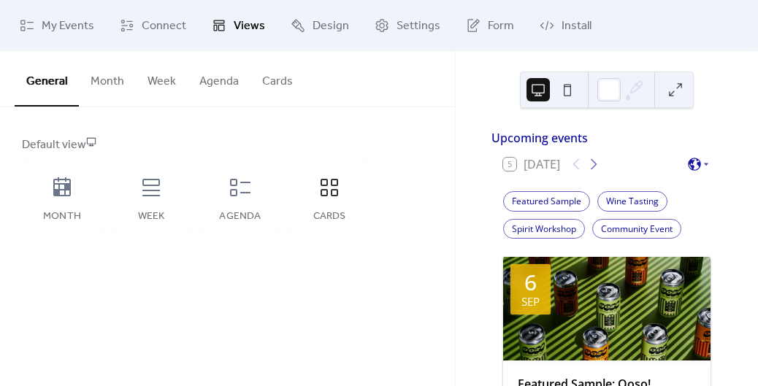
click at [272, 82] on button "Cards" at bounding box center [277, 78] width 54 height 54
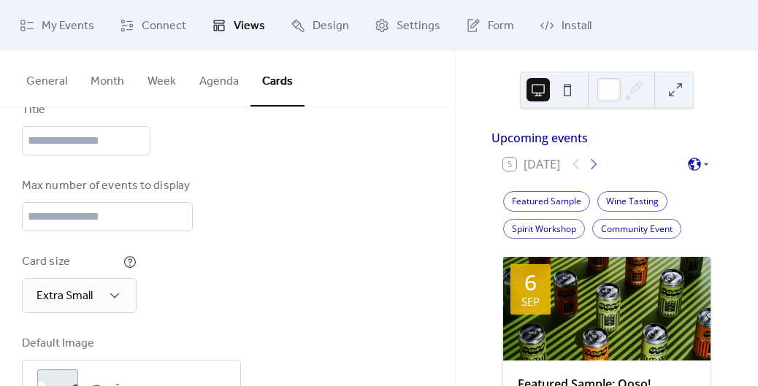
scroll to position [258, 0]
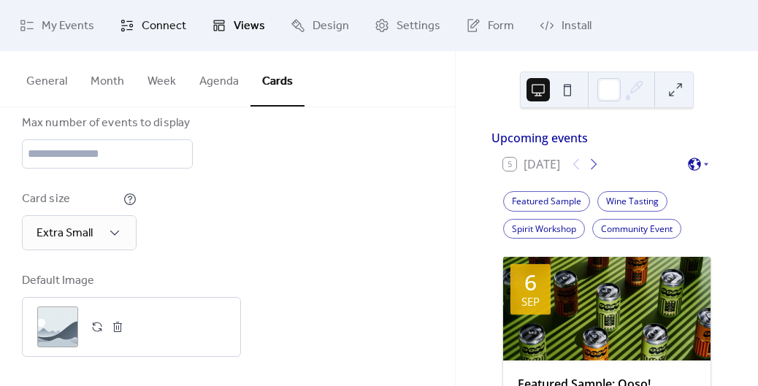
click at [157, 34] on span "Connect" at bounding box center [164, 27] width 45 height 18
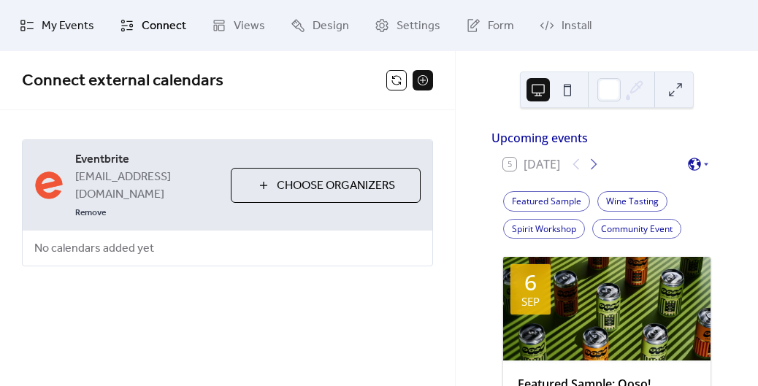
click at [74, 23] on span "My Events" at bounding box center [68, 27] width 53 height 18
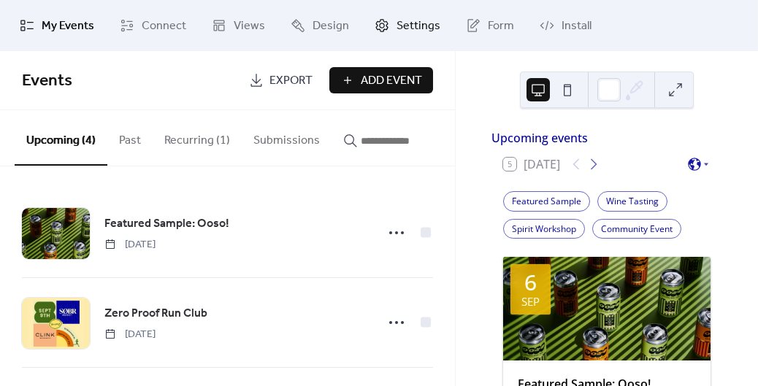
click at [406, 35] on span "Settings" at bounding box center [418, 27] width 44 height 18
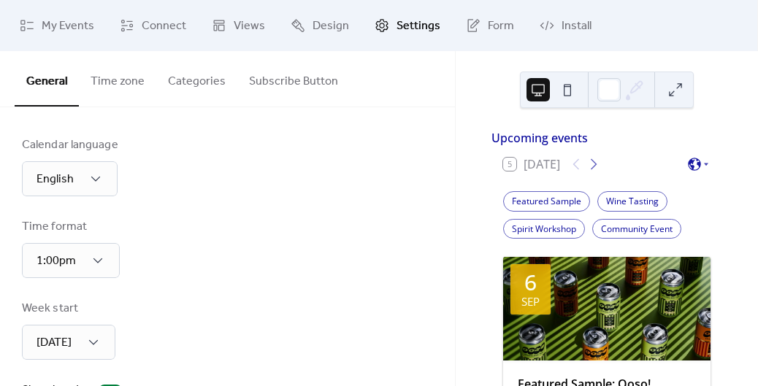
scroll to position [186, 0]
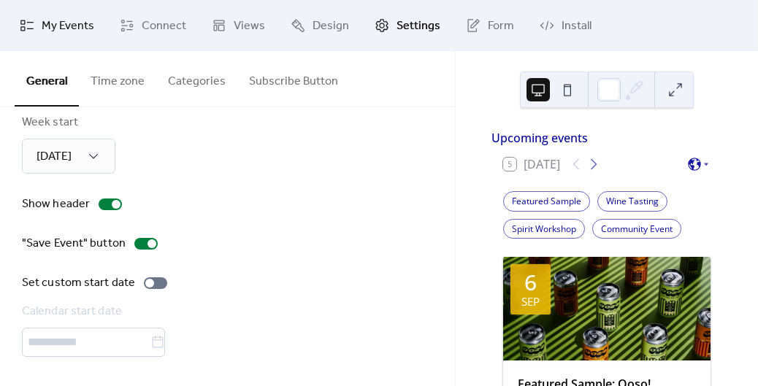
click at [71, 30] on span "My Events" at bounding box center [68, 27] width 53 height 18
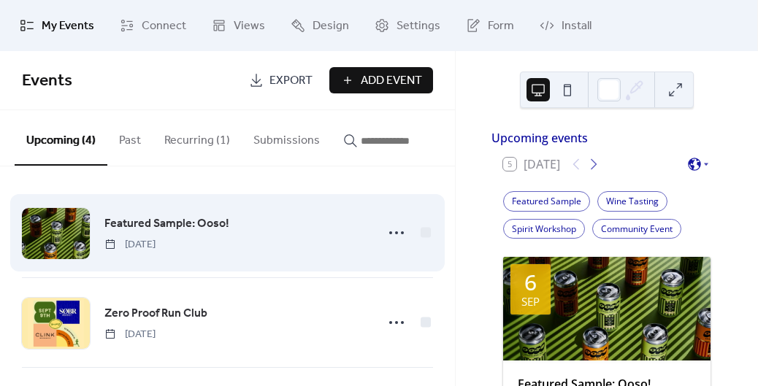
click at [298, 216] on div "Featured Sample: Ooso! Saturday, September 6, 2025" at bounding box center [227, 232] width 411 height 89
click at [388, 239] on icon at bounding box center [396, 232] width 23 height 23
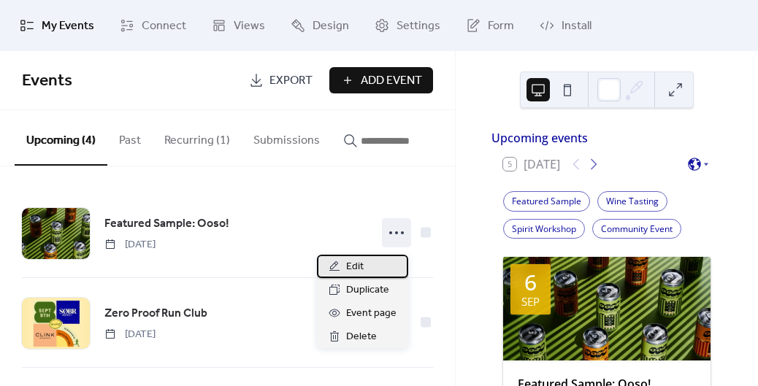
click at [366, 262] on div "Edit" at bounding box center [362, 266] width 91 height 23
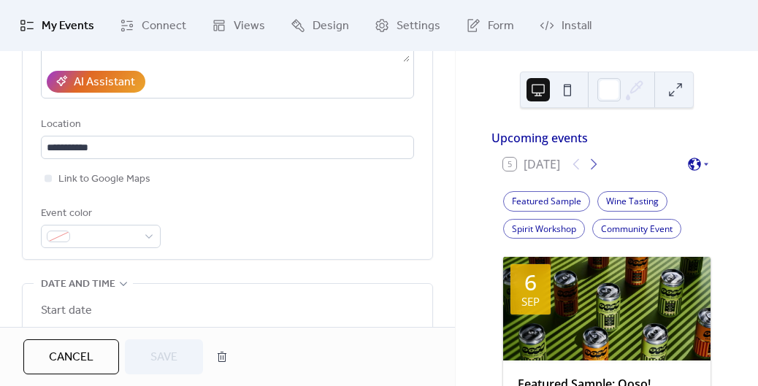
scroll to position [293, 0]
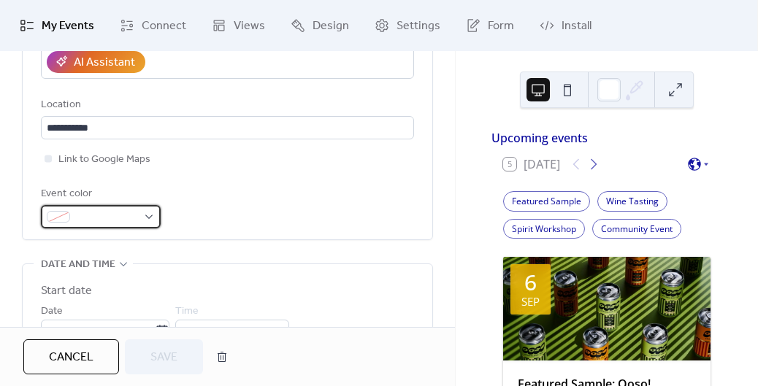
click at [149, 212] on div at bounding box center [101, 216] width 120 height 23
click at [258, 221] on div "Event color" at bounding box center [227, 206] width 373 height 43
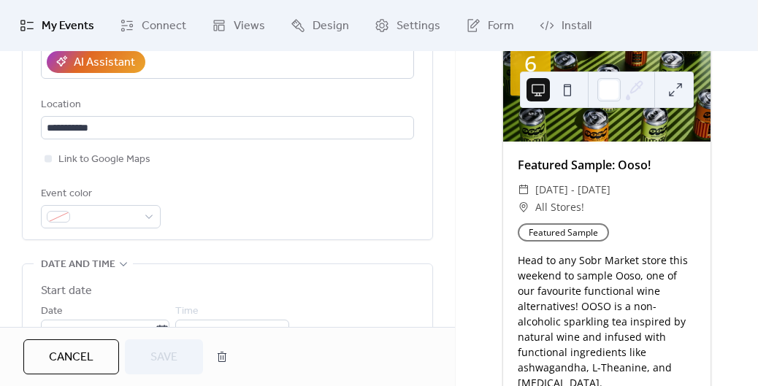
scroll to position [246, 0]
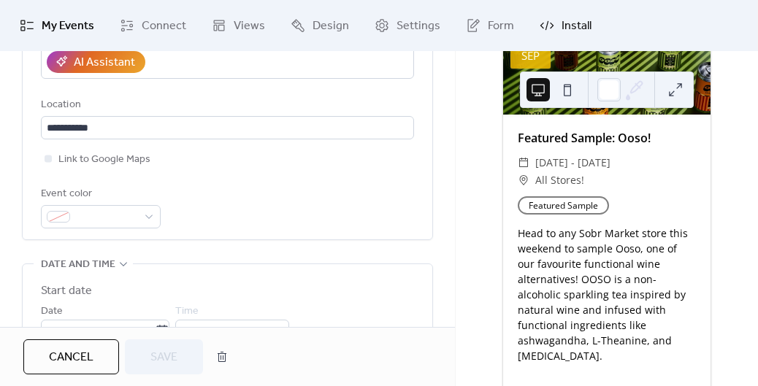
click at [555, 35] on link "Install" at bounding box center [565, 25] width 74 height 39
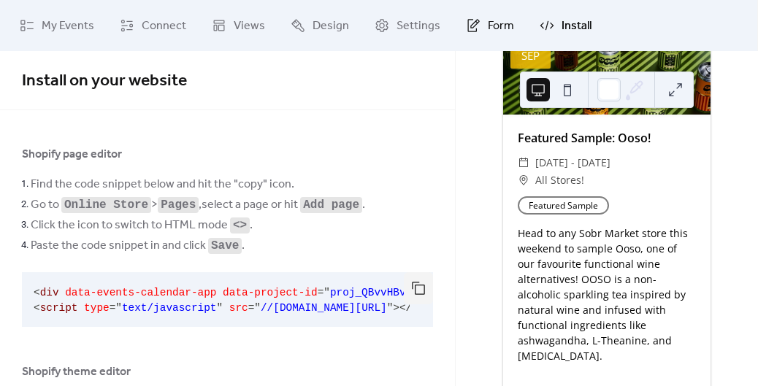
click at [466, 26] on icon at bounding box center [473, 25] width 15 height 15
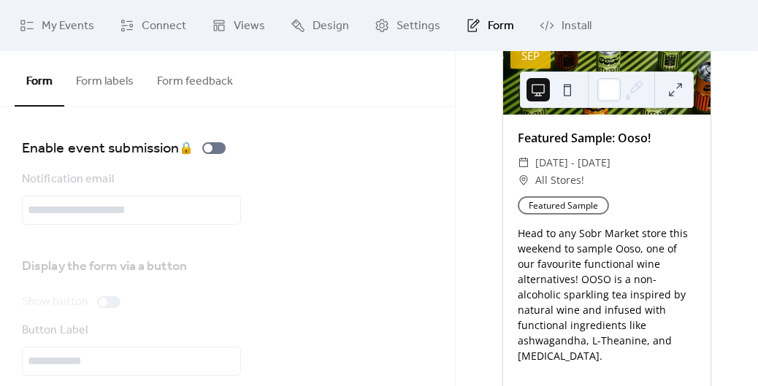
click at [177, 95] on button "Form feedback" at bounding box center [194, 78] width 99 height 54
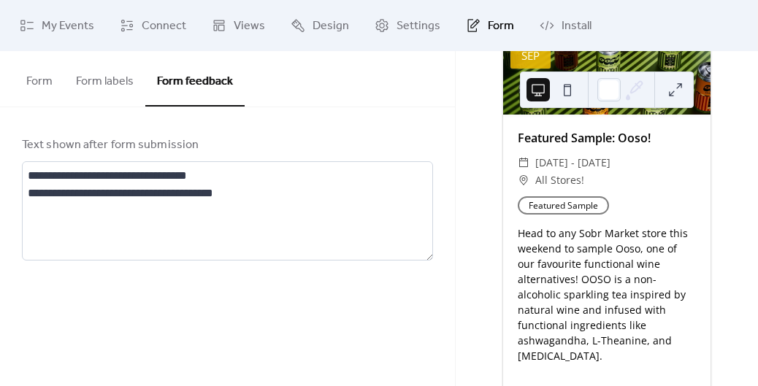
click at [127, 80] on button "Form labels" at bounding box center [104, 78] width 81 height 54
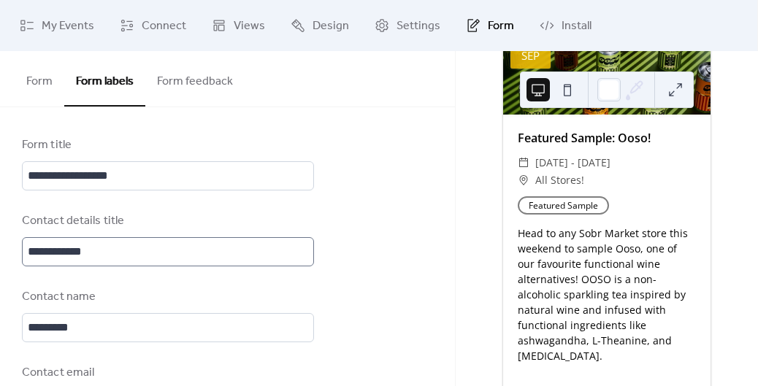
scroll to position [1, 0]
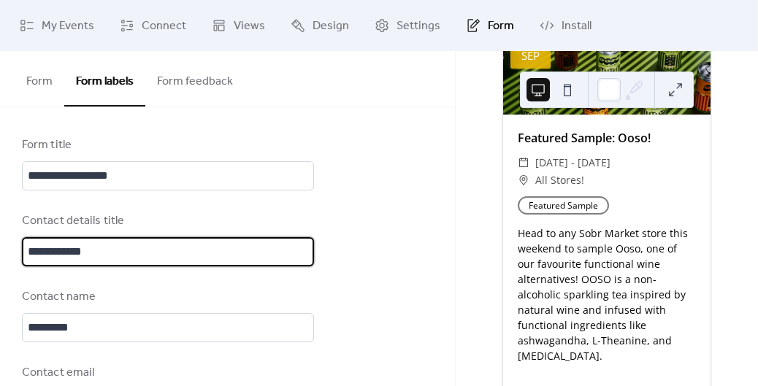
click at [225, 255] on input "**********" at bounding box center [168, 251] width 292 height 29
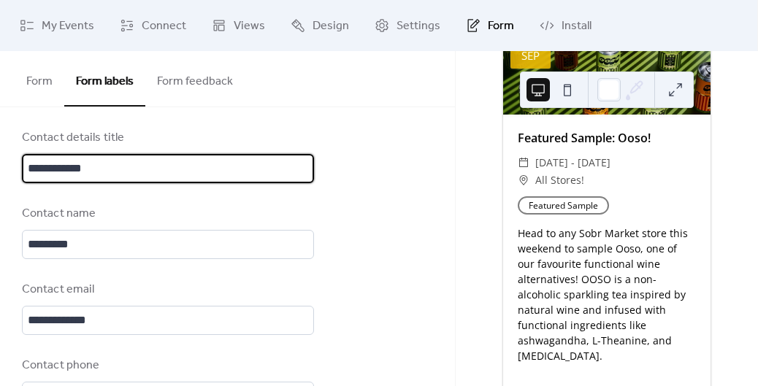
scroll to position [0, 0]
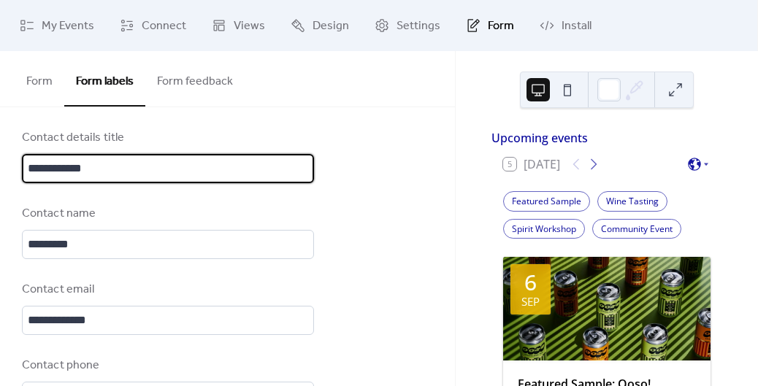
click at [50, 73] on button "Form" at bounding box center [40, 78] width 50 height 54
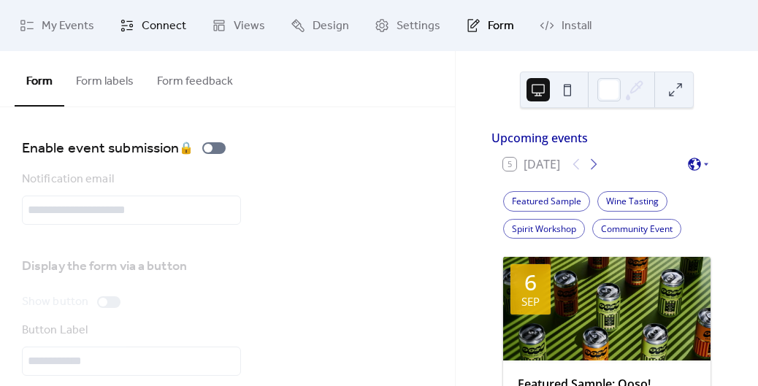
click at [143, 34] on span "Connect" at bounding box center [164, 27] width 45 height 18
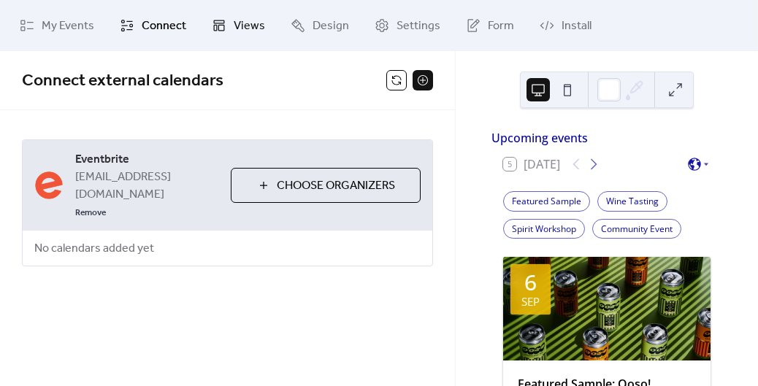
click at [222, 26] on icon at bounding box center [219, 25] width 11 height 11
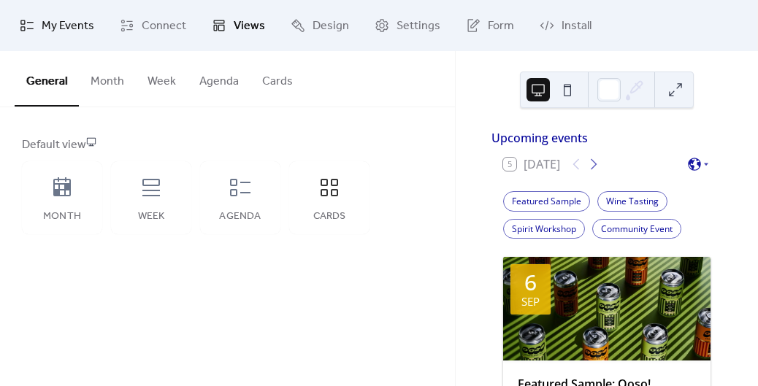
click at [49, 23] on span "My Events" at bounding box center [68, 27] width 53 height 18
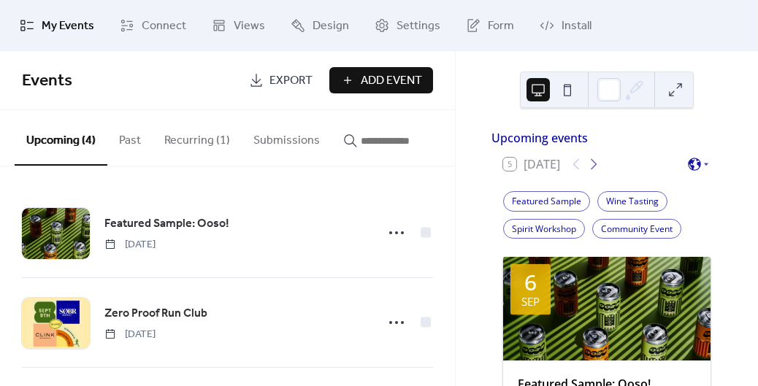
click at [285, 137] on button "Submissions" at bounding box center [287, 137] width 90 height 54
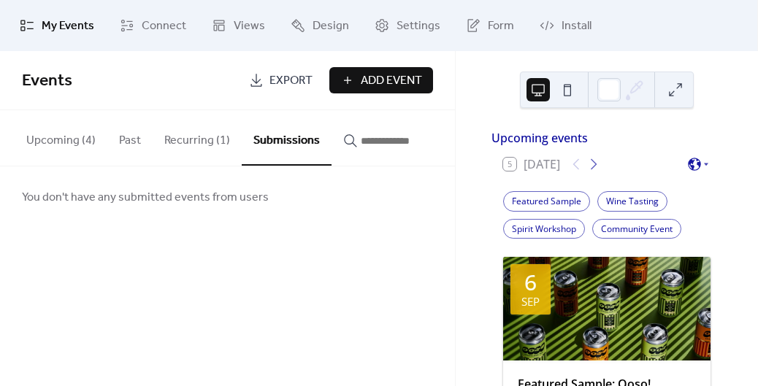
click at [203, 133] on button "Recurring (1)" at bounding box center [197, 137] width 89 height 54
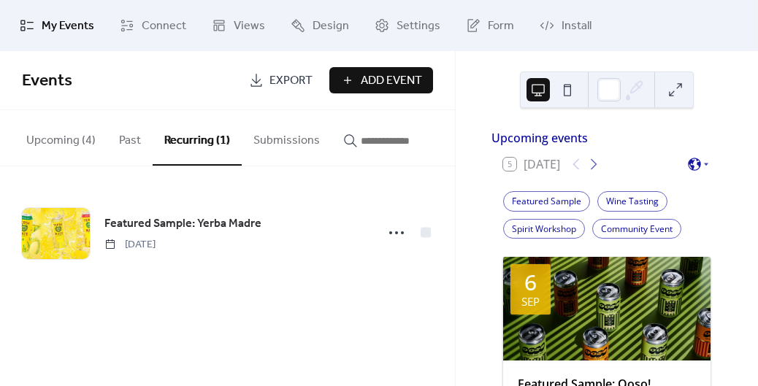
click at [75, 144] on button "Upcoming (4)" at bounding box center [61, 137] width 93 height 54
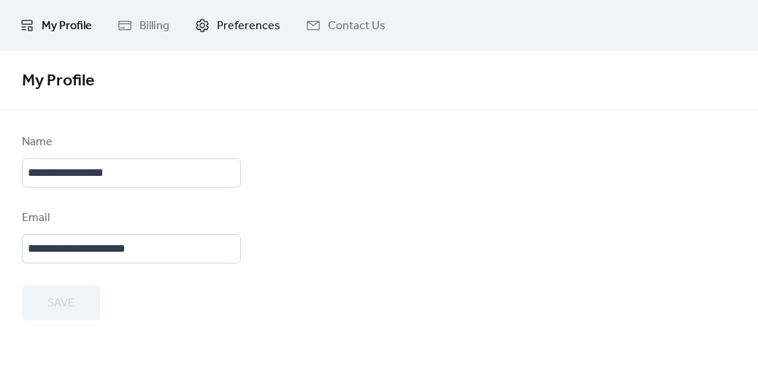
click at [222, 26] on span "Preferences" at bounding box center [248, 27] width 63 height 18
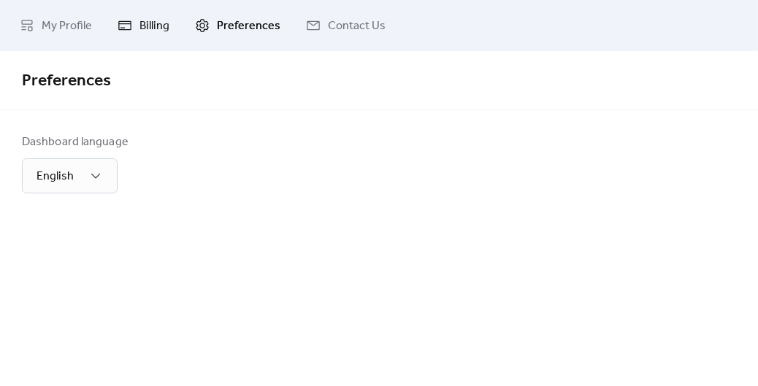
click at [126, 31] on icon at bounding box center [124, 25] width 15 height 15
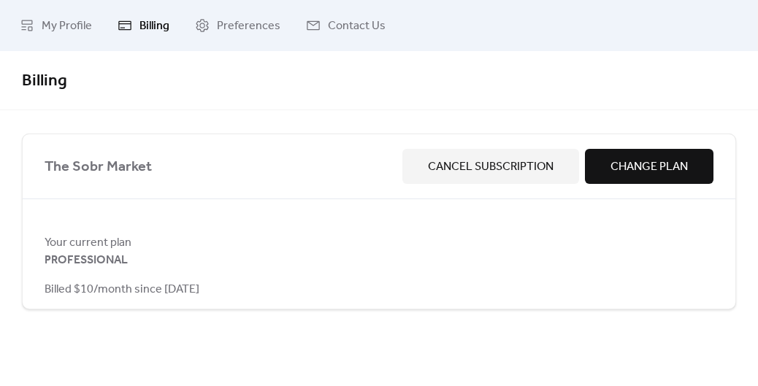
click at [668, 172] on span "Change Plan" at bounding box center [648, 167] width 77 height 18
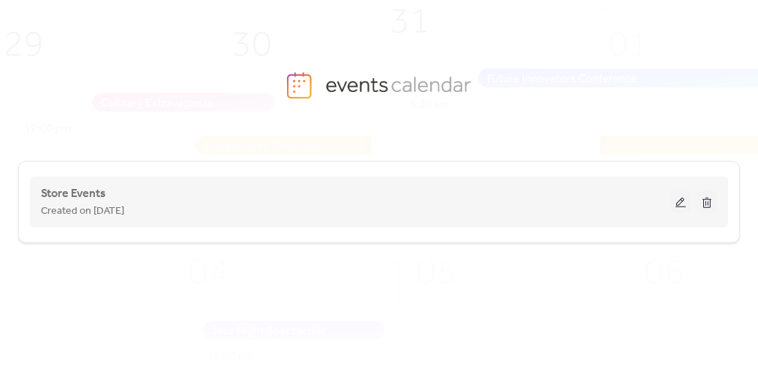
click at [682, 204] on button at bounding box center [680, 202] width 20 height 22
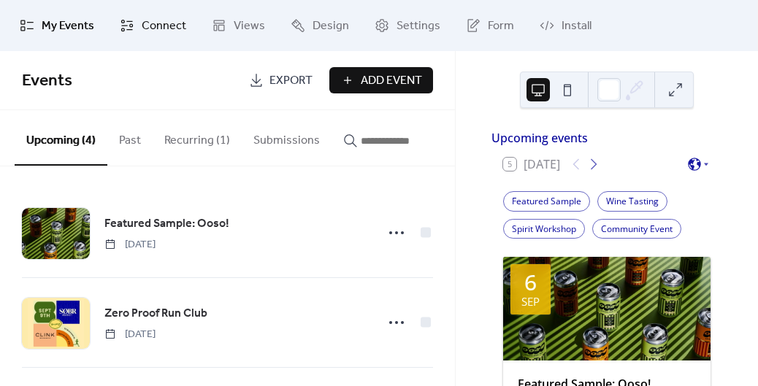
click at [158, 27] on span "Connect" at bounding box center [164, 27] width 45 height 18
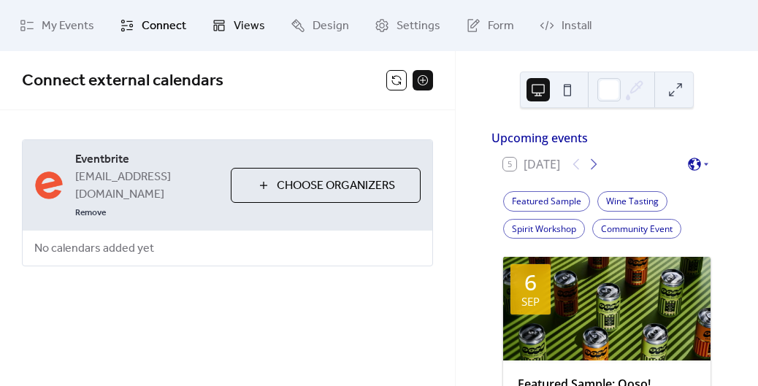
click at [234, 23] on span "Views" at bounding box center [249, 27] width 31 height 18
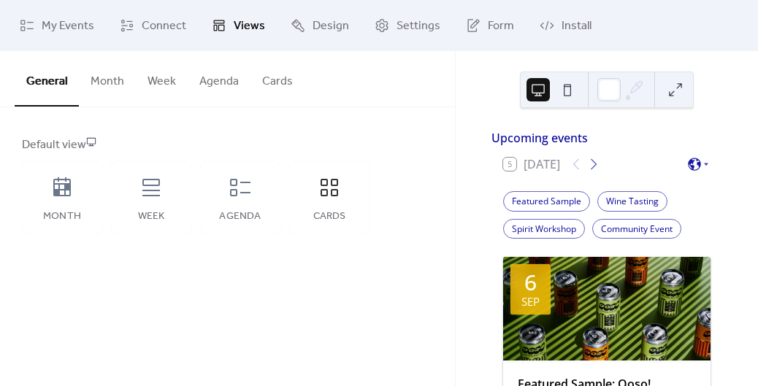
click at [114, 73] on button "Month" at bounding box center [107, 78] width 57 height 54
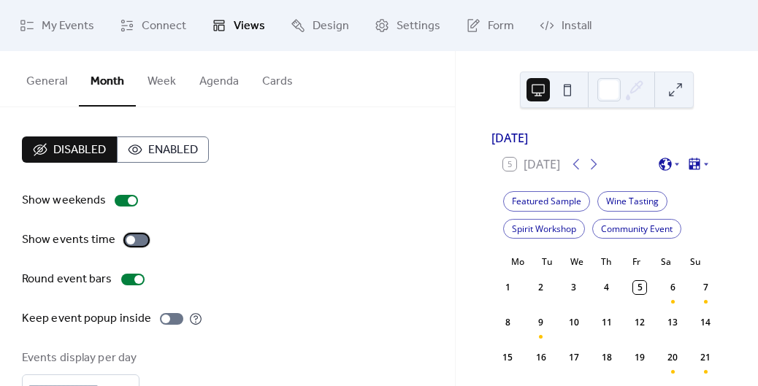
click at [134, 236] on div at bounding box center [136, 240] width 23 height 12
click at [654, 82] on div at bounding box center [654, 89] width 1 height 35
click at [665, 85] on button at bounding box center [674, 89] width 23 height 23
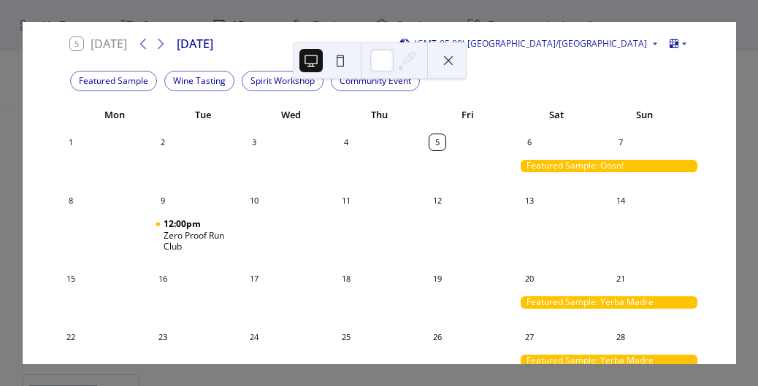
scroll to position [74, 0]
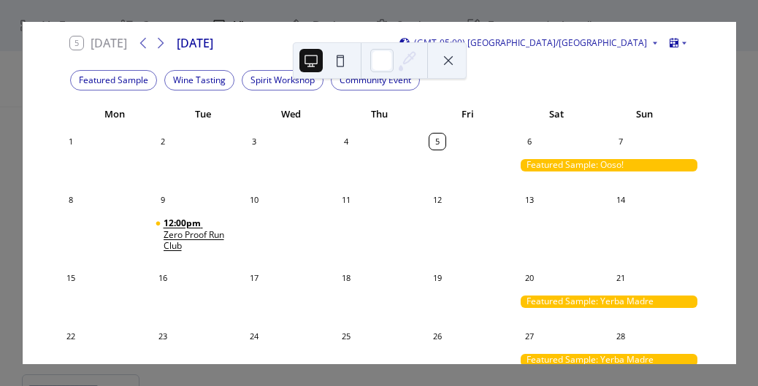
click at [190, 242] on div "Zero Proof Run Club" at bounding box center [199, 240] width 73 height 23
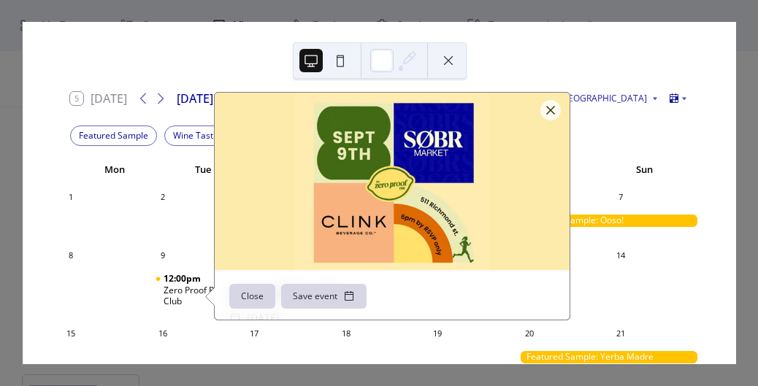
scroll to position [12, 0]
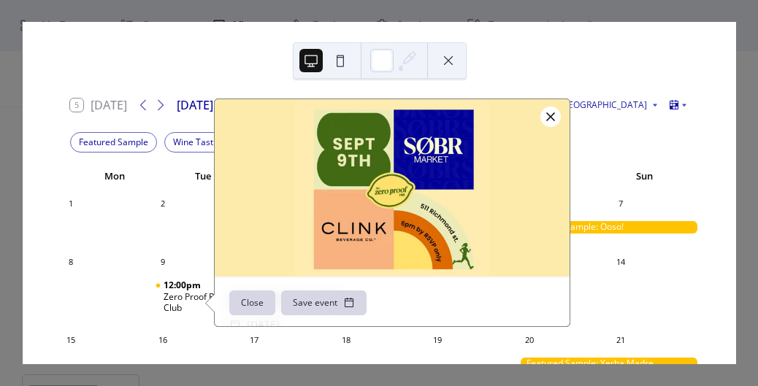
click at [557, 117] on div at bounding box center [550, 117] width 20 height 20
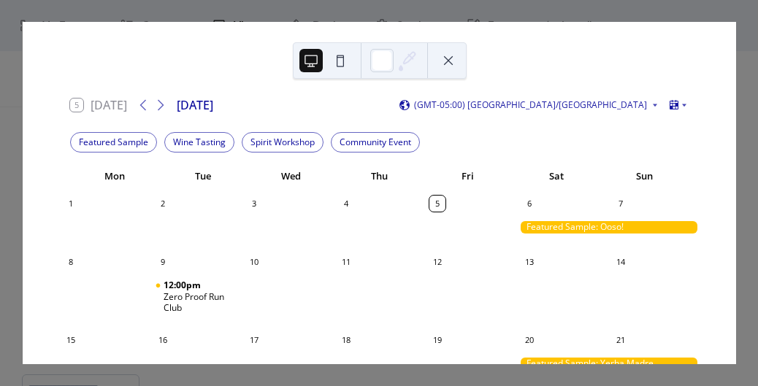
click at [736, 136] on div "5 Today September 2025 (GMT-05:00) America/Toronto Featured Sample Wine Tasting…" at bounding box center [379, 193] width 714 height 342
click at [444, 65] on button at bounding box center [447, 60] width 23 height 23
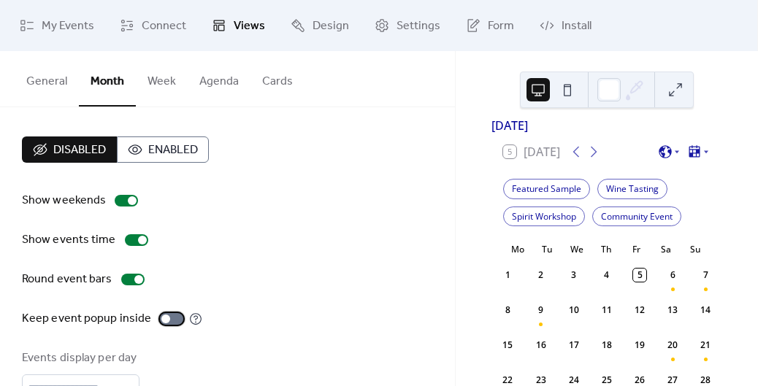
click at [161, 317] on div at bounding box center [165, 319] width 9 height 9
click at [685, 86] on button at bounding box center [674, 89] width 23 height 23
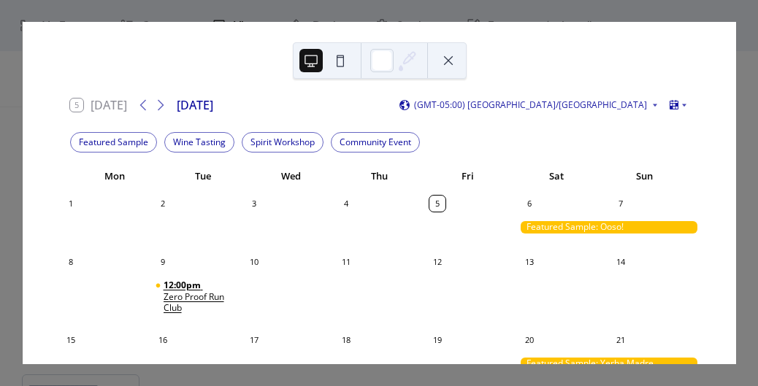
click at [194, 290] on span "12:00pm" at bounding box center [182, 286] width 39 height 12
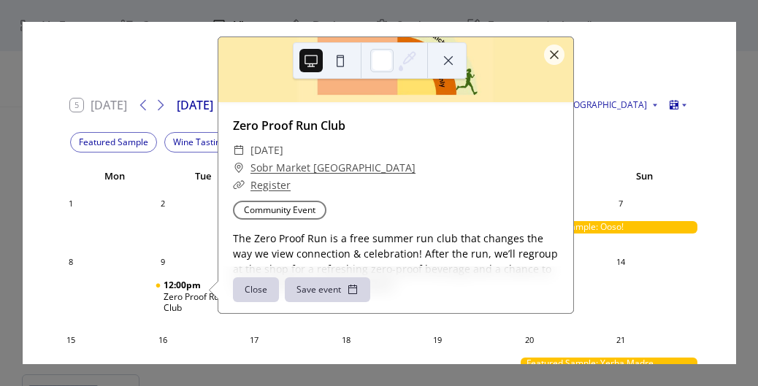
scroll to position [113, 0]
click at [736, 43] on div "5 Today September 2025 (GMT-05:00) America/Toronto Featured Sample Wine Tasting…" at bounding box center [379, 193] width 714 height 342
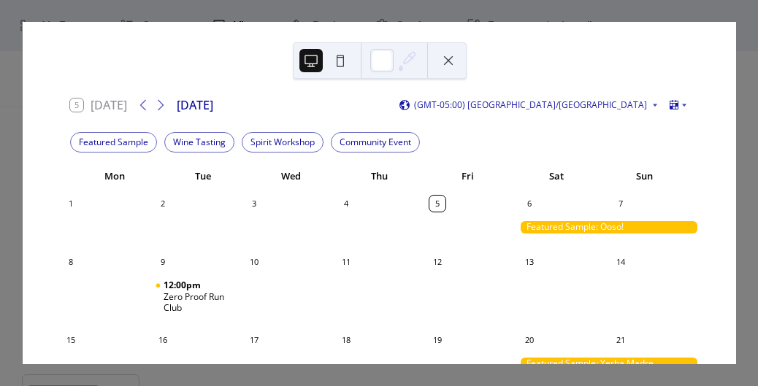
click at [736, 43] on div "5 Today September 2025 (GMT-05:00) America/Toronto Featured Sample Wine Tasting…" at bounding box center [379, 193] width 714 height 342
click at [452, 53] on button at bounding box center [447, 60] width 23 height 23
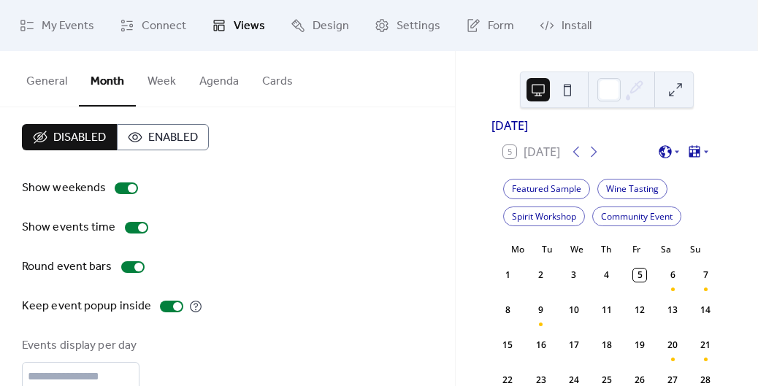
scroll to position [0, 0]
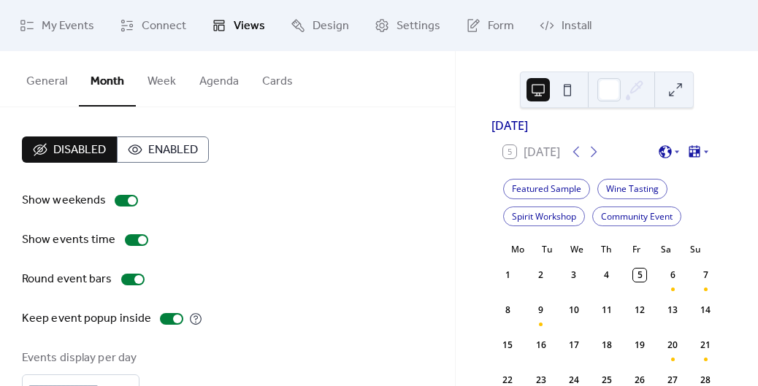
click at [268, 20] on link "Views" at bounding box center [238, 25] width 75 height 39
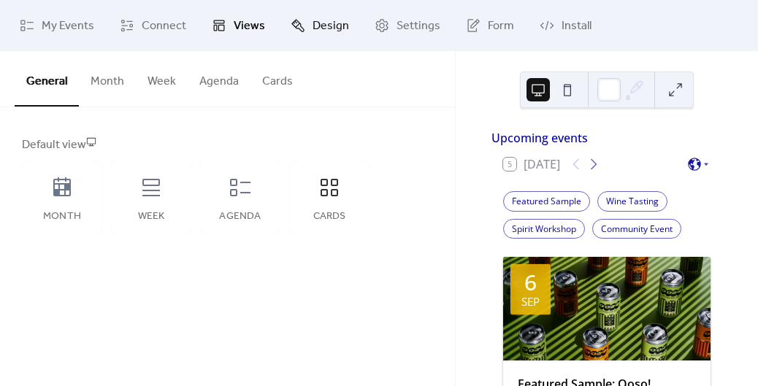
click at [312, 35] on span "Design" at bounding box center [330, 27] width 36 height 18
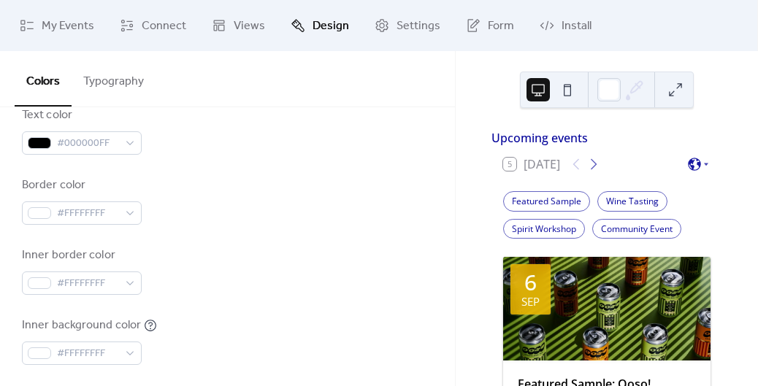
scroll to position [277, 0]
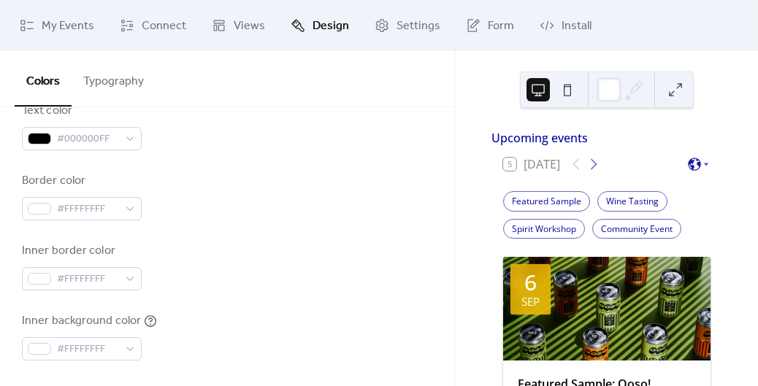
click at [217, 280] on div "Inner border color #FFFFFFFF" at bounding box center [227, 266] width 411 height 48
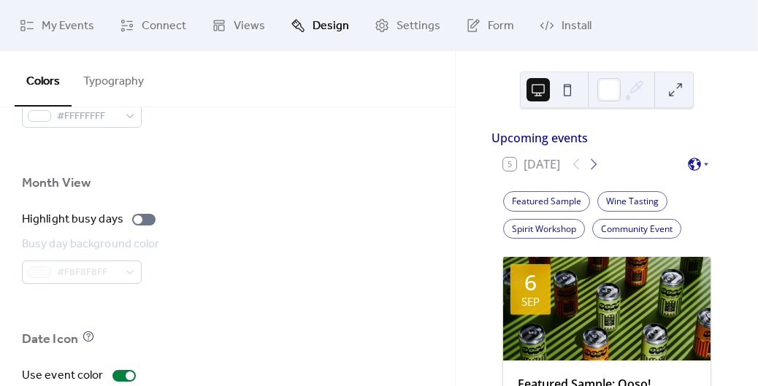
scroll to position [1019, 0]
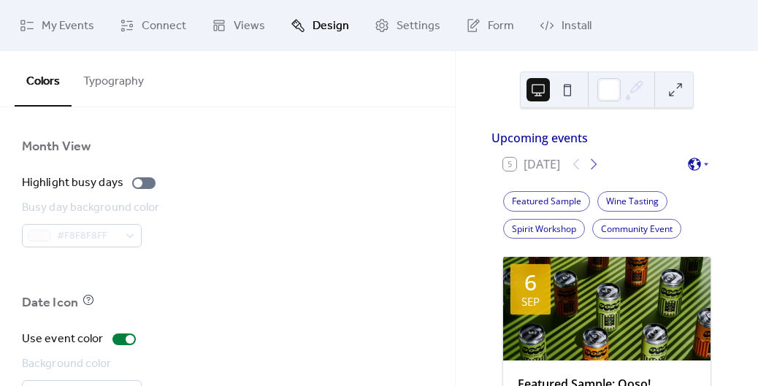
click at [217, 280] on div at bounding box center [227, 270] width 411 height 47
click at [142, 183] on div at bounding box center [143, 183] width 23 height 12
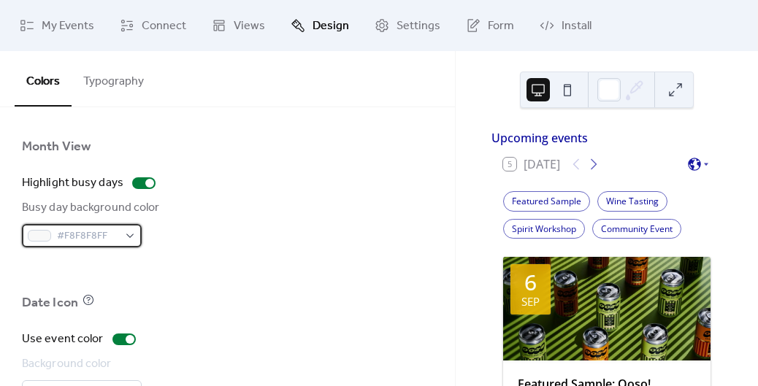
click at [93, 239] on span "#F8F8F8FF" at bounding box center [87, 237] width 61 height 18
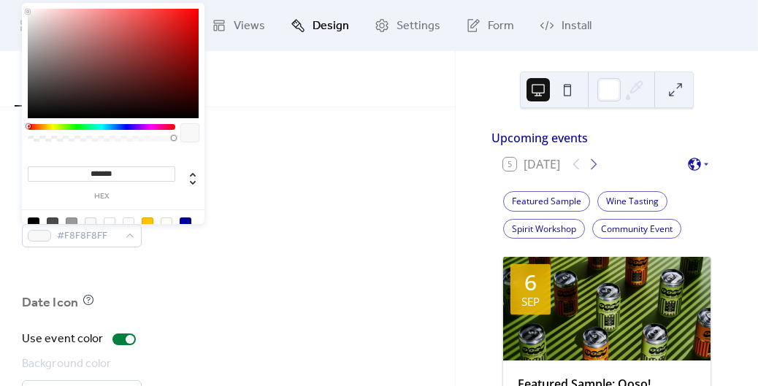
click at [169, 220] on div at bounding box center [167, 223] width 12 height 12
type input "*******"
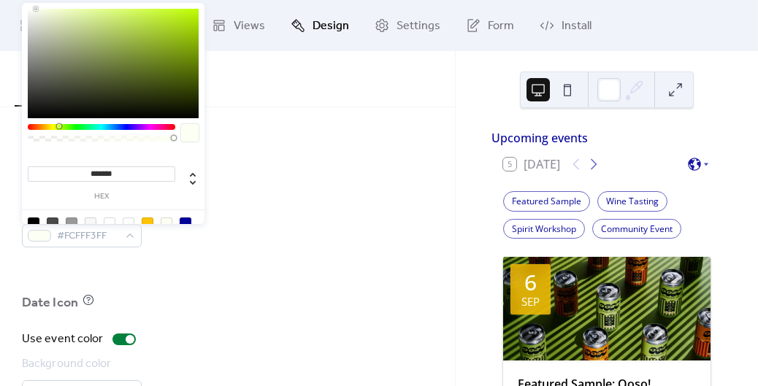
click at [254, 296] on div "Date Icon" at bounding box center [227, 306] width 411 height 25
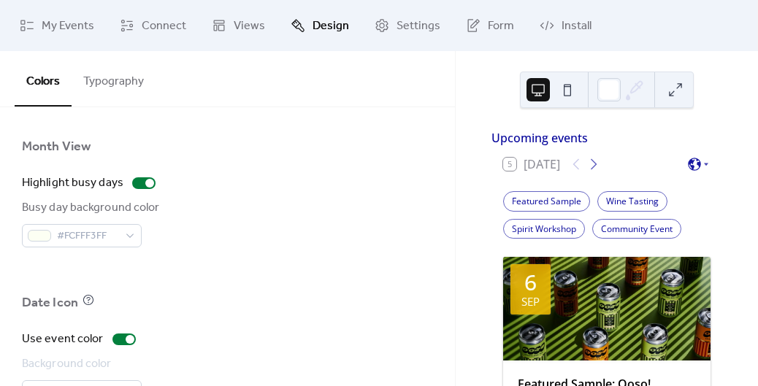
click at [234, 268] on div at bounding box center [227, 270] width 411 height 47
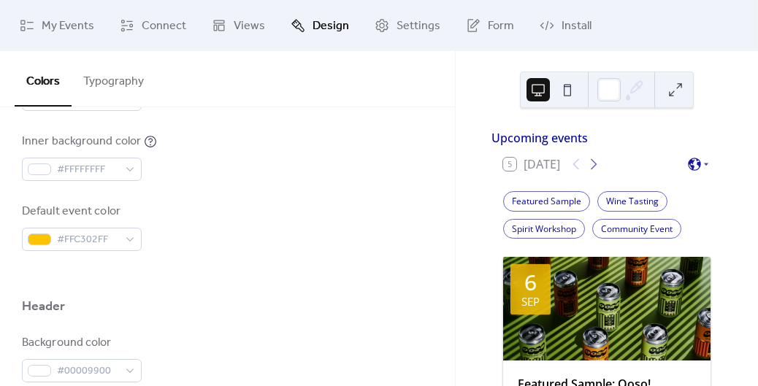
scroll to position [458, 0]
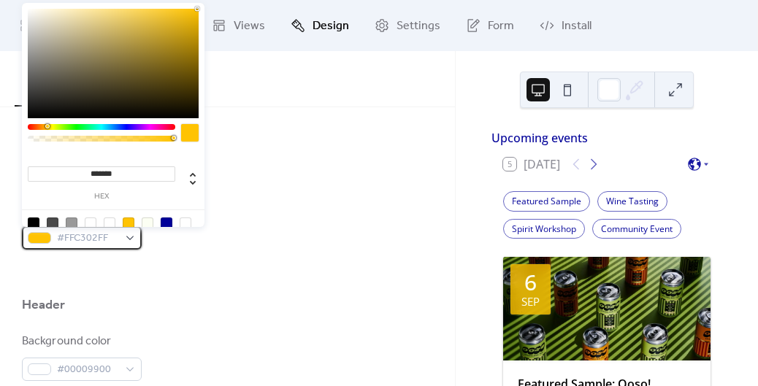
click at [125, 232] on div "#FFC302FF" at bounding box center [82, 237] width 120 height 23
click at [274, 221] on div "Default event color #FFC302FF" at bounding box center [227, 225] width 411 height 48
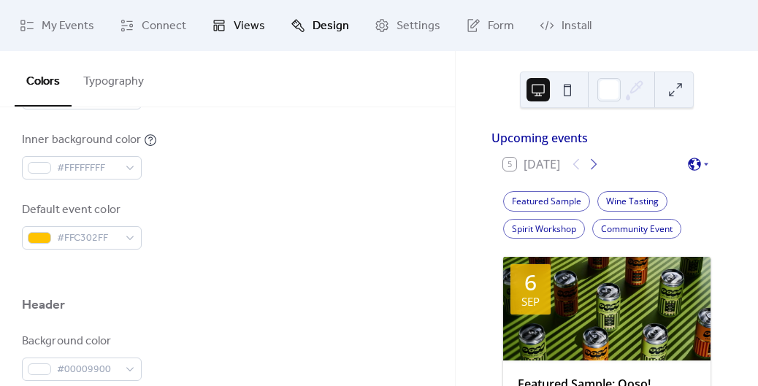
click at [231, 29] on link "Views" at bounding box center [238, 25] width 75 height 39
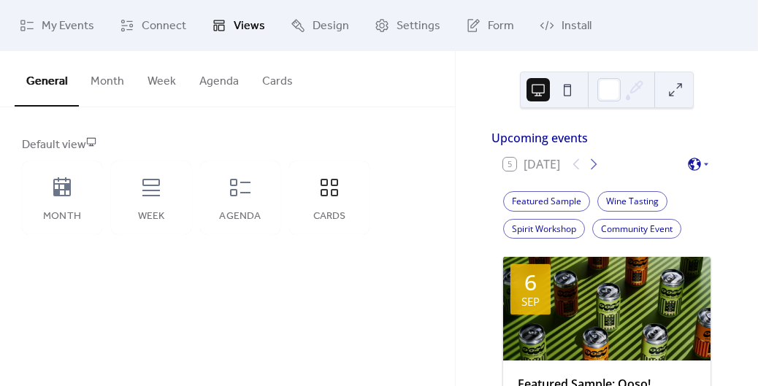
click at [111, 85] on button "Month" at bounding box center [107, 78] width 57 height 54
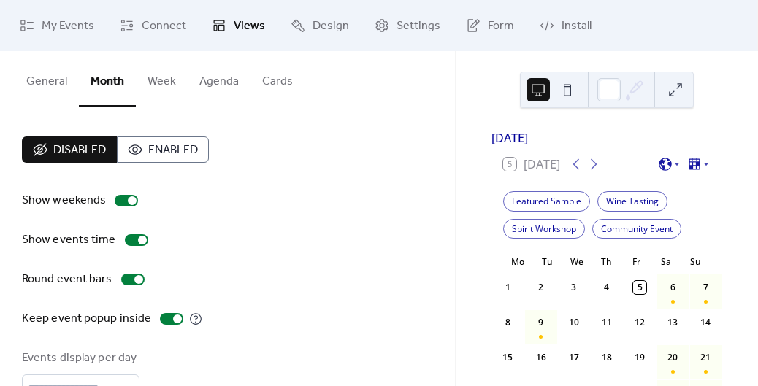
click at [676, 92] on button at bounding box center [674, 89] width 23 height 23
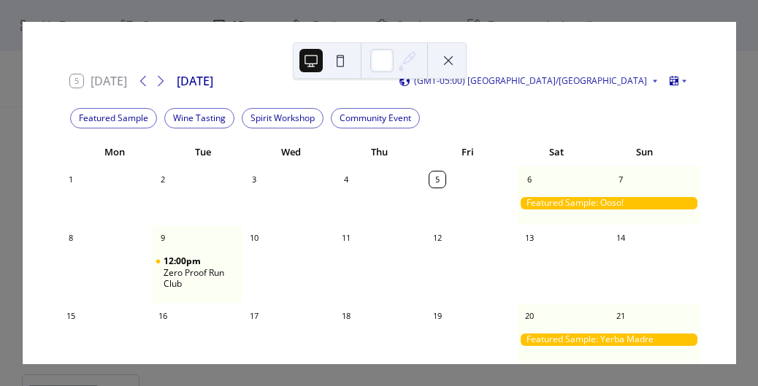
scroll to position [37, 0]
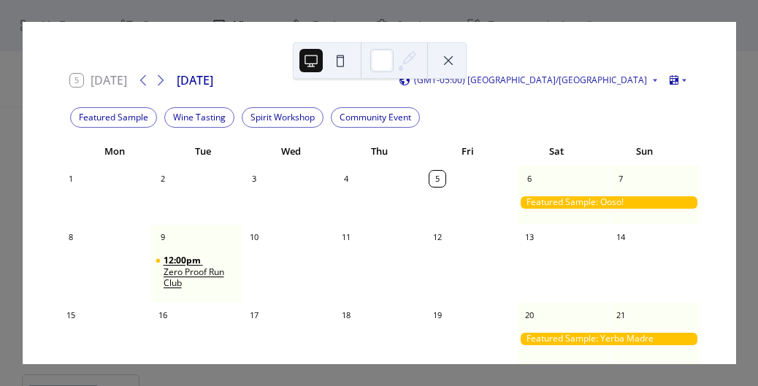
click at [218, 274] on div "Zero Proof Run Club" at bounding box center [199, 277] width 73 height 23
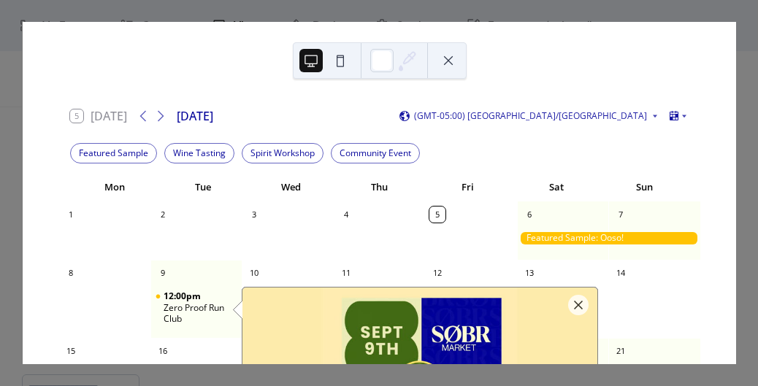
scroll to position [0, 0]
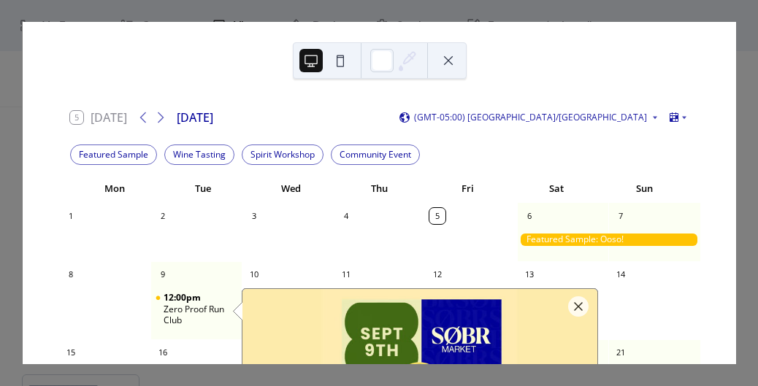
click at [371, 105] on div "5 Today September 2025 (GMT-05:00) America/Toronto" at bounding box center [378, 117] width 641 height 35
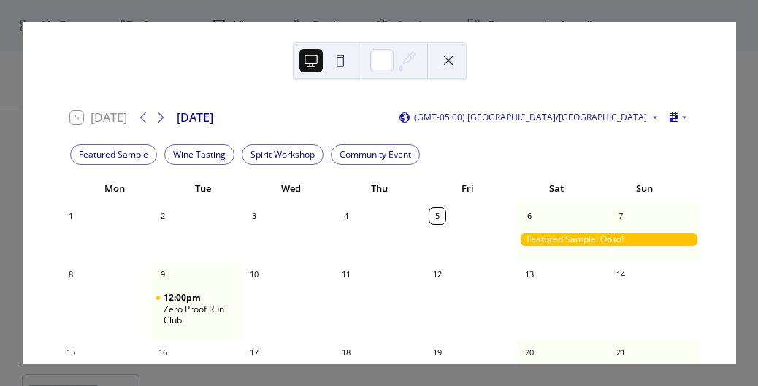
click at [201, 288] on div "12:00pm Zero Proof Run Club" at bounding box center [196, 310] width 92 height 50
click at [193, 296] on span "12:00pm" at bounding box center [182, 298] width 39 height 12
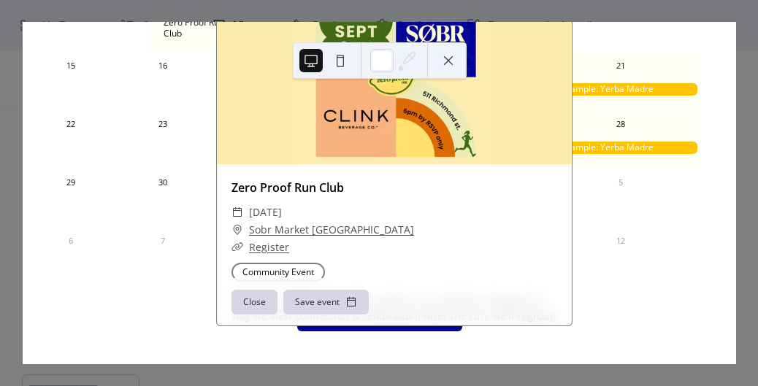
click at [450, 56] on button at bounding box center [447, 60] width 23 height 23
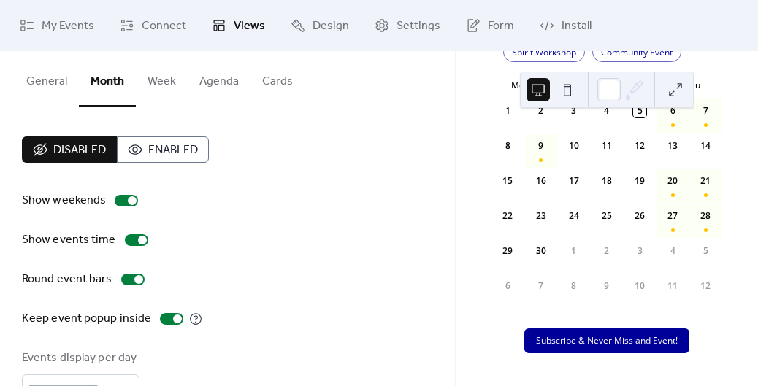
scroll to position [180, 0]
click at [403, 28] on span "Settings" at bounding box center [418, 27] width 44 height 18
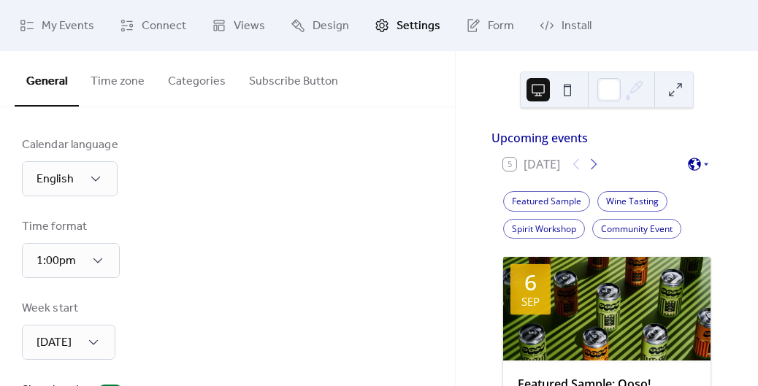
click at [693, 171] on icon at bounding box center [693, 164] width 13 height 13
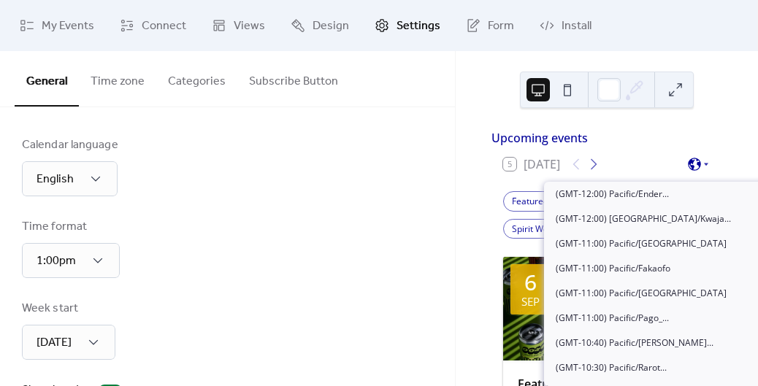
scroll to position [1216, 0]
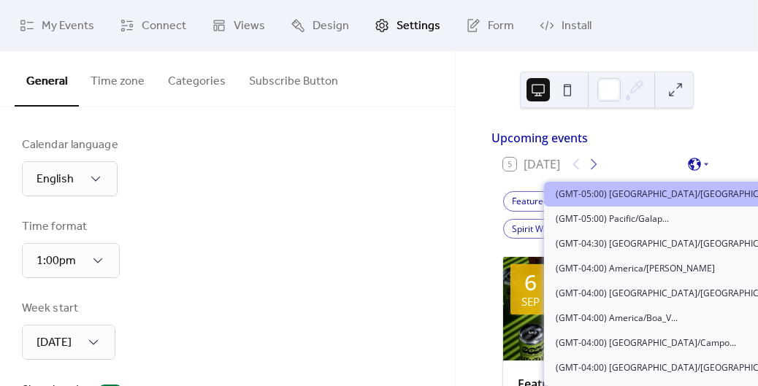
click at [707, 147] on div "Upcoming events" at bounding box center [606, 138] width 231 height 18
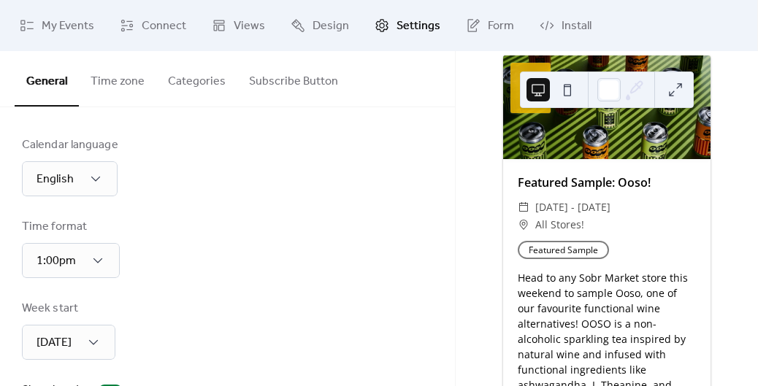
scroll to position [363, 0]
